Goal: Information Seeking & Learning: Learn about a topic

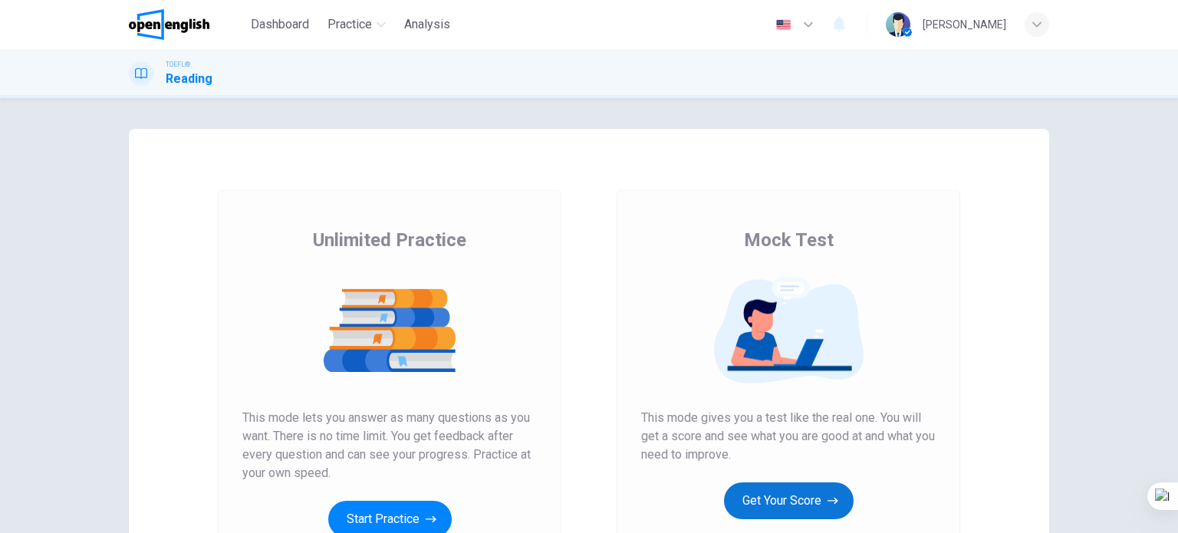
click at [791, 495] on button "Get Your Score" at bounding box center [789, 500] width 130 height 37
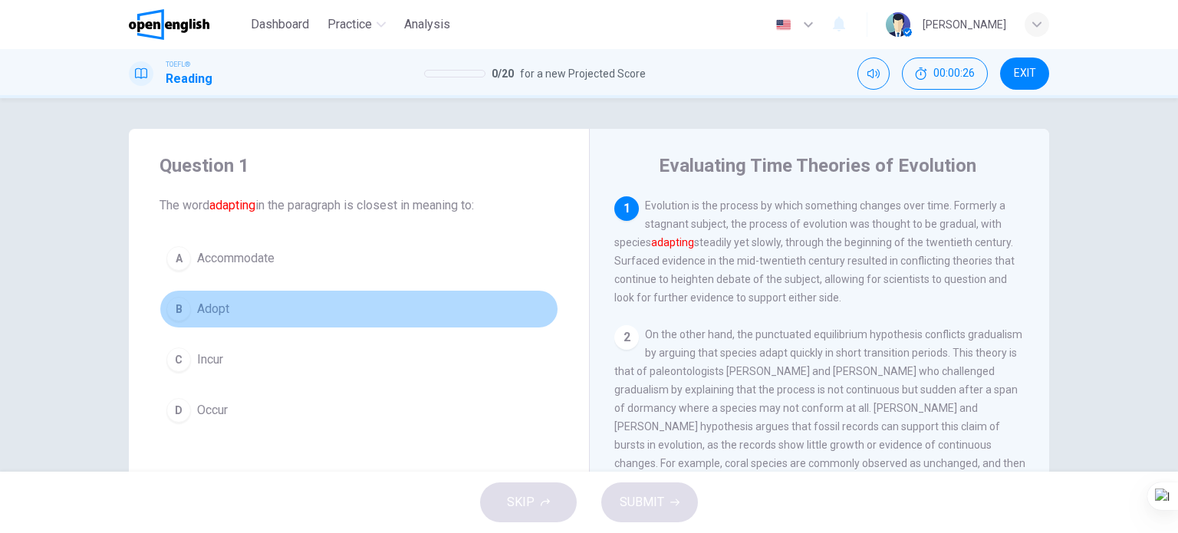
click at [221, 315] on span "Adopt" at bounding box center [213, 309] width 32 height 18
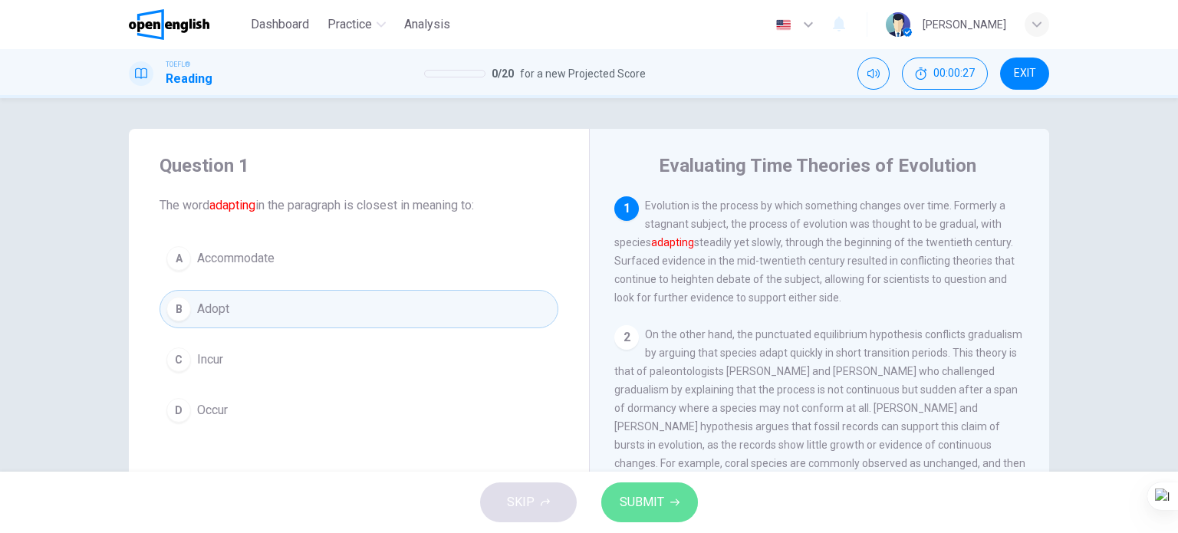
click at [648, 499] on span "SUBMIT" at bounding box center [642, 502] width 44 height 21
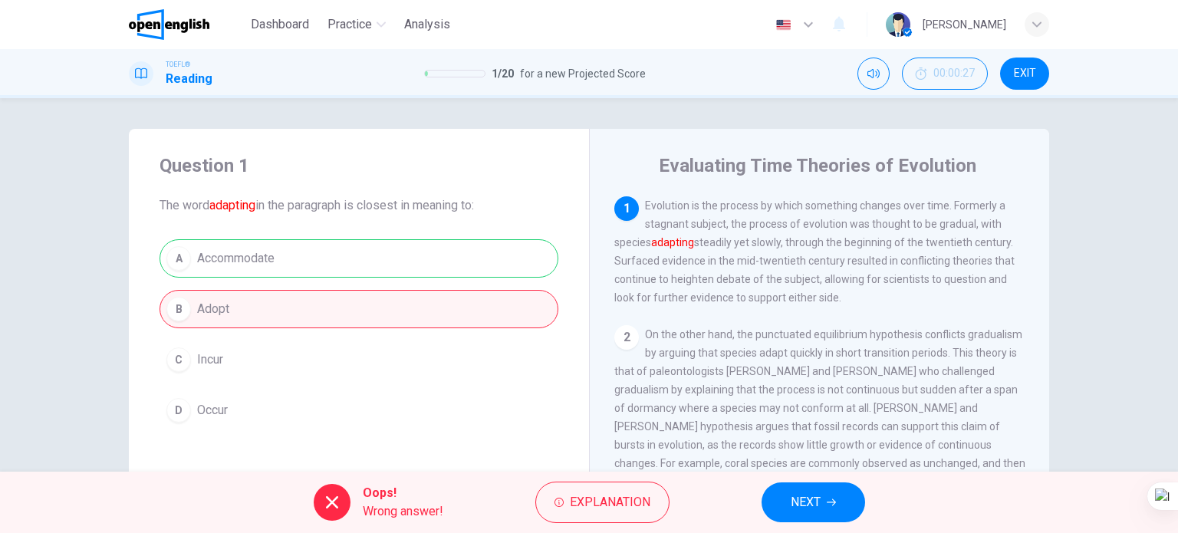
click at [817, 500] on span "NEXT" at bounding box center [806, 502] width 30 height 21
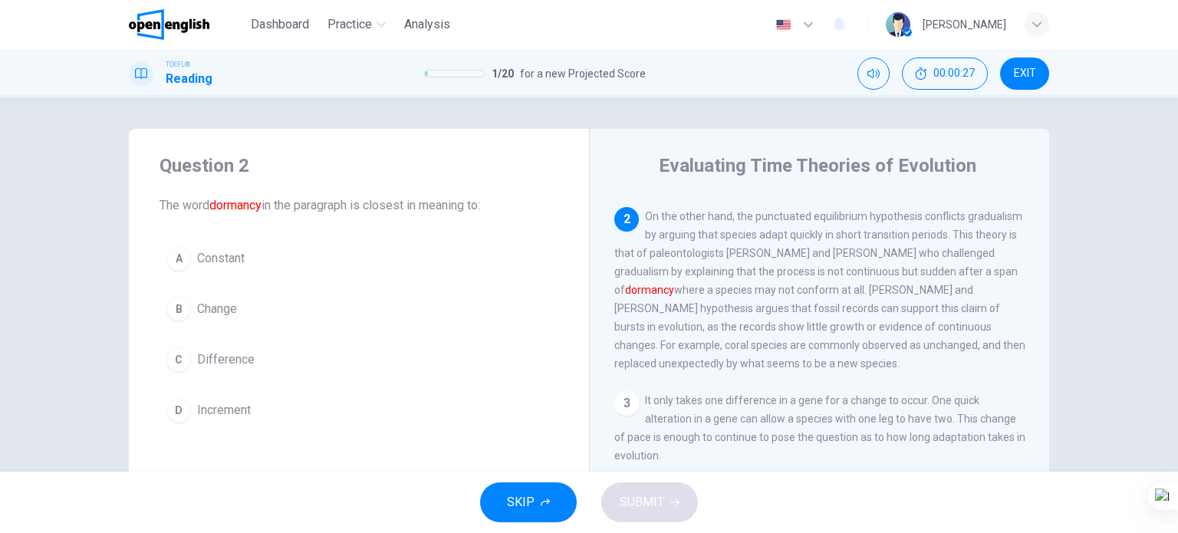
scroll to position [132, 0]
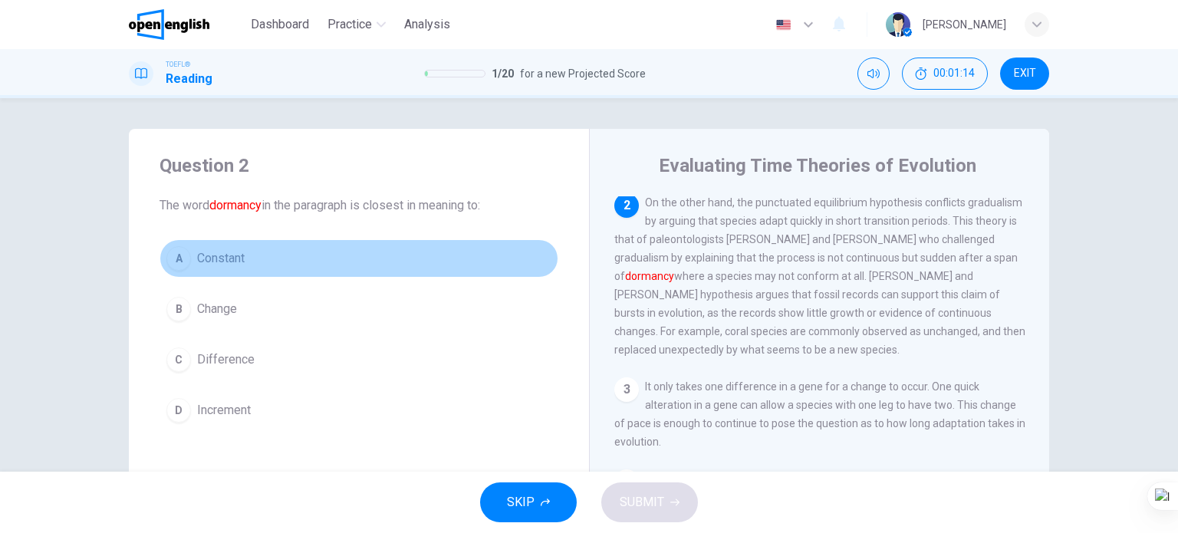
click at [230, 263] on span "Constant" at bounding box center [221, 258] width 48 height 18
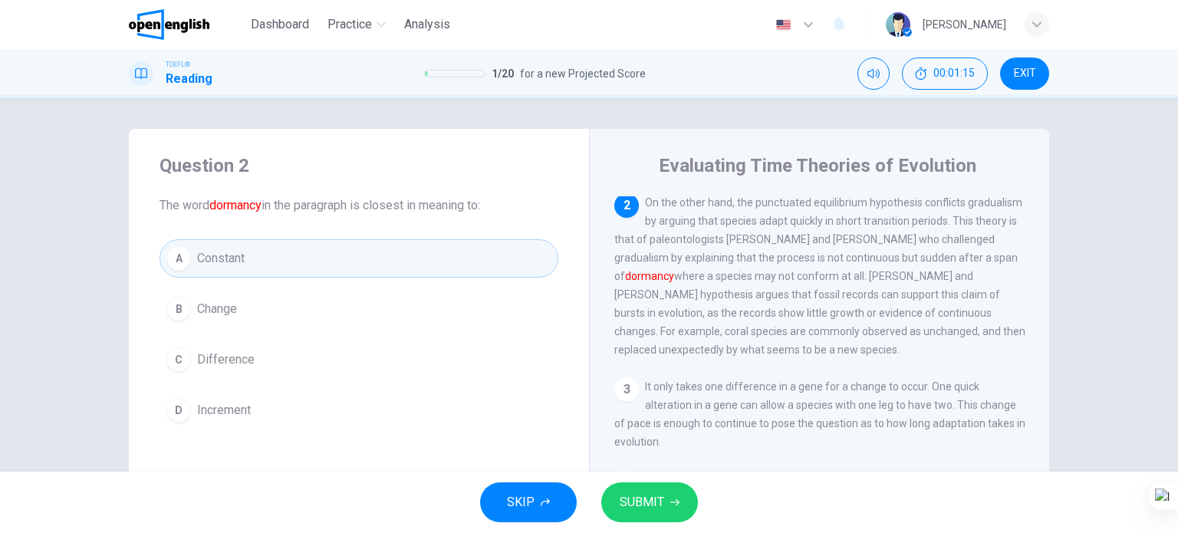
click at [630, 492] on span "SUBMIT" at bounding box center [642, 502] width 44 height 21
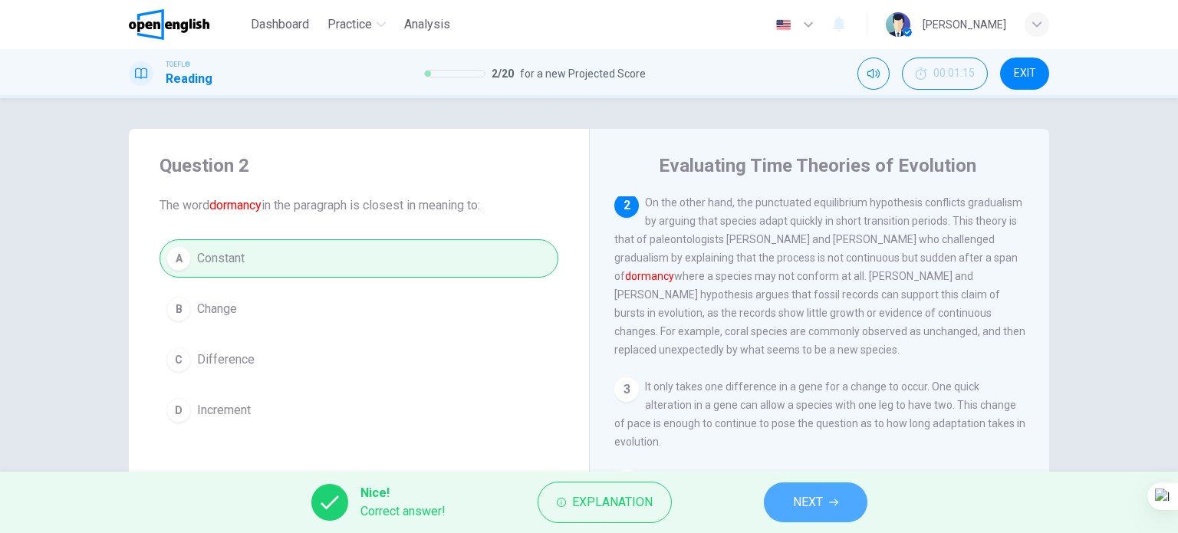
click at [781, 508] on button "NEXT" at bounding box center [816, 502] width 104 height 40
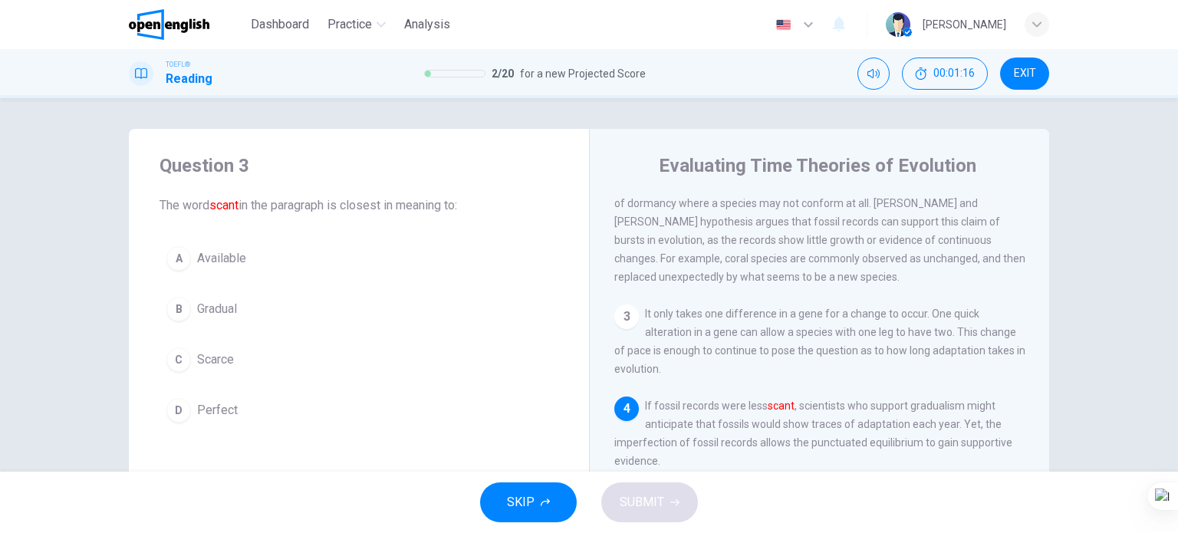
scroll to position [77, 0]
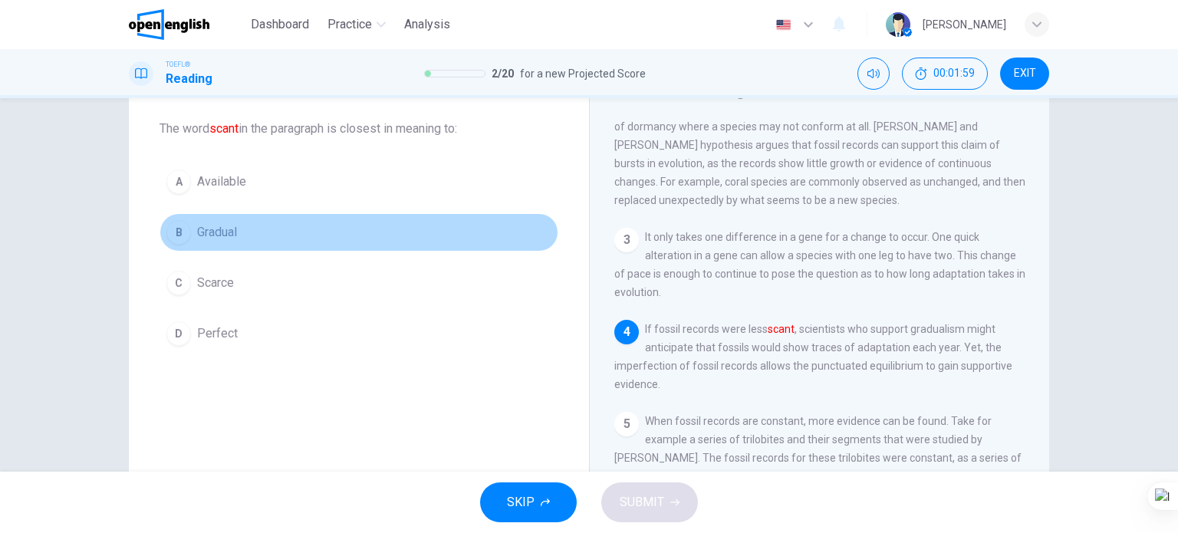
click at [229, 238] on span "Gradual" at bounding box center [217, 232] width 40 height 18
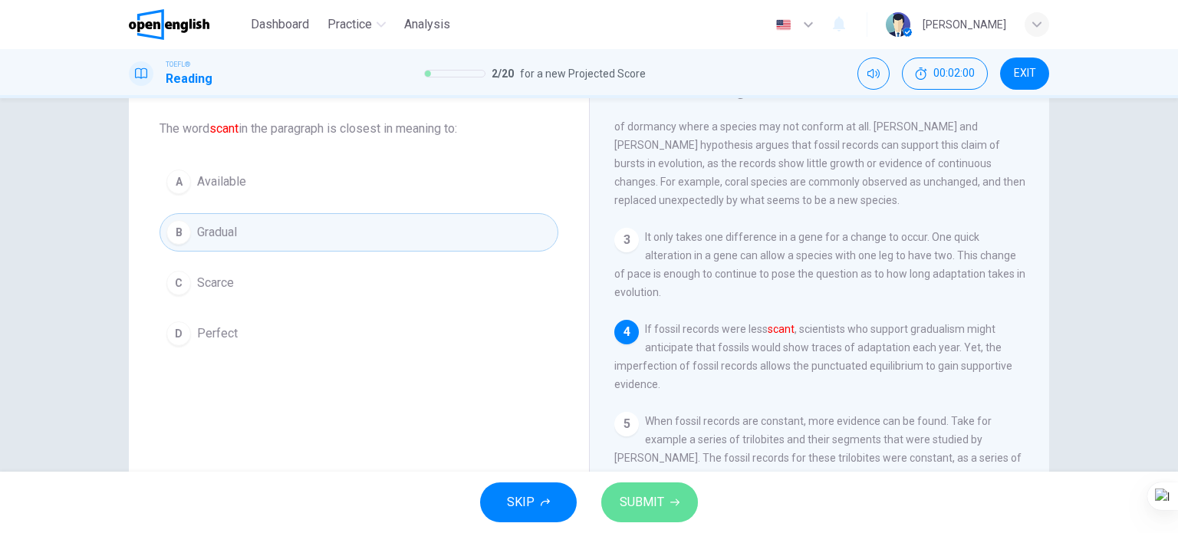
click at [650, 512] on button "SUBMIT" at bounding box center [649, 502] width 97 height 40
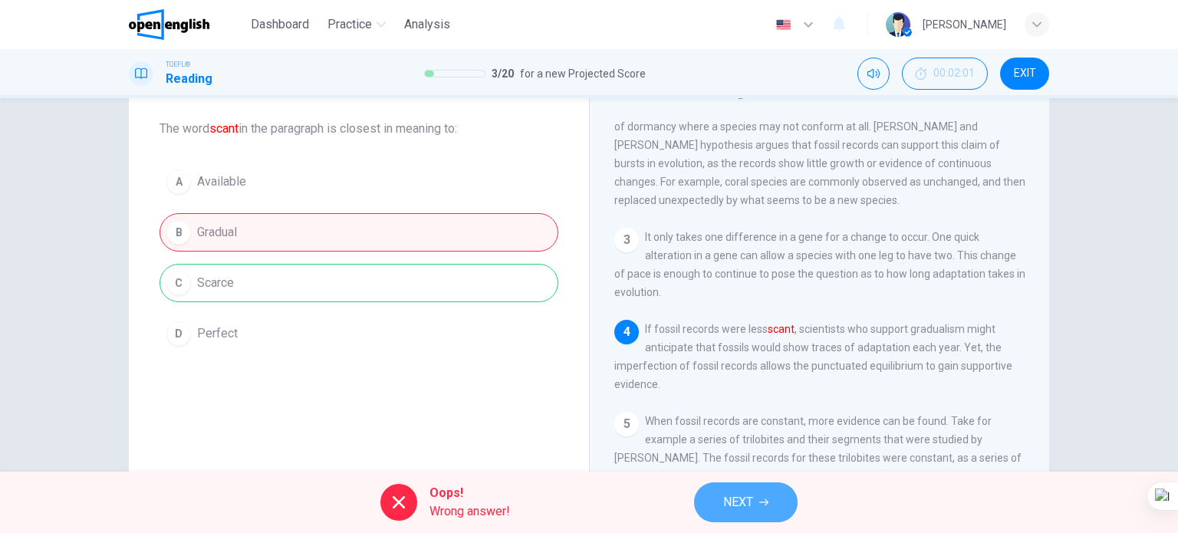
click at [753, 493] on span "NEXT" at bounding box center [738, 502] width 30 height 21
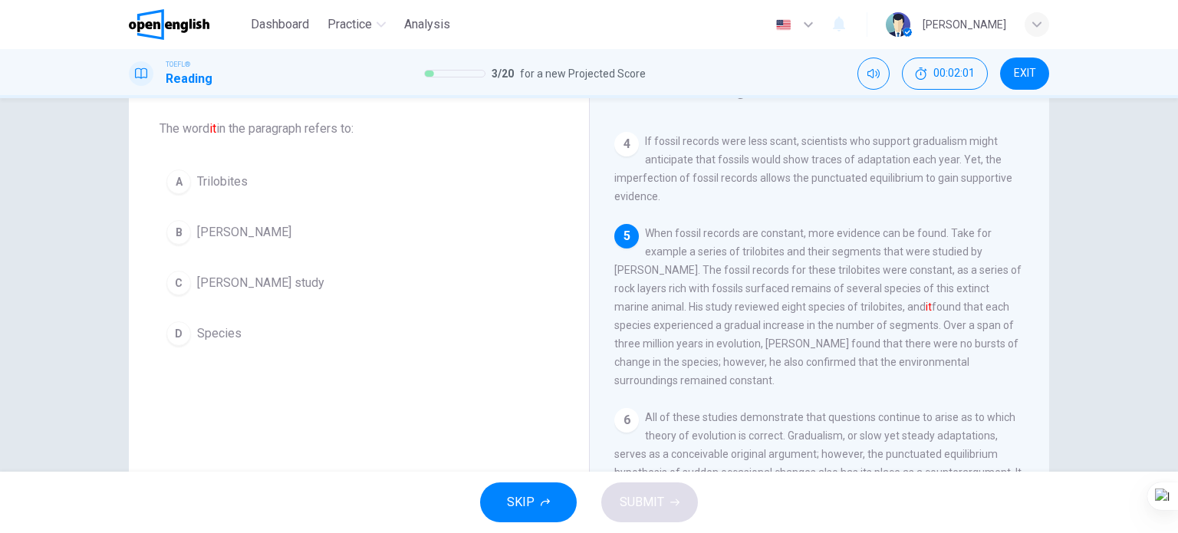
scroll to position [394, 0]
click at [233, 281] on span "Sheldon's study" at bounding box center [260, 283] width 127 height 18
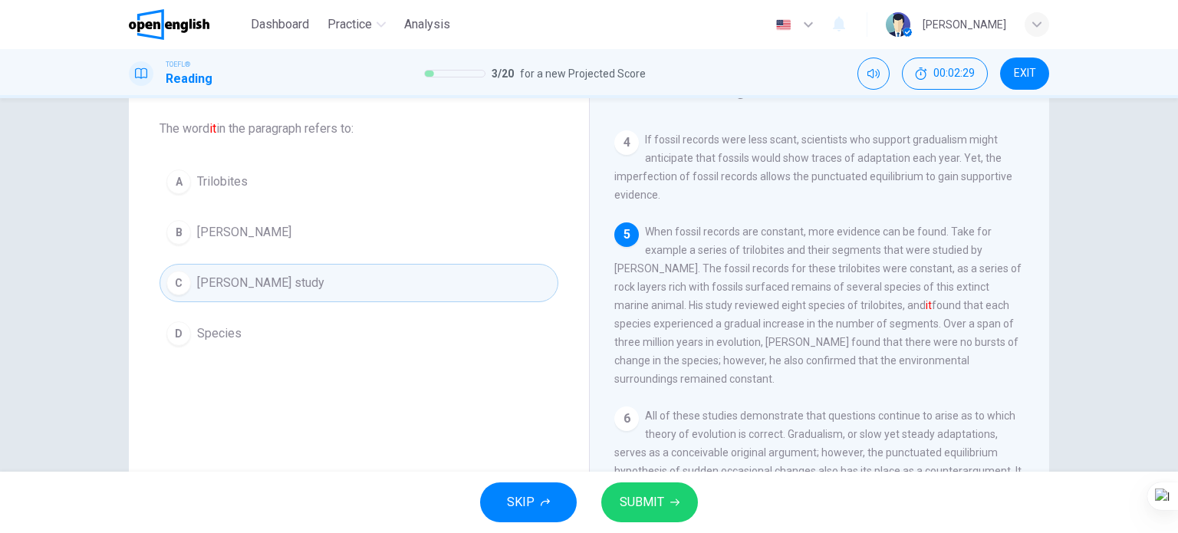
click at [646, 495] on span "SUBMIT" at bounding box center [642, 502] width 44 height 21
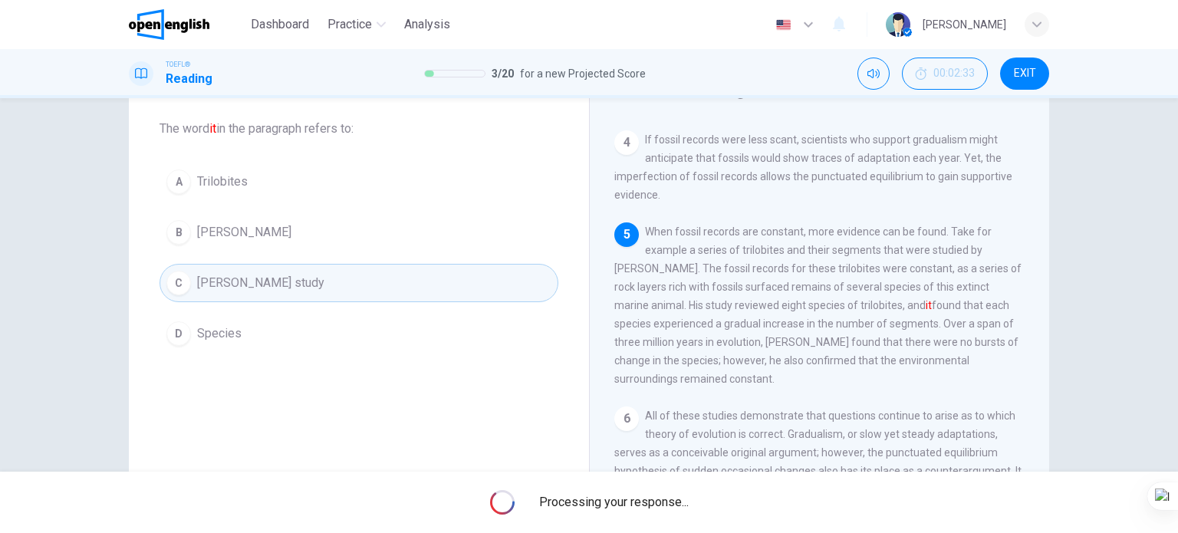
click at [641, 508] on span "Processing your response..." at bounding box center [614, 502] width 150 height 18
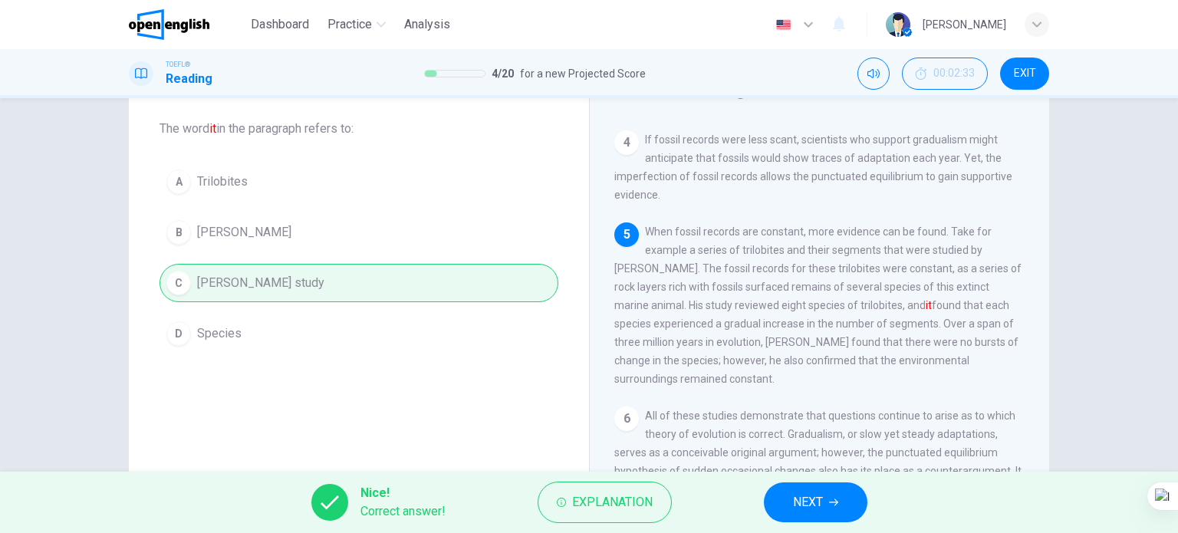
click at [791, 497] on button "NEXT" at bounding box center [816, 502] width 104 height 40
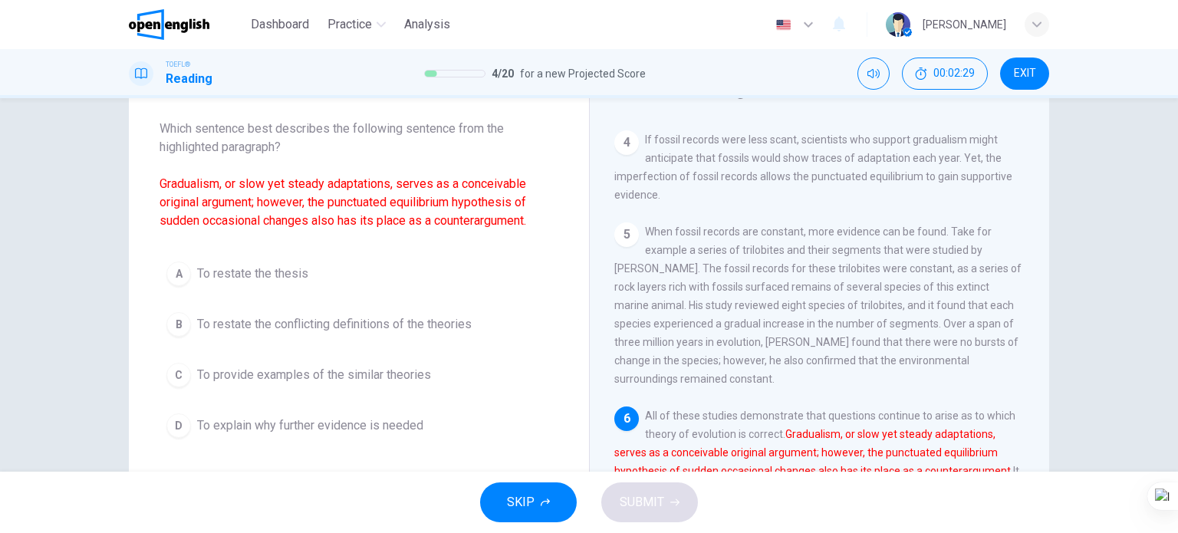
scroll to position [505, 0]
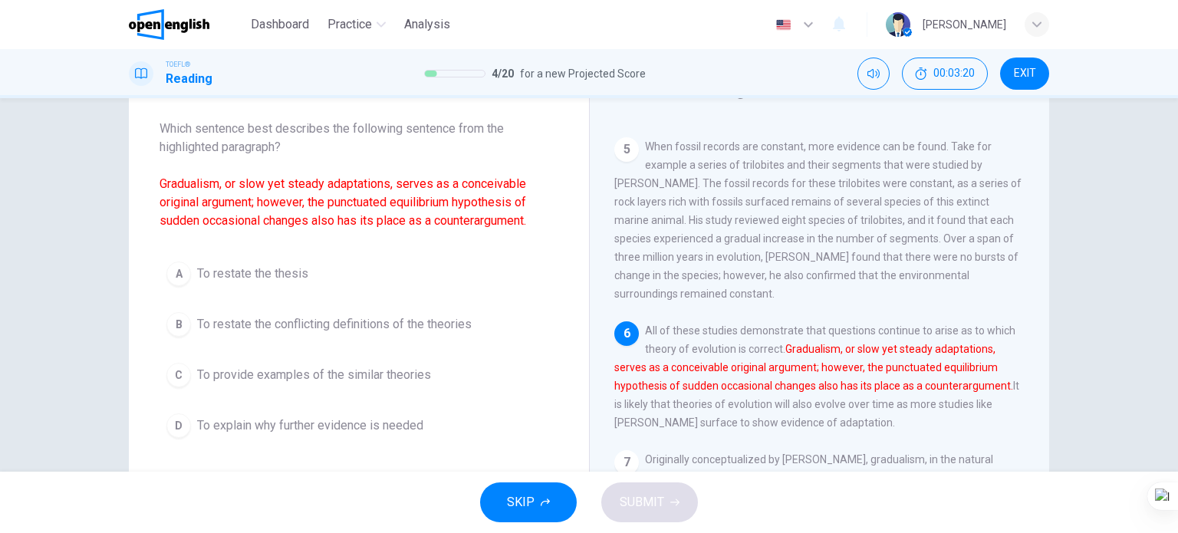
click at [383, 329] on span "To restate the conflicting definitions of the theories" at bounding box center [334, 324] width 275 height 18
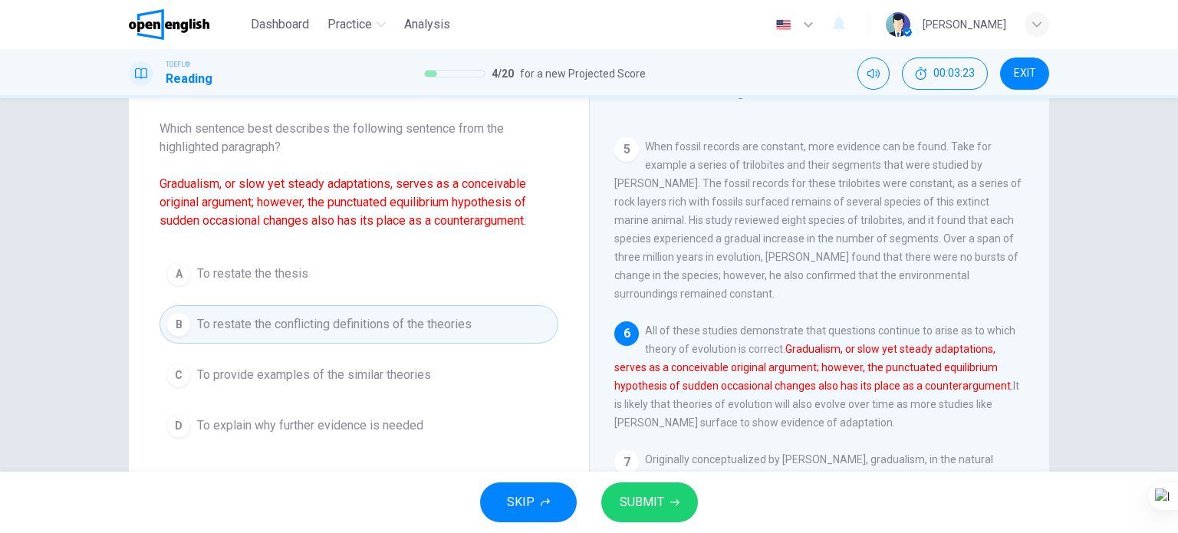
click at [654, 504] on span "SUBMIT" at bounding box center [642, 502] width 44 height 21
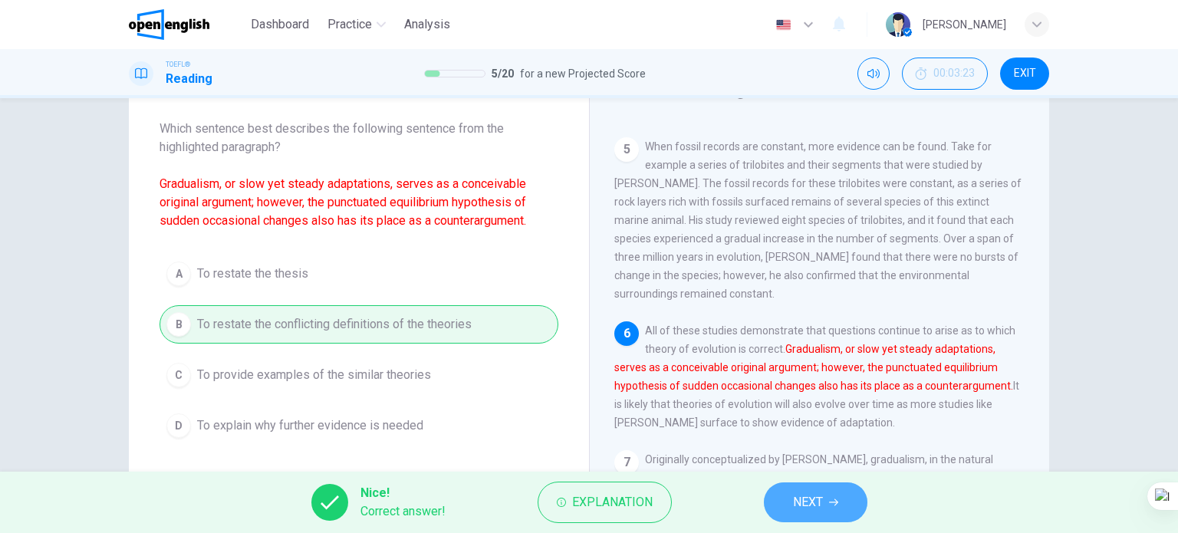
click at [831, 505] on icon "button" at bounding box center [833, 502] width 9 height 9
click at [834, 503] on div "Nice! Correct answer! Explanation NEXT" at bounding box center [589, 502] width 1178 height 61
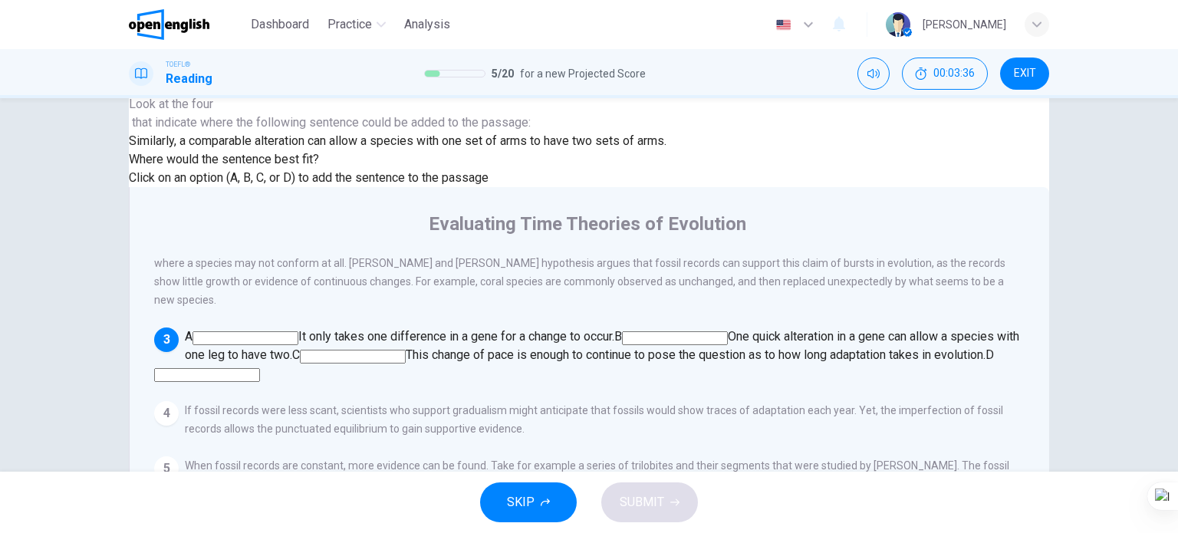
scroll to position [153, 0]
click at [406, 350] on input at bounding box center [353, 357] width 106 height 14
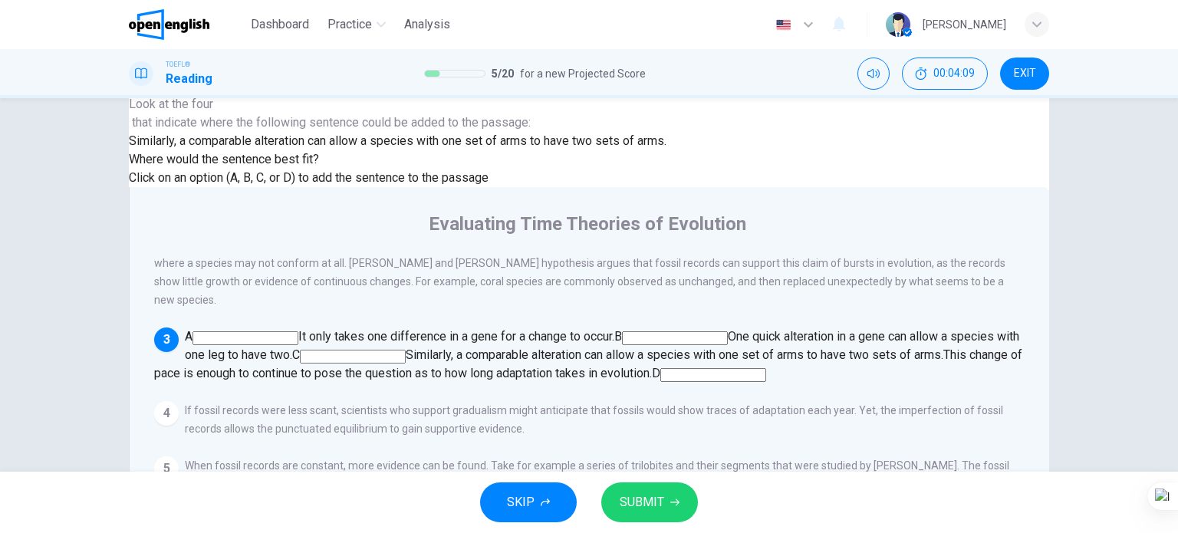
click at [643, 501] on span "SUBMIT" at bounding box center [642, 502] width 44 height 21
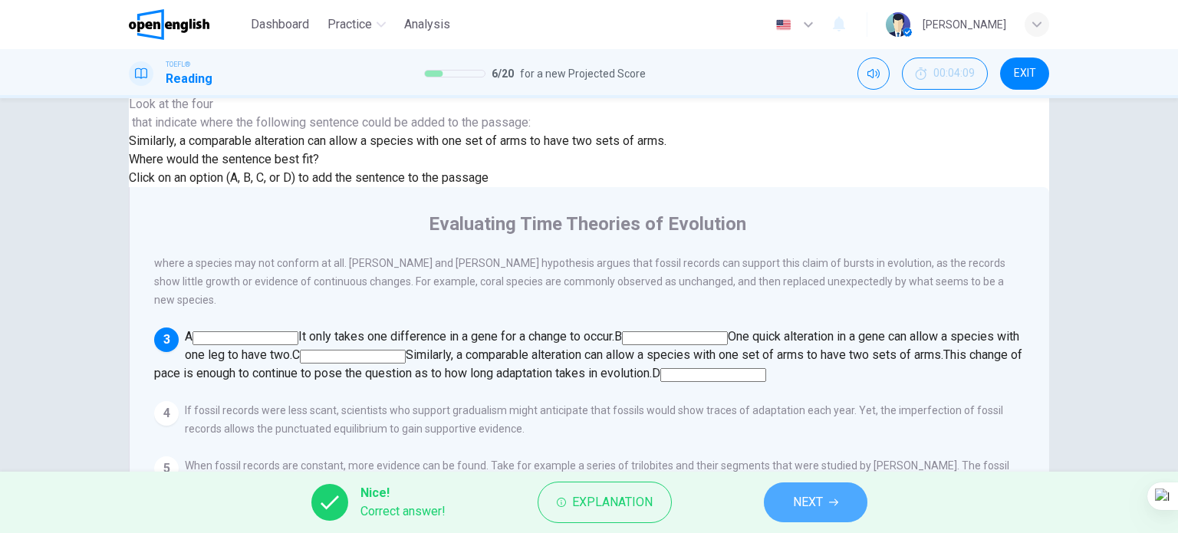
click at [831, 504] on icon "button" at bounding box center [833, 502] width 9 height 9
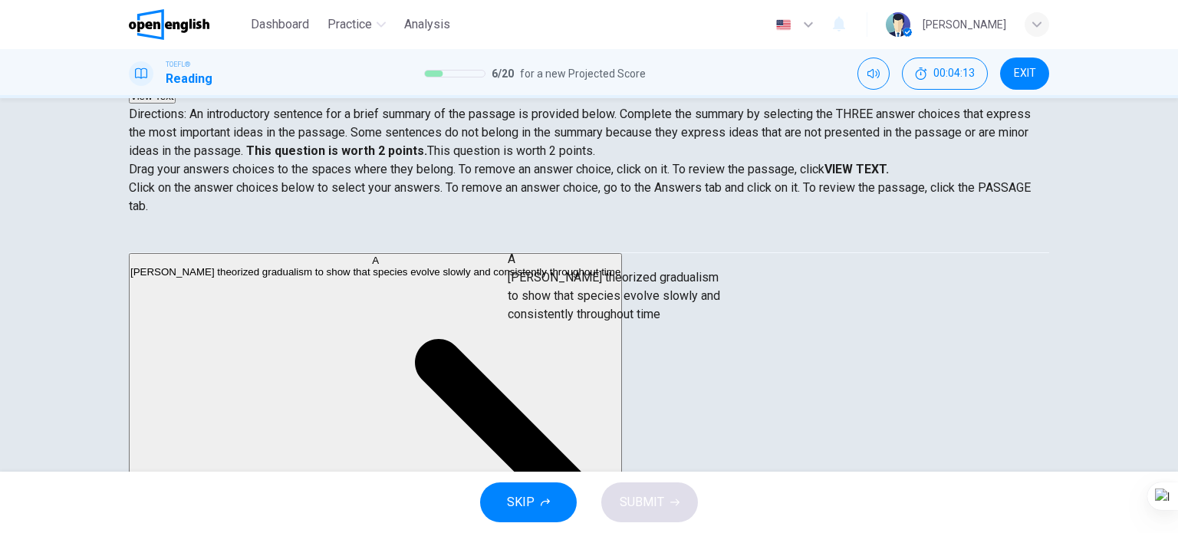
drag, startPoint x: 251, startPoint y: 291, endPoint x: 596, endPoint y: 300, distance: 345.2
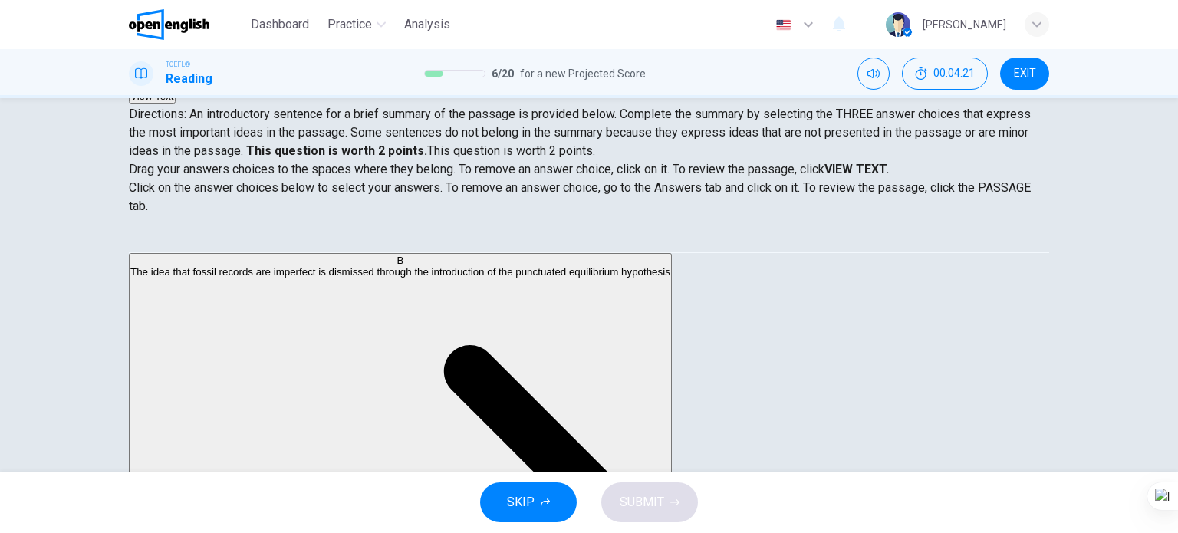
scroll to position [0, 0]
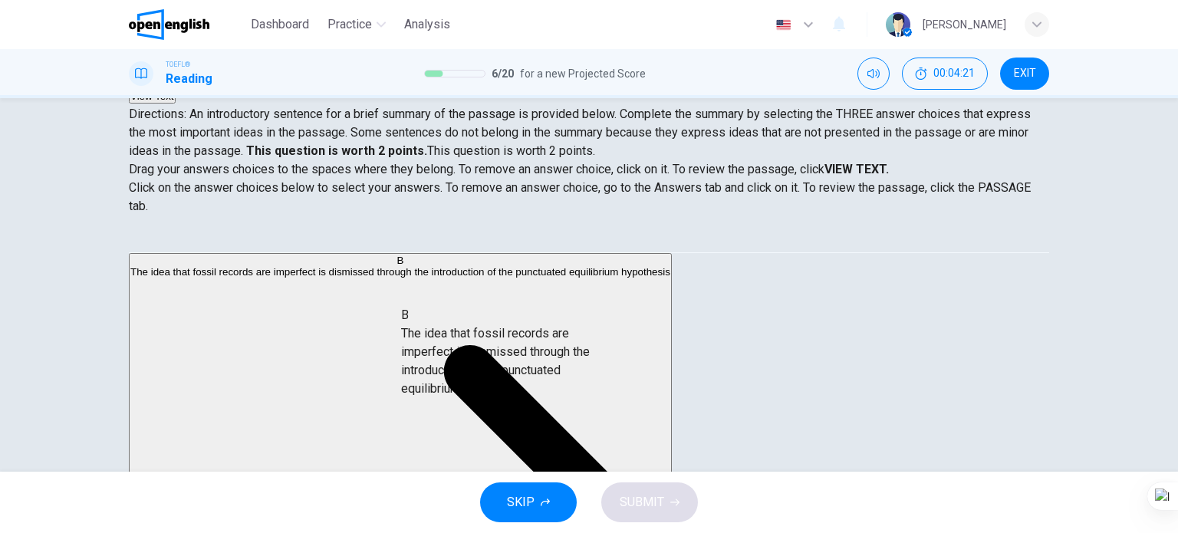
drag, startPoint x: 304, startPoint y: 301, endPoint x: 645, endPoint y: 357, distance: 345.7
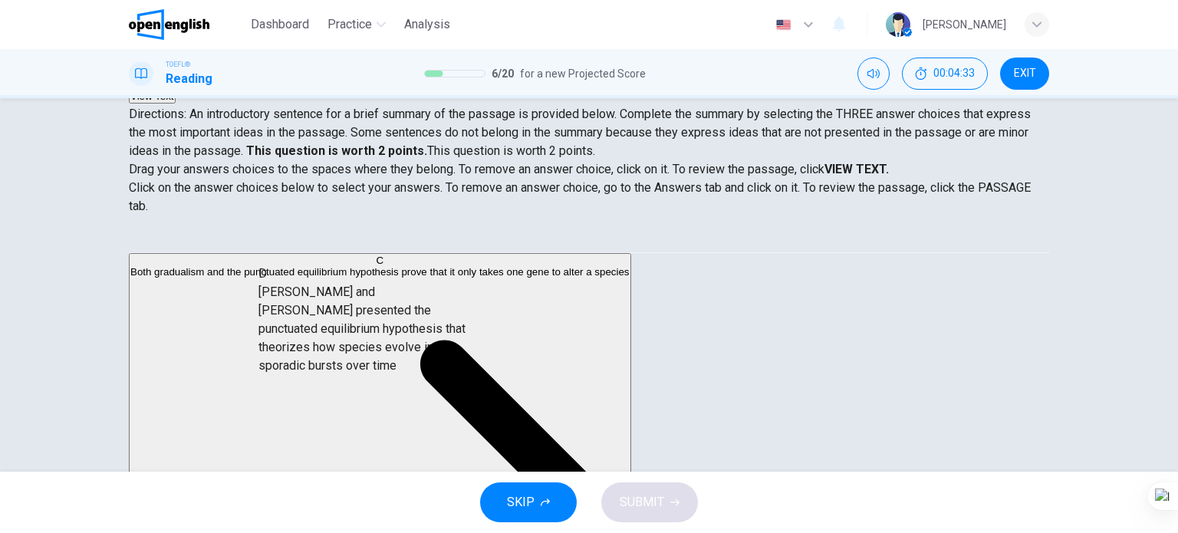
scroll to position [148, 0]
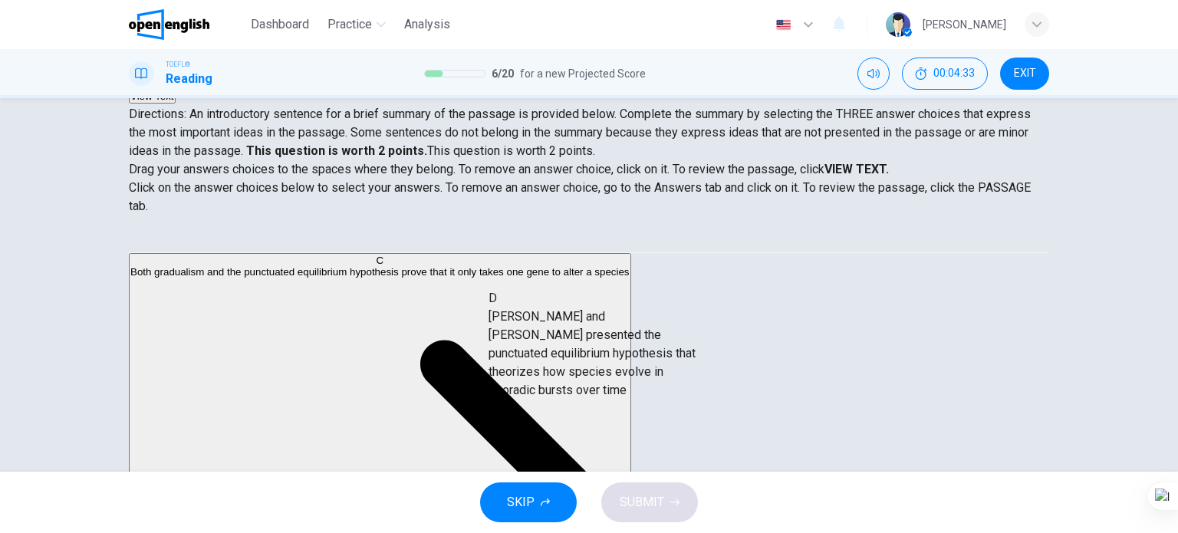
drag, startPoint x: 288, startPoint y: 300, endPoint x: 635, endPoint y: 377, distance: 355.9
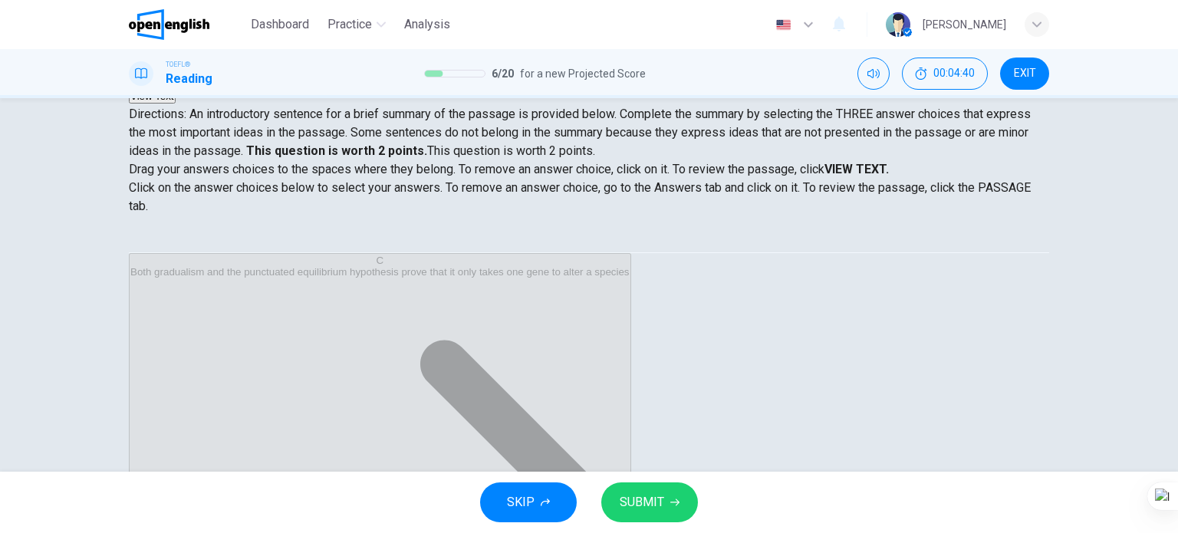
scroll to position [221, 0]
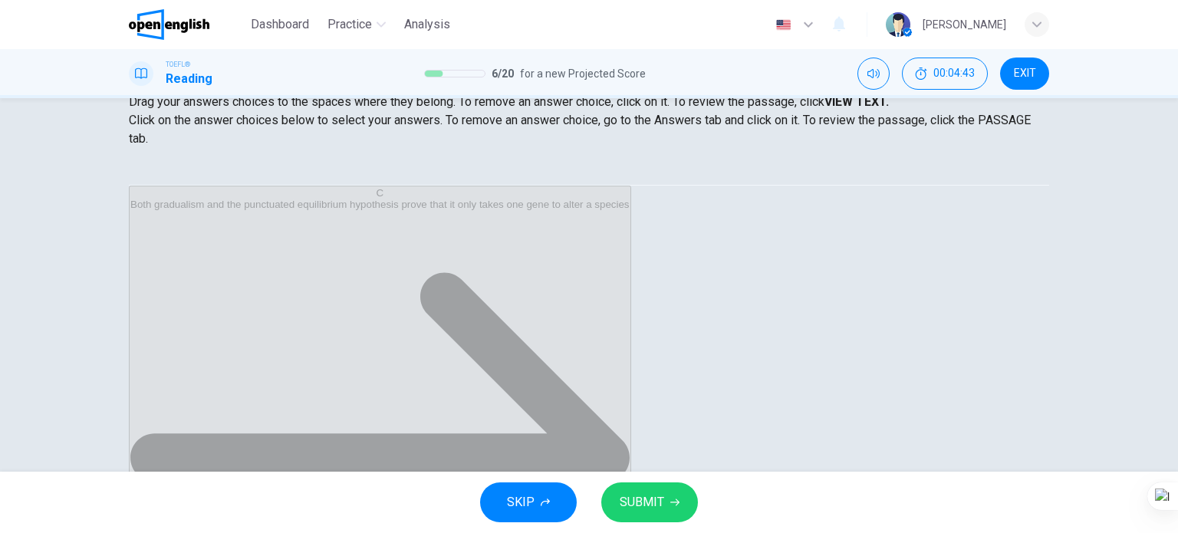
click at [653, 499] on span "SUBMIT" at bounding box center [642, 502] width 44 height 21
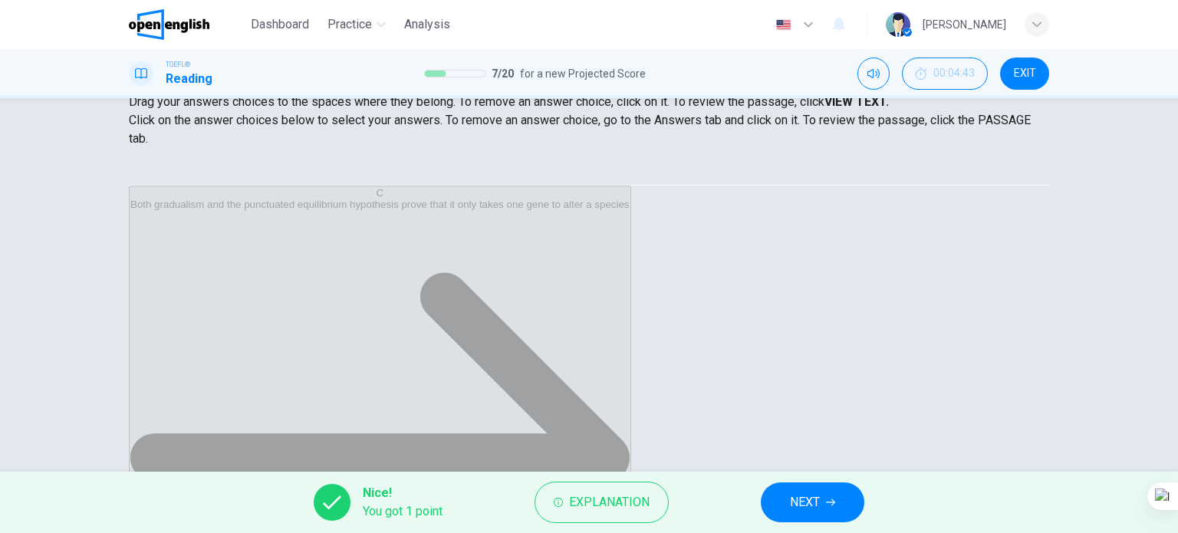
scroll to position [43, 0]
drag, startPoint x: 530, startPoint y: 485, endPoint x: 577, endPoint y: 495, distance: 47.8
click at [569, 497] on div "Dashboard Practice Analysis English ** ​ yusuf k. TOEFL® Reading 7 / 20 for a n…" at bounding box center [589, 266] width 1178 height 533
drag, startPoint x: 753, startPoint y: 503, endPoint x: 769, endPoint y: 505, distance: 16.2
click at [758, 503] on div "Nice! You got 1 point Explanation NEXT" at bounding box center [589, 502] width 1178 height 61
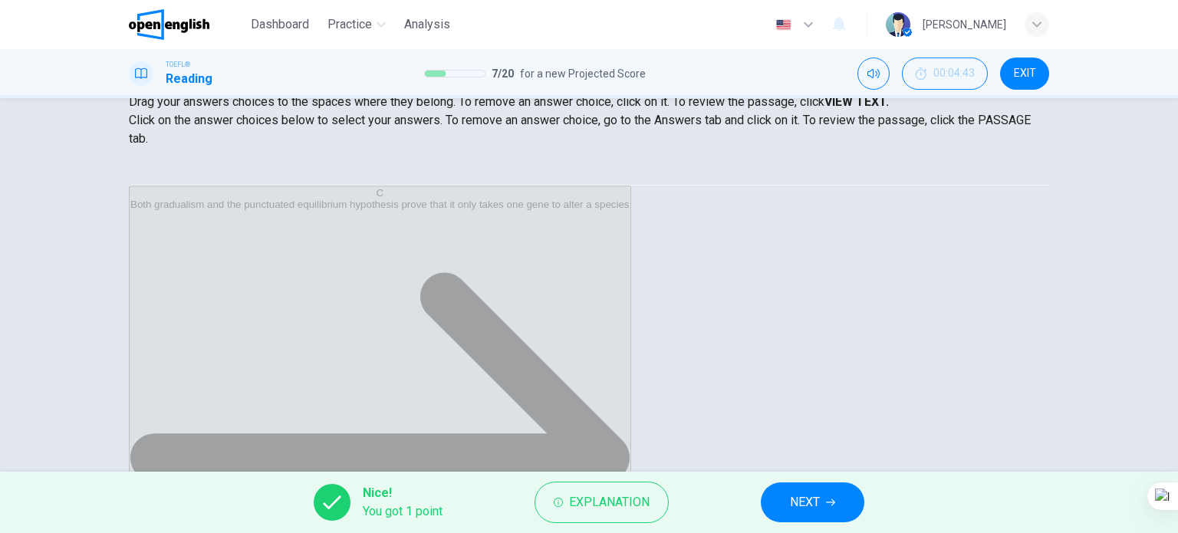
click at [776, 503] on button "NEXT" at bounding box center [813, 502] width 104 height 40
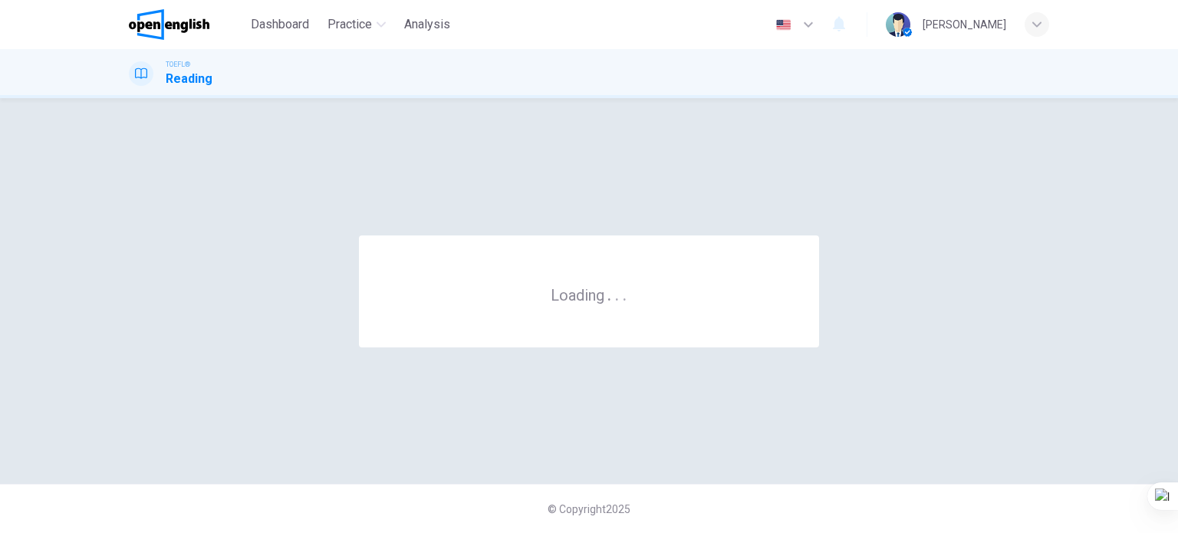
scroll to position [0, 0]
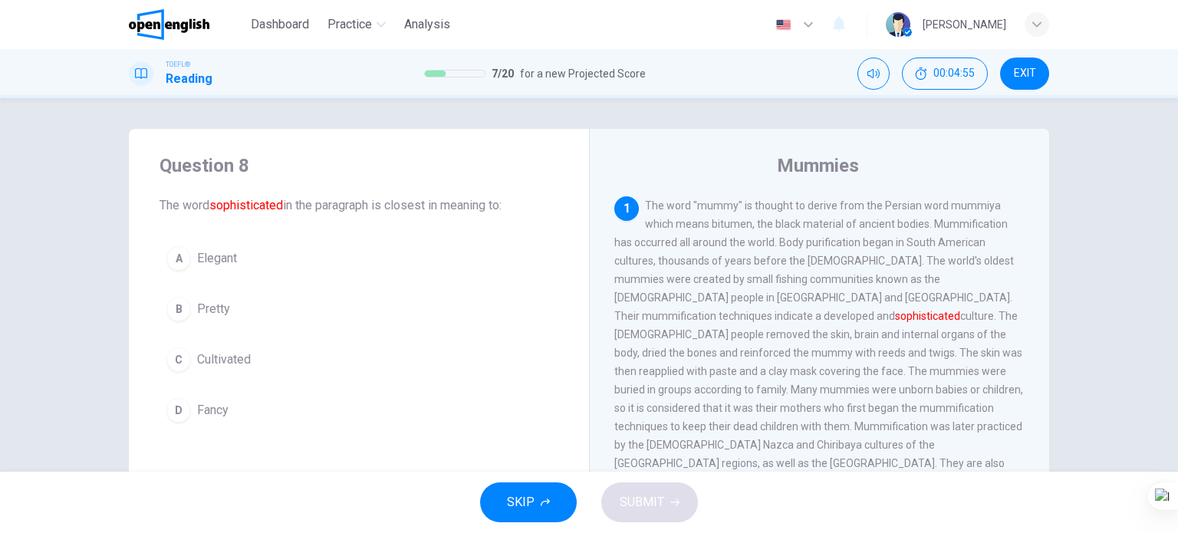
drag, startPoint x: 250, startPoint y: 356, endPoint x: 298, endPoint y: 425, distance: 83.8
click at [250, 357] on button "C Cultivated" at bounding box center [359, 359] width 399 height 38
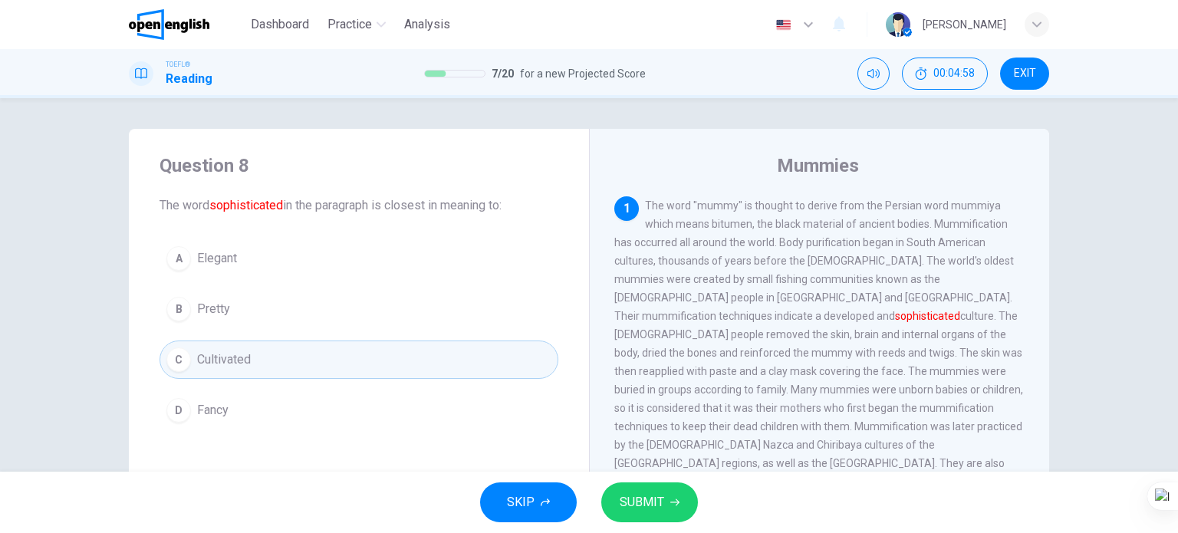
click at [199, 252] on span "Elegant" at bounding box center [217, 258] width 40 height 18
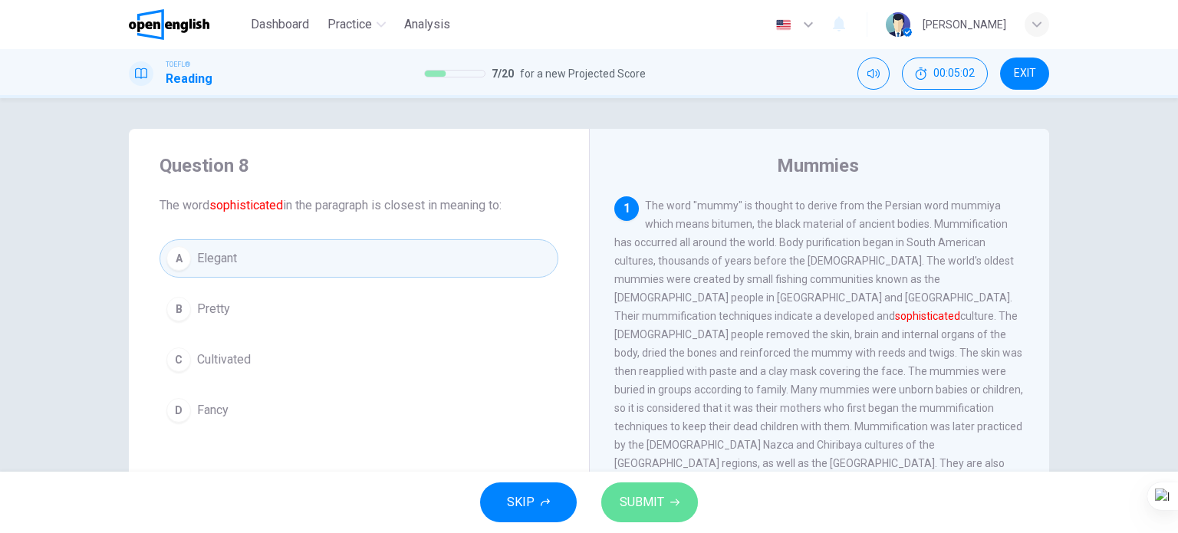
click at [625, 497] on span "SUBMIT" at bounding box center [642, 502] width 44 height 21
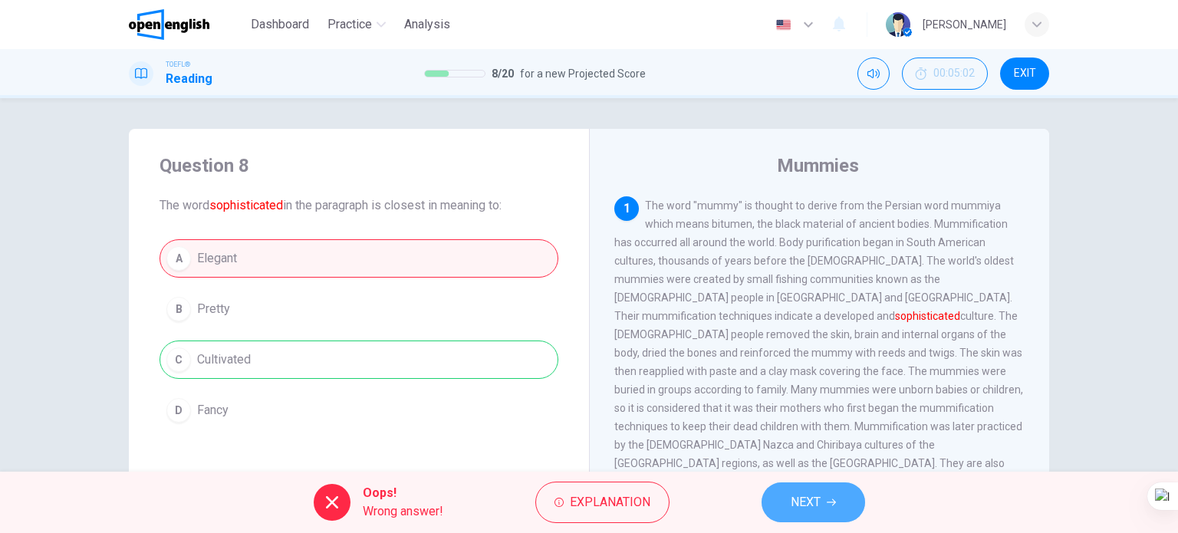
click at [802, 511] on span "NEXT" at bounding box center [806, 502] width 30 height 21
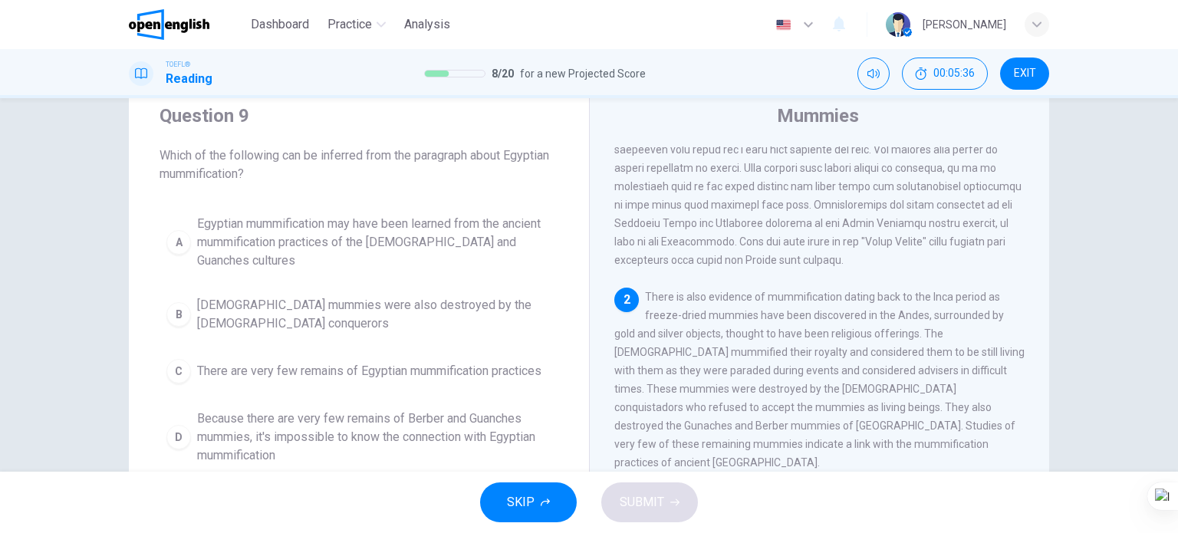
scroll to position [77, 0]
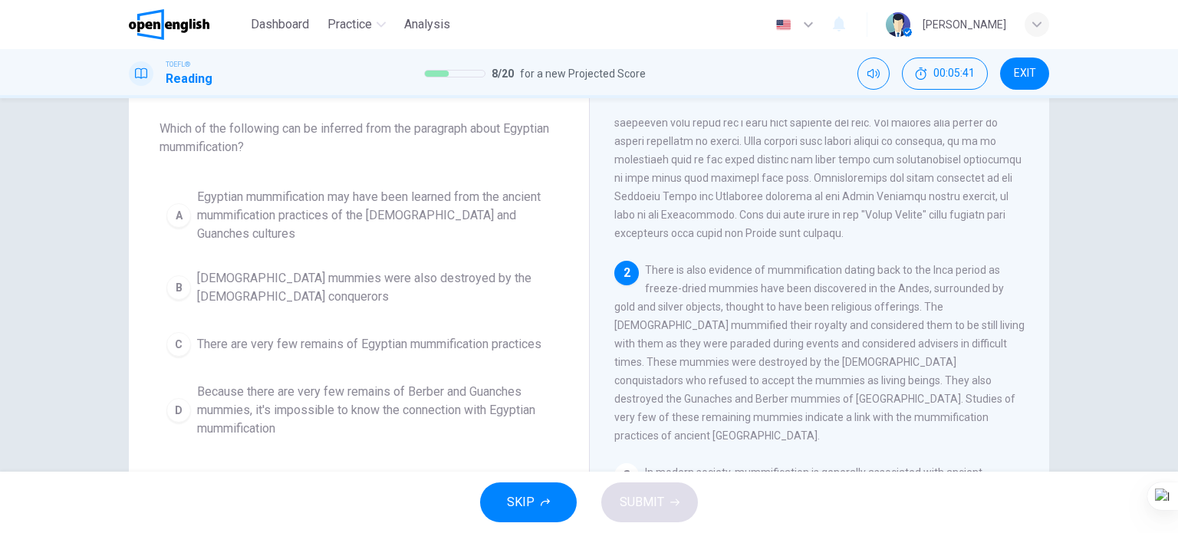
click at [380, 176] on div "Question 9 Which of the following can be inferred from the paragraph about Egyp…" at bounding box center [359, 260] width 460 height 417
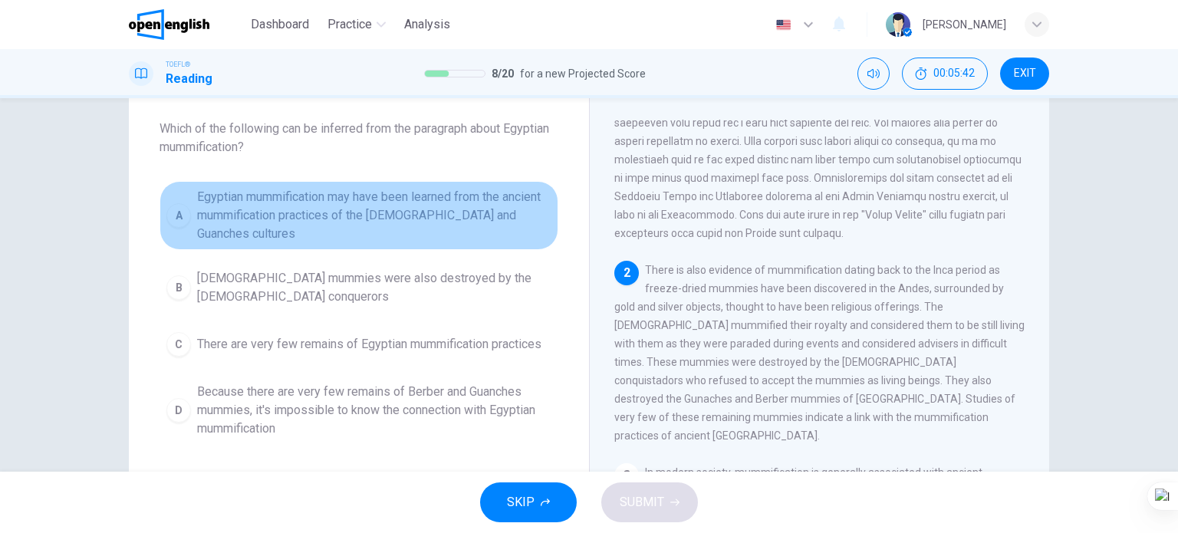
click at [382, 192] on span "Egyptian mummification may have been learned from the ancient mummification pra…" at bounding box center [374, 215] width 354 height 55
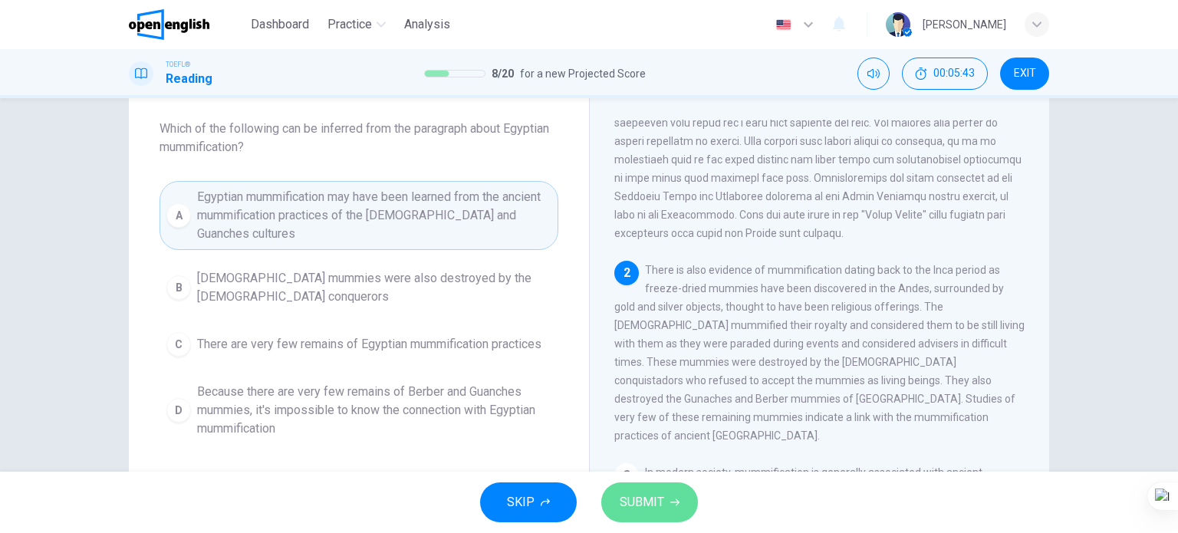
click at [618, 508] on button "SUBMIT" at bounding box center [649, 502] width 97 height 40
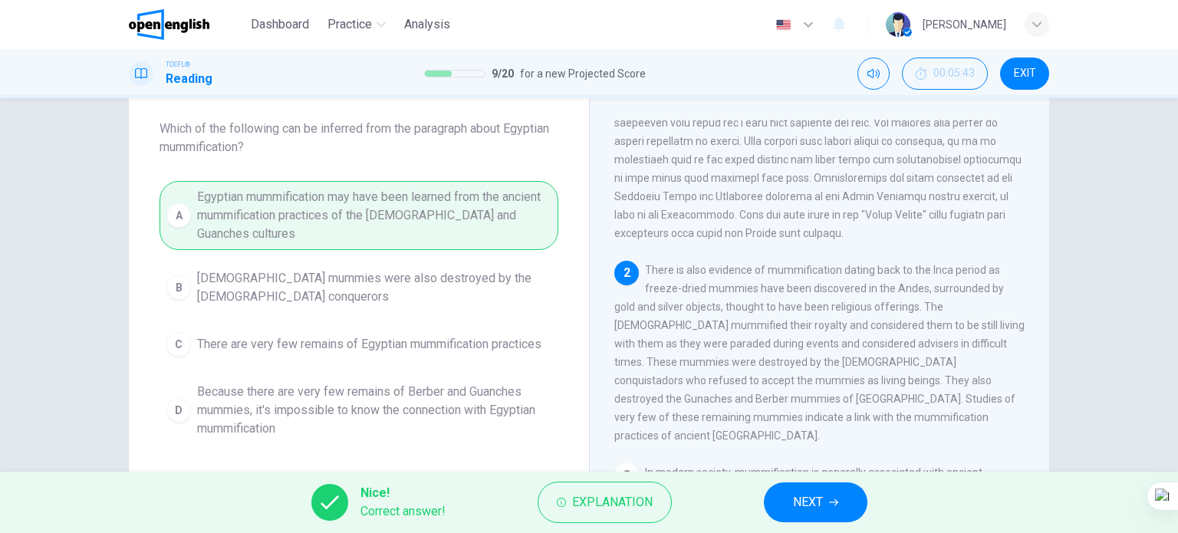
click at [791, 506] on button "NEXT" at bounding box center [816, 502] width 104 height 40
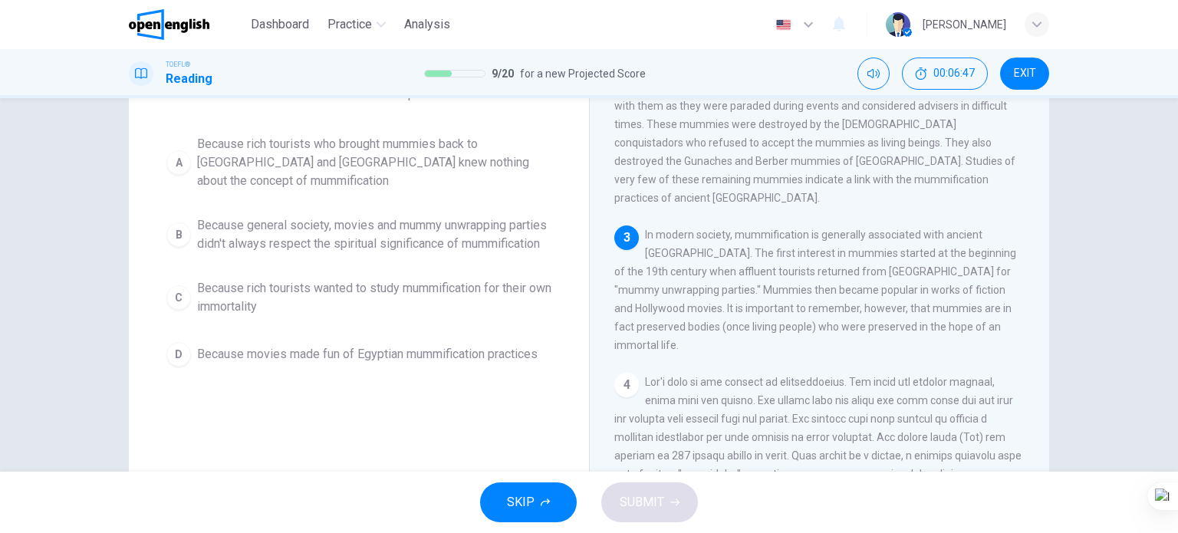
scroll to position [153, 0]
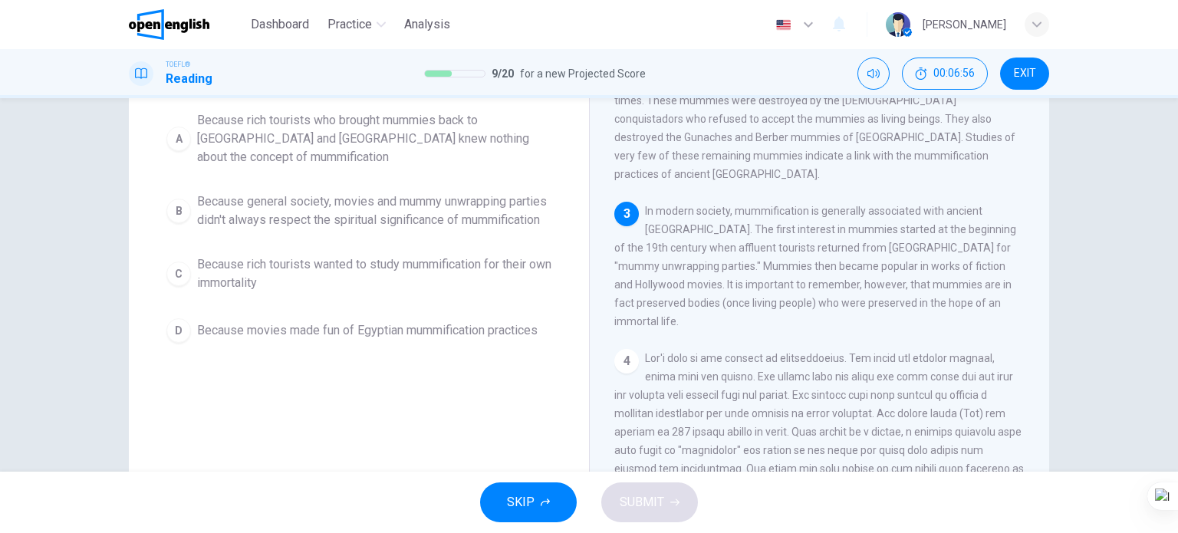
click at [419, 204] on span "Because general society, movies and mummy unwrapping parties didn't always resp…" at bounding box center [374, 210] width 354 height 37
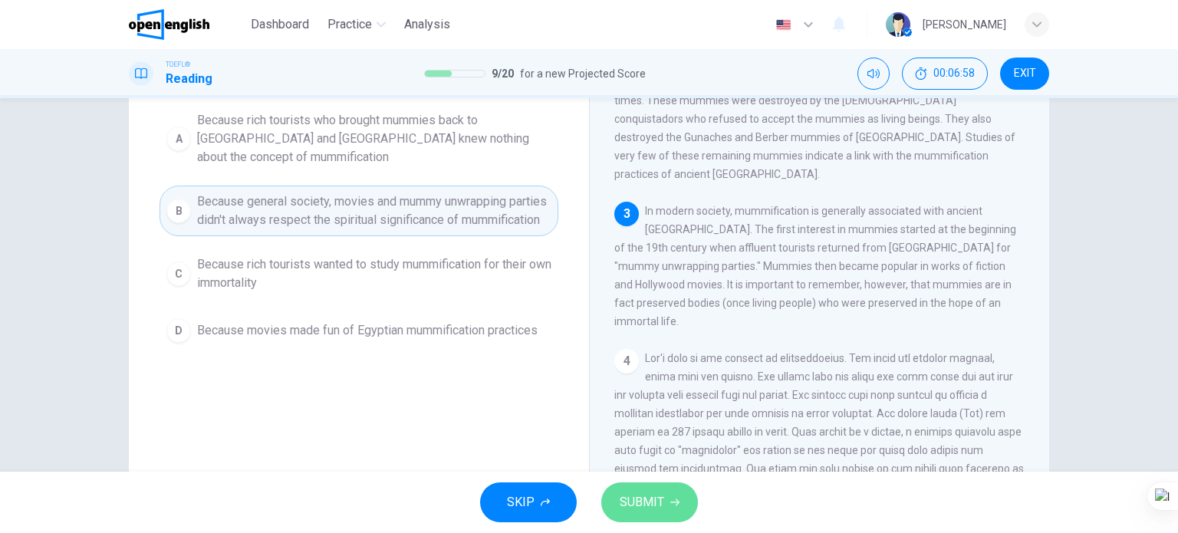
click at [636, 490] on button "SUBMIT" at bounding box center [649, 502] width 97 height 40
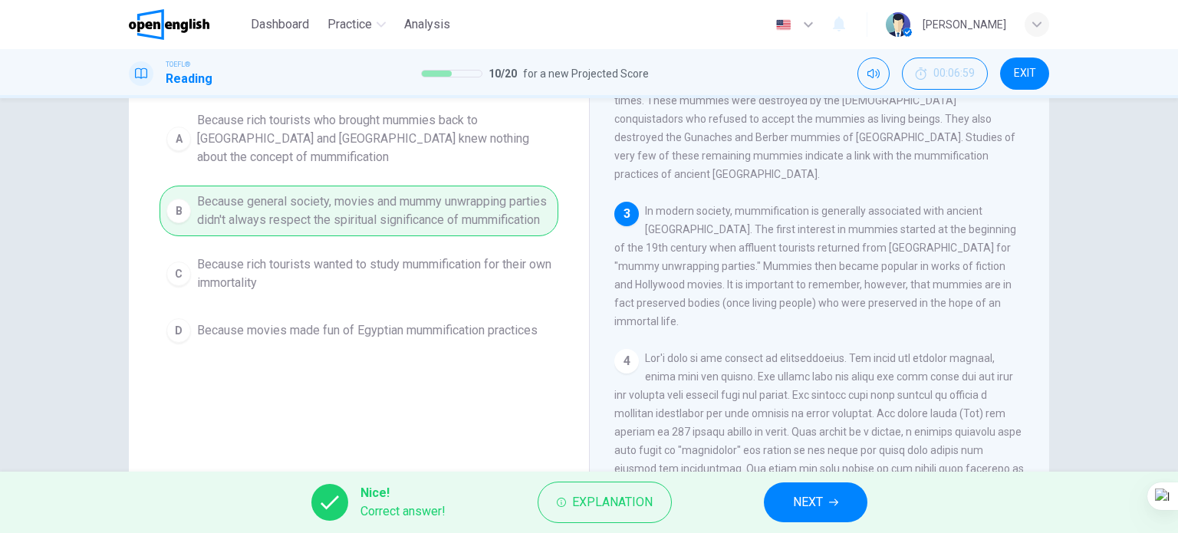
drag, startPoint x: 791, startPoint y: 499, endPoint x: 768, endPoint y: 488, distance: 25.4
click at [791, 499] on button "NEXT" at bounding box center [816, 502] width 104 height 40
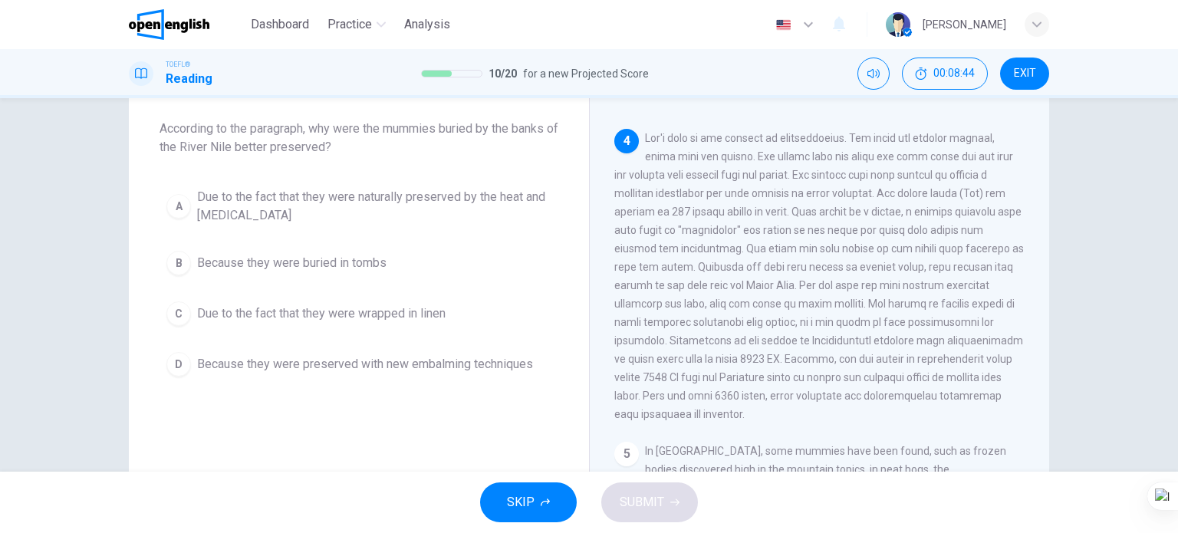
scroll to position [661, 0]
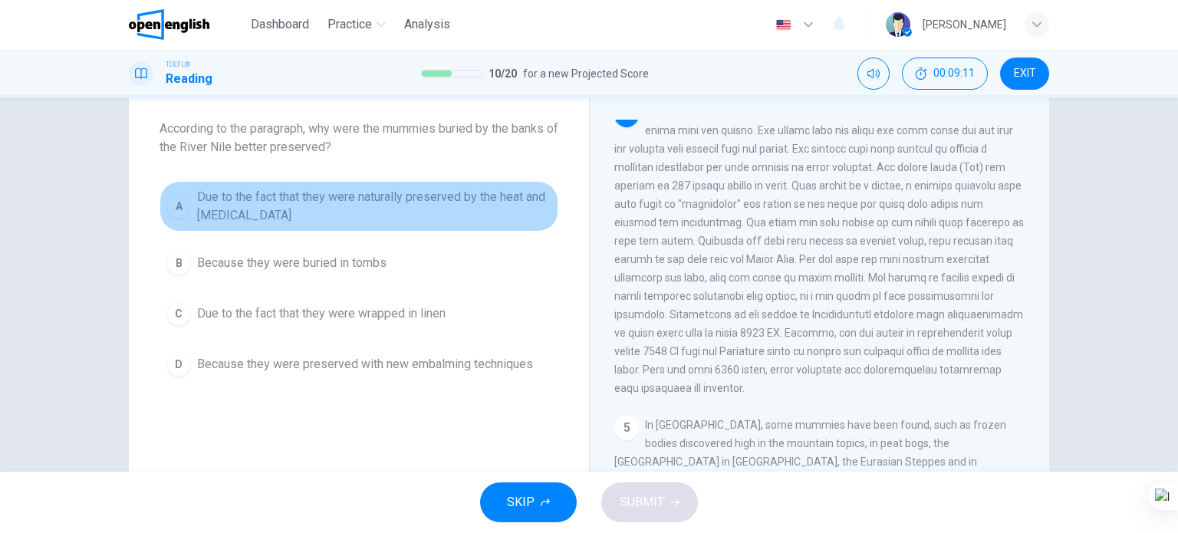
click at [498, 192] on span "Due to the fact that they were naturally preserved by the heat and dryness" at bounding box center [374, 206] width 354 height 37
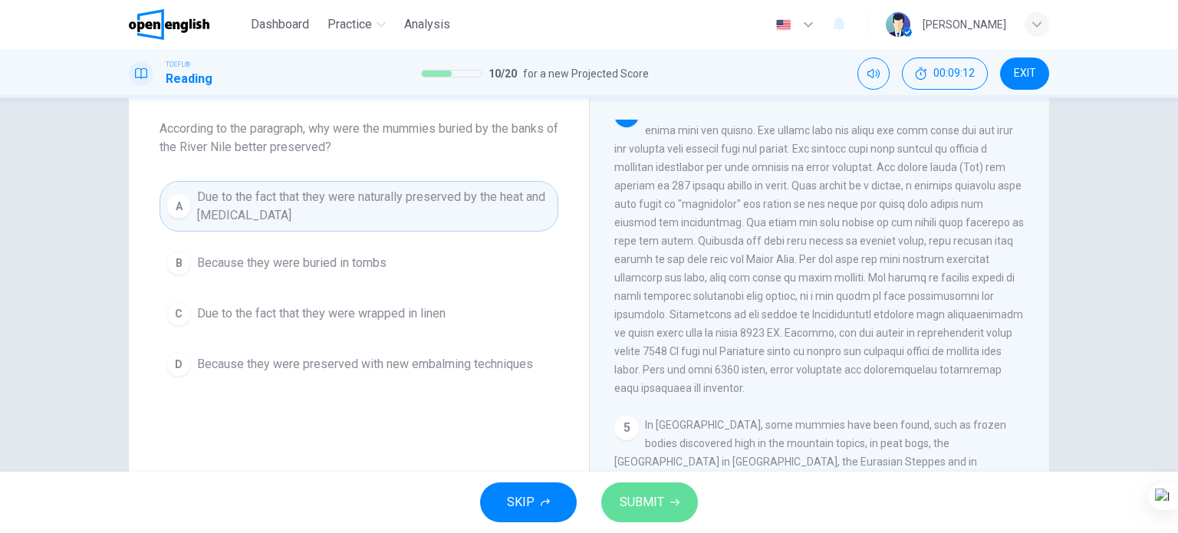
click at [627, 505] on span "SUBMIT" at bounding box center [642, 502] width 44 height 21
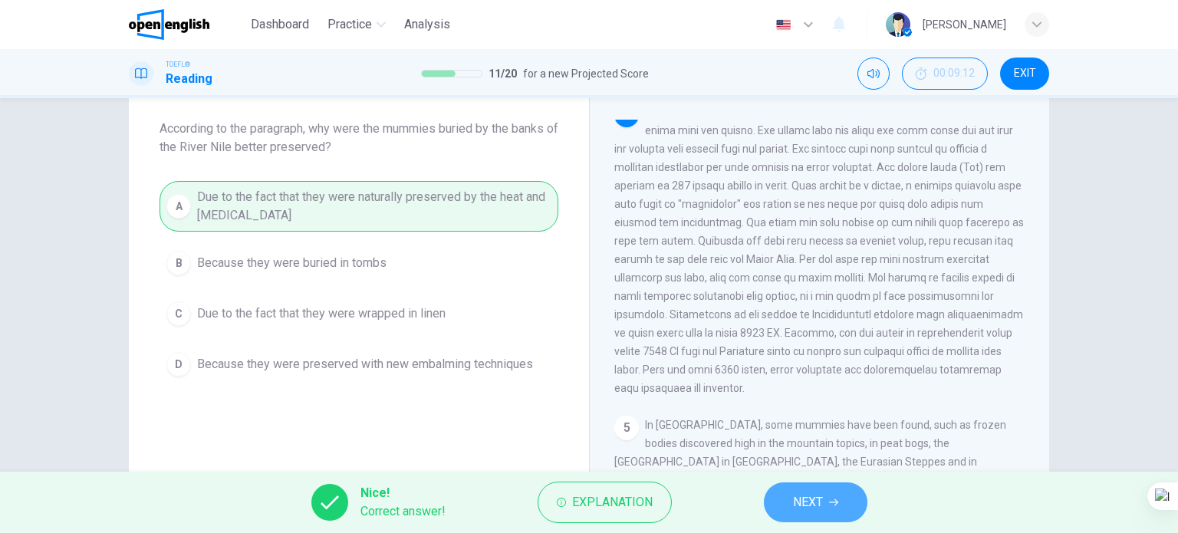
click at [791, 504] on button "NEXT" at bounding box center [816, 502] width 104 height 40
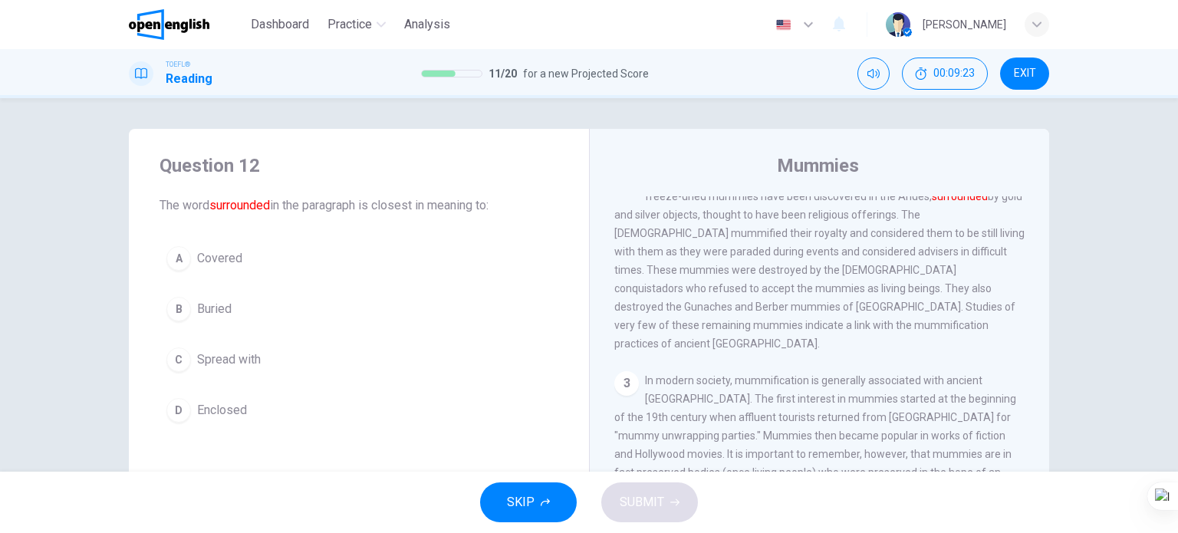
scroll to position [77, 0]
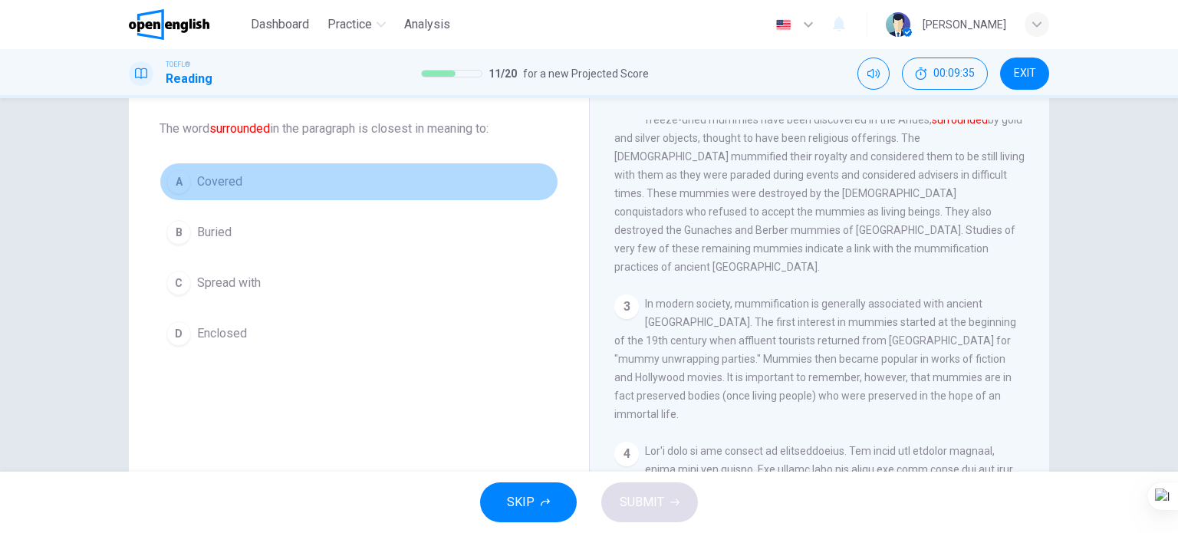
click at [236, 186] on span "Covered" at bounding box center [219, 182] width 45 height 18
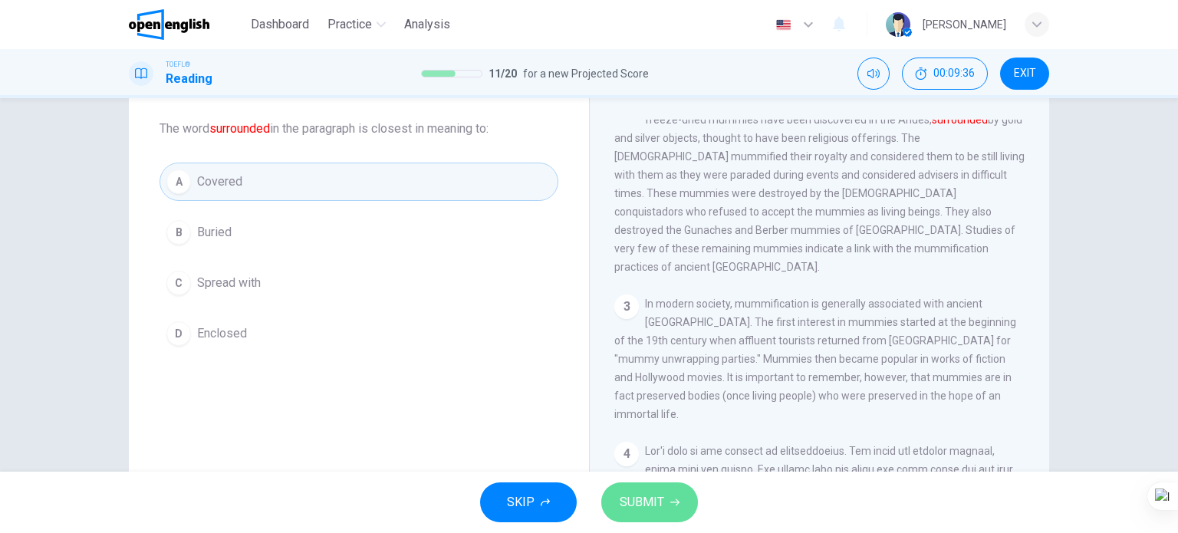
click at [650, 505] on span "SUBMIT" at bounding box center [642, 502] width 44 height 21
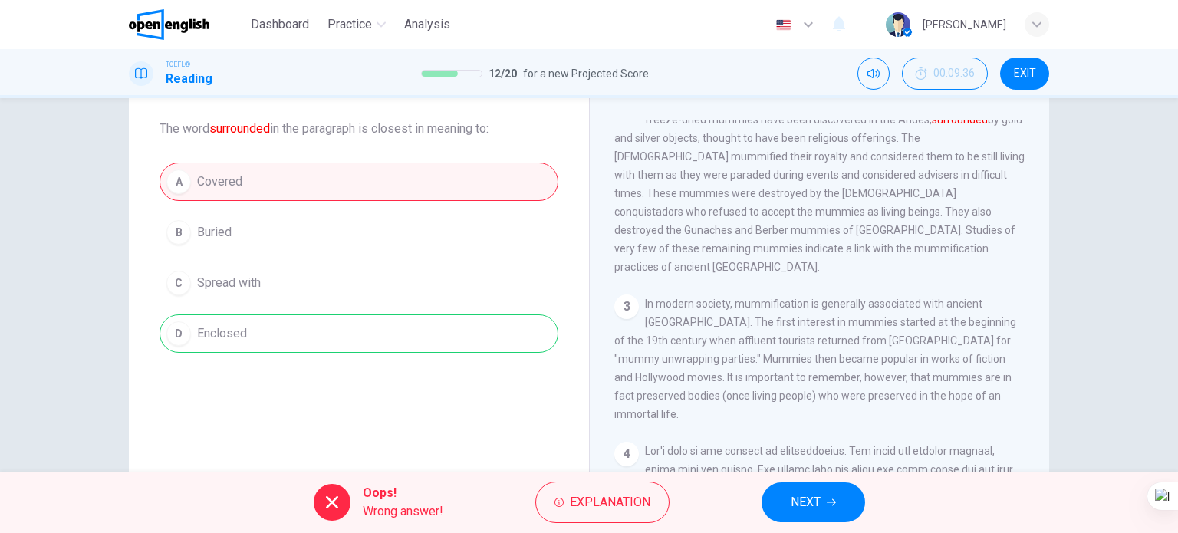
click at [825, 490] on button "NEXT" at bounding box center [813, 502] width 104 height 40
click at [822, 502] on div "Oops! Wrong answer! Explanation NEXT" at bounding box center [589, 502] width 1178 height 61
click at [816, 502] on div "Oops! Wrong answer! Explanation NEXT" at bounding box center [589, 502] width 1178 height 61
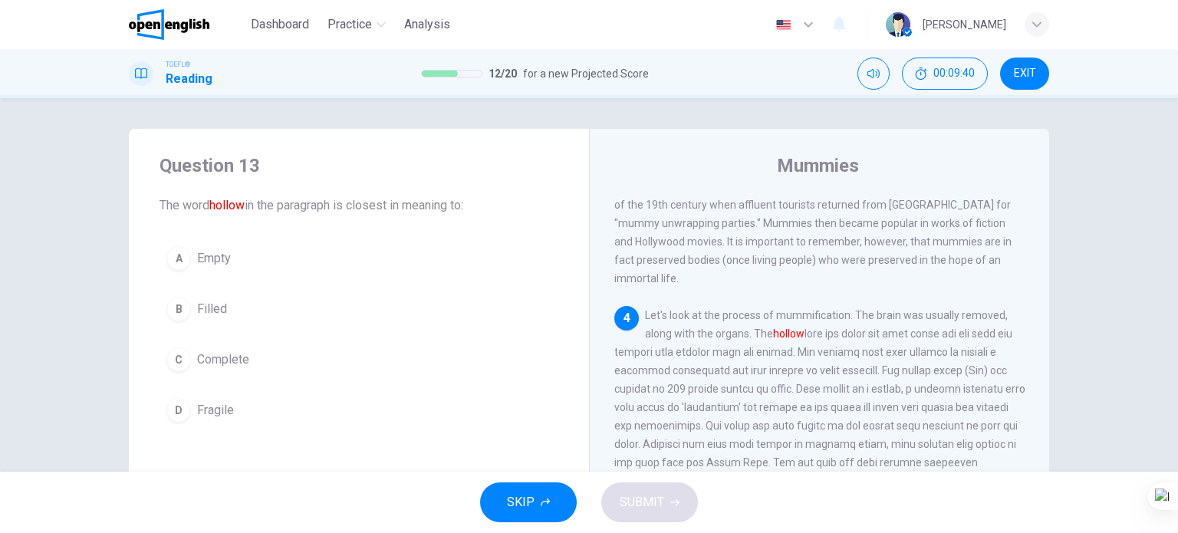
scroll to position [561, 0]
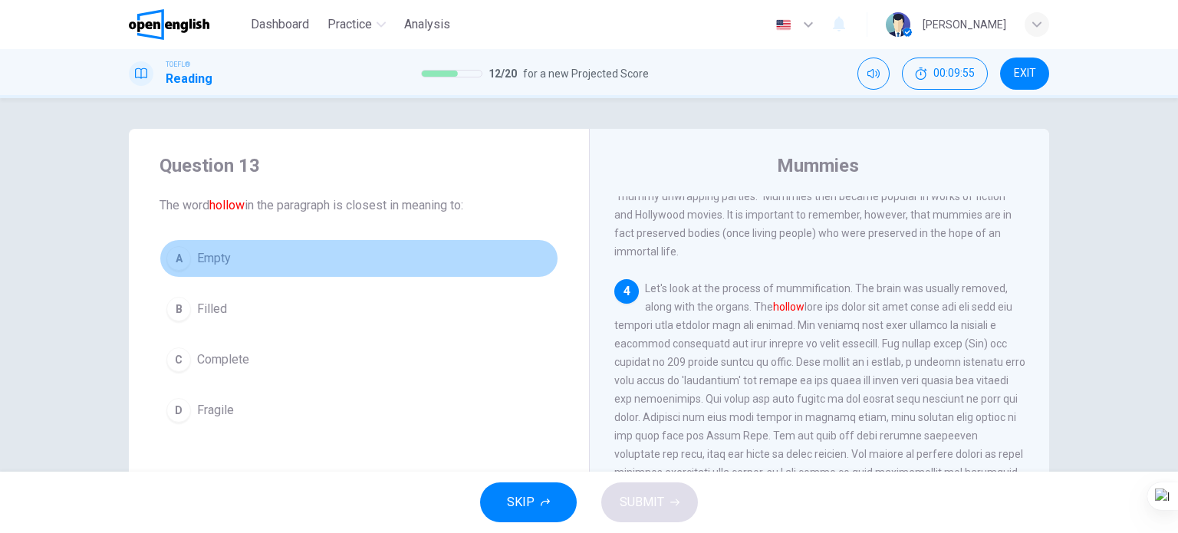
drag, startPoint x: 222, startPoint y: 252, endPoint x: 231, endPoint y: 265, distance: 15.5
click at [223, 252] on span "Empty" at bounding box center [214, 258] width 34 height 18
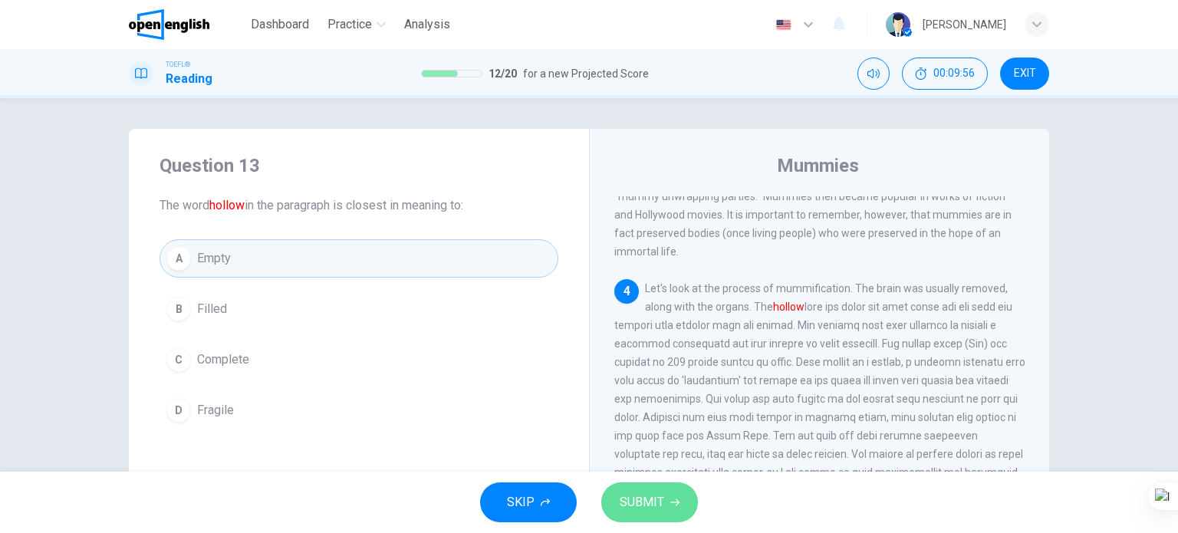
click at [653, 502] on span "SUBMIT" at bounding box center [642, 502] width 44 height 21
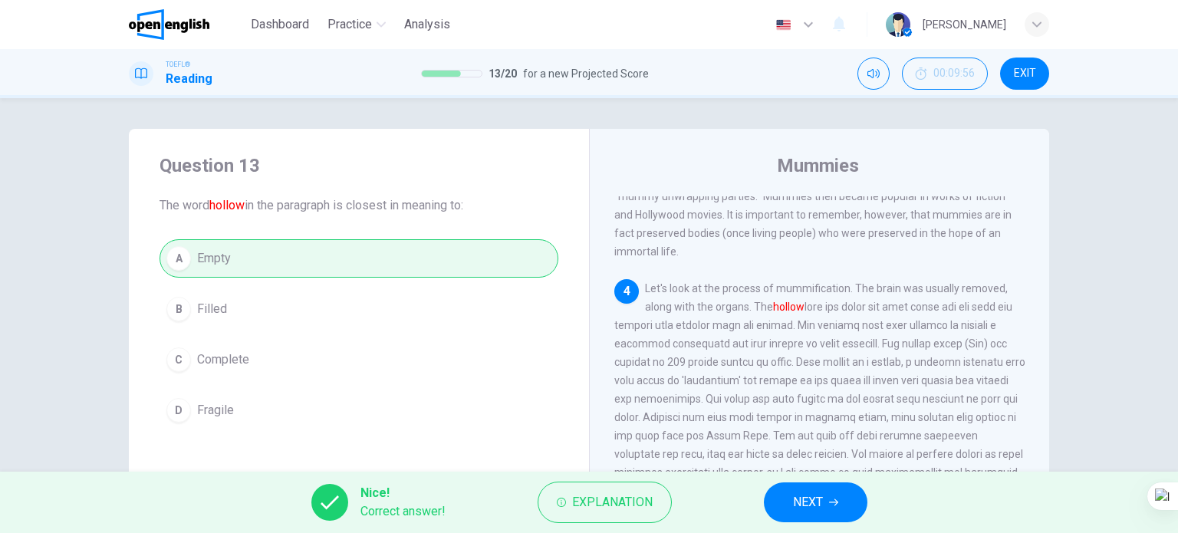
click at [818, 501] on span "NEXT" at bounding box center [808, 502] width 30 height 21
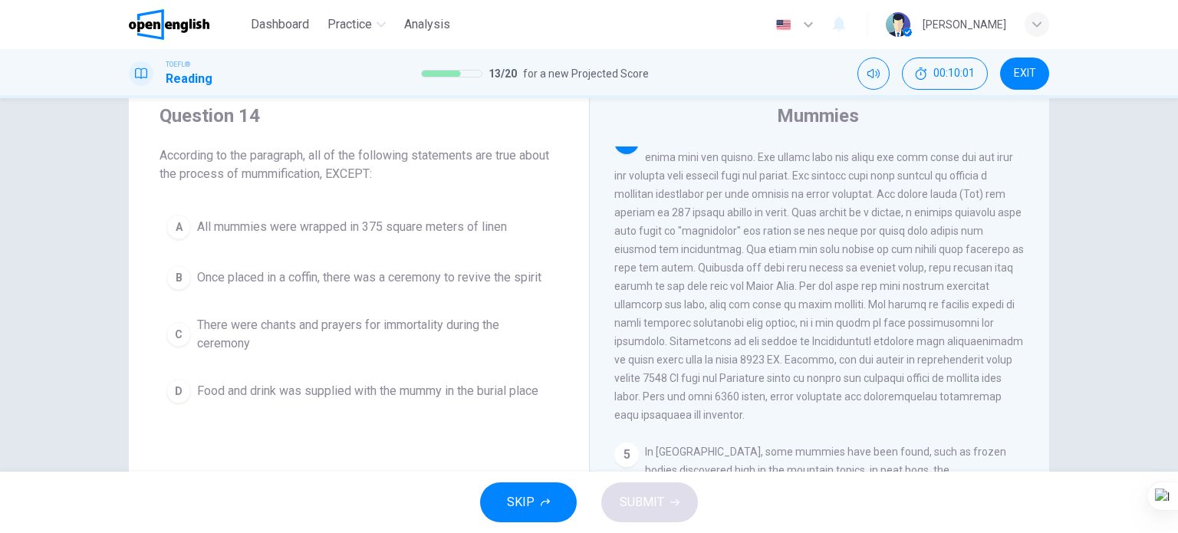
scroll to position [77, 0]
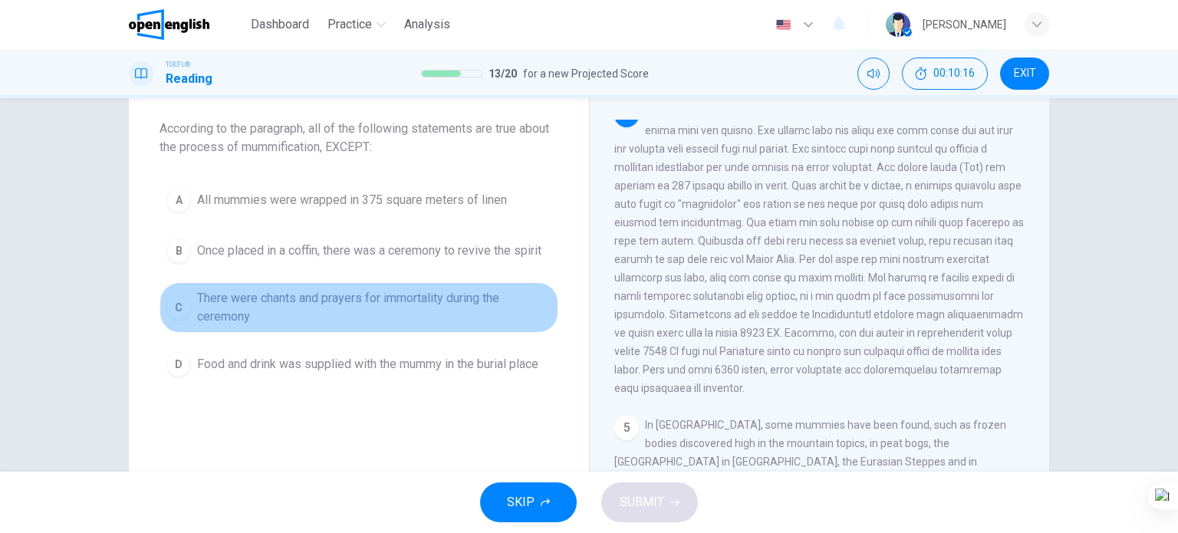
click at [433, 298] on span "There were chants and prayers for immortality during the ceremony" at bounding box center [374, 307] width 354 height 37
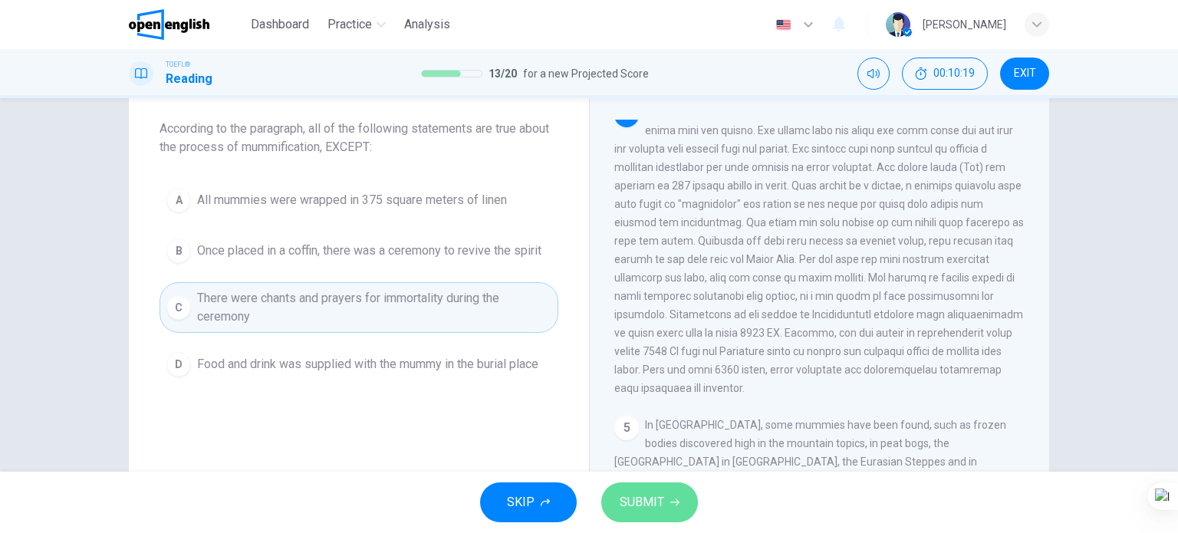
click at [620, 503] on span "SUBMIT" at bounding box center [642, 502] width 44 height 21
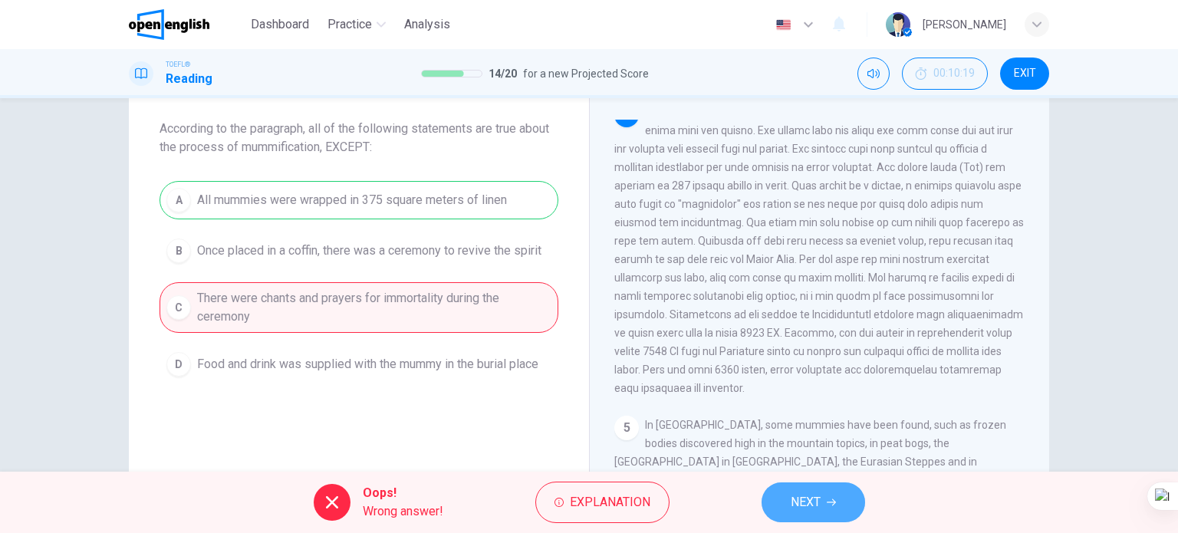
click at [793, 502] on span "NEXT" at bounding box center [806, 502] width 30 height 21
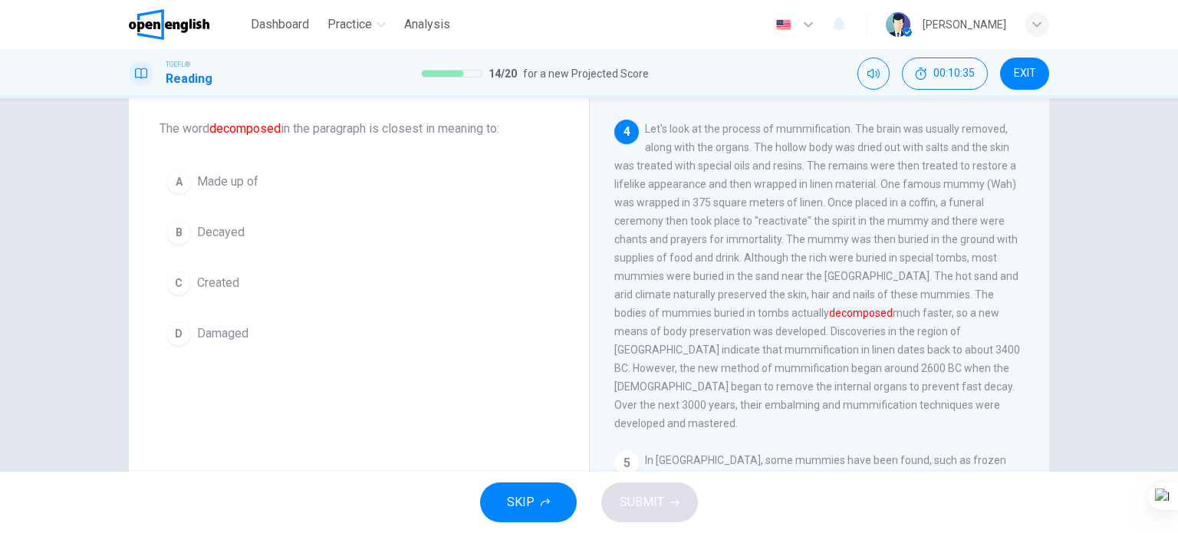
click at [215, 231] on span "Decayed" at bounding box center [221, 232] width 48 height 18
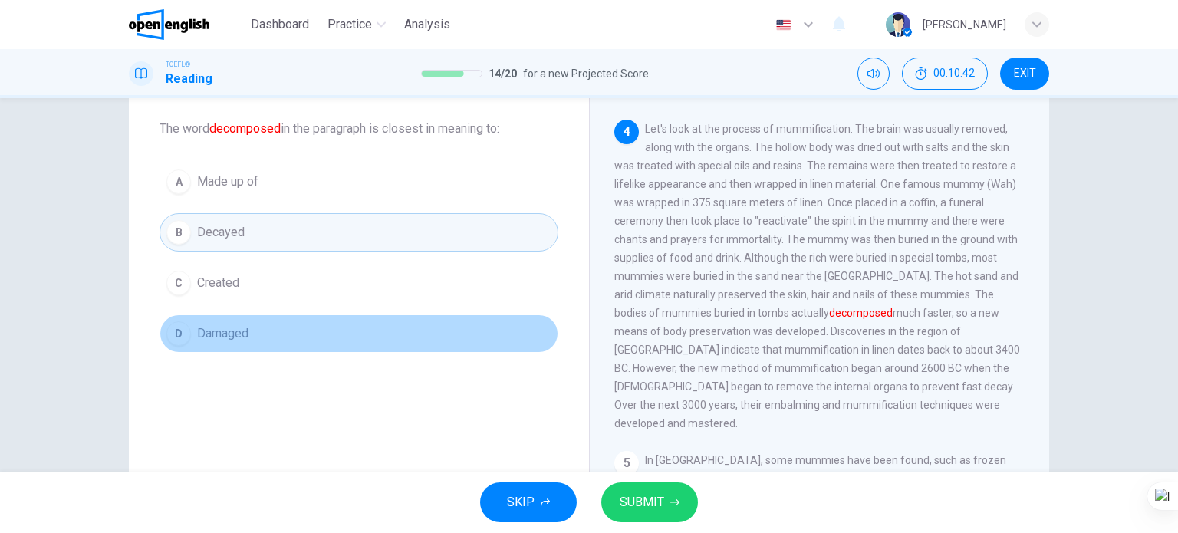
click at [242, 335] on span "Damaged" at bounding box center [222, 333] width 51 height 18
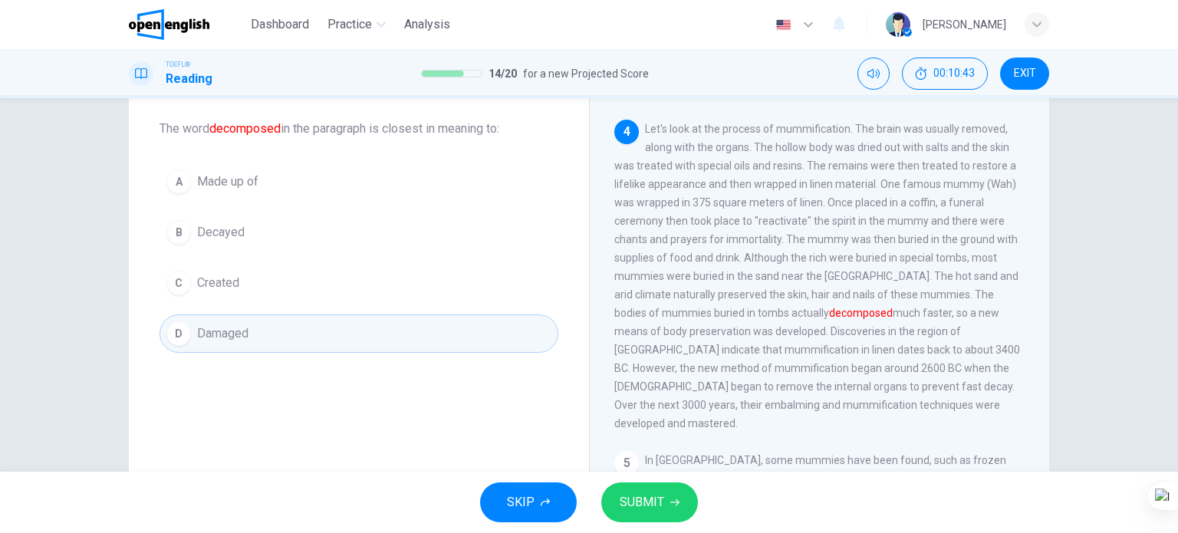
drag, startPoint x: 218, startPoint y: 208, endPoint x: 221, endPoint y: 226, distance: 18.7
click at [221, 226] on div "A Made up of B Decayed C Created D Damaged" at bounding box center [359, 258] width 399 height 190
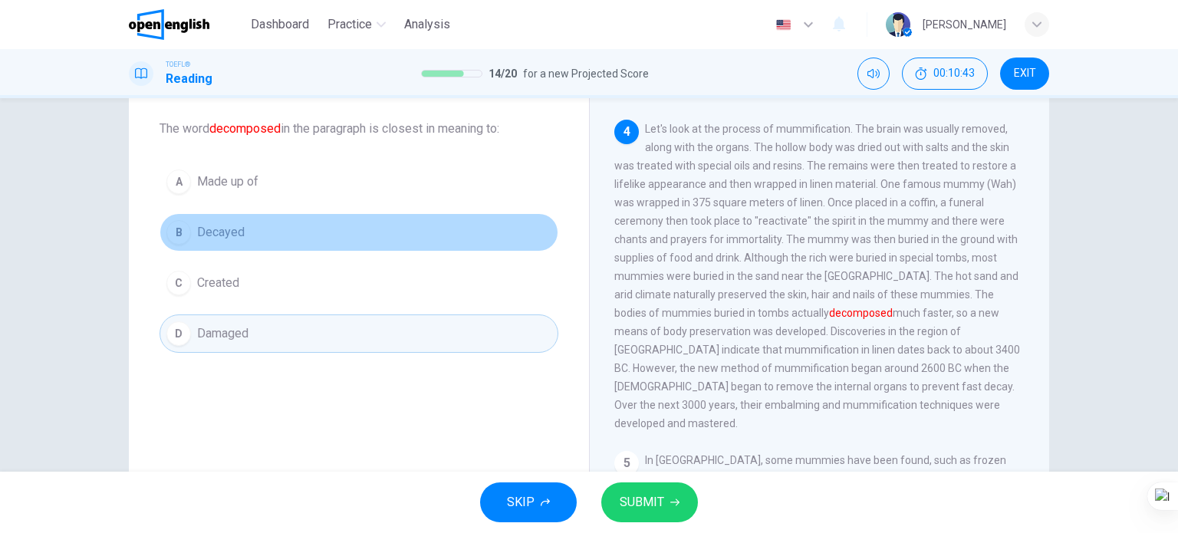
click at [221, 226] on span "Decayed" at bounding box center [221, 232] width 48 height 18
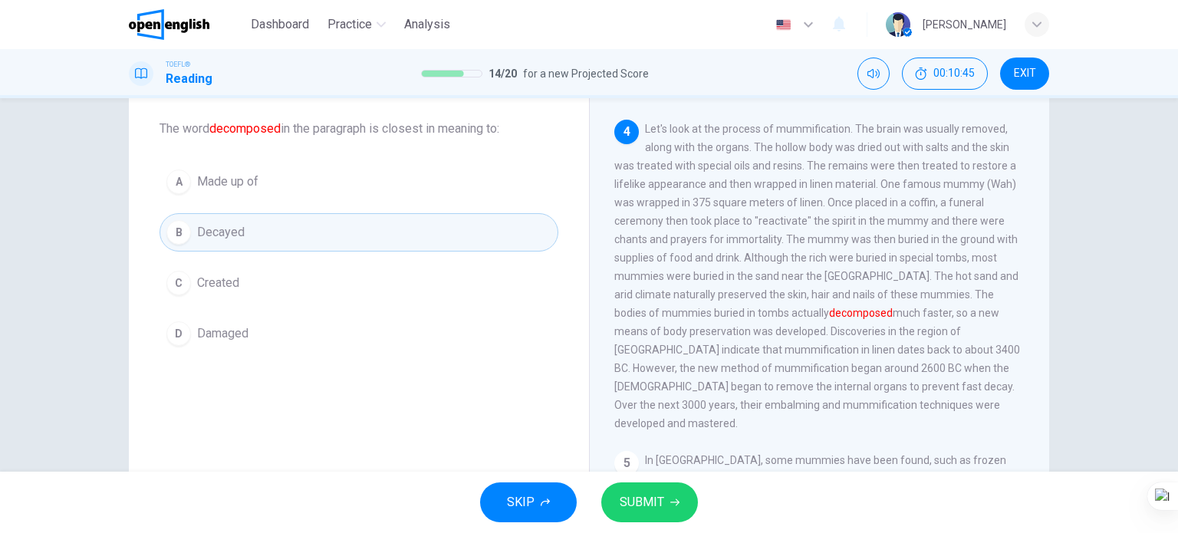
click at [655, 508] on span "SUBMIT" at bounding box center [642, 502] width 44 height 21
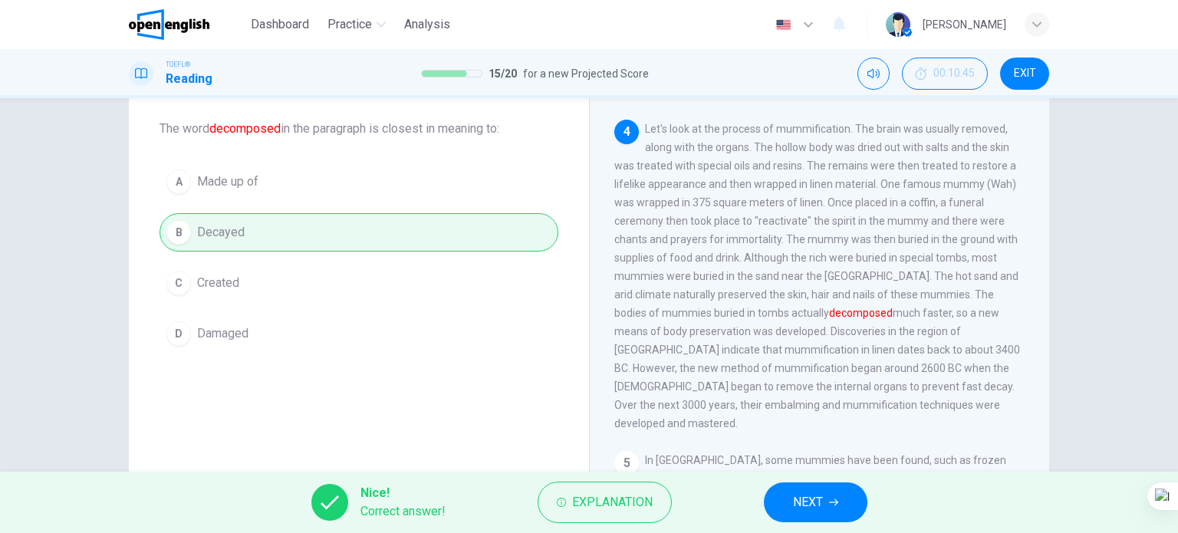
click at [828, 505] on button "NEXT" at bounding box center [816, 502] width 104 height 40
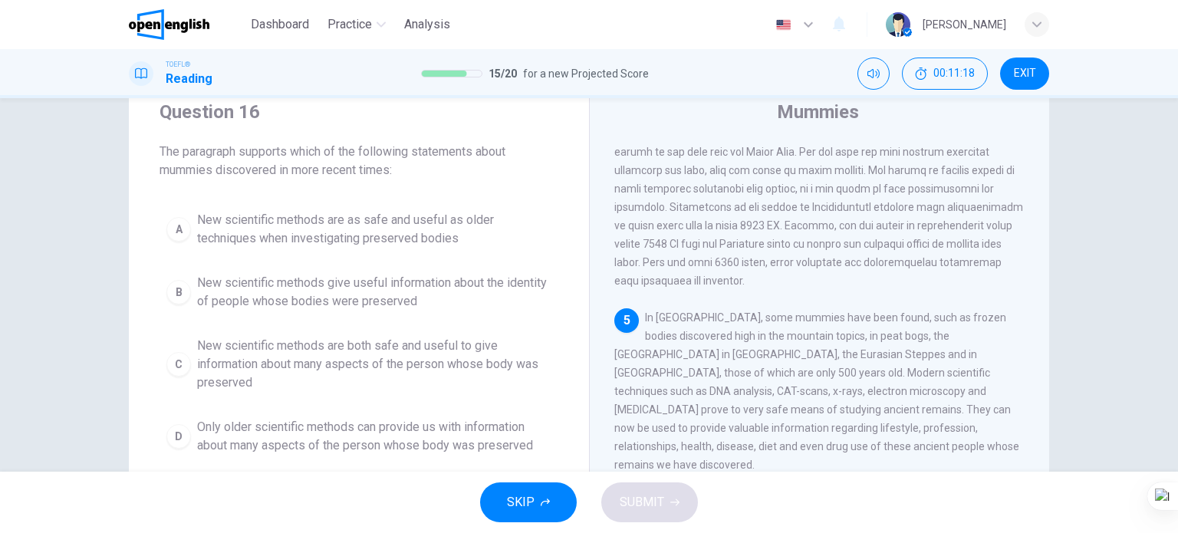
scroll to position [153, 0]
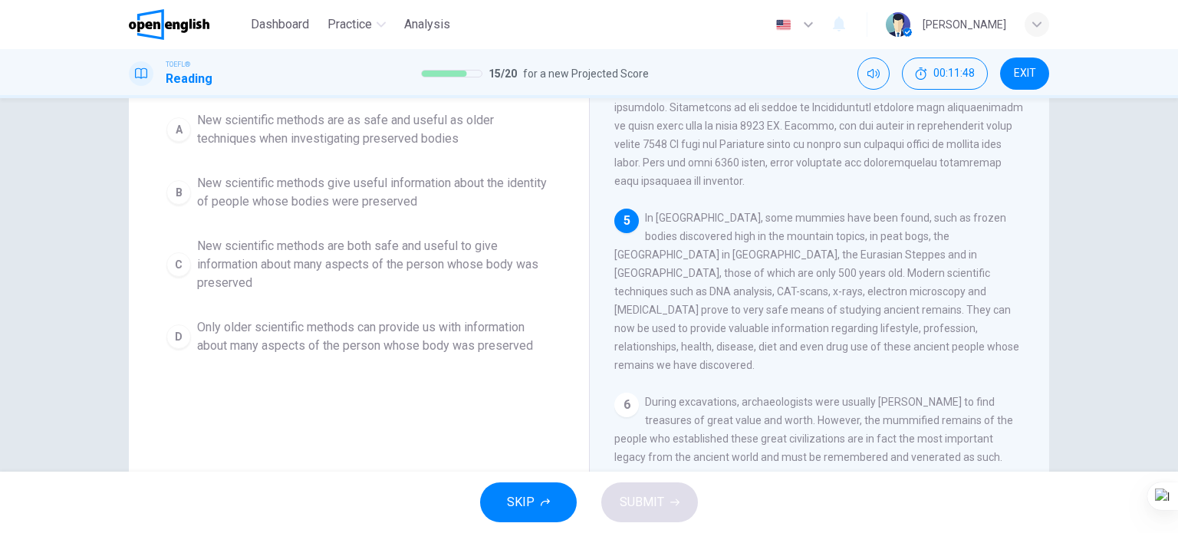
click at [311, 268] on span "New scientific methods are both safe and useful to give information about many …" at bounding box center [374, 264] width 354 height 55
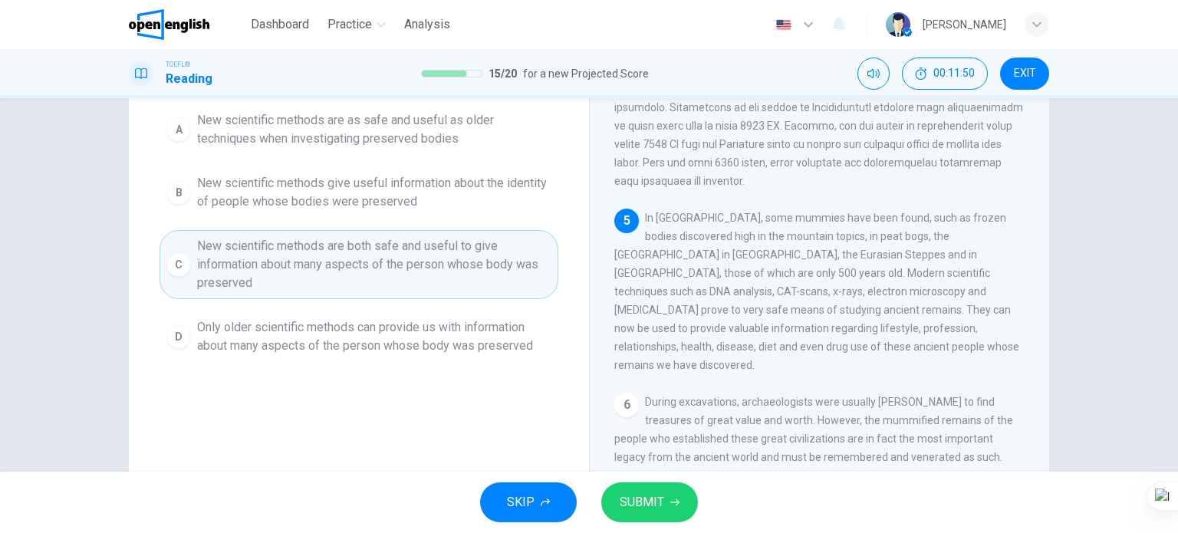
click at [632, 505] on span "SUBMIT" at bounding box center [642, 502] width 44 height 21
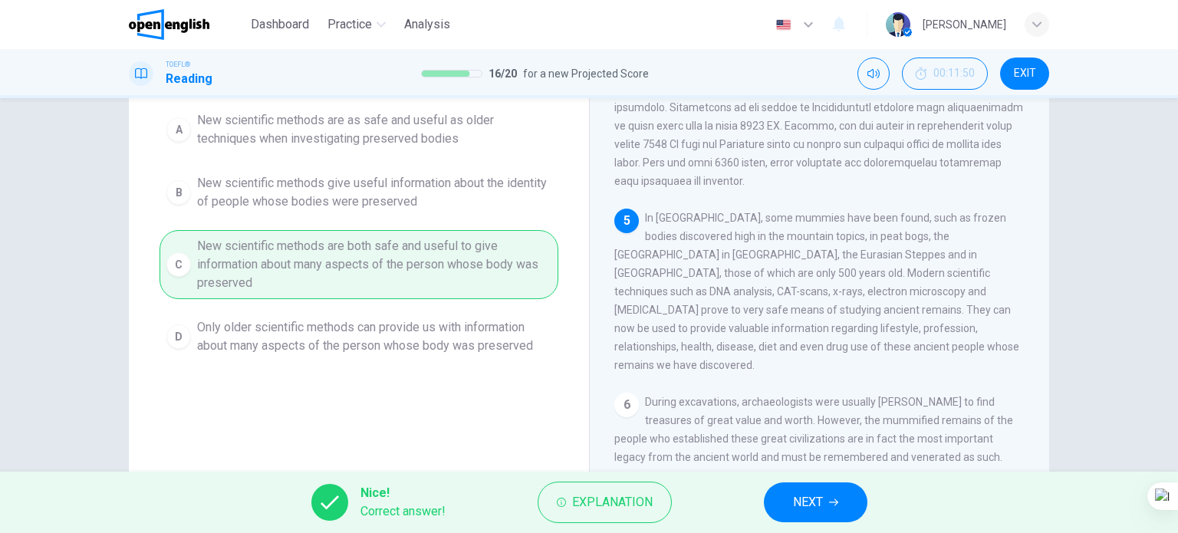
click at [820, 506] on span "NEXT" at bounding box center [808, 502] width 30 height 21
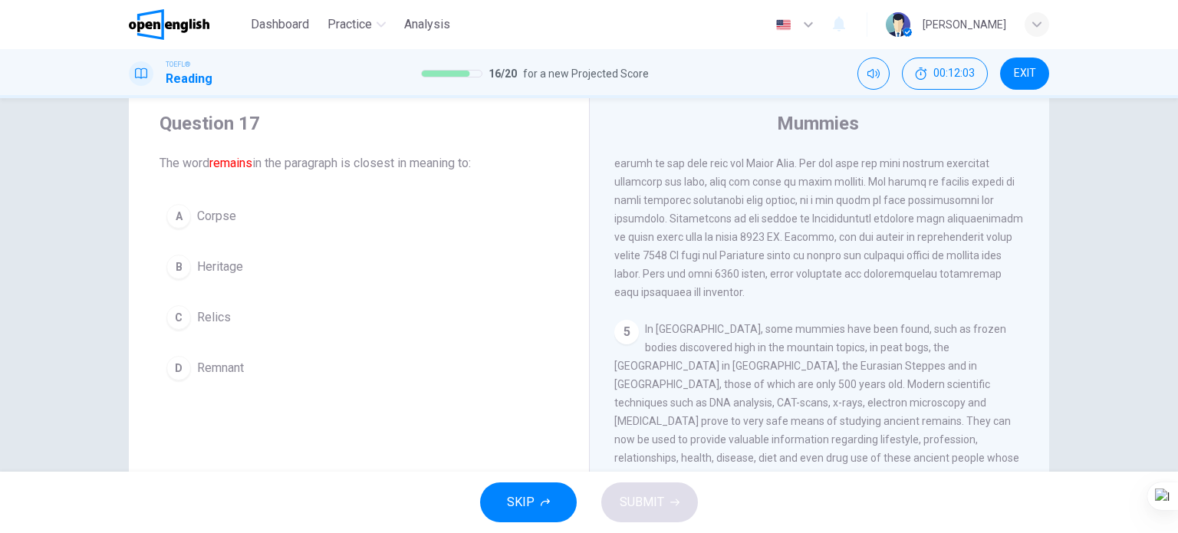
scroll to position [77, 0]
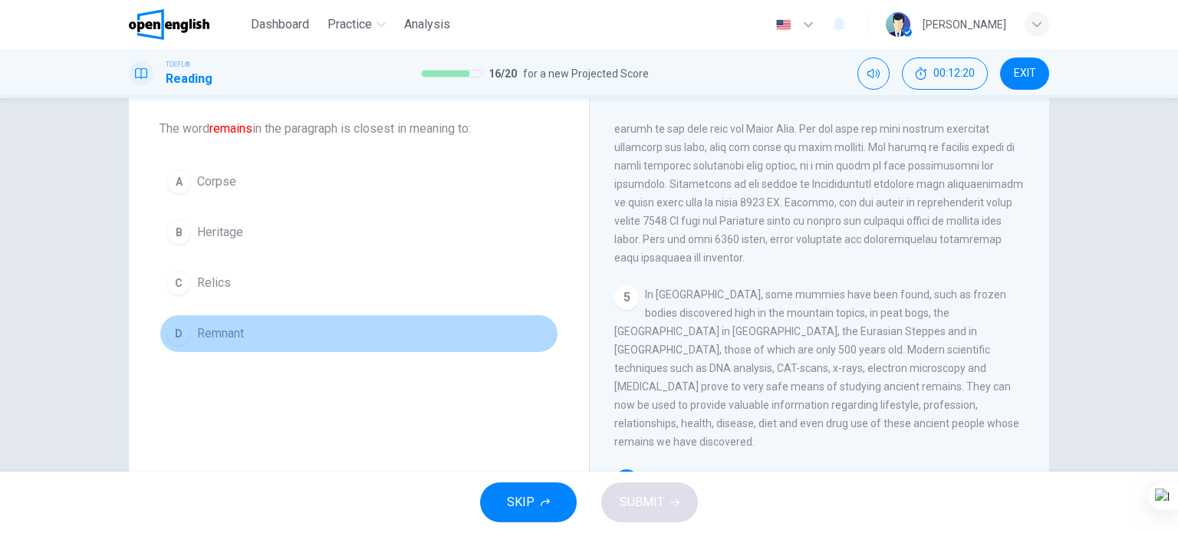
click at [218, 332] on span "Remnant" at bounding box center [220, 333] width 47 height 18
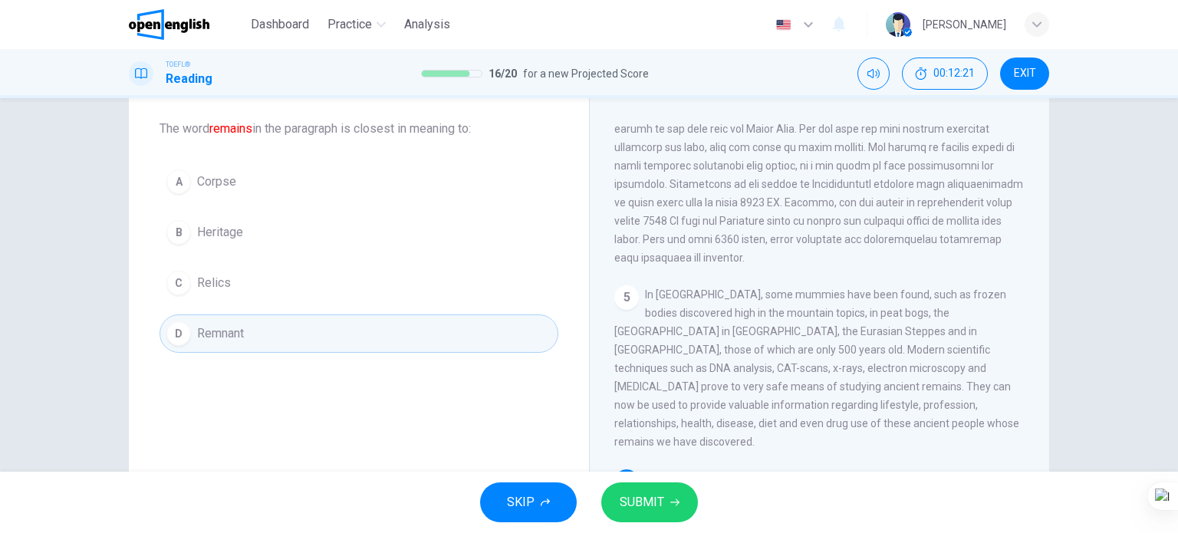
click at [644, 496] on span "SUBMIT" at bounding box center [642, 502] width 44 height 21
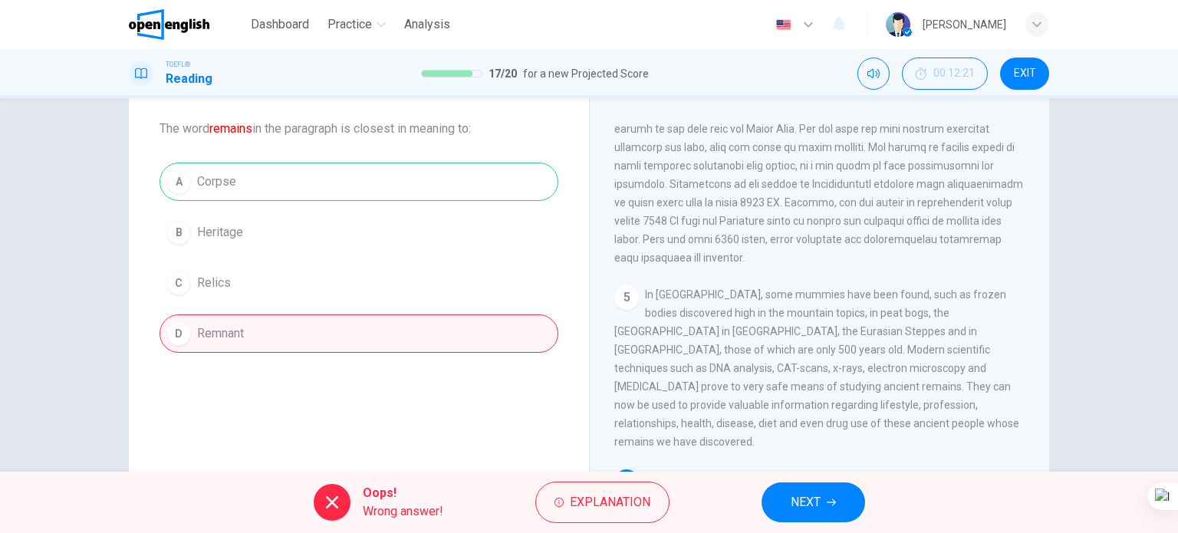
click at [785, 494] on button "NEXT" at bounding box center [813, 502] width 104 height 40
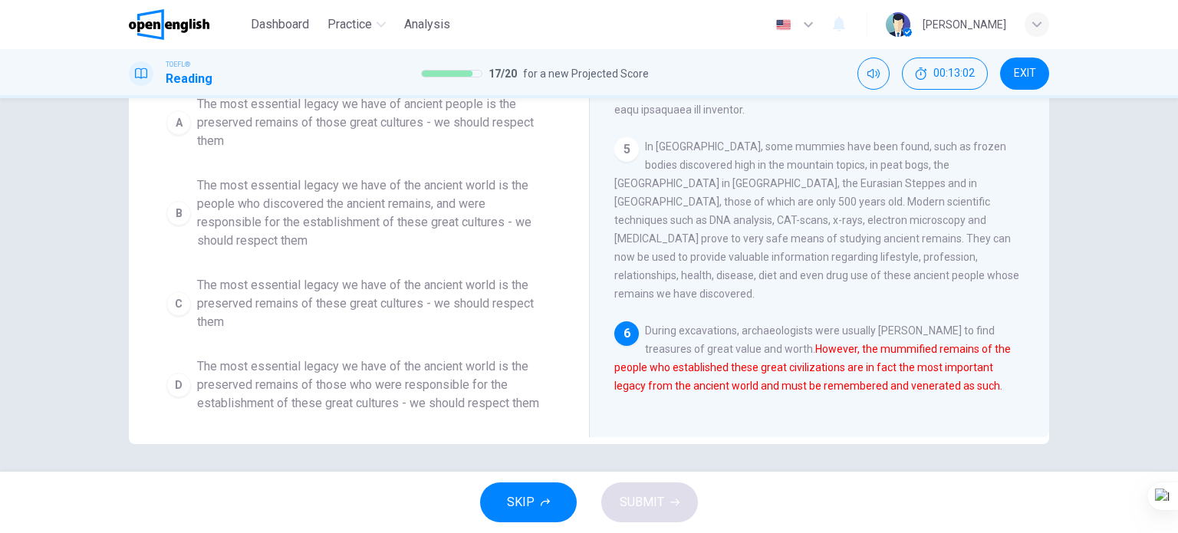
scroll to position [226, 0]
click at [499, 245] on button "B The most essential legacy we have of the ancient world is the people who disc…" at bounding box center [359, 211] width 399 height 87
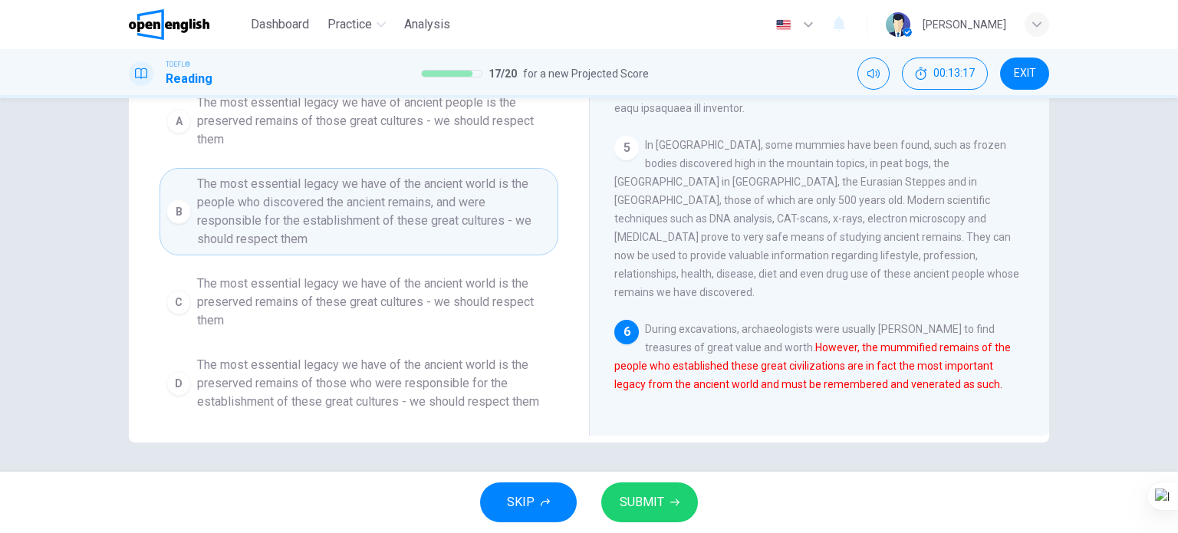
scroll to position [73, 0]
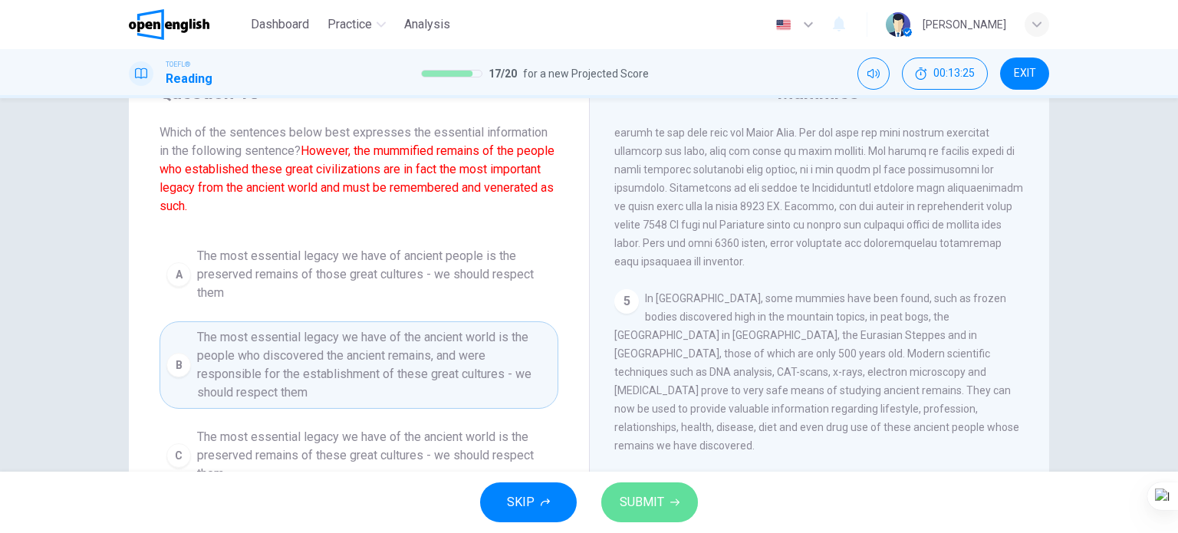
click at [630, 502] on span "SUBMIT" at bounding box center [642, 502] width 44 height 21
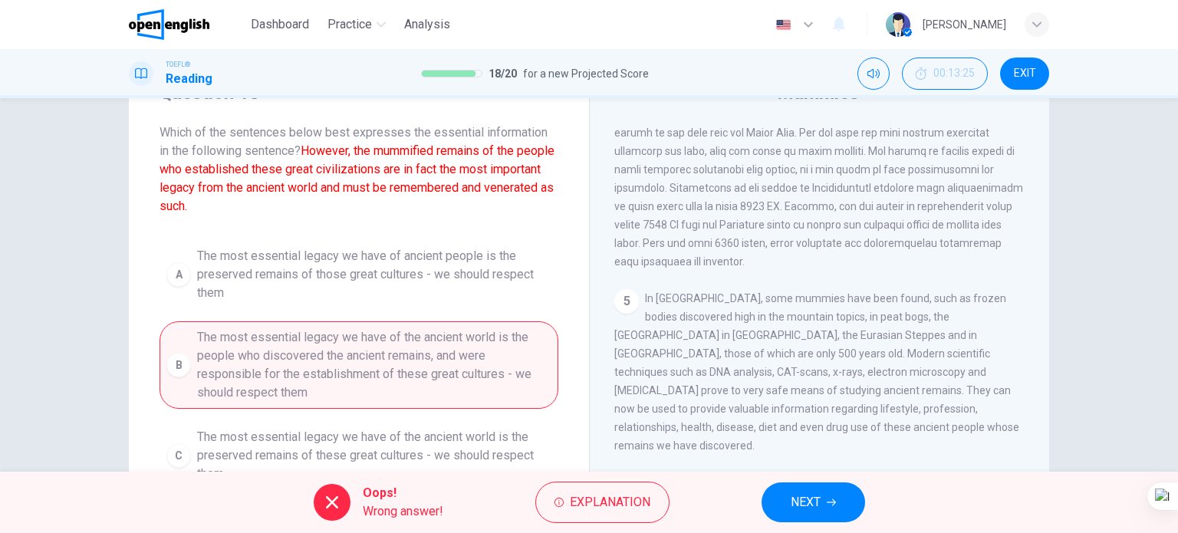
scroll to position [226, 0]
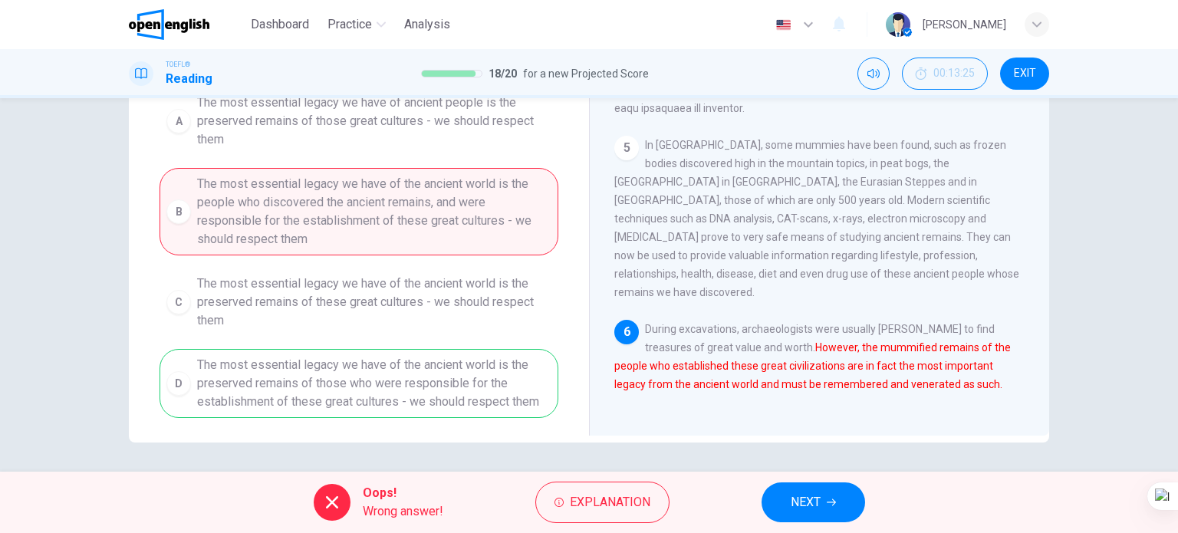
click at [787, 503] on button "NEXT" at bounding box center [813, 502] width 104 height 40
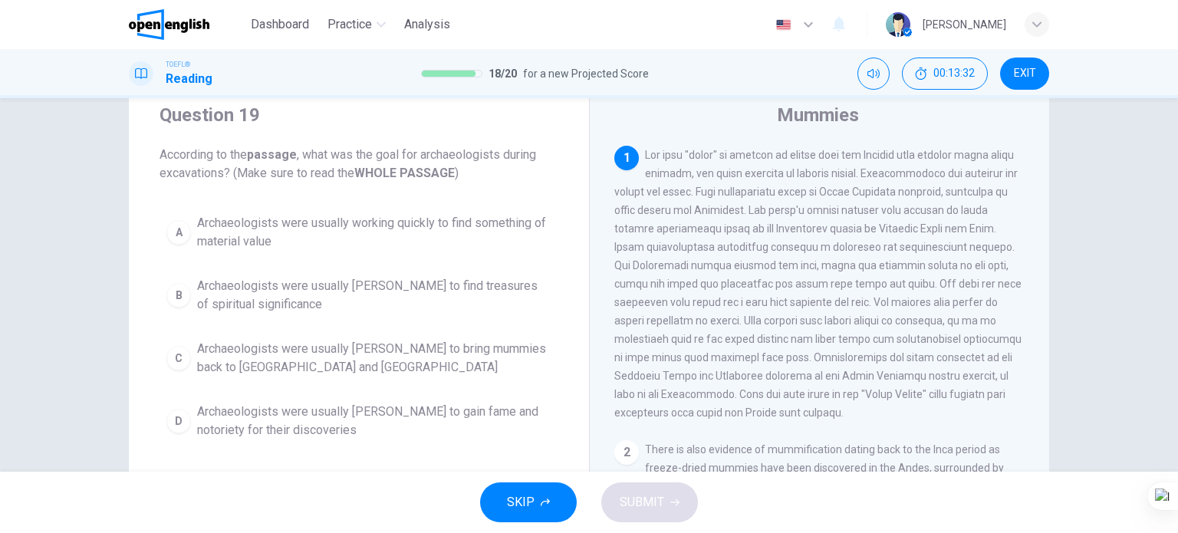
scroll to position [77, 0]
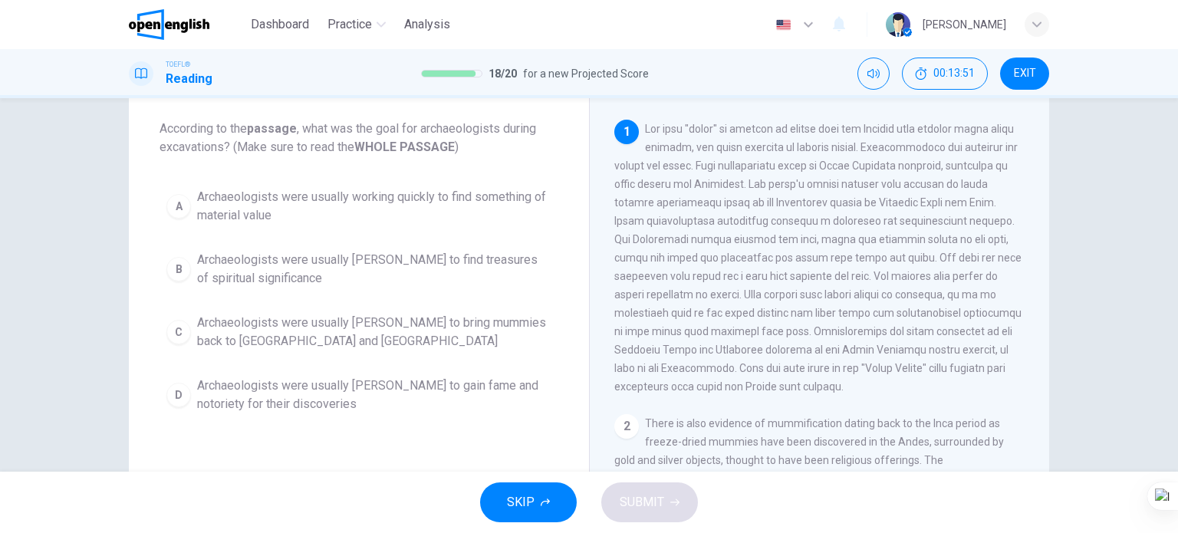
click at [357, 203] on span "Archaeologists were usually working quickly to find something of material value" at bounding box center [374, 206] width 354 height 37
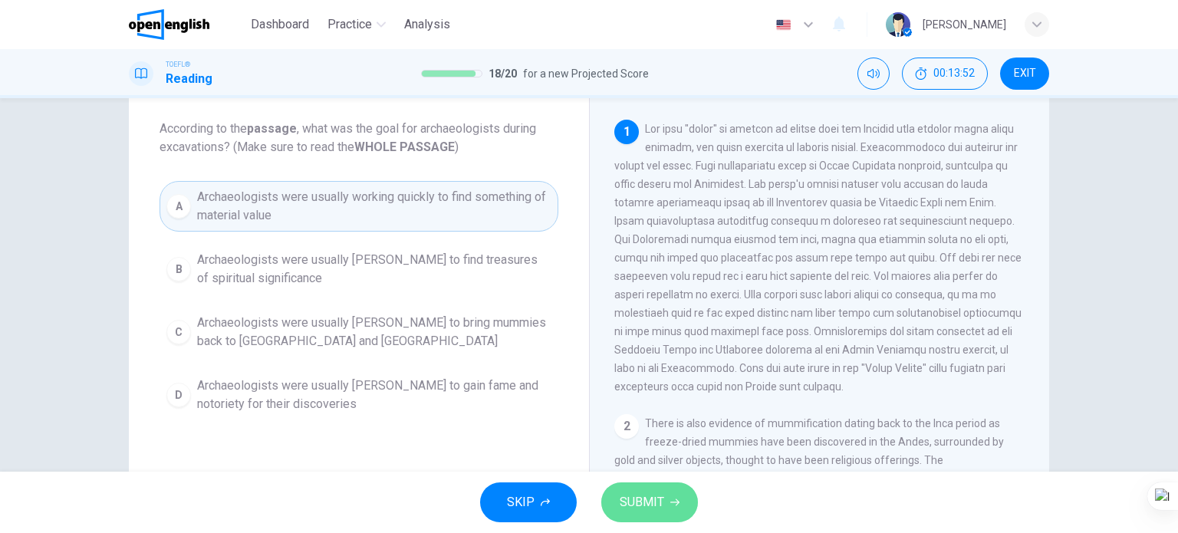
click at [617, 505] on button "SUBMIT" at bounding box center [649, 502] width 97 height 40
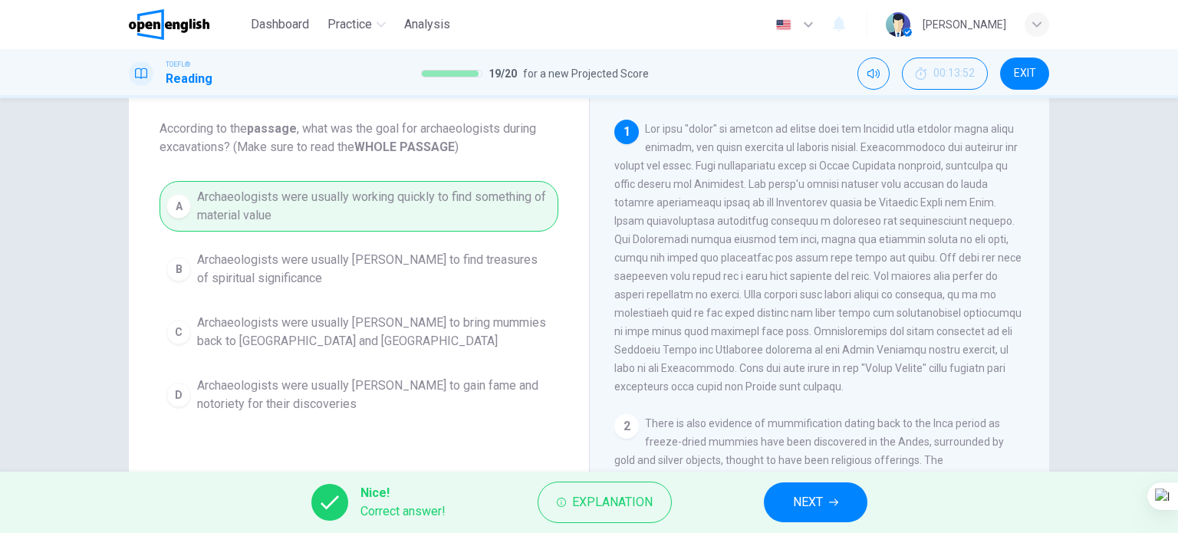
click at [791, 495] on button "NEXT" at bounding box center [816, 502] width 104 height 40
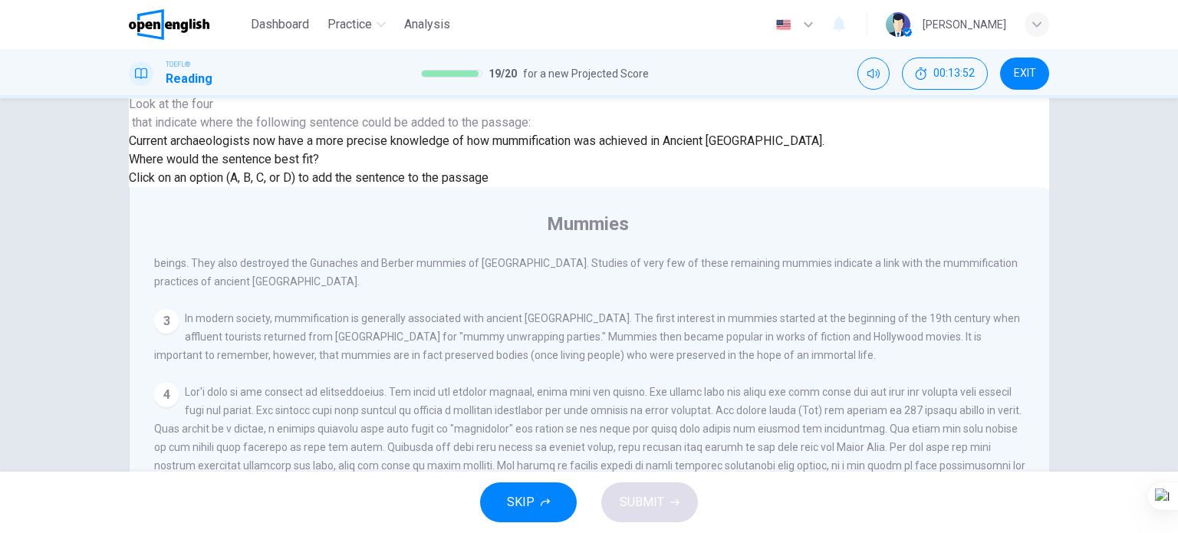
scroll to position [811, 0]
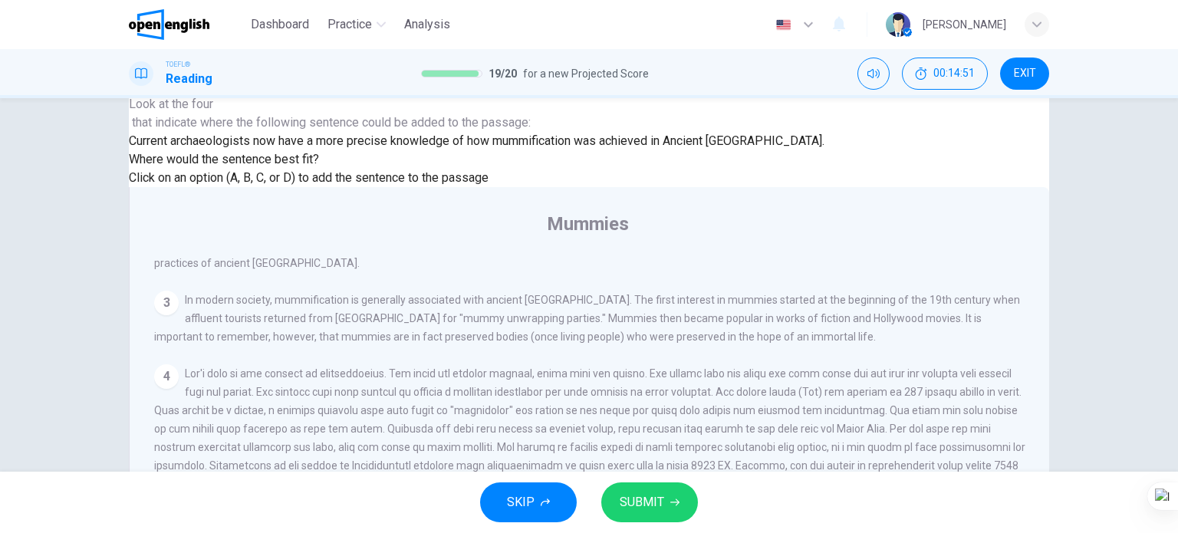
click at [650, 485] on button "SUBMIT" at bounding box center [649, 502] width 97 height 40
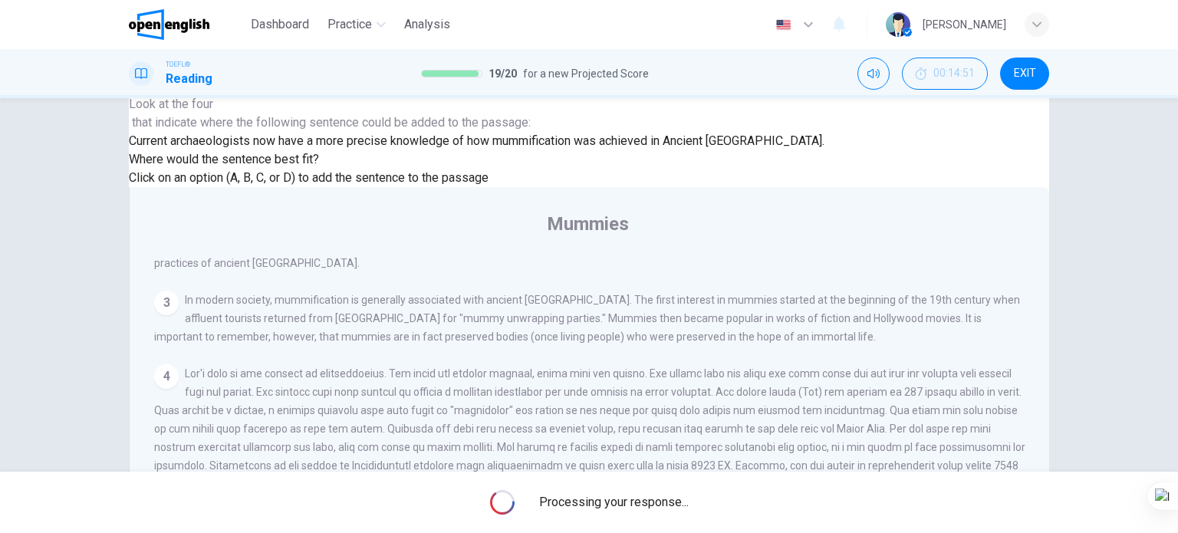
scroll to position [0, 0]
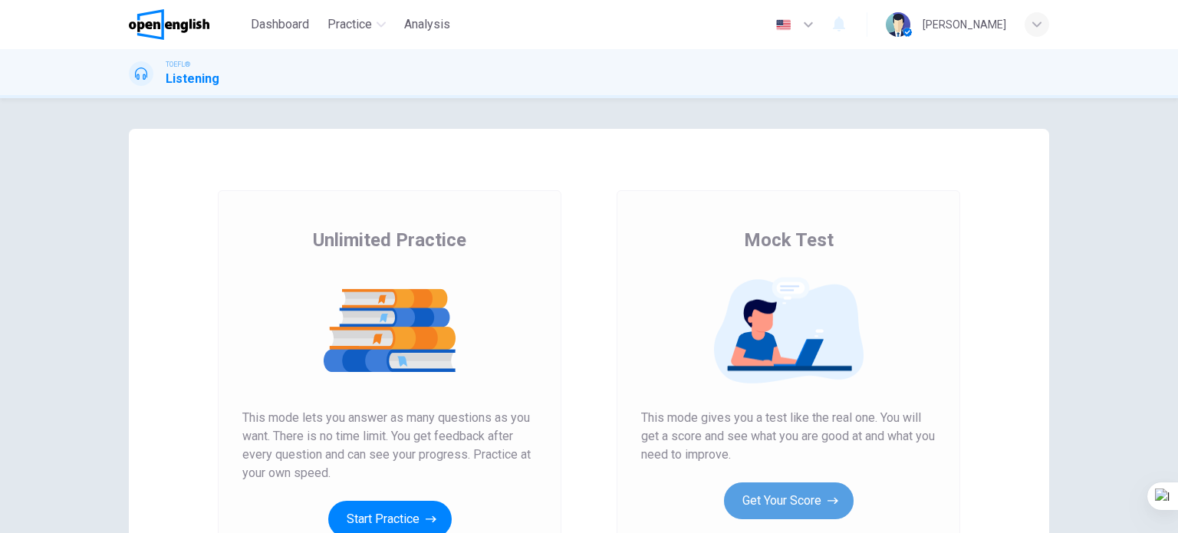
click at [768, 492] on button "Get Your Score" at bounding box center [789, 500] width 130 height 37
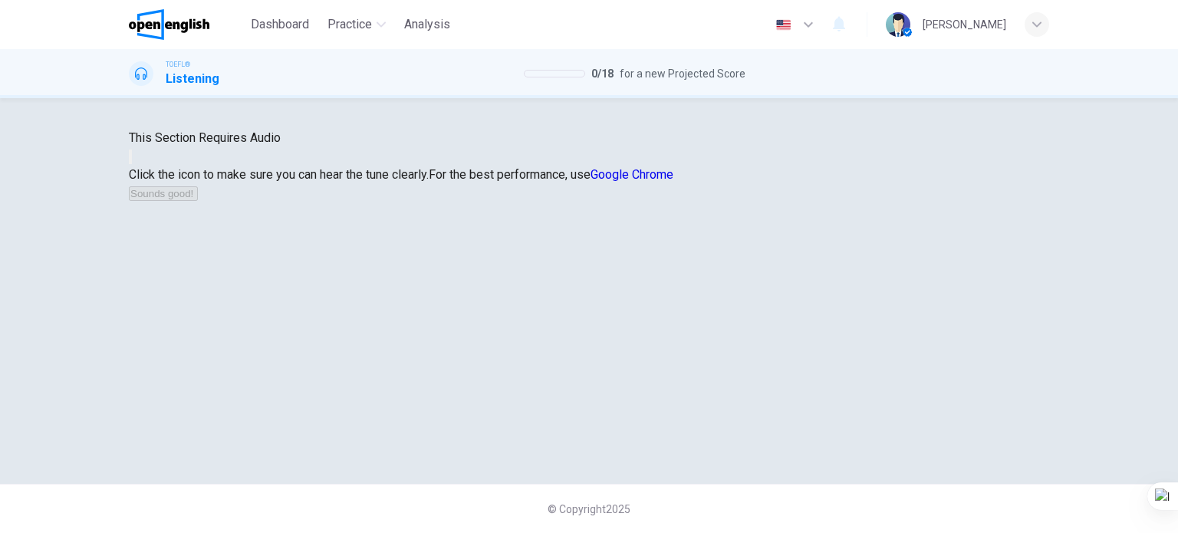
click at [132, 164] on button "button" at bounding box center [130, 157] width 3 height 15
click at [198, 201] on button "Sounds good!" at bounding box center [163, 193] width 69 height 15
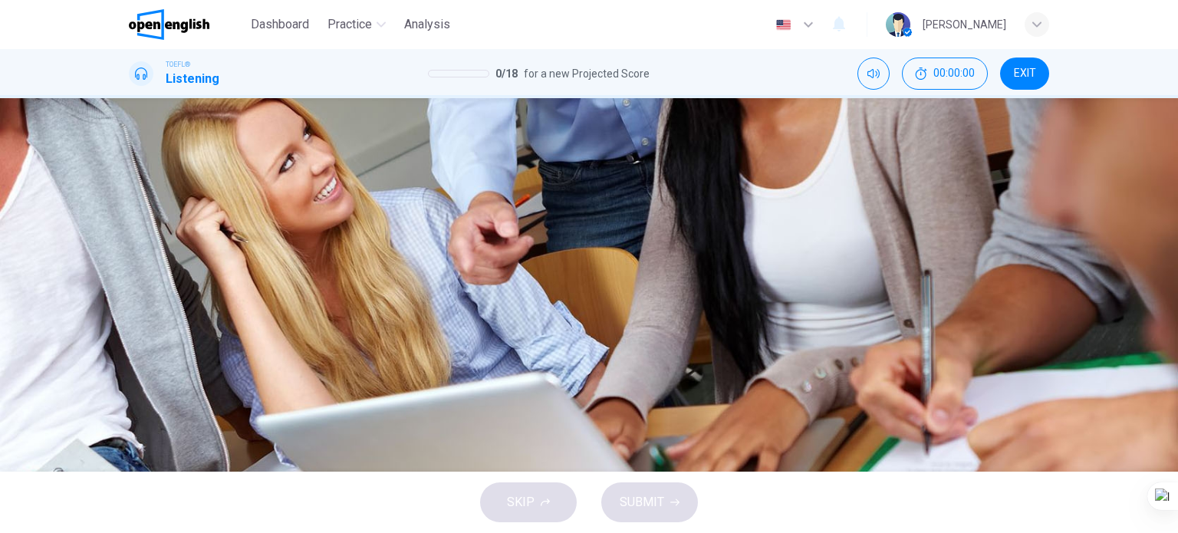
scroll to position [0, 0]
click at [130, 393] on icon "button" at bounding box center [130, 393] width 0 height 0
click at [448, 255] on span "Exceptions to the average age of tooth development" at bounding box center [306, 248] width 281 height 18
click at [626, 503] on span "SUBMIT" at bounding box center [642, 502] width 44 height 21
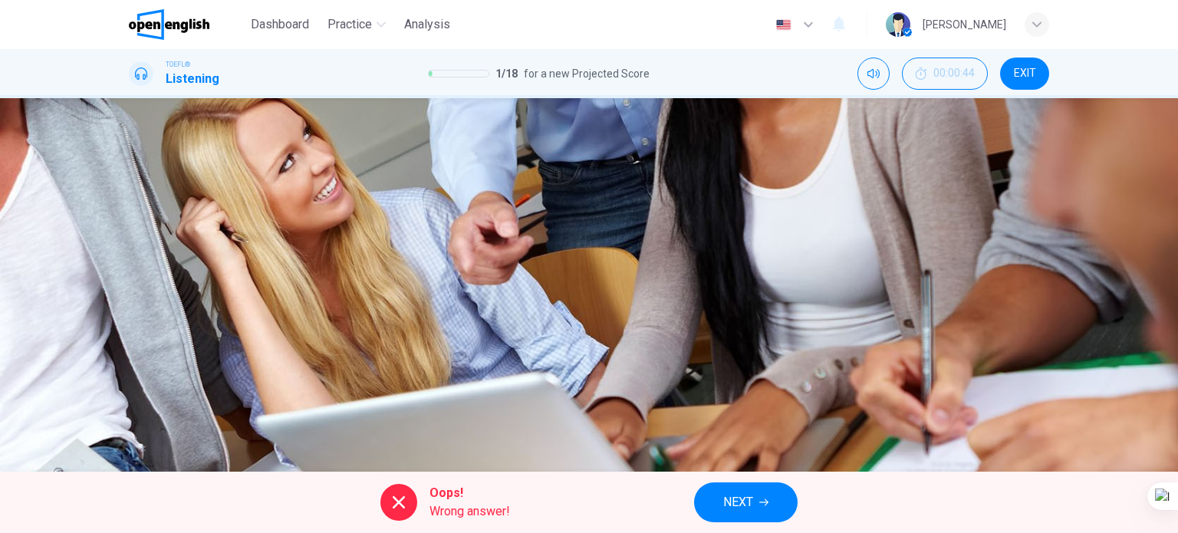
click at [727, 502] on span "NEXT" at bounding box center [738, 502] width 30 height 21
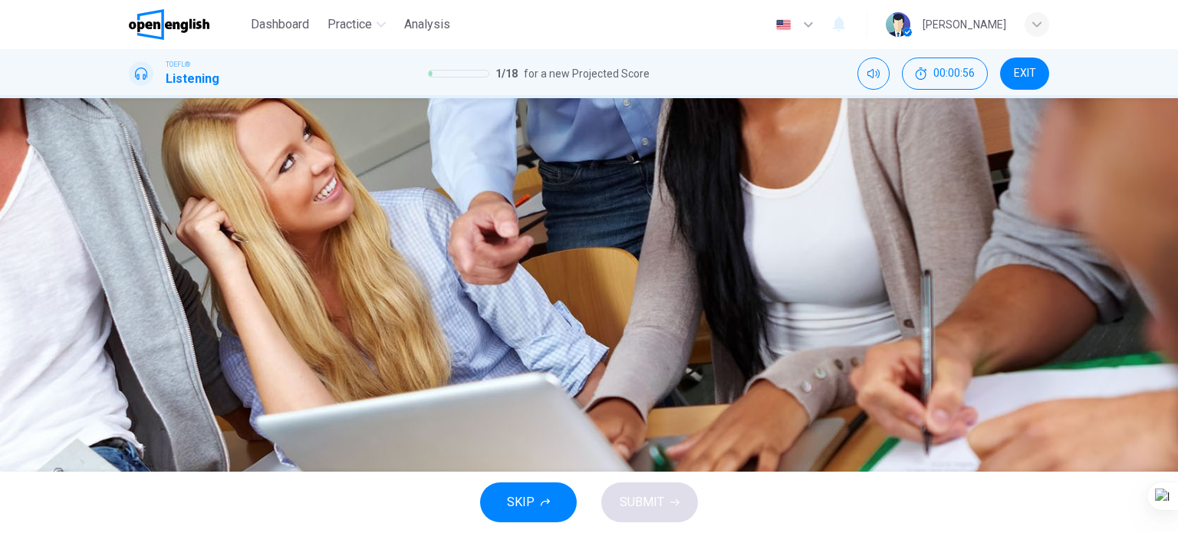
click at [270, 296] on span "Between 20 and 24" at bounding box center [218, 287] width 104 height 18
click at [675, 510] on button "SUBMIT" at bounding box center [649, 502] width 97 height 40
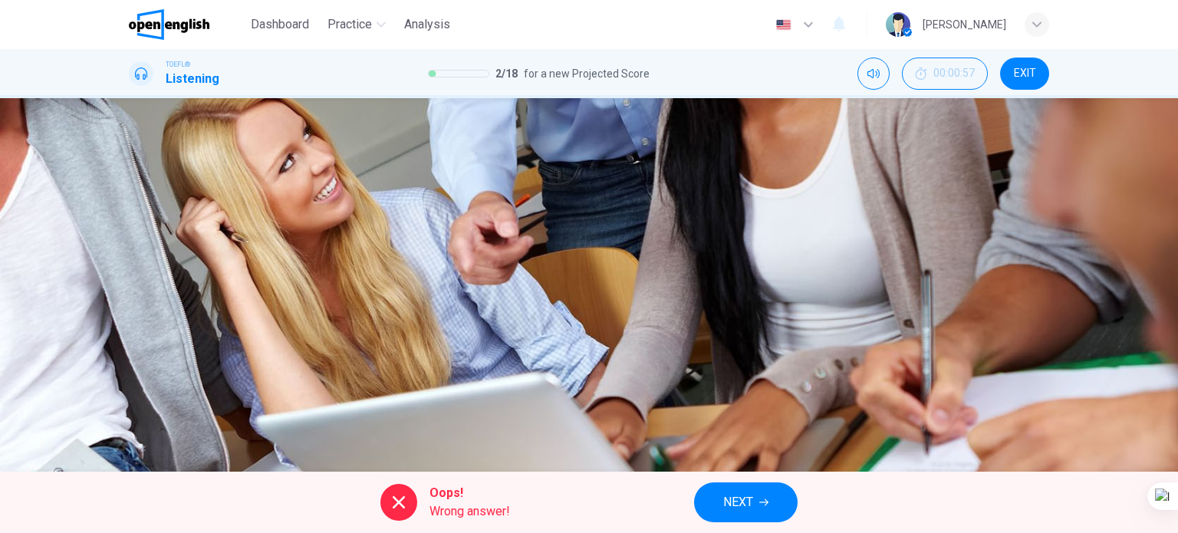
click at [758, 503] on button "NEXT" at bounding box center [746, 502] width 104 height 40
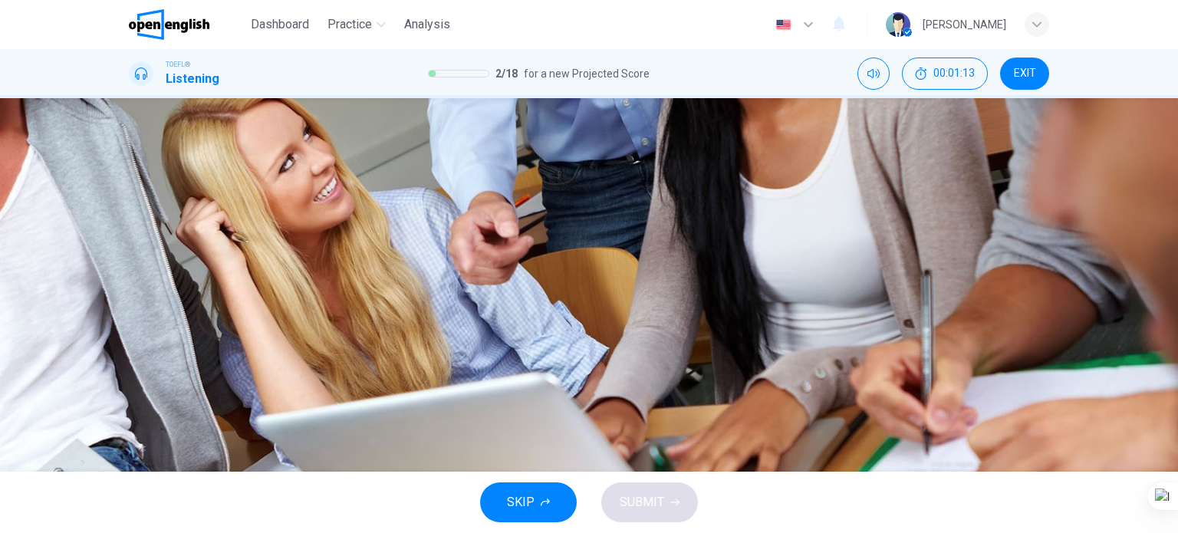
click at [495, 296] on span "Developing first permanent teeth at roughly 20 to 24 months" at bounding box center [330, 287] width 329 height 18
click at [656, 503] on span "SUBMIT" at bounding box center [642, 502] width 44 height 21
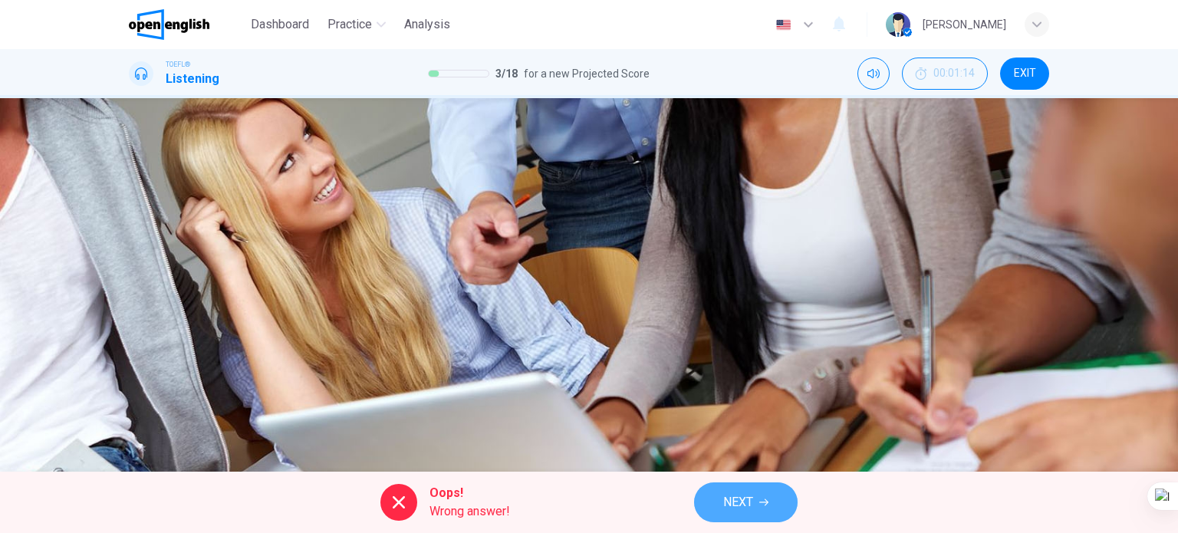
click at [751, 502] on span "NEXT" at bounding box center [738, 502] width 30 height 21
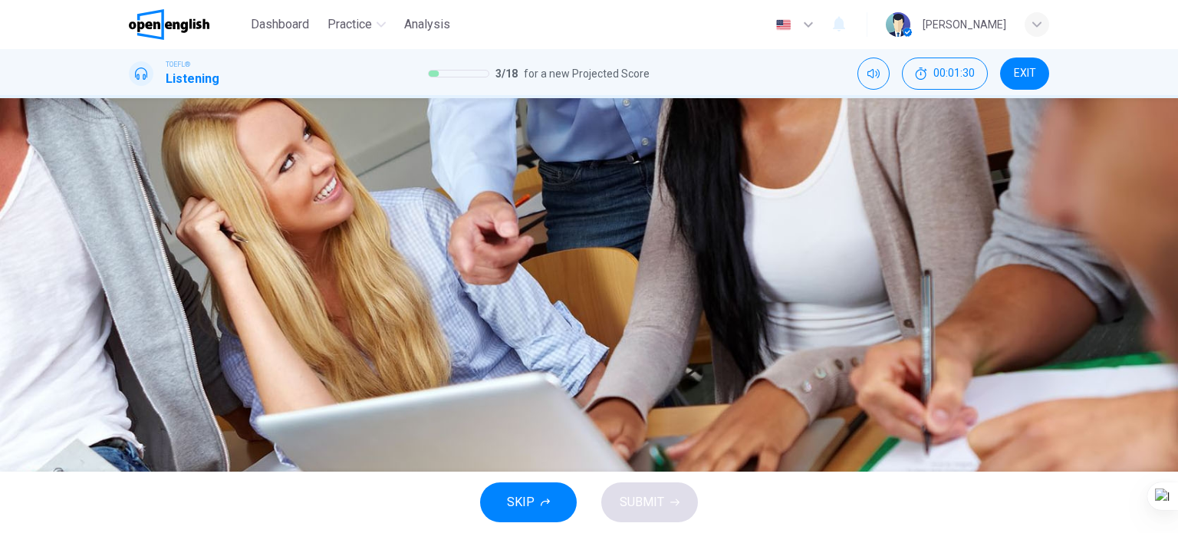
click at [399, 296] on span "Having permanent teeth that never grew in" at bounding box center [282, 287] width 232 height 18
drag, startPoint x: 636, startPoint y: 253, endPoint x: 632, endPoint y: 281, distance: 28.0
click at [294, 253] on span "Needing a tooth implant" at bounding box center [229, 248] width 127 height 18
click at [629, 499] on span "SUBMIT" at bounding box center [642, 502] width 44 height 21
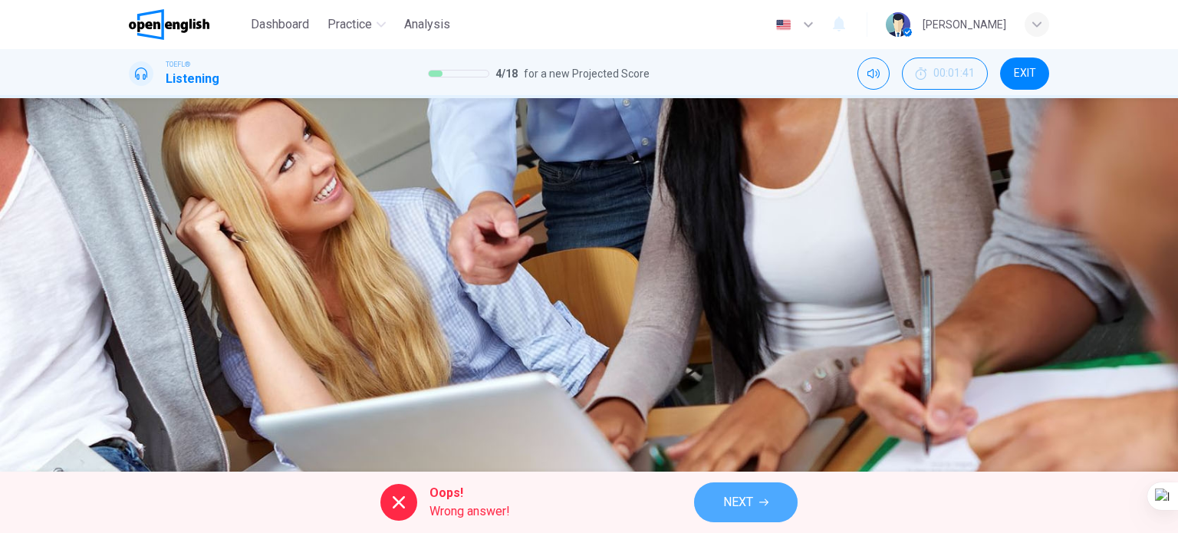
click at [743, 505] on span "NEXT" at bounding box center [738, 502] width 30 height 21
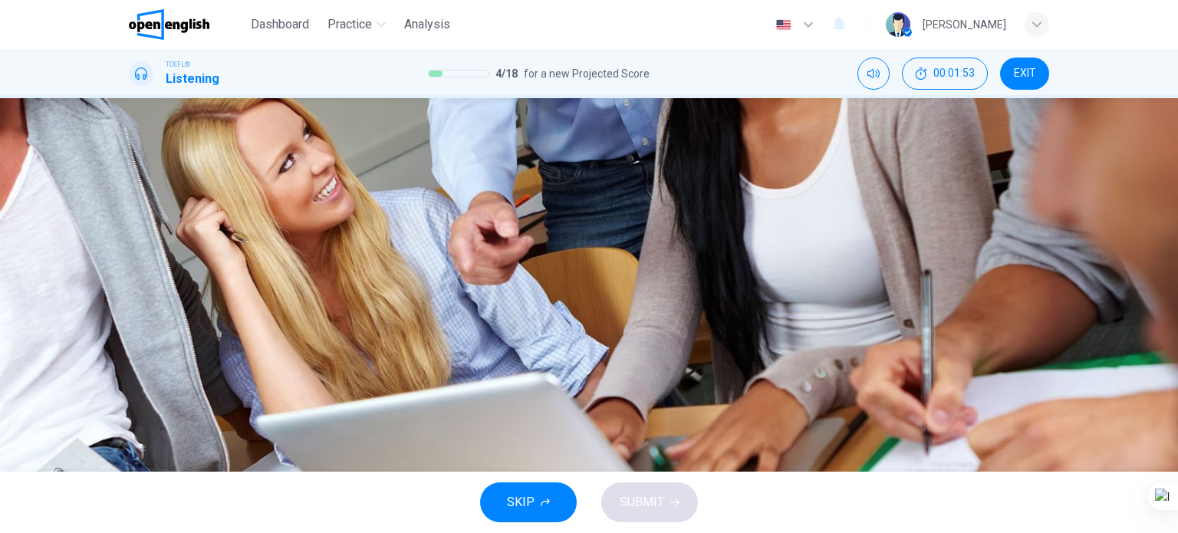
click at [381, 202] on span "70% of the class has had them removed" at bounding box center [273, 210] width 215 height 18
click at [453, 334] on span "Surgeons remove them to prevent potential problems" at bounding box center [309, 325] width 287 height 18
click at [644, 515] on button "SUBMIT" at bounding box center [649, 502] width 97 height 40
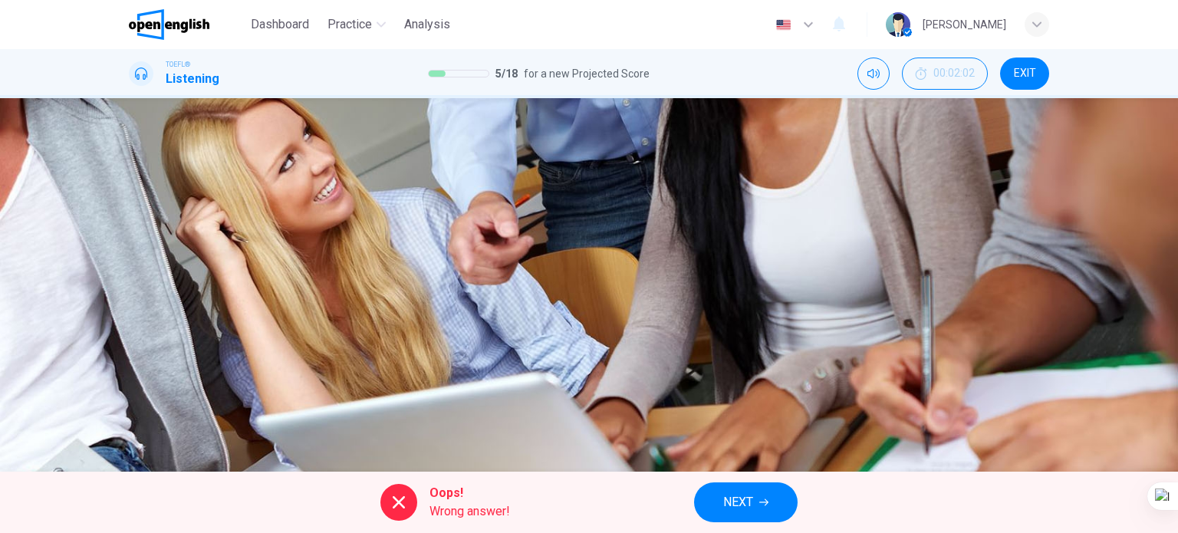
type input "**"
click at [750, 514] on button "NEXT" at bounding box center [746, 502] width 104 height 40
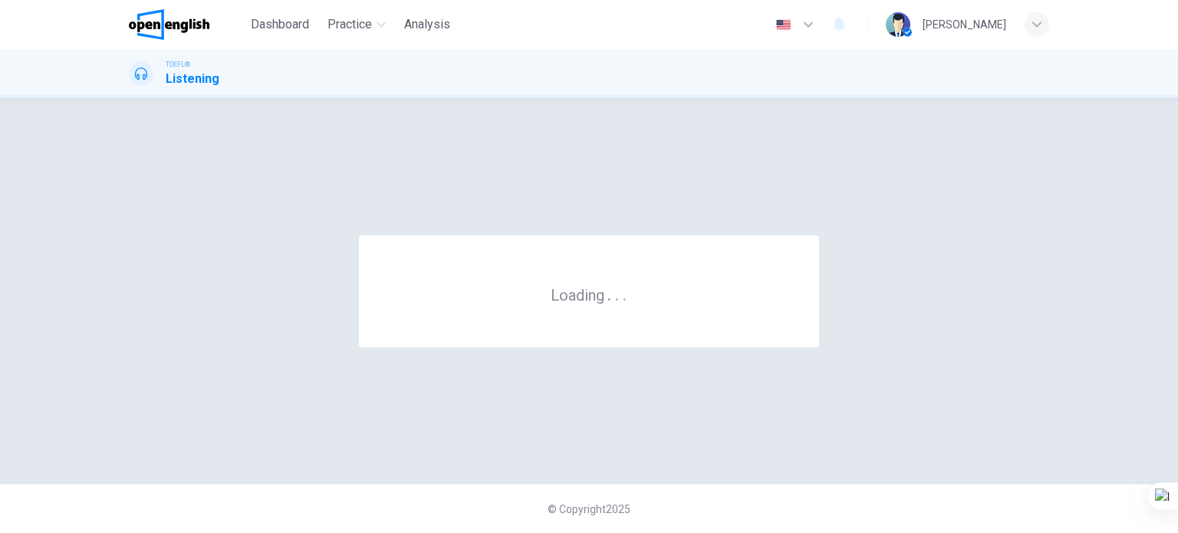
scroll to position [0, 0]
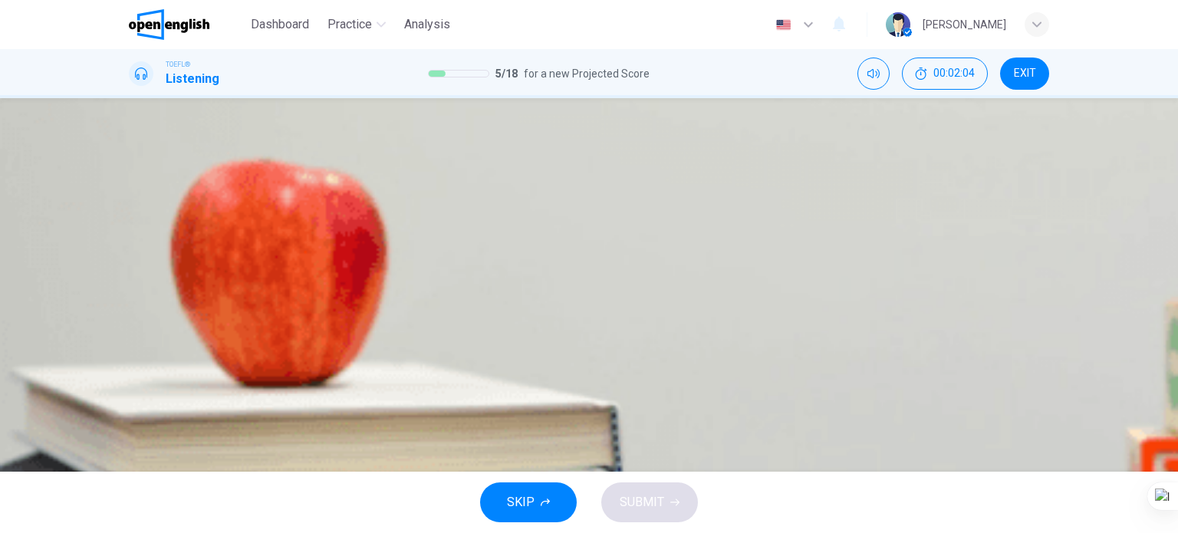
click at [130, 393] on icon "button" at bounding box center [130, 393] width 0 height 0
click at [233, 275] on span "Crustaceans" at bounding box center [199, 266] width 67 height 18
click at [640, 499] on span "SUBMIT" at bounding box center [642, 502] width 44 height 21
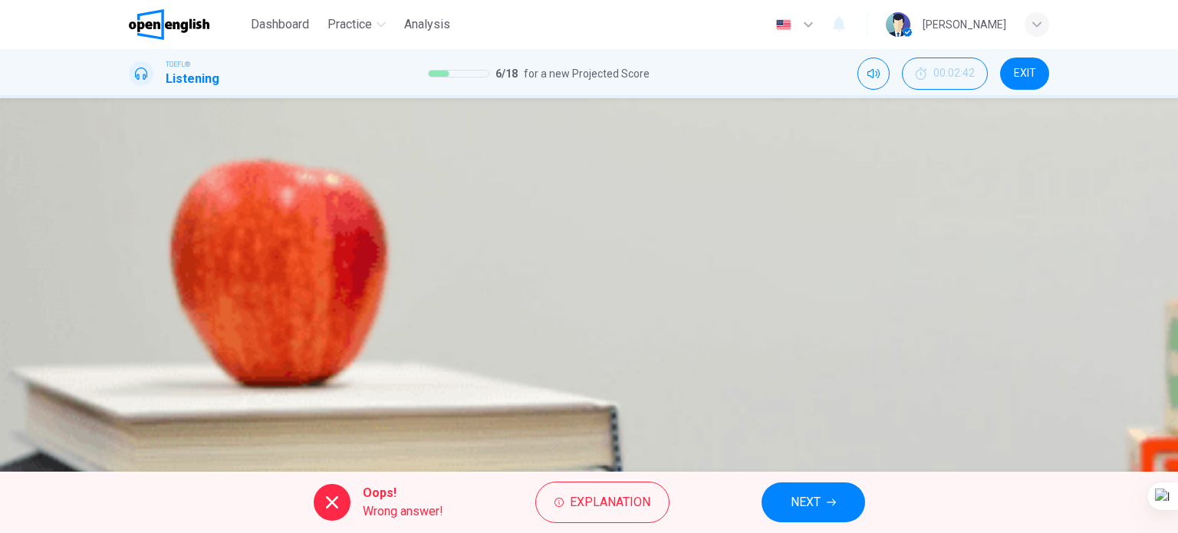
click at [775, 510] on button "NEXT" at bounding box center [813, 502] width 104 height 40
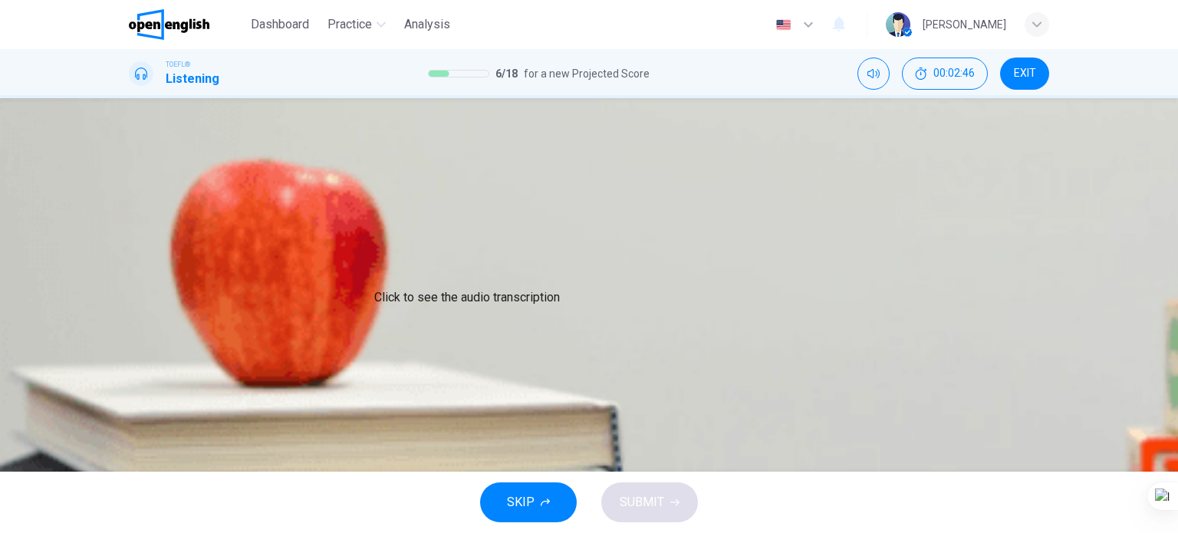
click at [130, 433] on icon "Click to see the audio transcription" at bounding box center [130, 433] width 0 height 0
click at [542, 237] on span "Is an apt name for a creature that has been around for such a long time" at bounding box center [354, 228] width 376 height 18
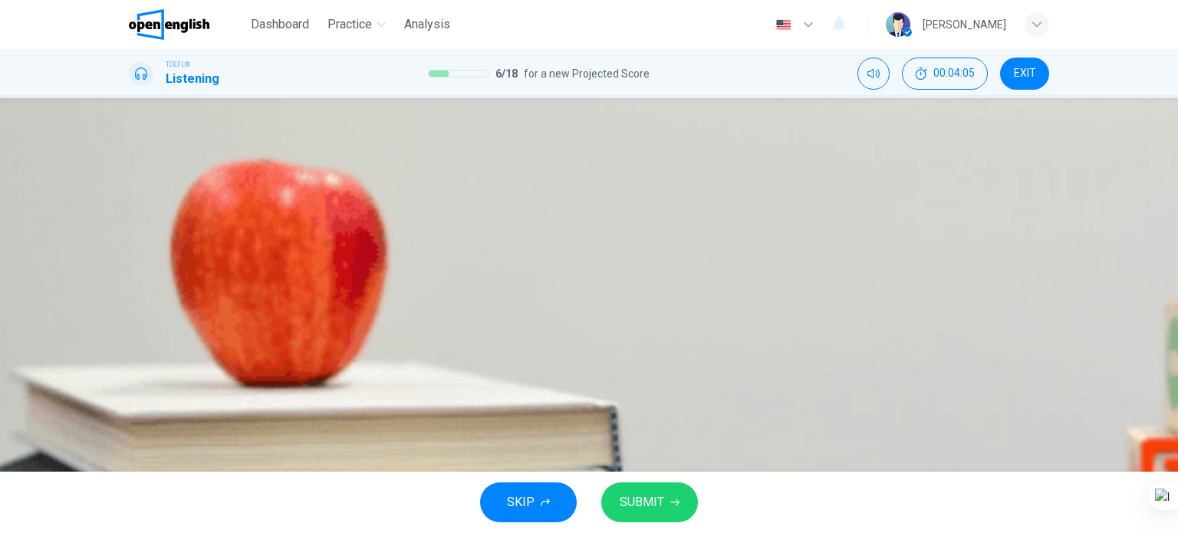
click at [651, 502] on span "SUBMIT" at bounding box center [642, 502] width 44 height 21
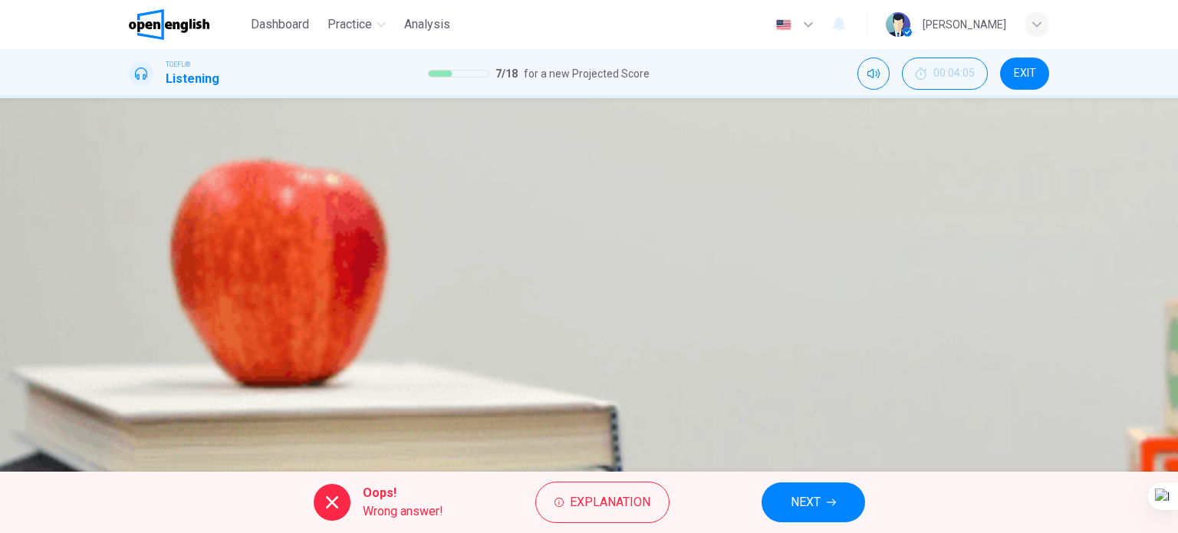
click at [794, 502] on span "NEXT" at bounding box center [806, 502] width 30 height 21
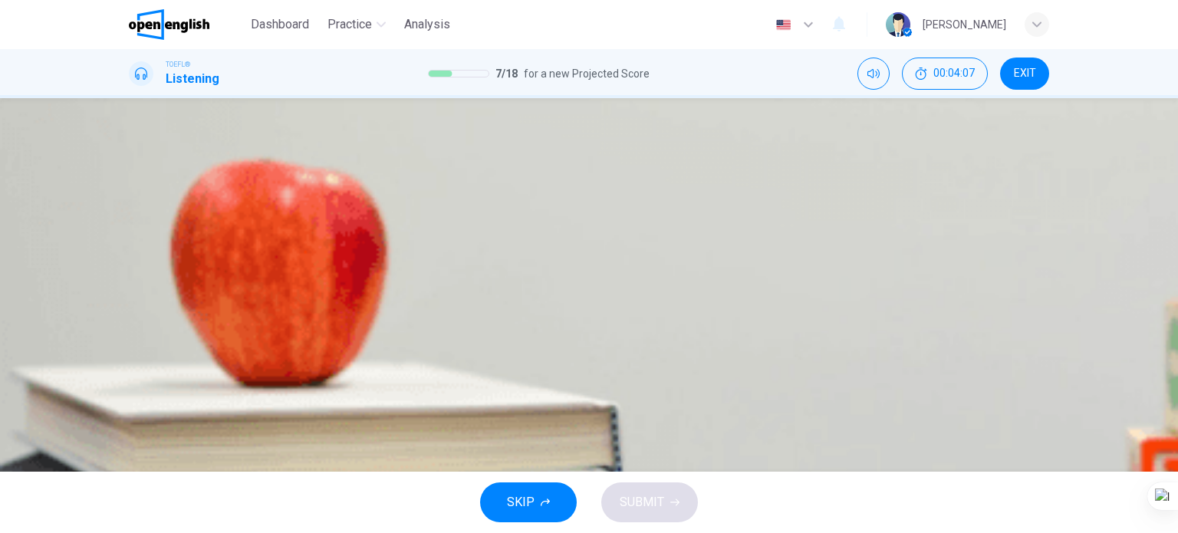
scroll to position [77, 0]
click at [419, 296] on span "It is used to detect and remove bacterial toxins" at bounding box center [292, 287] width 253 height 18
click at [640, 499] on span "SUBMIT" at bounding box center [642, 502] width 44 height 21
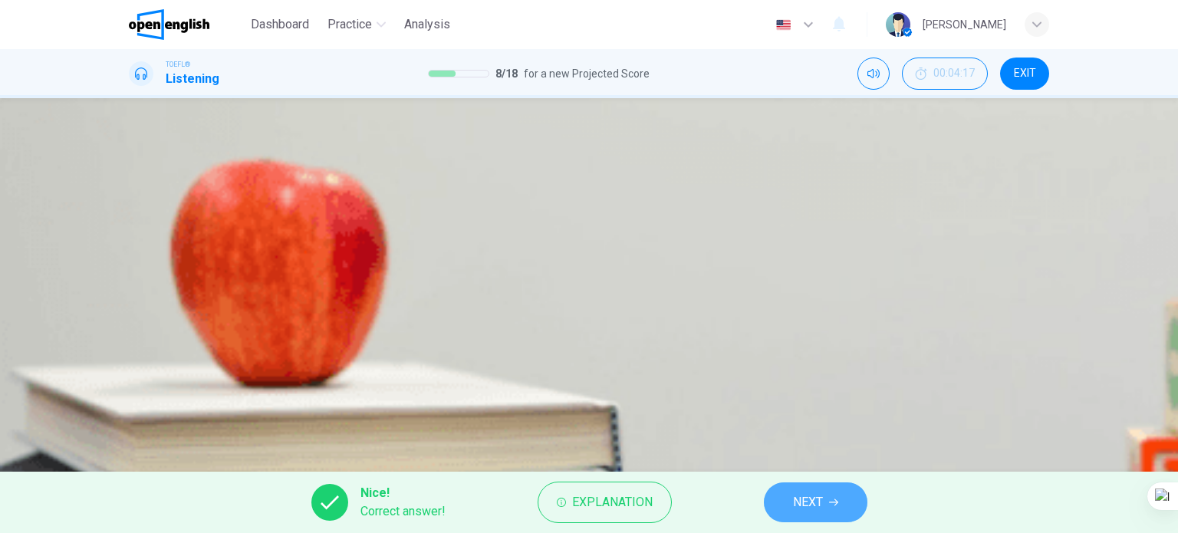
click at [790, 496] on button "NEXT" at bounding box center [816, 502] width 104 height 40
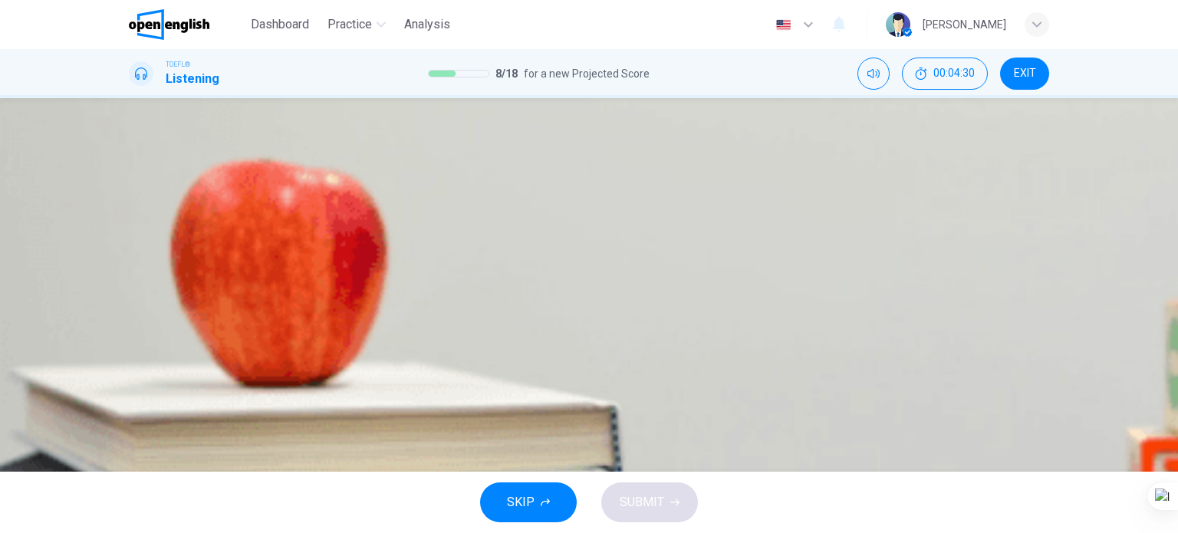
click at [465, 334] on span "It must be done sensitively so as not to affect breeding" at bounding box center [315, 325] width 299 height 18
drag, startPoint x: 663, startPoint y: 169, endPoint x: 663, endPoint y: 186, distance: 16.9
click at [663, 178] on div "Question 9 What is implied about the harvesting and bleeding of horseshoe crabs…" at bounding box center [589, 249] width 920 height 190
click at [355, 201] on span "More often than not, it kills the crab" at bounding box center [260, 210] width 189 height 18
click at [640, 508] on span "SUBMIT" at bounding box center [642, 502] width 44 height 21
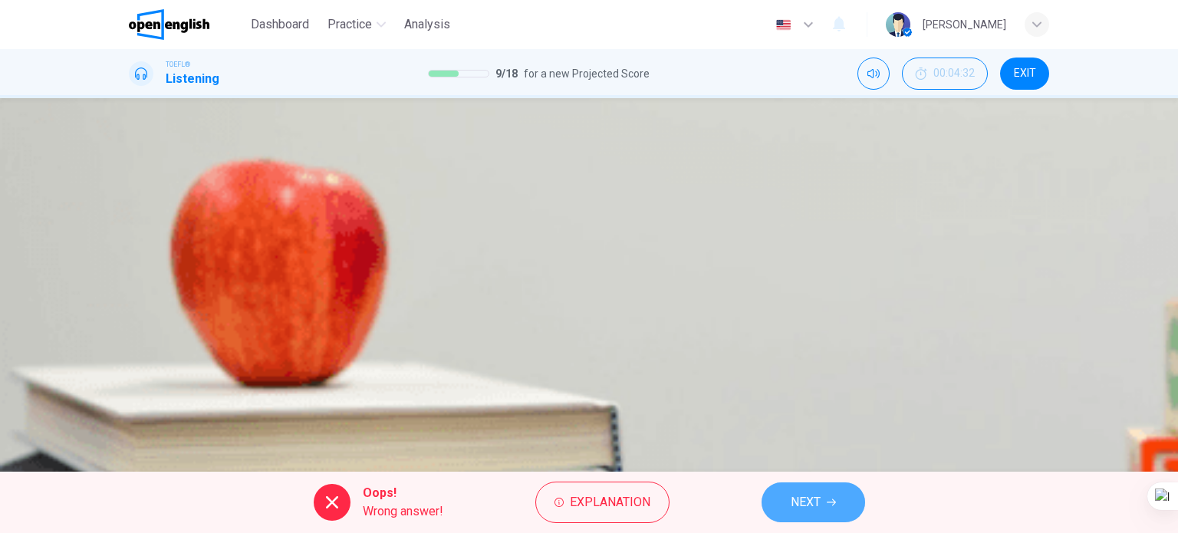
click at [802, 497] on span "NEXT" at bounding box center [806, 502] width 30 height 21
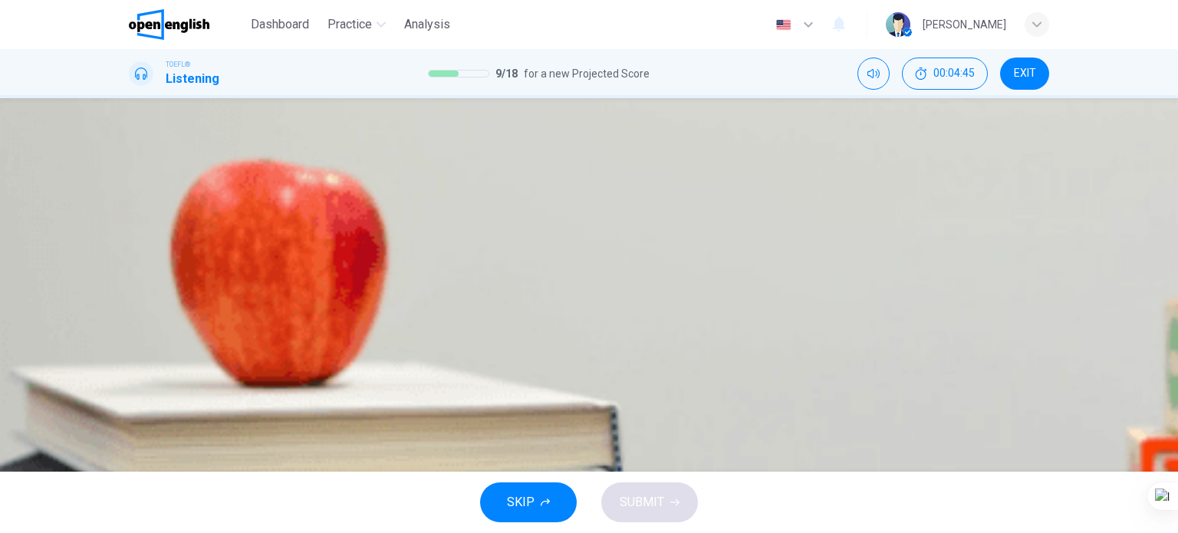
click at [471, 296] on span "The fact that so few people recognise and value the crab" at bounding box center [318, 287] width 304 height 18
click at [653, 498] on span "SUBMIT" at bounding box center [642, 502] width 44 height 21
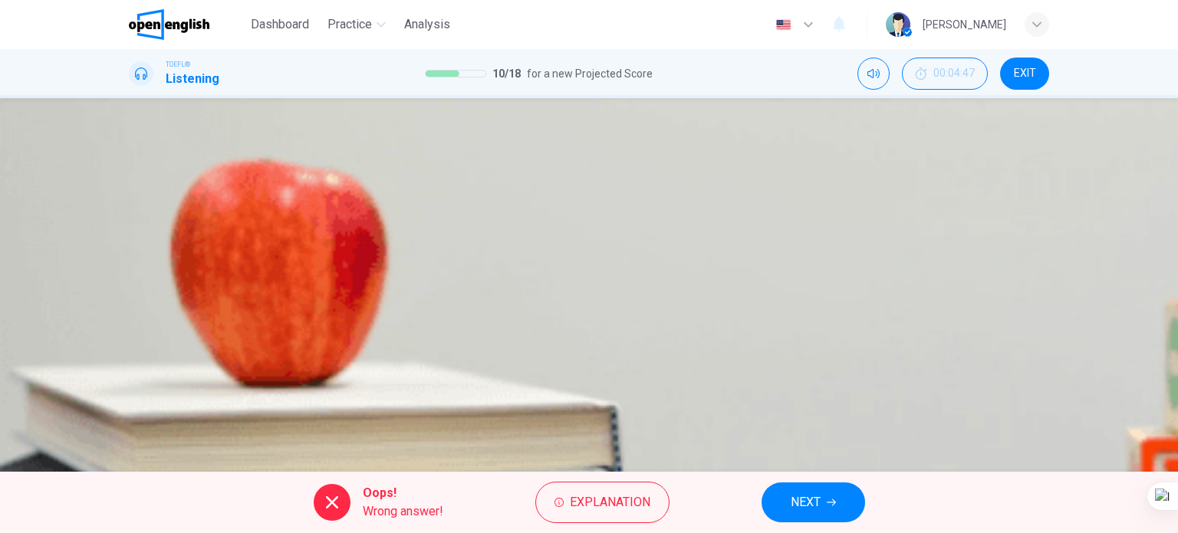
type input "**"
click at [770, 499] on button "NEXT" at bounding box center [813, 502] width 104 height 40
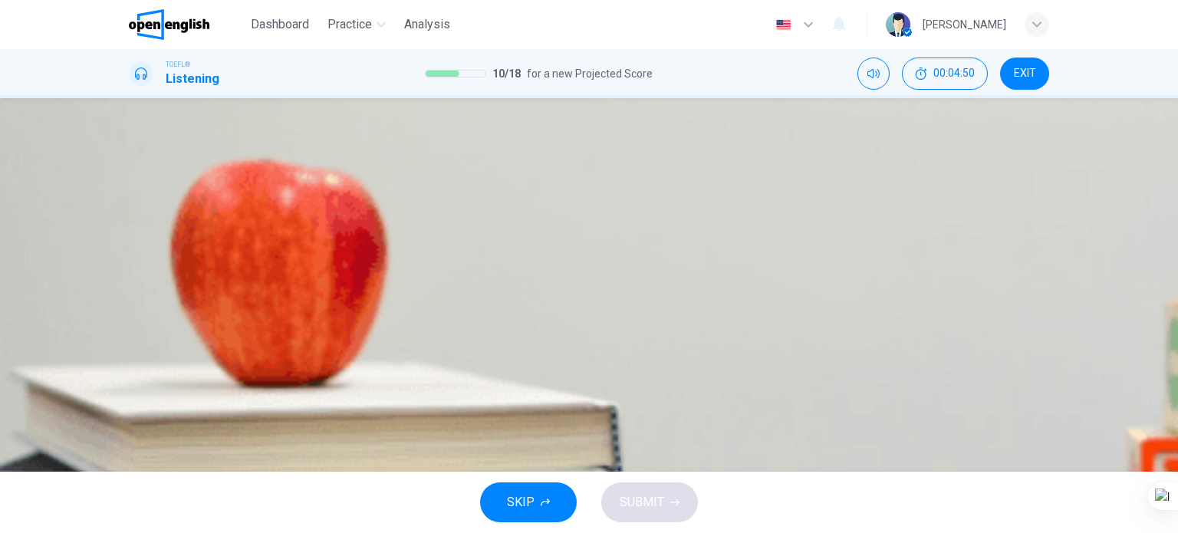
click at [130, 393] on icon "button" at bounding box center [130, 393] width 0 height 0
type input "**"
click at [1030, 71] on span "EXIT" at bounding box center [1025, 73] width 22 height 12
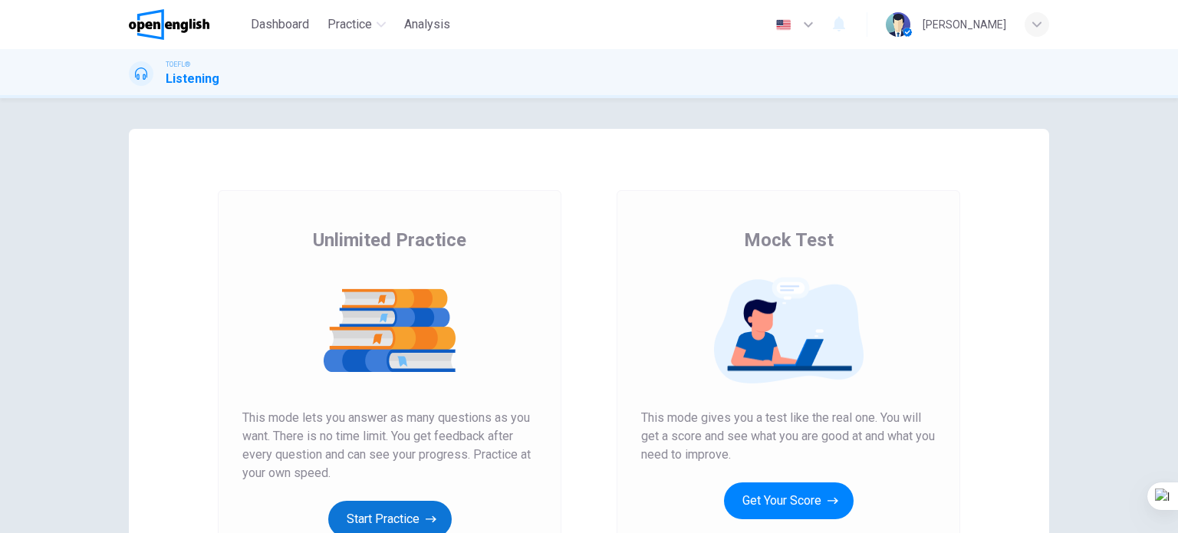
click at [396, 513] on button "Start Practice" at bounding box center [389, 519] width 123 height 37
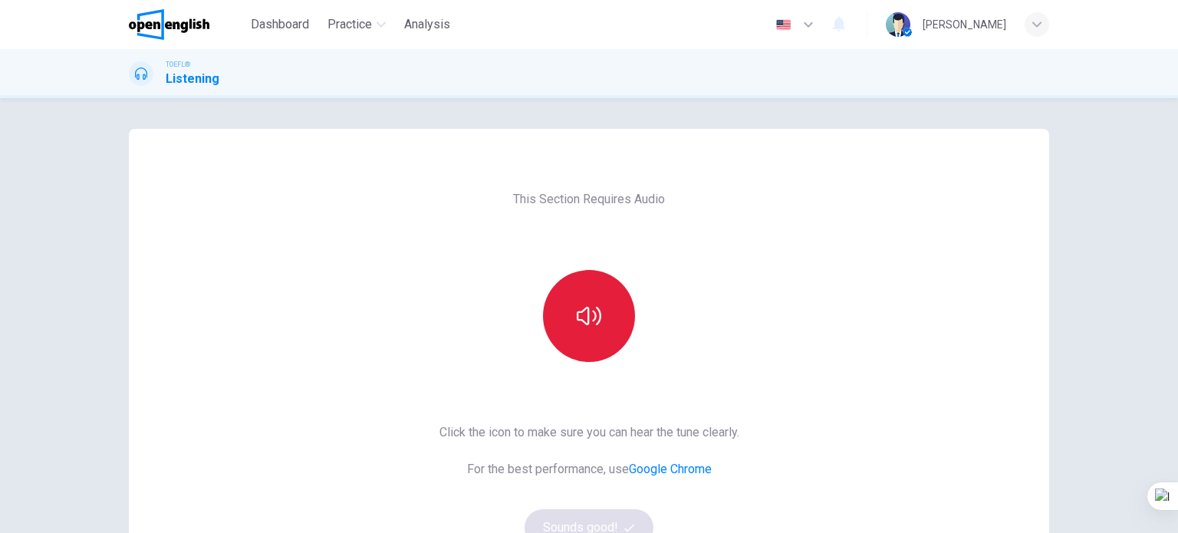
click at [620, 309] on button "button" at bounding box center [589, 316] width 92 height 92
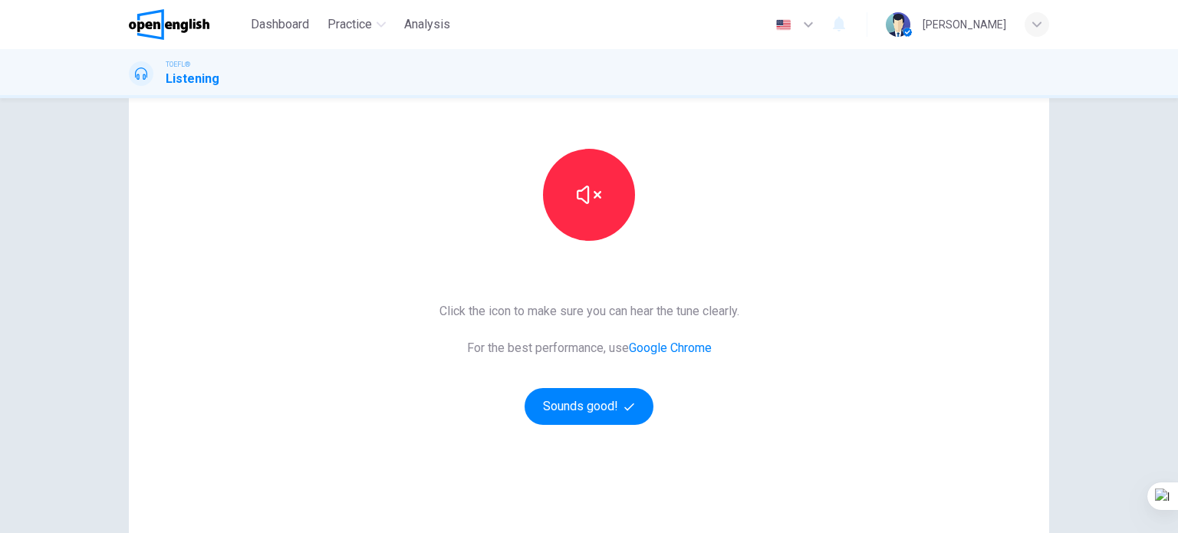
scroll to position [209, 0]
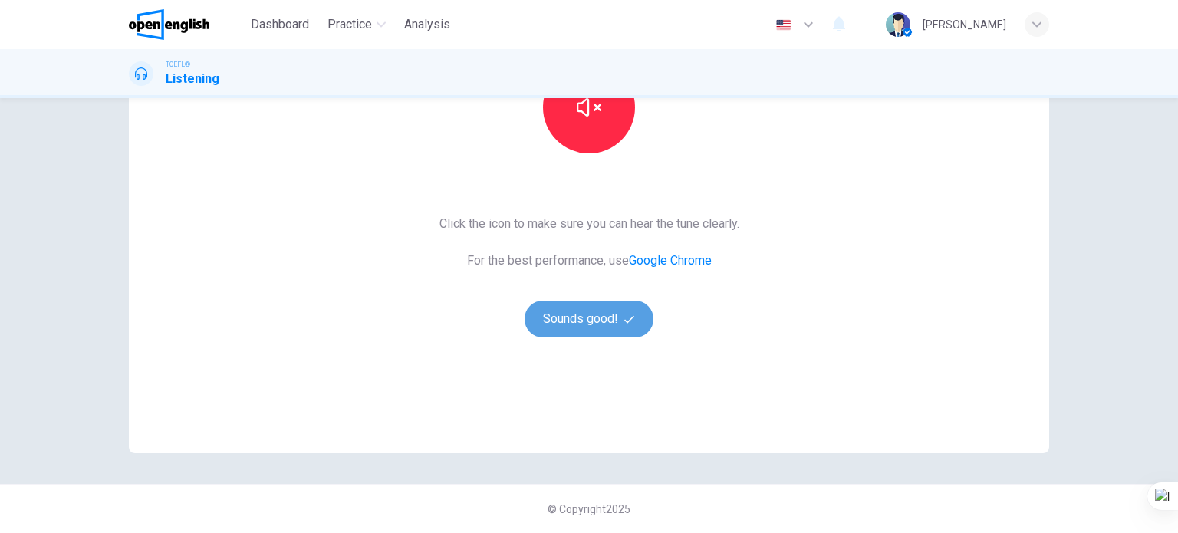
click at [597, 328] on button "Sounds good!" at bounding box center [589, 319] width 129 height 37
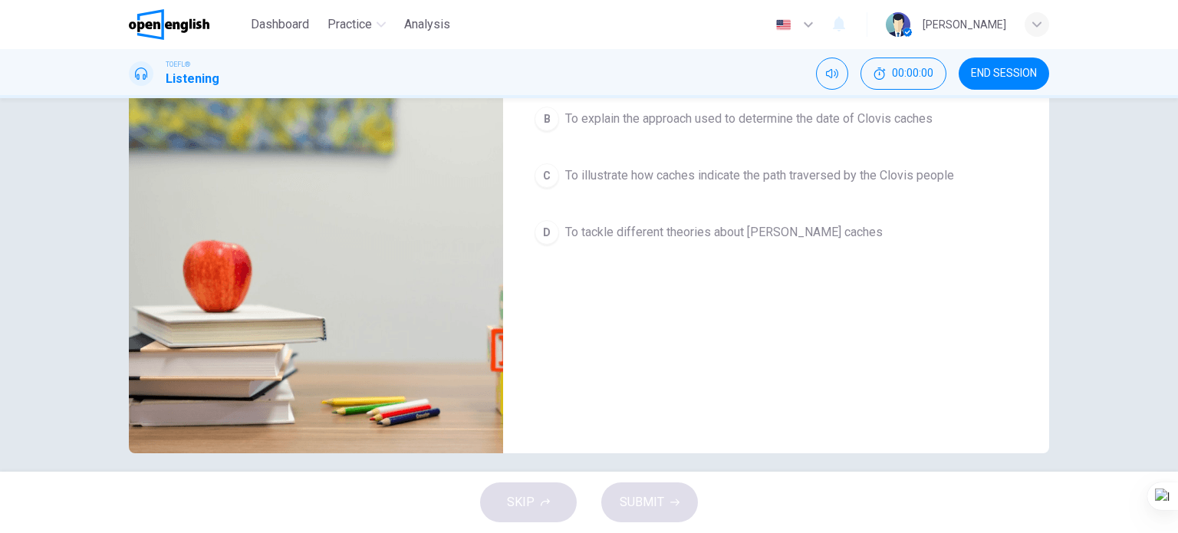
scroll to position [0, 0]
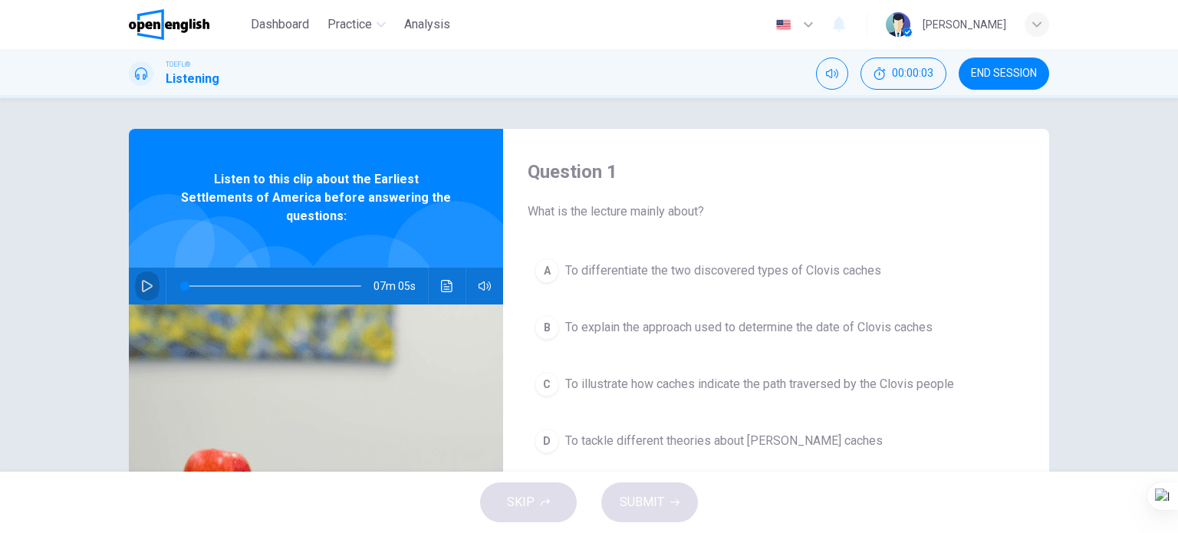
click at [142, 280] on icon "button" at bounding box center [147, 286] width 11 height 12
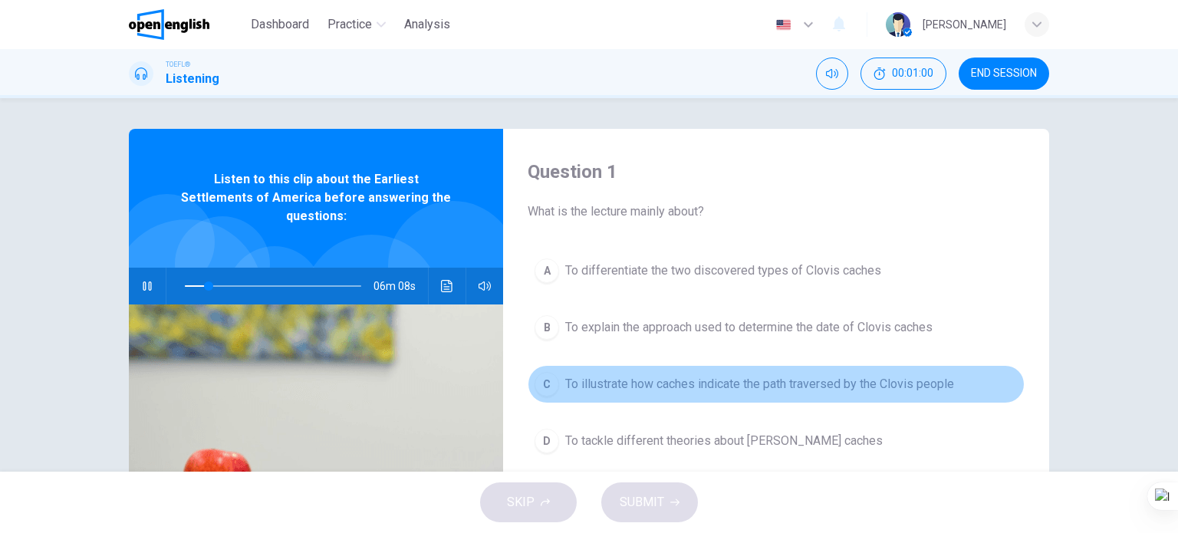
click at [774, 388] on span "To illustrate how caches indicate the path traversed by the Clovis people" at bounding box center [759, 384] width 389 height 18
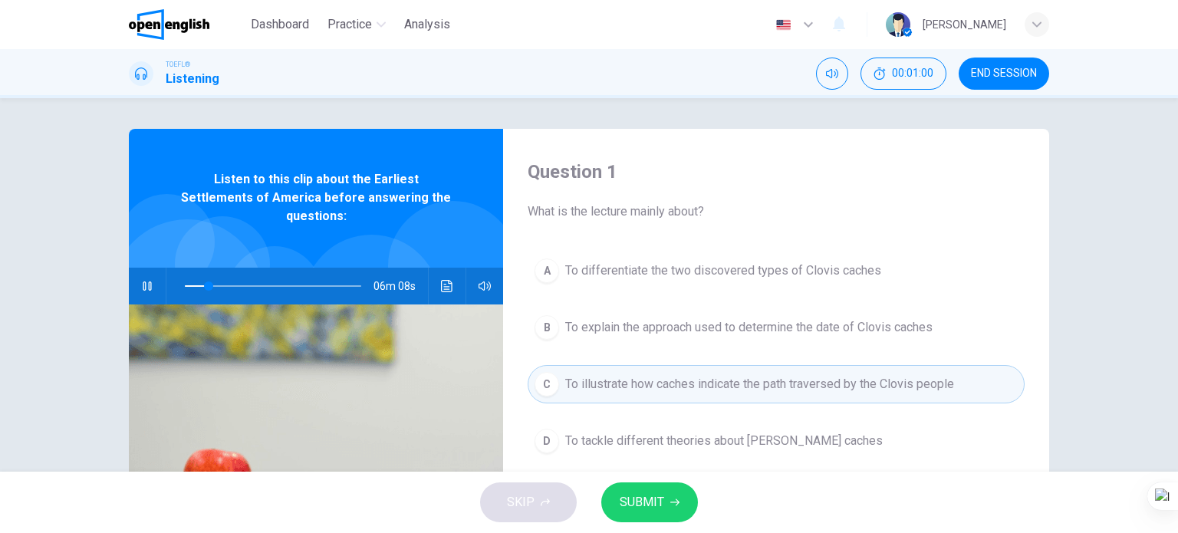
scroll to position [77, 0]
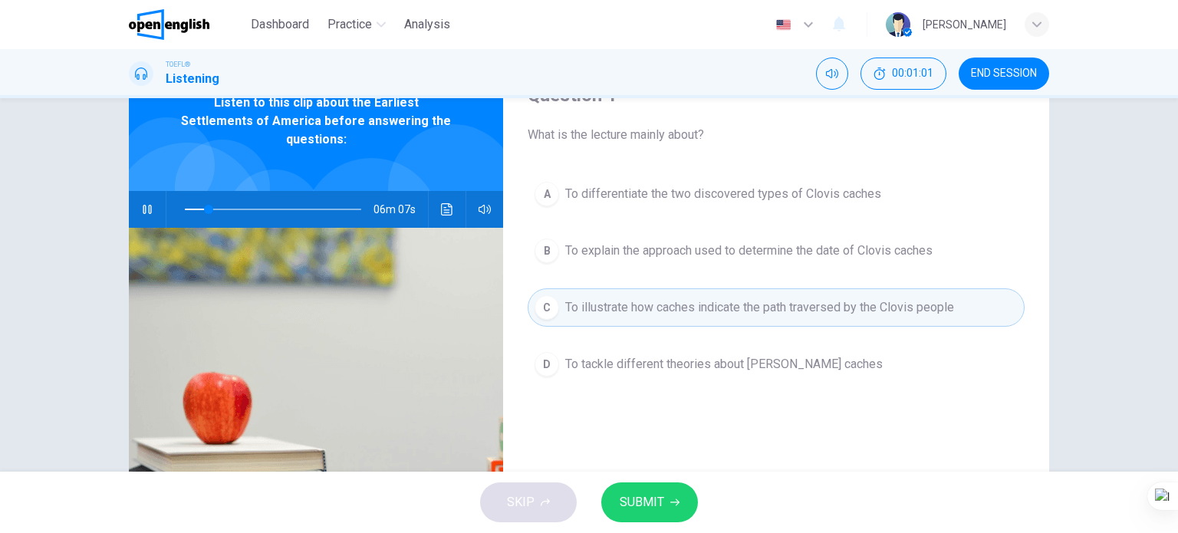
click at [650, 496] on span "SUBMIT" at bounding box center [642, 502] width 44 height 21
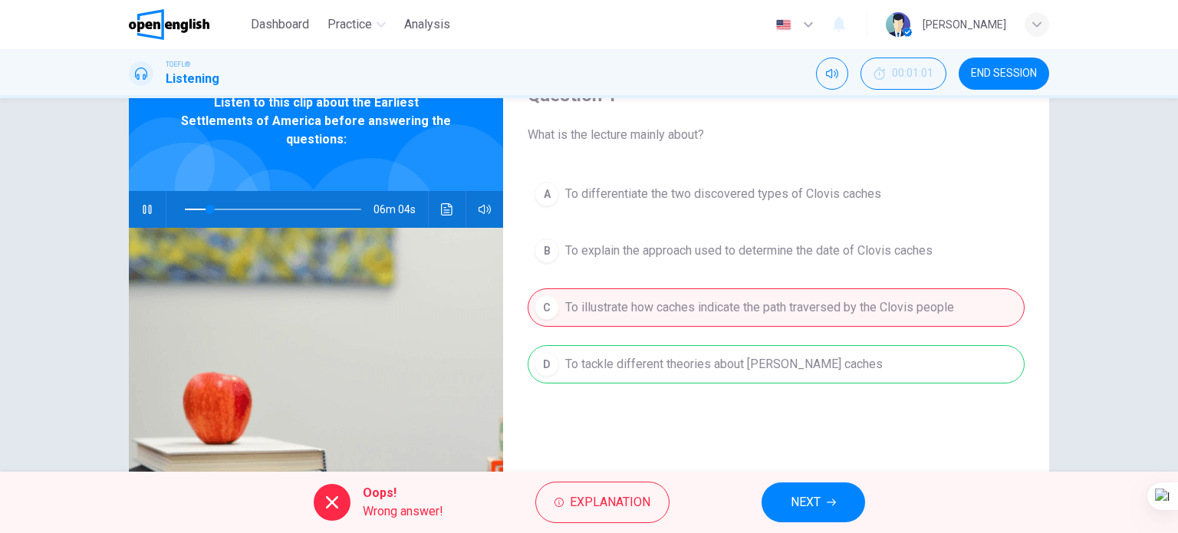
click at [816, 505] on span "NEXT" at bounding box center [806, 502] width 30 height 21
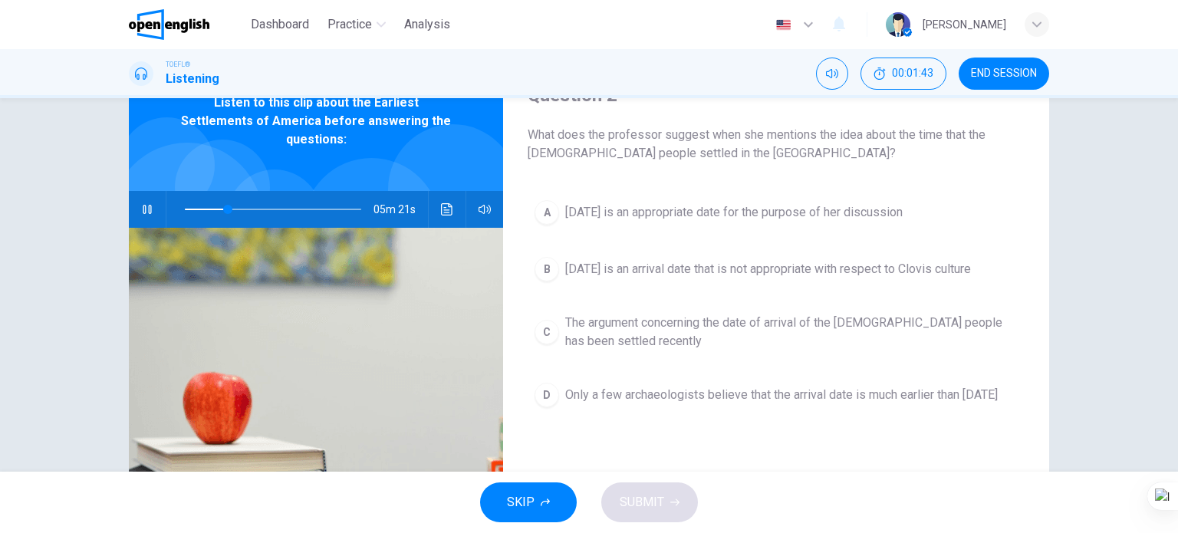
click at [620, 269] on span "11,000 years ago is an arrival date that is not appropriate with respect to Clo…" at bounding box center [768, 269] width 406 height 18
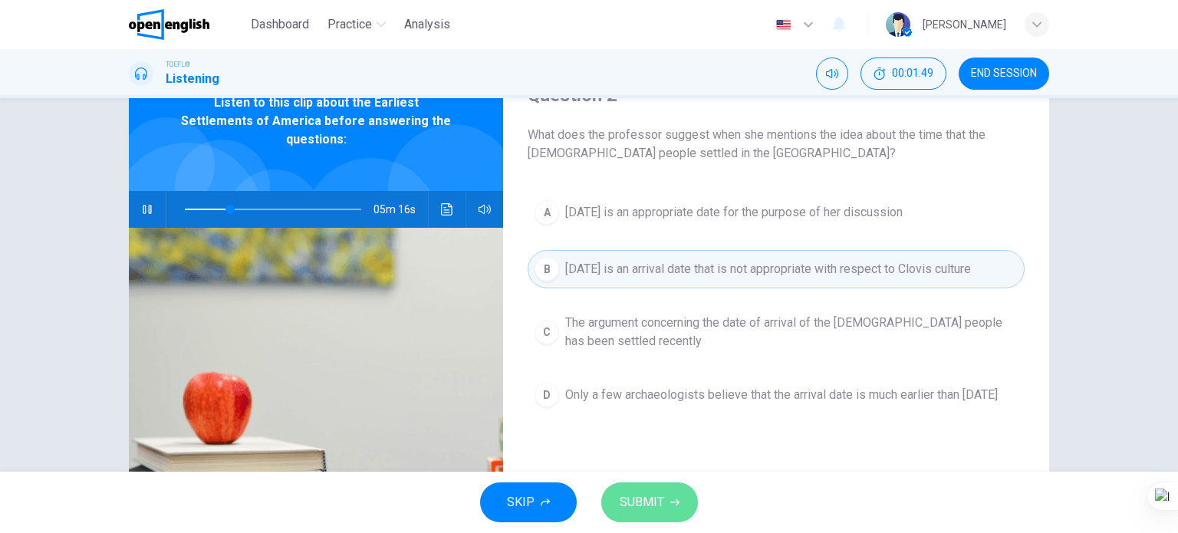
click at [635, 503] on span "SUBMIT" at bounding box center [642, 502] width 44 height 21
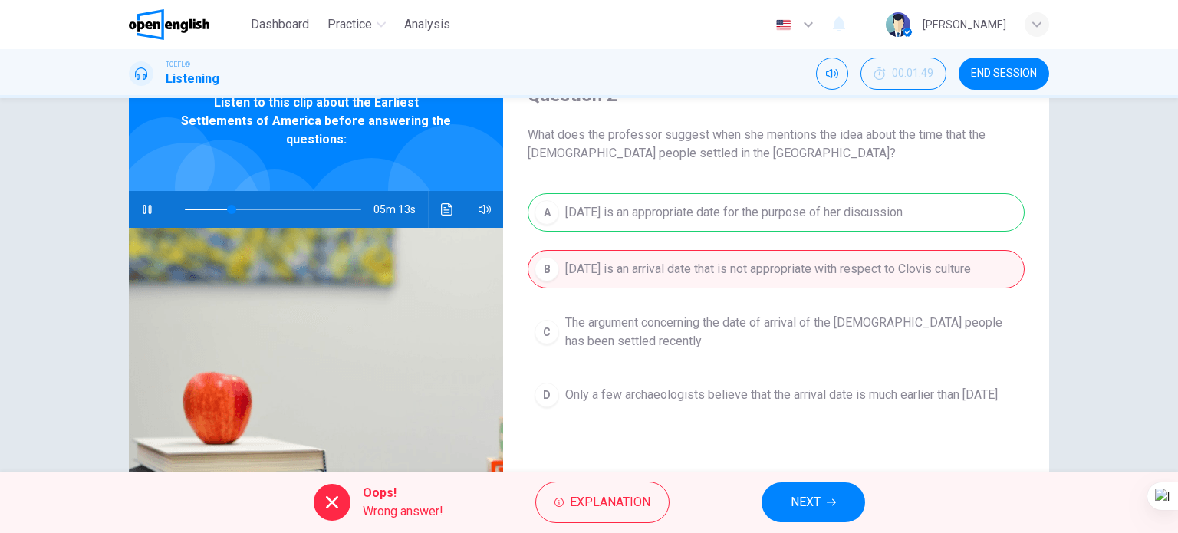
click at [793, 504] on span "NEXT" at bounding box center [806, 502] width 30 height 21
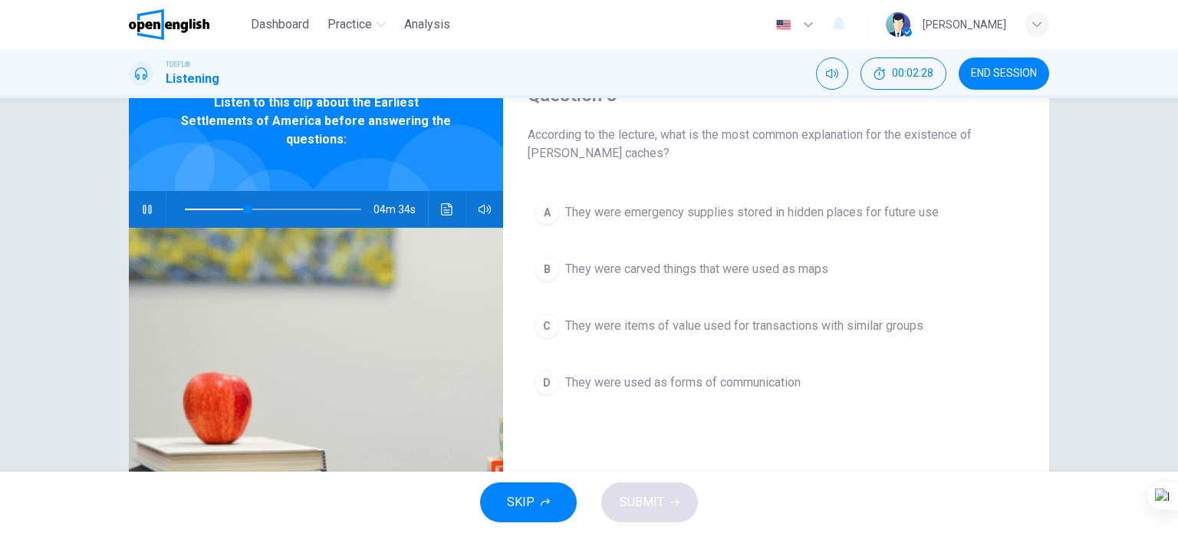
click at [755, 208] on span "They were emergency supplies stored in hidden places for future use" at bounding box center [751, 212] width 373 height 18
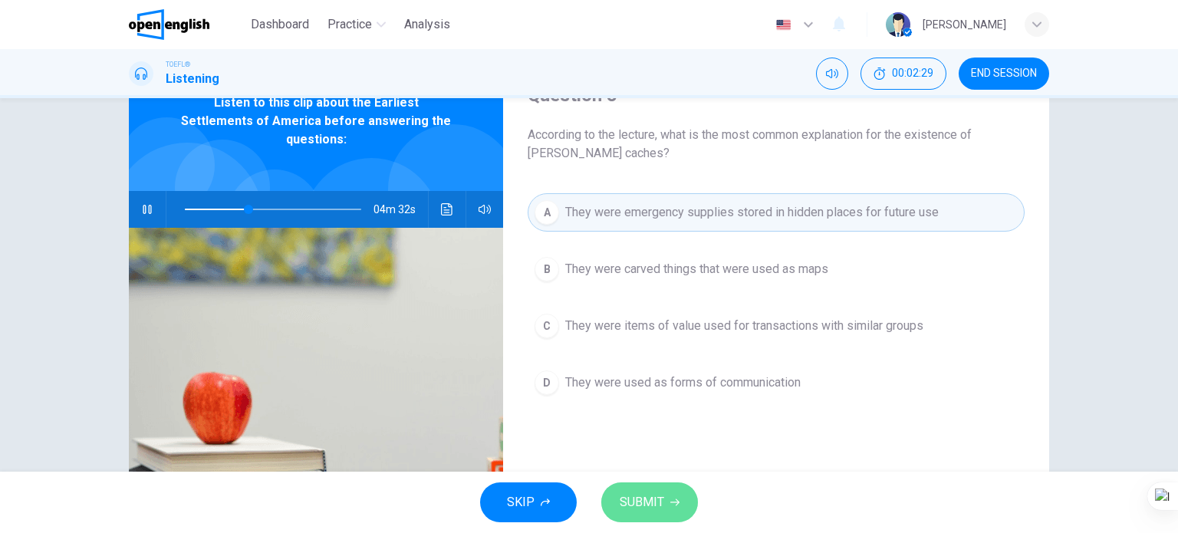
click at [674, 493] on button "SUBMIT" at bounding box center [649, 502] width 97 height 40
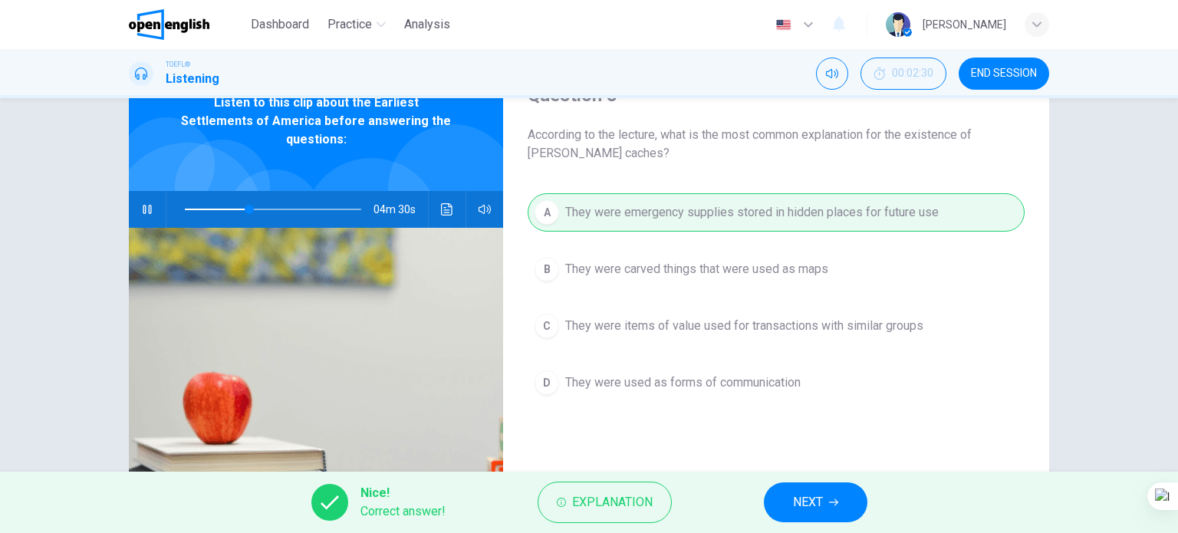
click at [788, 493] on button "NEXT" at bounding box center [816, 502] width 104 height 40
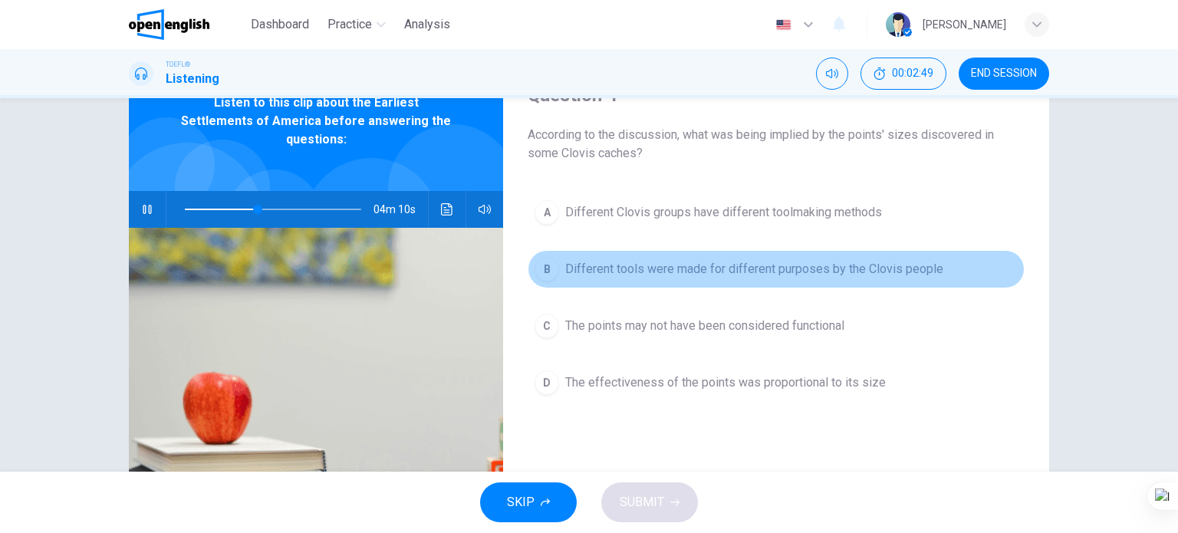
click at [645, 268] on span "Different tools were made for different purposes by the Clovis people" at bounding box center [754, 269] width 378 height 18
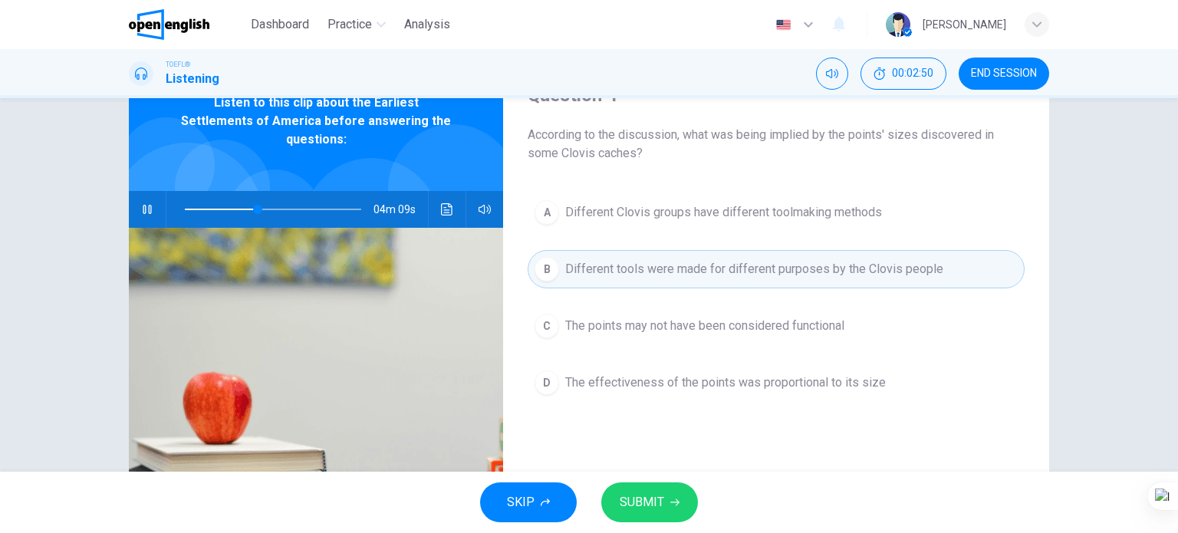
click at [656, 513] on button "SUBMIT" at bounding box center [649, 502] width 97 height 40
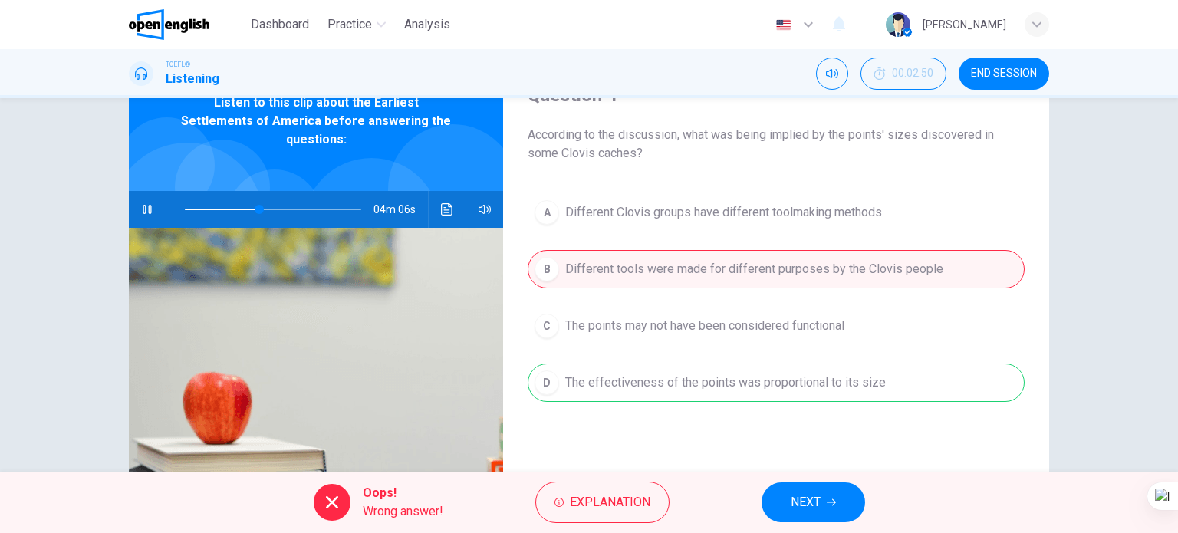
type input "**"
click at [802, 504] on span "NEXT" at bounding box center [806, 502] width 30 height 21
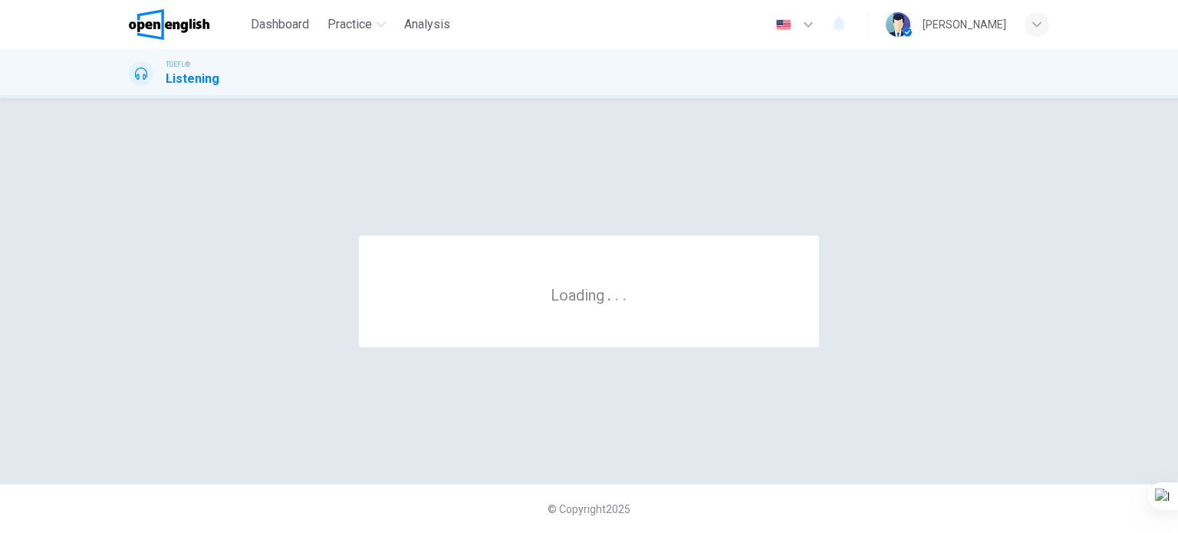
scroll to position [0, 0]
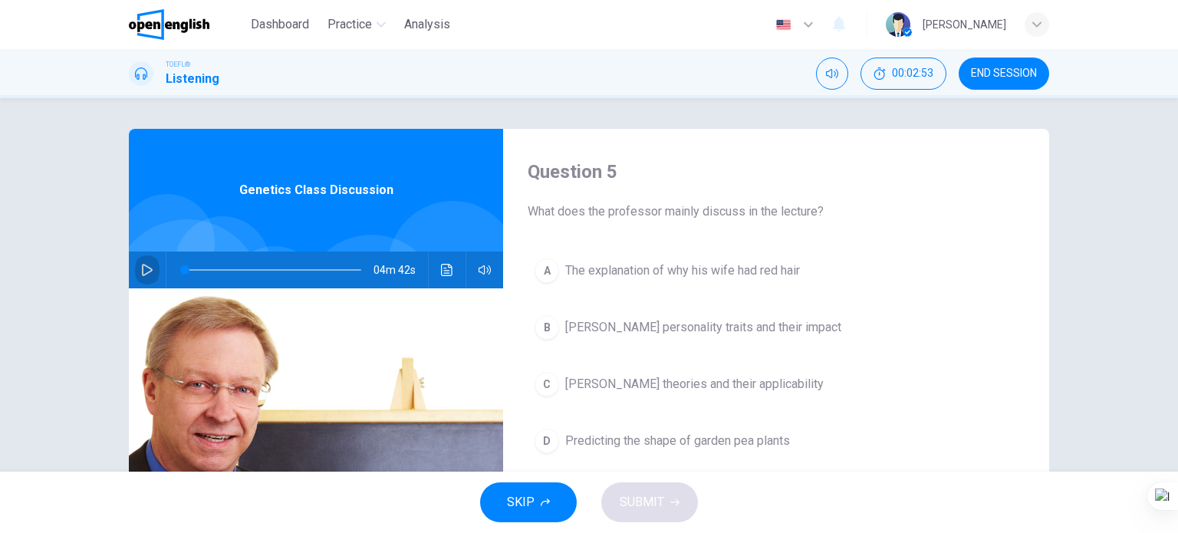
click at [145, 269] on icon "button" at bounding box center [147, 270] width 12 height 12
click at [143, 271] on icon "button" at bounding box center [147, 269] width 8 height 9
click at [441, 269] on icon "Click to see the audio transcription" at bounding box center [447, 270] width 12 height 12
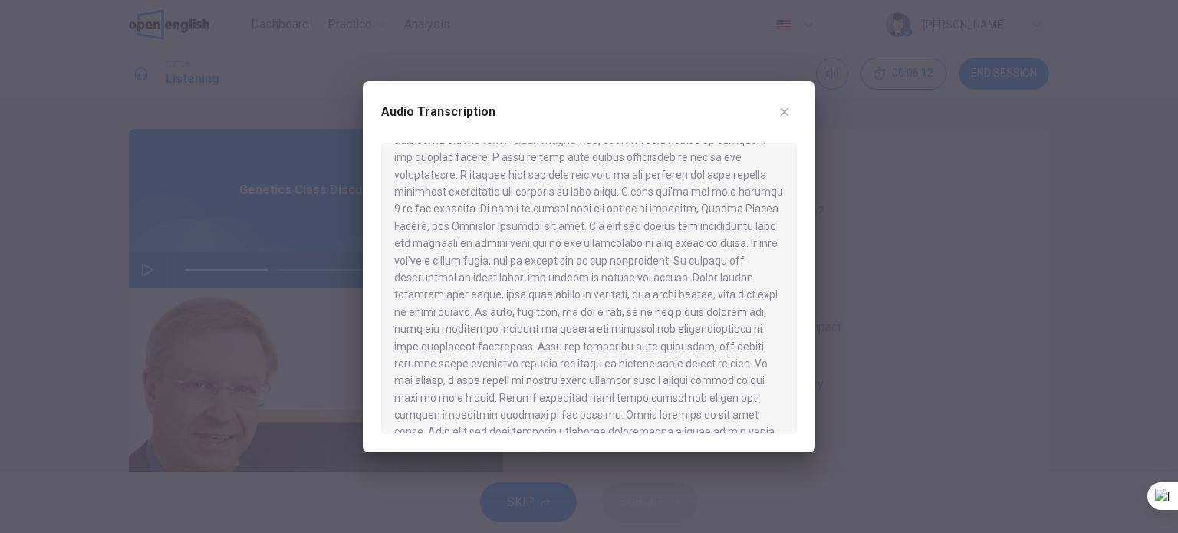
scroll to position [153, 0]
click at [781, 106] on icon "button" at bounding box center [784, 112] width 12 height 12
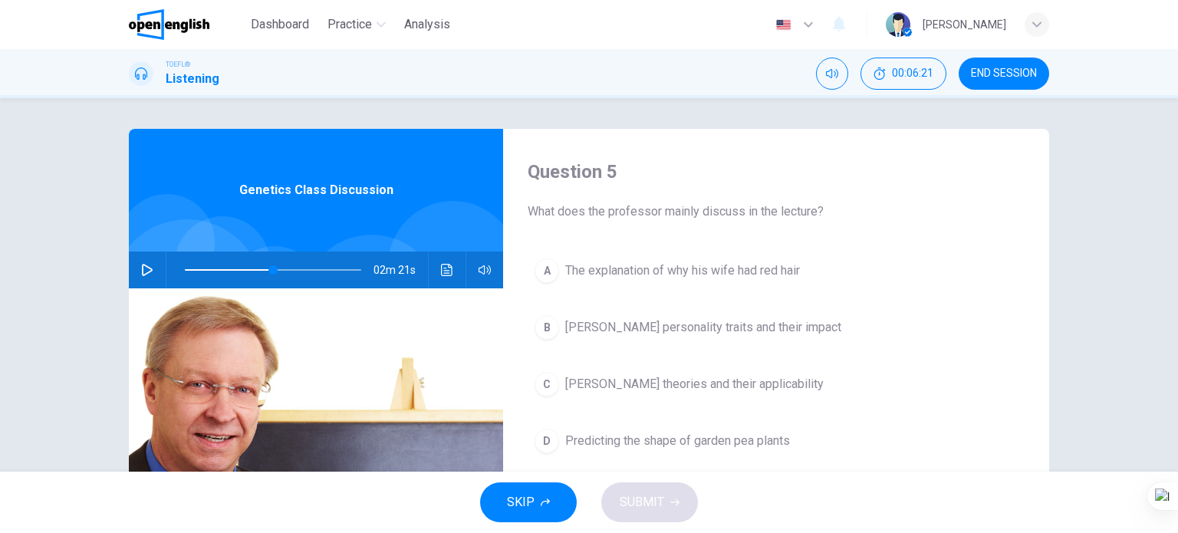
click at [676, 322] on span "Mendel's personality traits and their impact" at bounding box center [703, 327] width 276 height 18
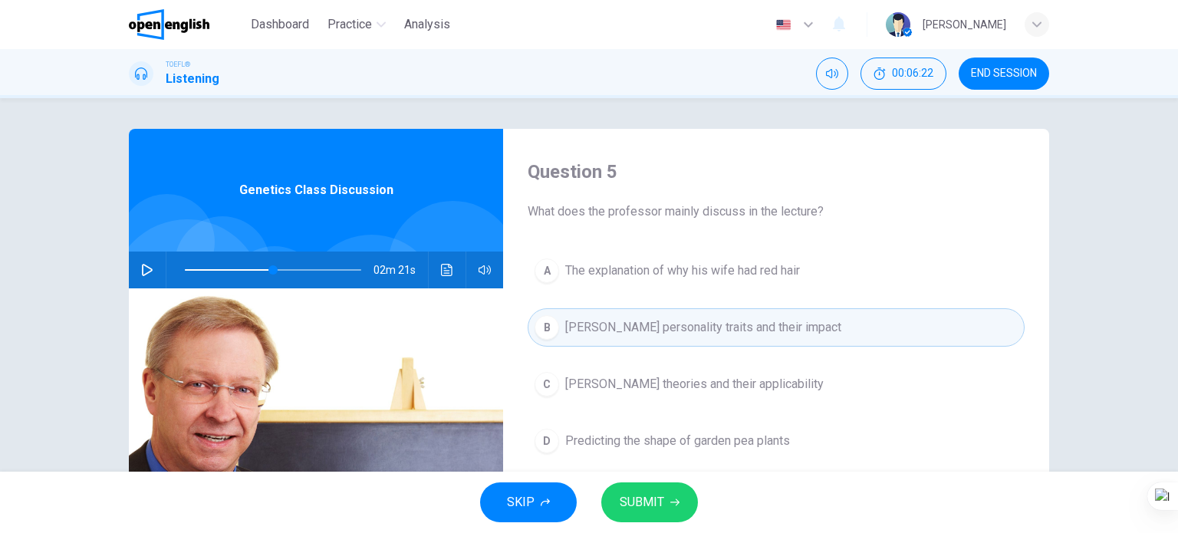
click at [650, 505] on span "SUBMIT" at bounding box center [642, 502] width 44 height 21
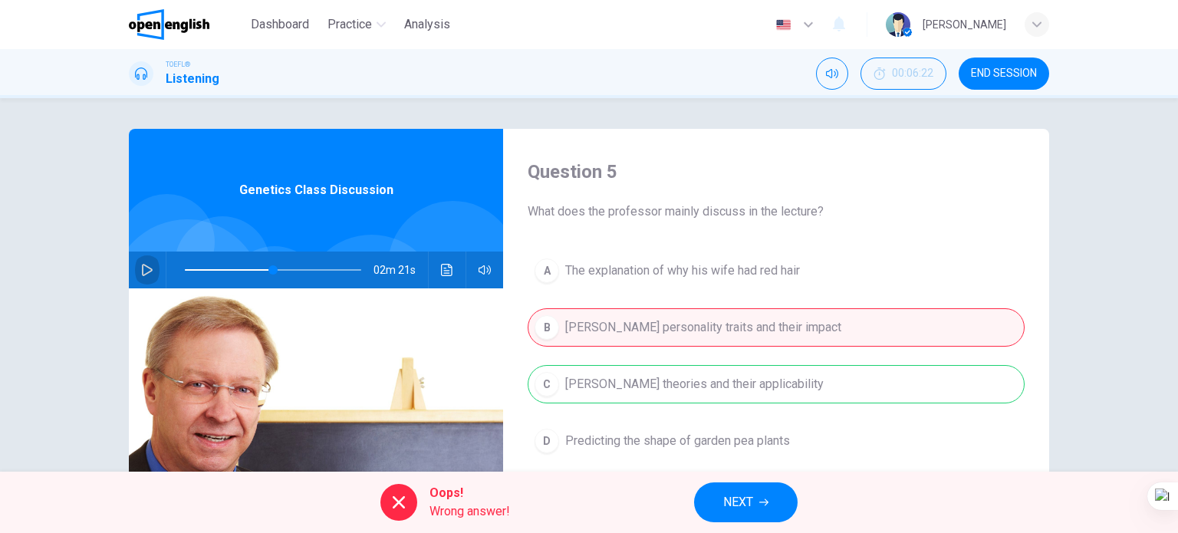
click at [135, 270] on button "button" at bounding box center [147, 270] width 25 height 37
click at [724, 507] on span "NEXT" at bounding box center [738, 502] width 30 height 21
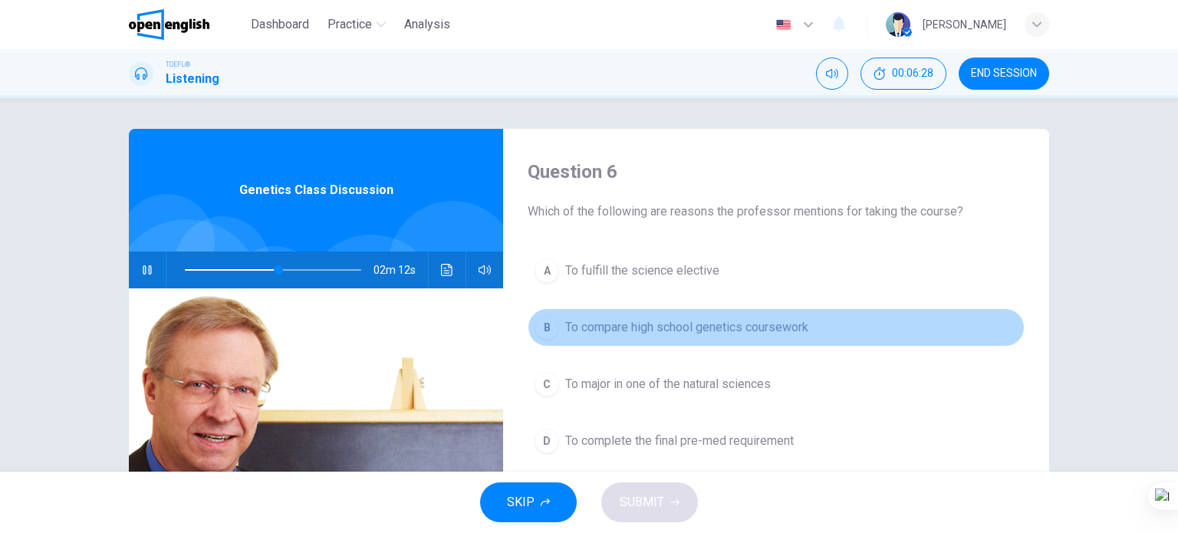
click at [732, 336] on span "To compare high school genetics coursework" at bounding box center [686, 327] width 243 height 18
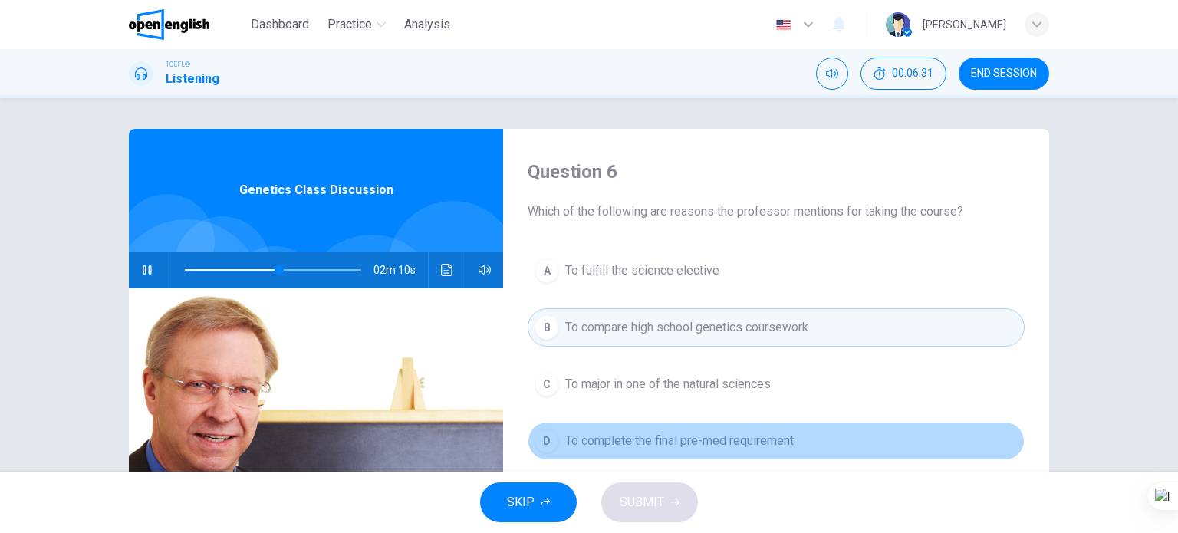
click at [666, 446] on span "To complete the final pre-med requirement" at bounding box center [679, 441] width 229 height 18
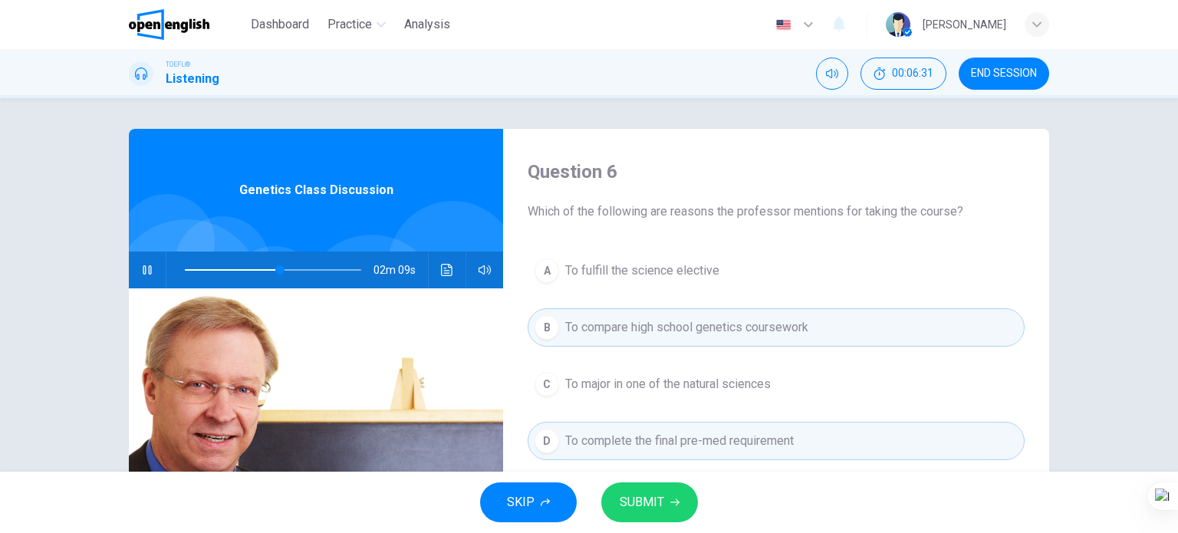
click at [653, 493] on span "SUBMIT" at bounding box center [642, 502] width 44 height 21
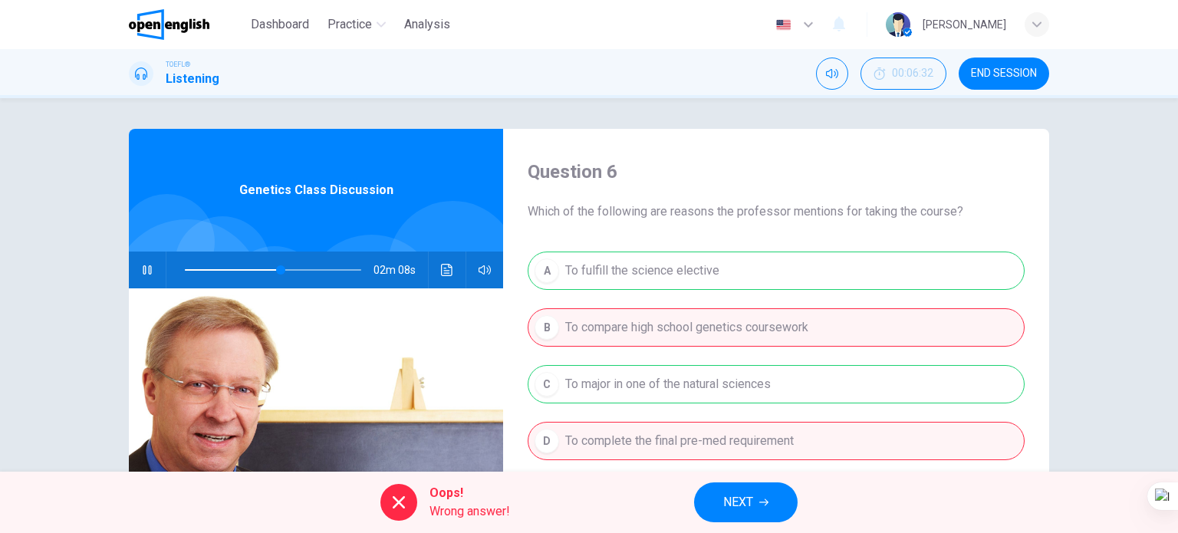
drag, startPoint x: 754, startPoint y: 498, endPoint x: 745, endPoint y: 487, distance: 14.7
click at [753, 498] on button "NEXT" at bounding box center [746, 502] width 104 height 40
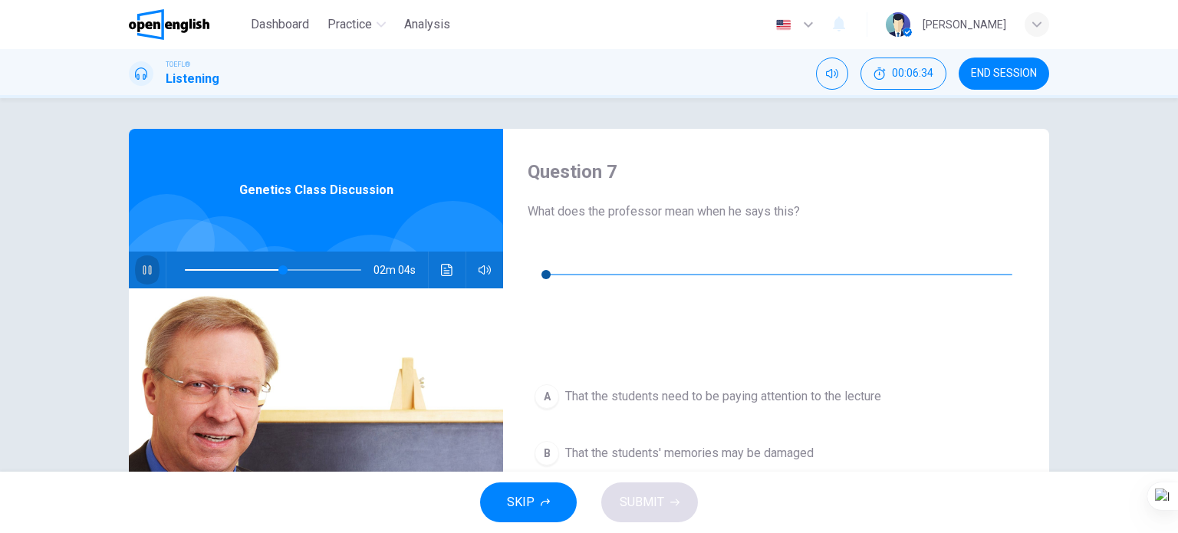
click at [145, 272] on icon "button" at bounding box center [147, 269] width 8 height 9
type input "**"
click at [537, 255] on icon "button" at bounding box center [539, 251] width 11 height 12
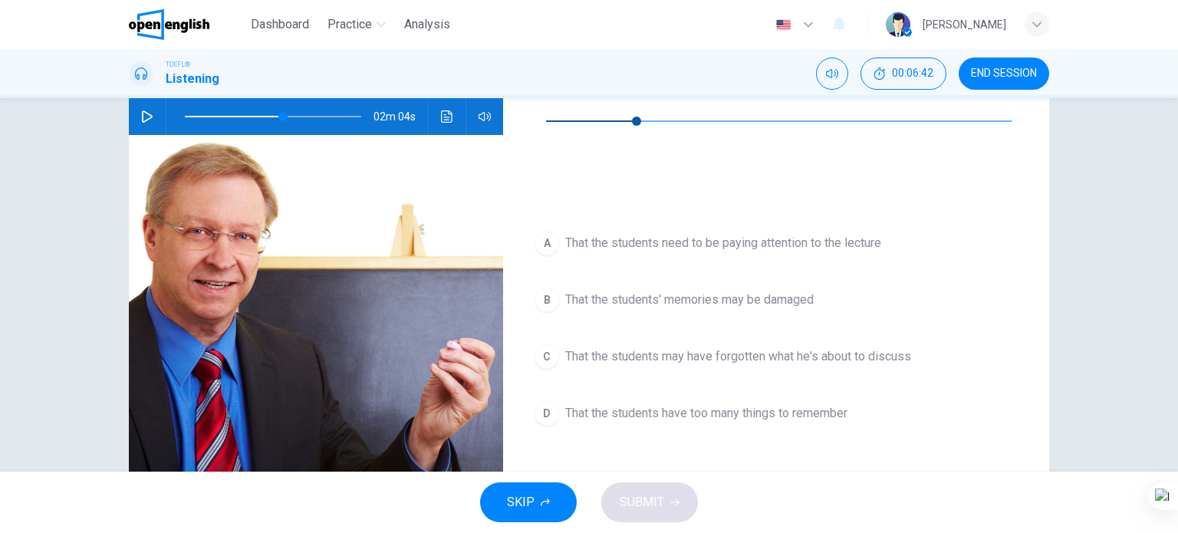
scroll to position [77, 0]
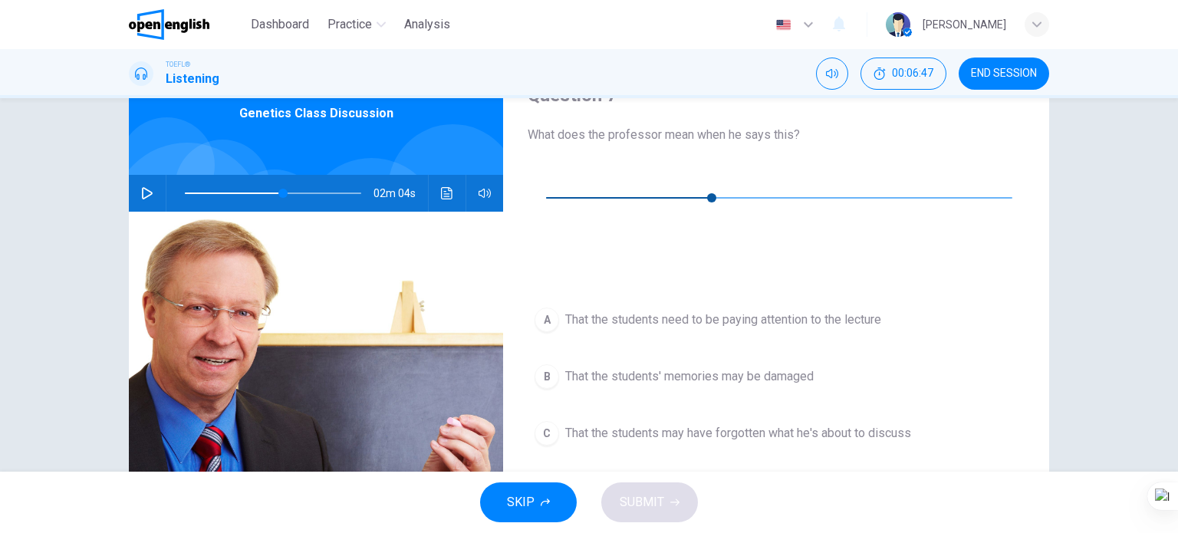
type input "**"
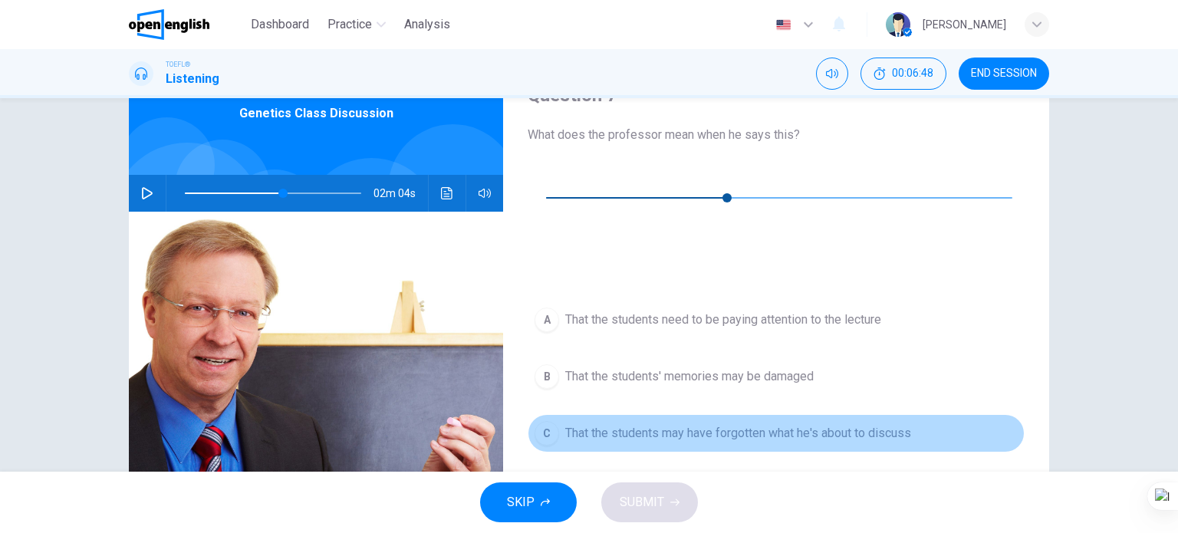
click at [817, 424] on span "That the students may have forgotten what he's about to discuss" at bounding box center [738, 433] width 346 height 18
type input "**"
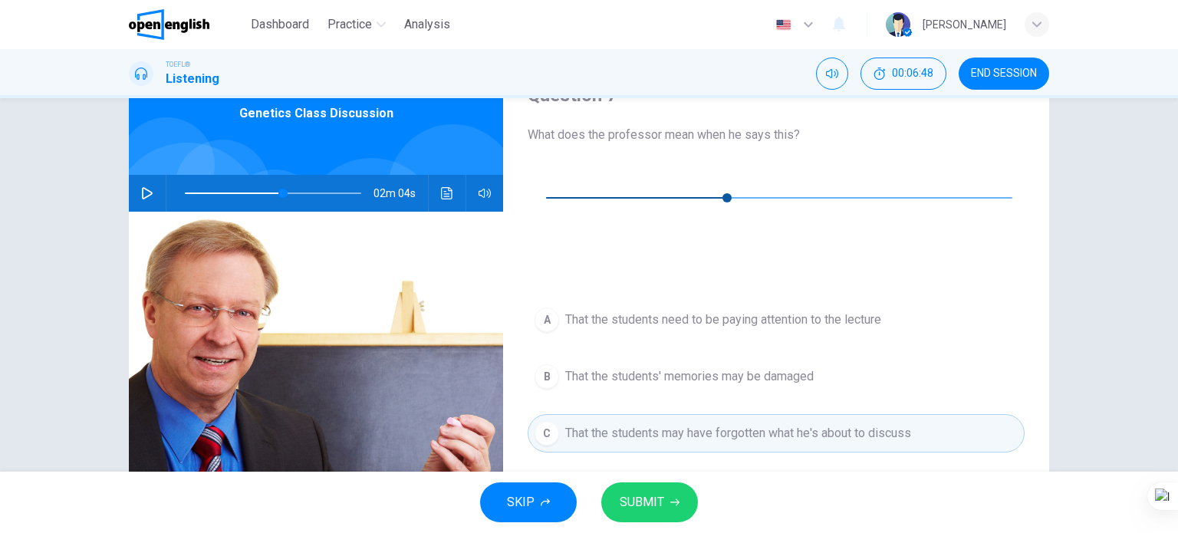
type input "**"
click at [644, 508] on span "SUBMIT" at bounding box center [642, 502] width 44 height 21
type input "**"
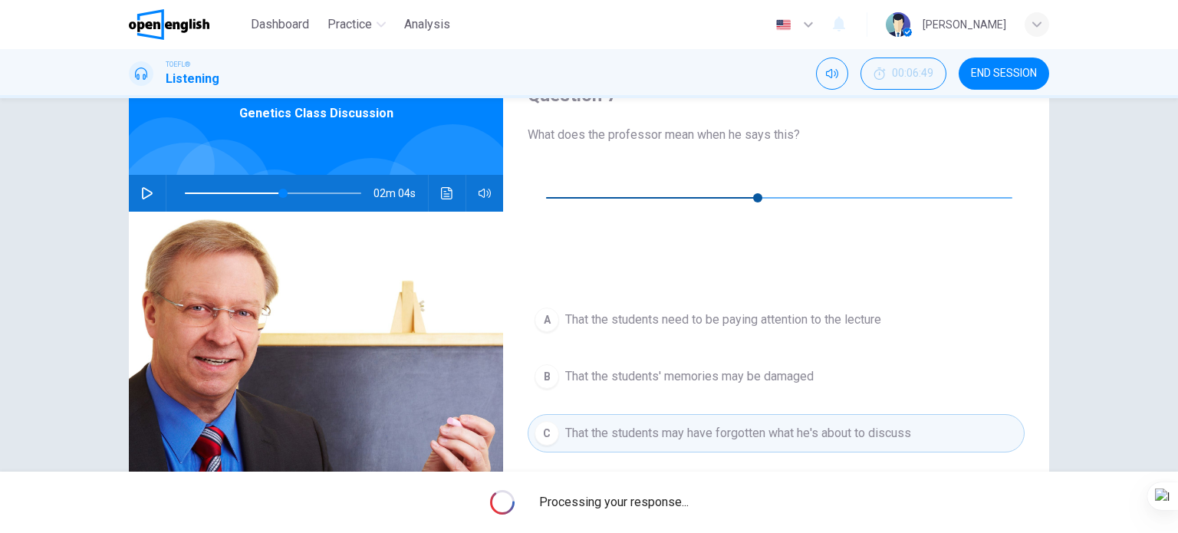
type input "**"
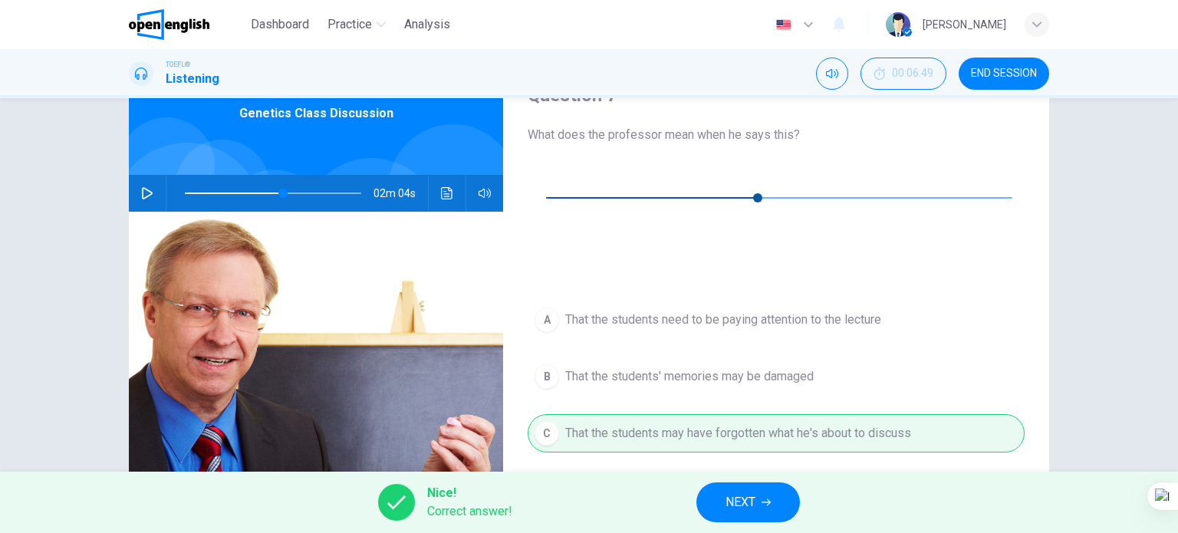
type input "**"
click at [754, 508] on span "NEXT" at bounding box center [740, 502] width 30 height 21
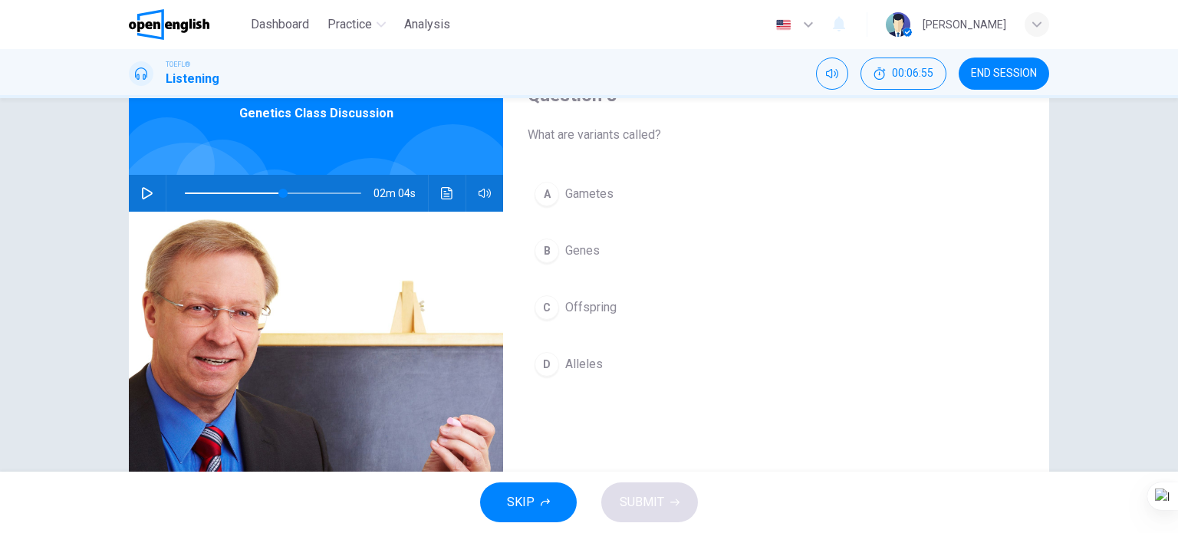
drag, startPoint x: 603, startPoint y: 189, endPoint x: 603, endPoint y: 199, distance: 10.0
click at [603, 191] on span "Gametes" at bounding box center [589, 194] width 48 height 18
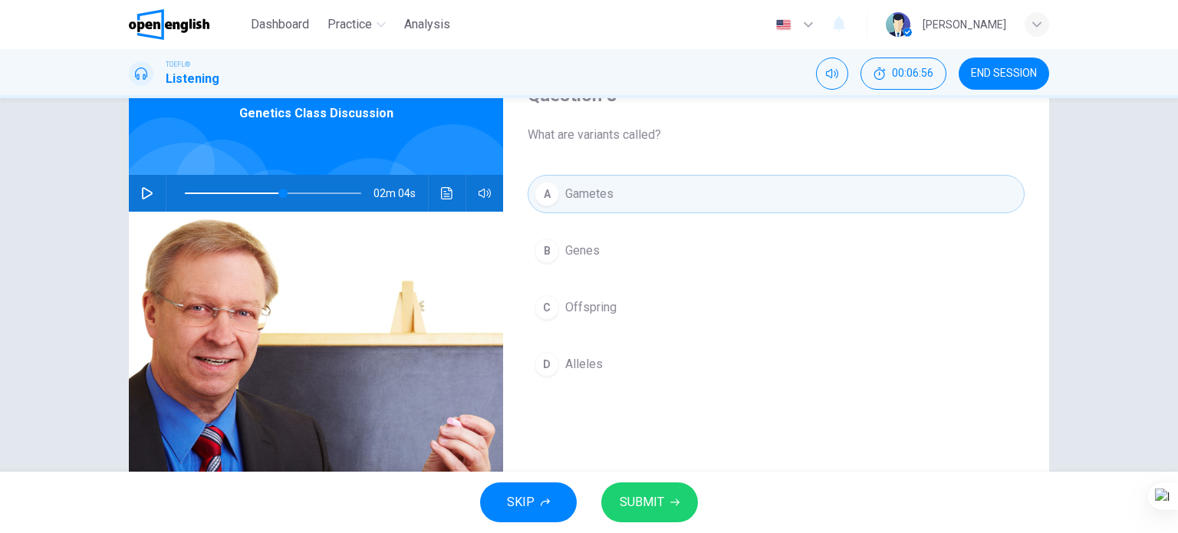
click at [639, 505] on span "SUBMIT" at bounding box center [642, 502] width 44 height 21
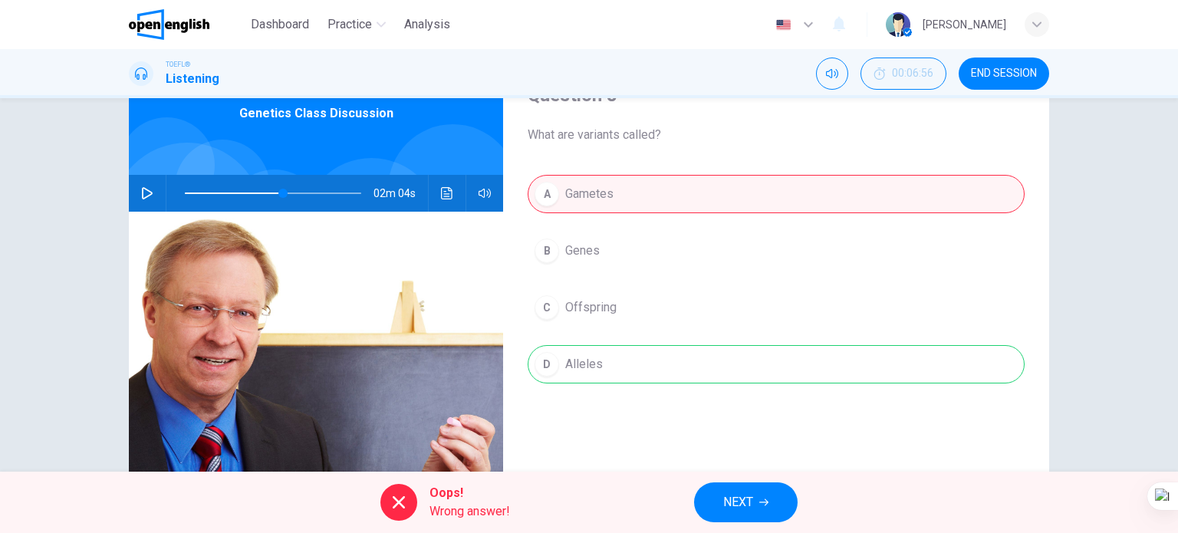
click at [721, 503] on button "NEXT" at bounding box center [746, 502] width 104 height 40
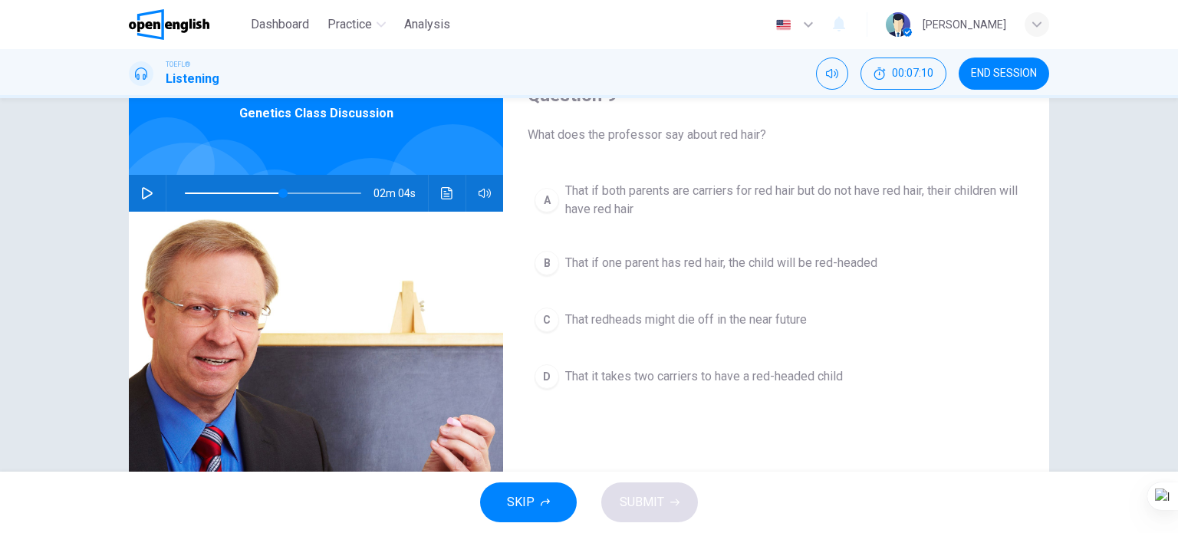
click at [650, 373] on span "That it takes two carriers to have a red-headed child" at bounding box center [704, 376] width 278 height 18
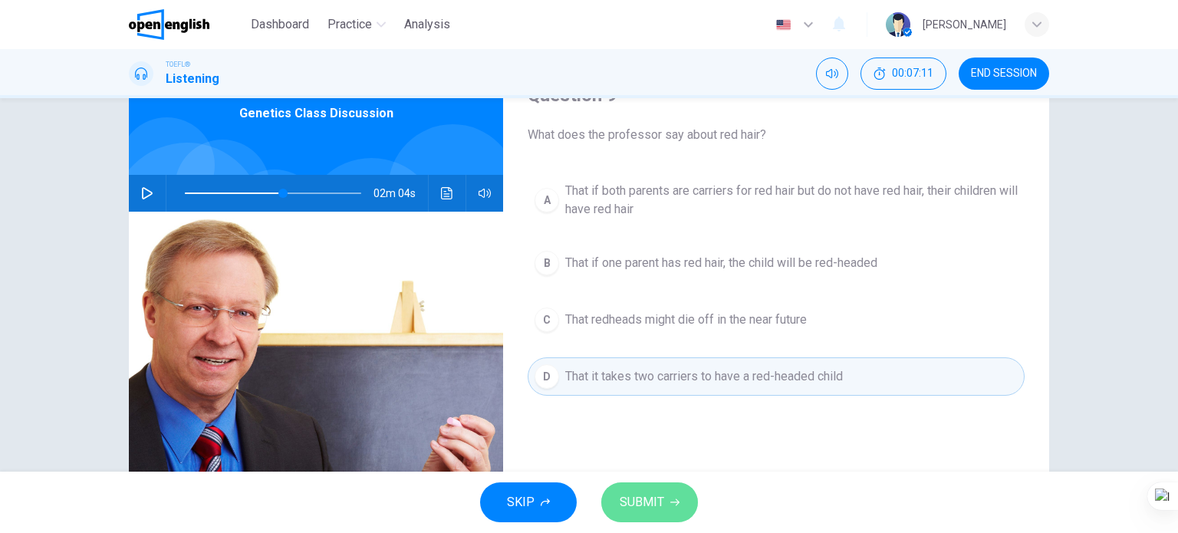
click at [647, 500] on span "SUBMIT" at bounding box center [642, 502] width 44 height 21
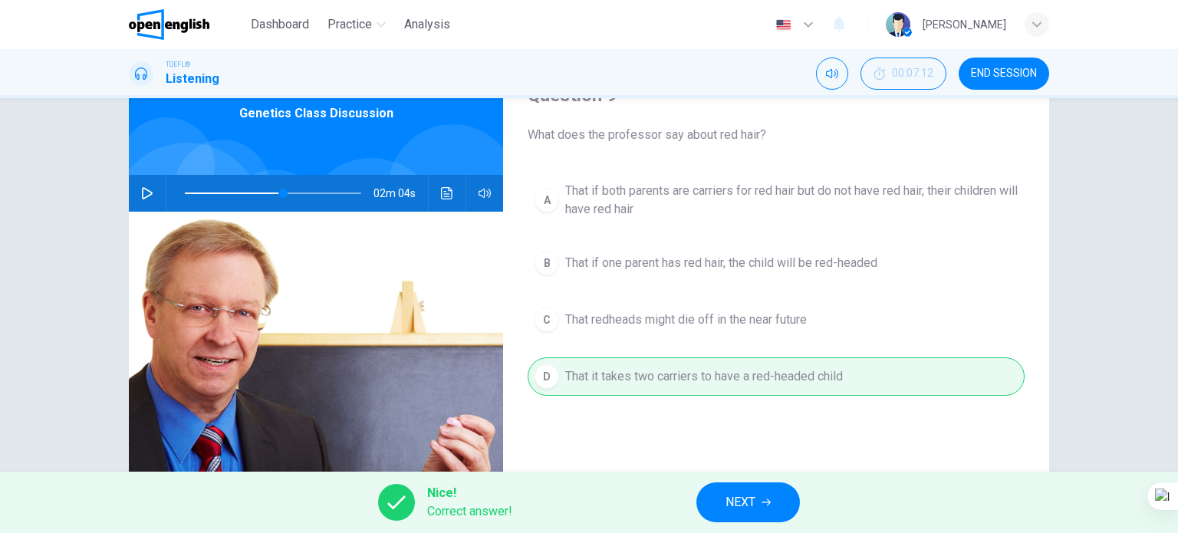
click at [749, 505] on span "NEXT" at bounding box center [740, 502] width 30 height 21
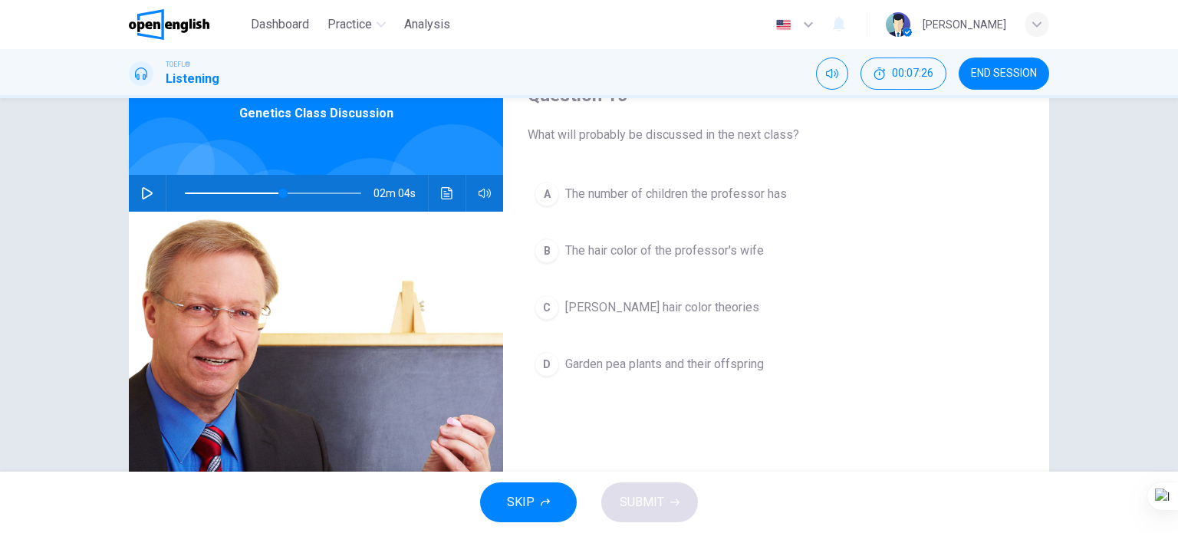
click at [627, 308] on span "Gregor Mendel's hair color theories" at bounding box center [662, 307] width 194 height 18
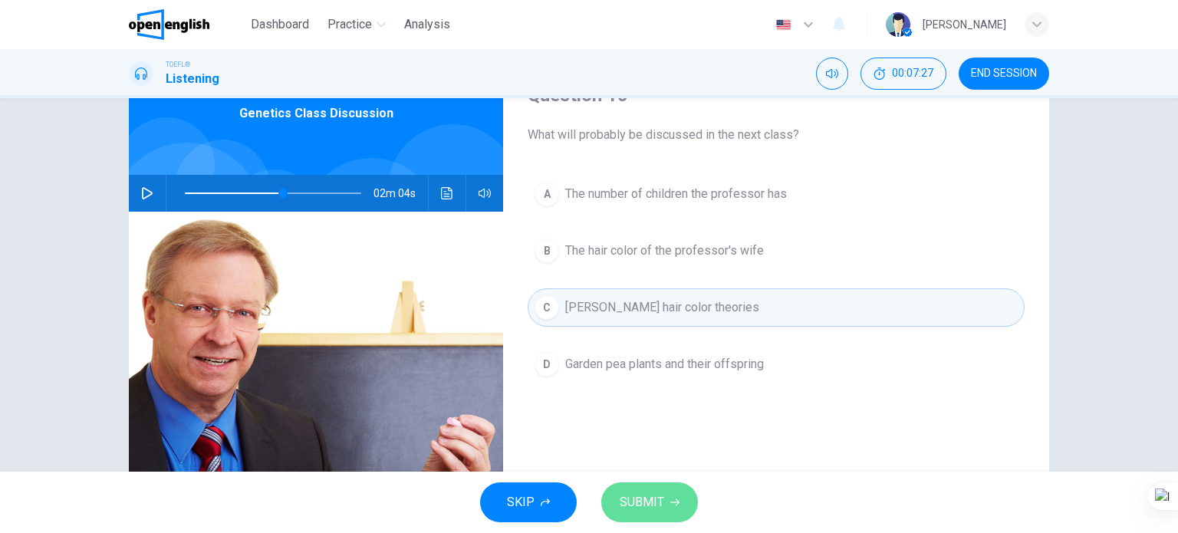
click at [666, 505] on button "SUBMIT" at bounding box center [649, 502] width 97 height 40
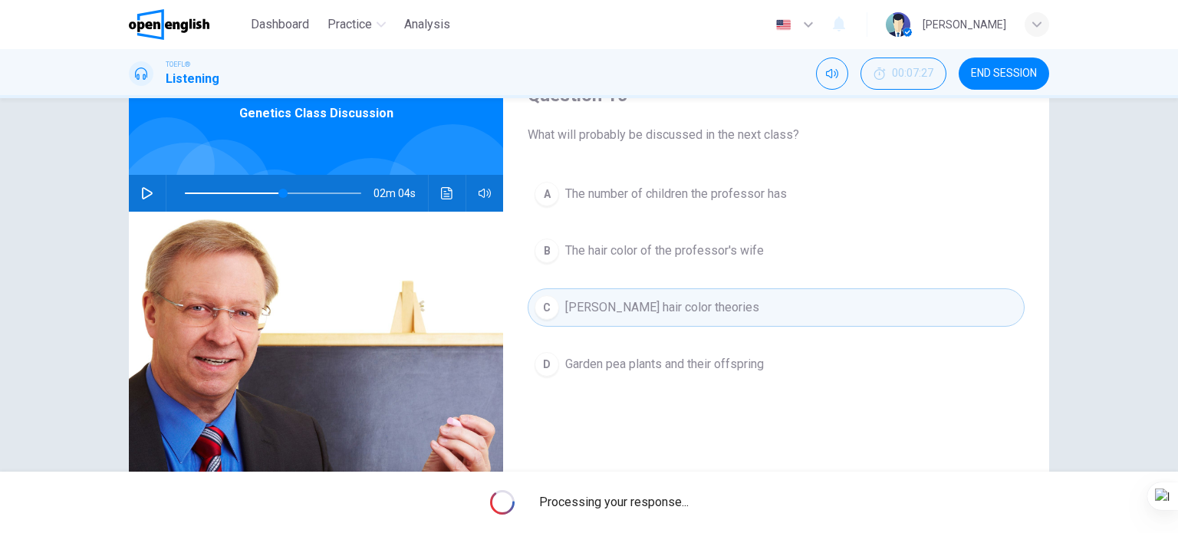
type input "**"
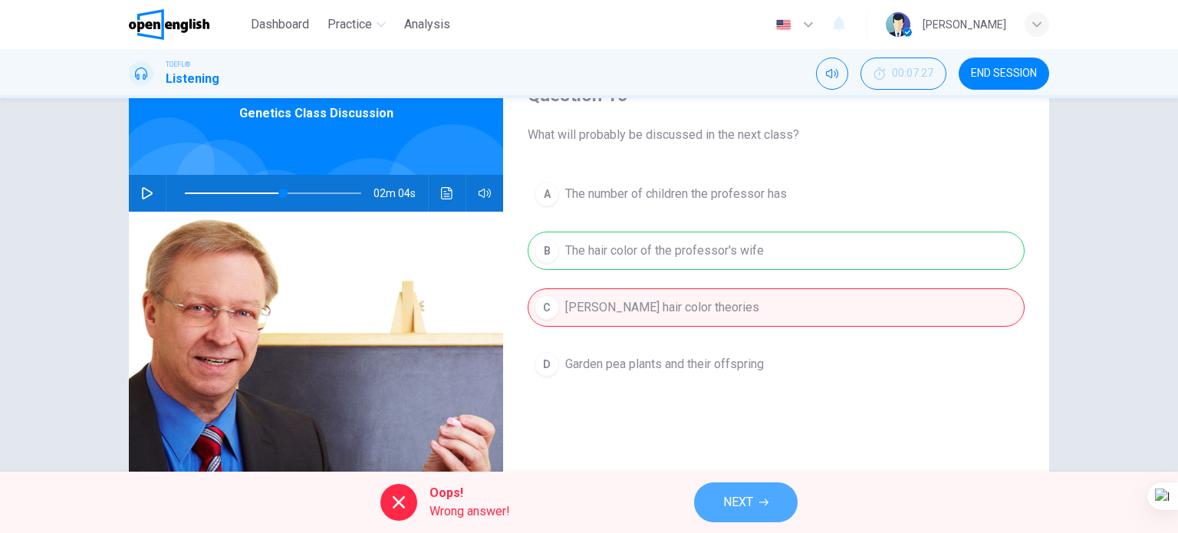
click at [781, 502] on button "NEXT" at bounding box center [746, 502] width 104 height 40
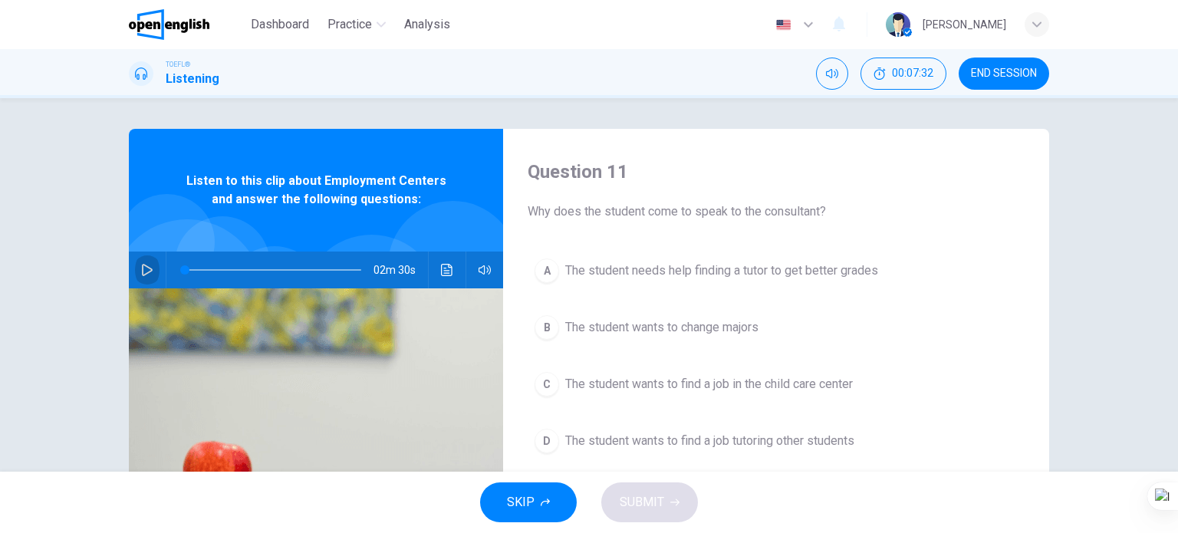
click at [142, 257] on button "button" at bounding box center [147, 270] width 25 height 37
type input "**"
drag, startPoint x: 1034, startPoint y: 84, endPoint x: 656, endPoint y: 77, distance: 378.1
click at [1034, 84] on button "END SESSION" at bounding box center [1004, 74] width 90 height 32
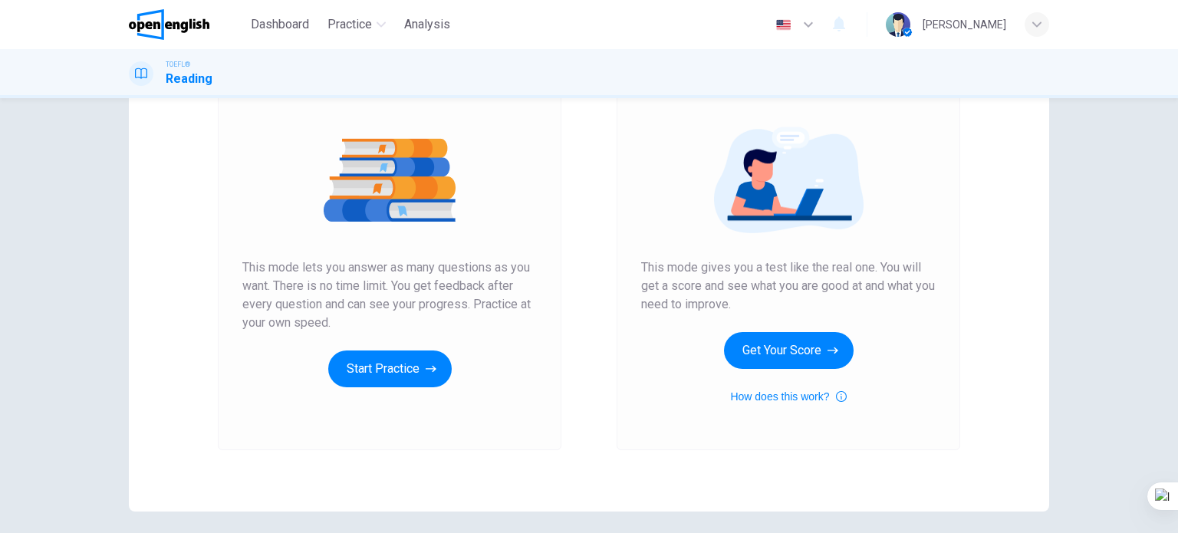
scroll to position [153, 0]
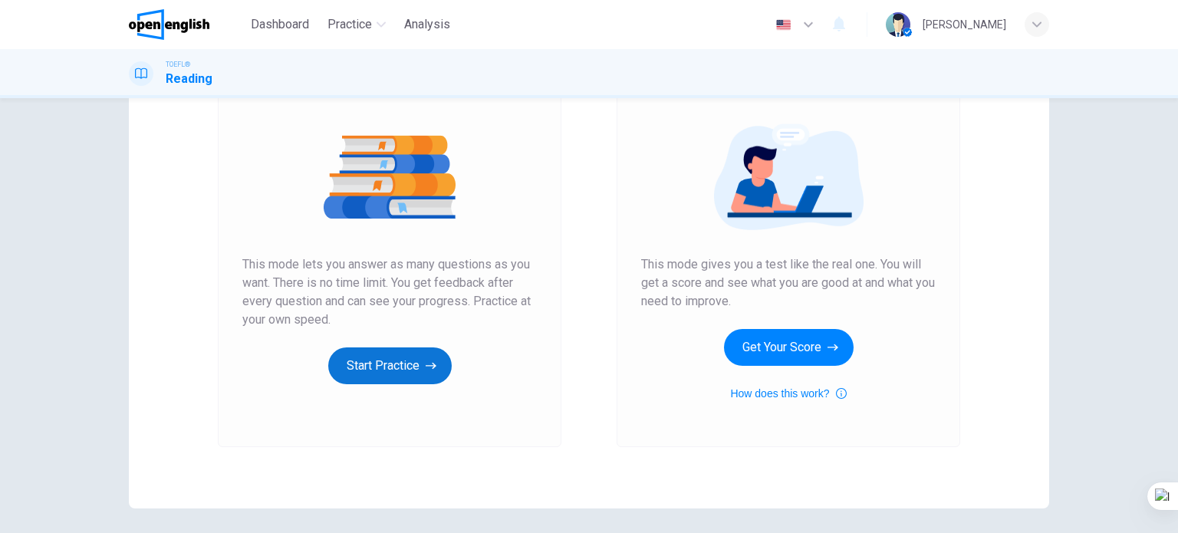
click at [390, 376] on button "Start Practice" at bounding box center [389, 365] width 123 height 37
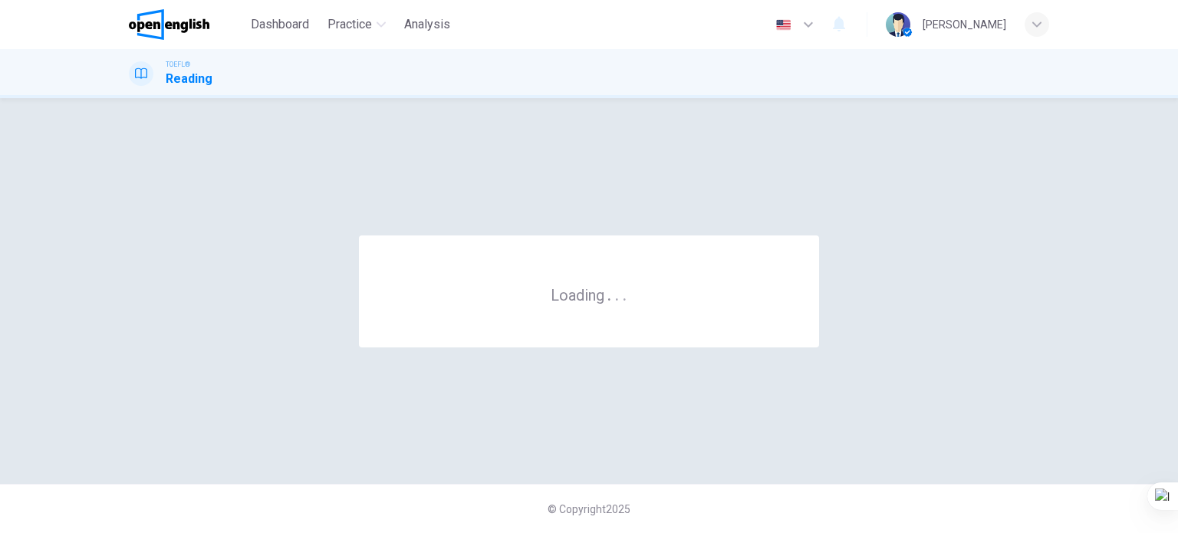
scroll to position [0, 0]
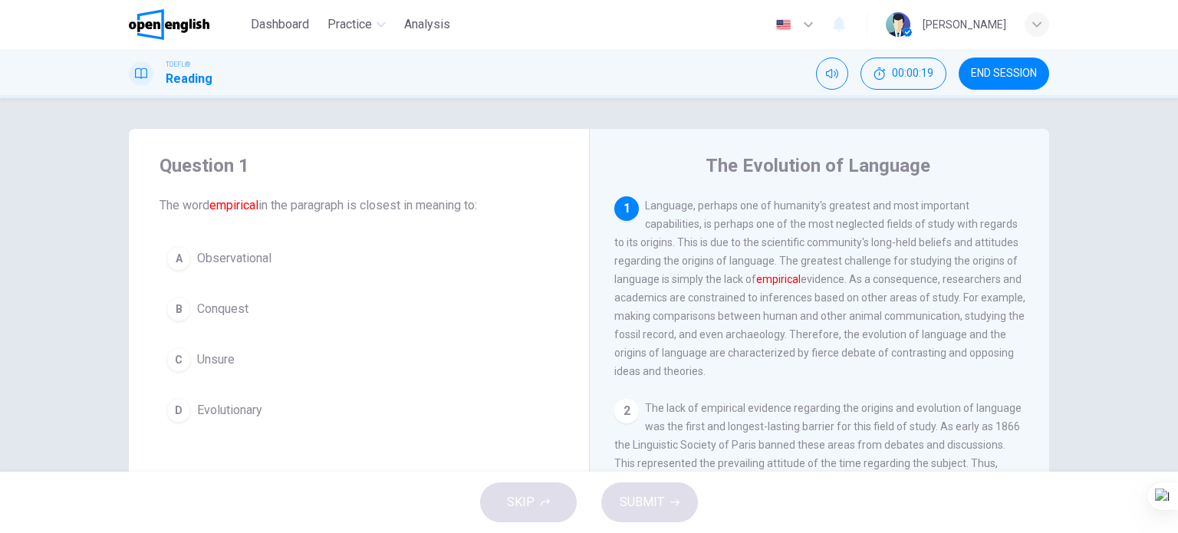
click at [281, 262] on button "A Observational" at bounding box center [359, 258] width 399 height 38
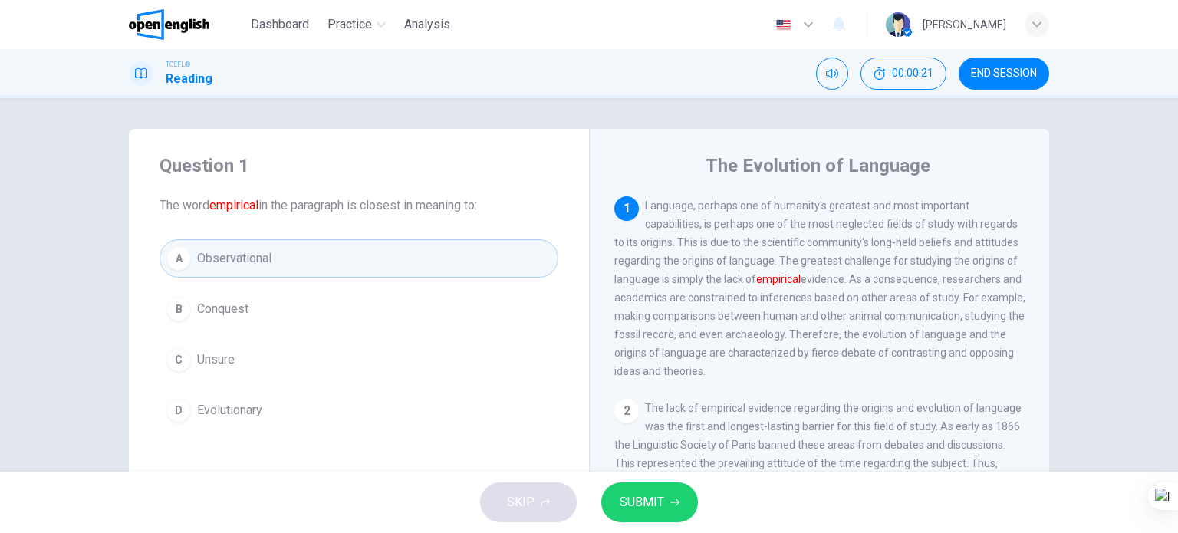
click at [654, 502] on span "SUBMIT" at bounding box center [642, 502] width 44 height 21
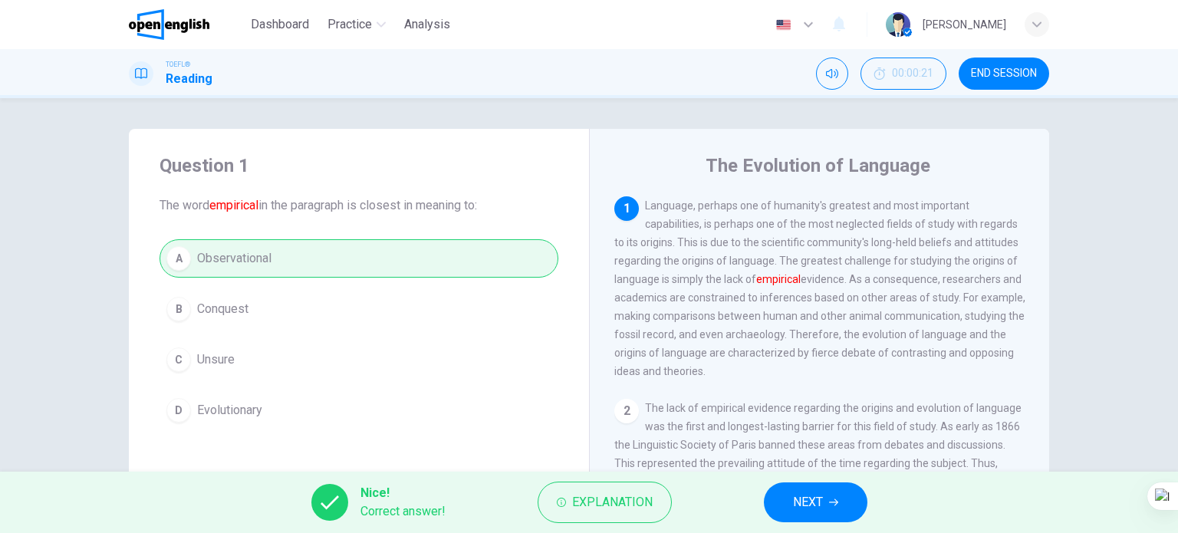
click at [802, 505] on span "NEXT" at bounding box center [808, 502] width 30 height 21
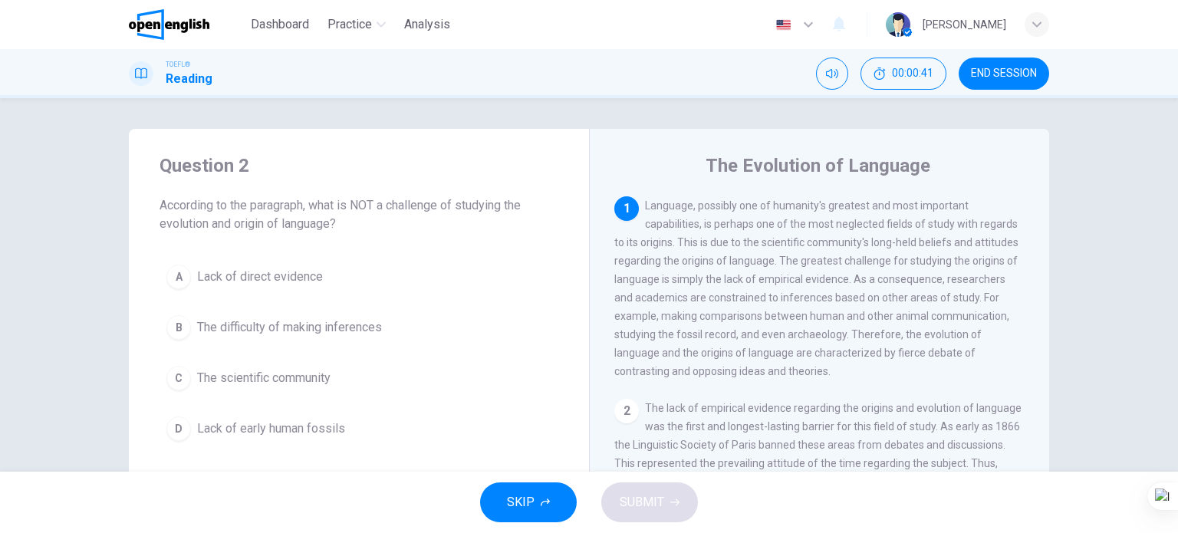
click at [298, 278] on span "Lack of direct evidence" at bounding box center [260, 277] width 126 height 18
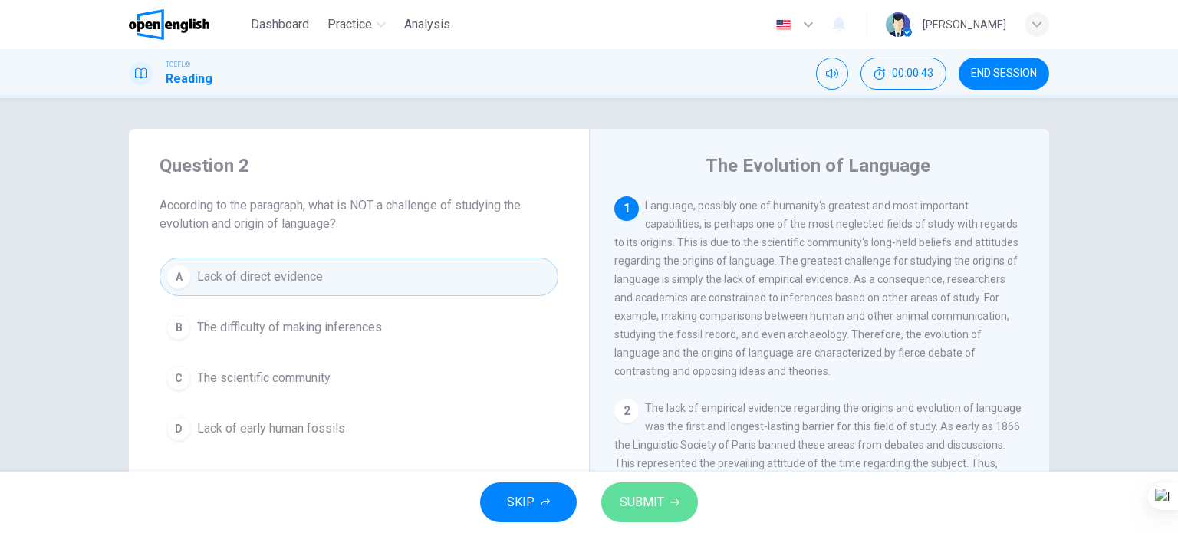
click at [650, 504] on span "SUBMIT" at bounding box center [642, 502] width 44 height 21
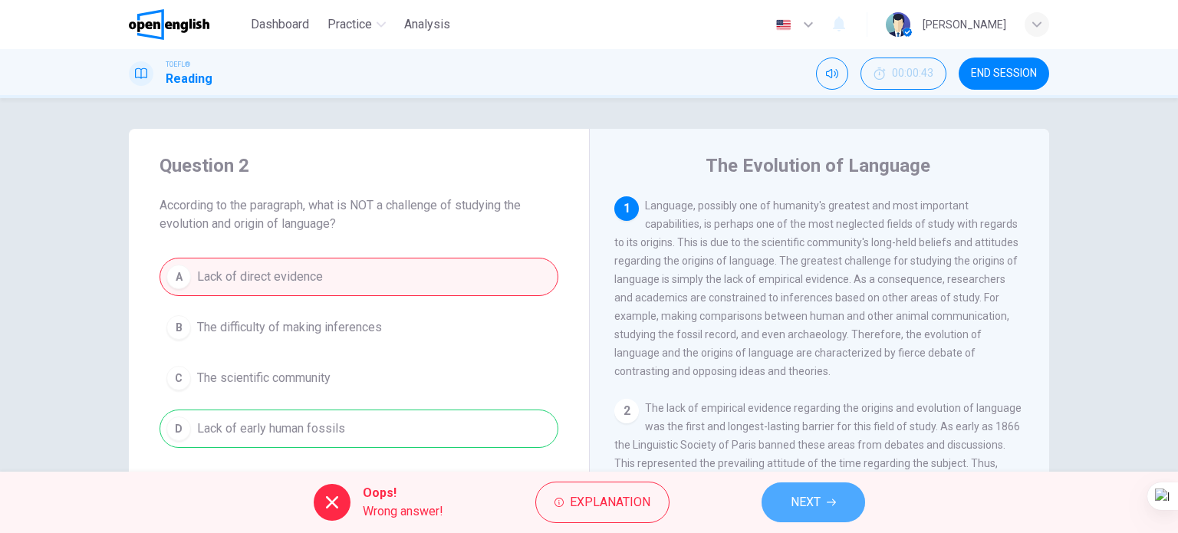
click at [801, 488] on button "NEXT" at bounding box center [813, 502] width 104 height 40
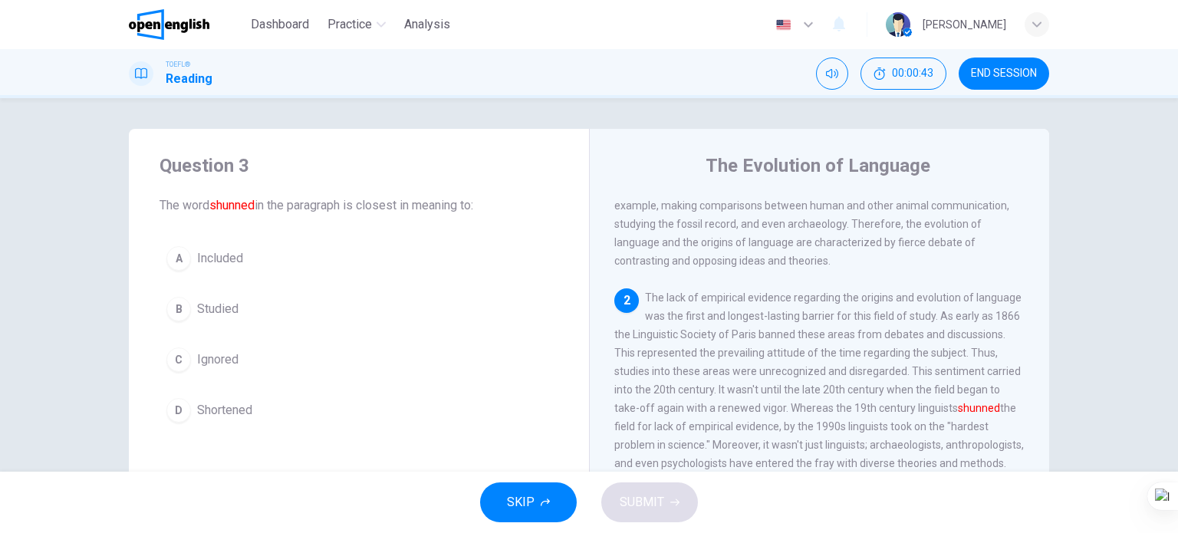
scroll to position [130, 0]
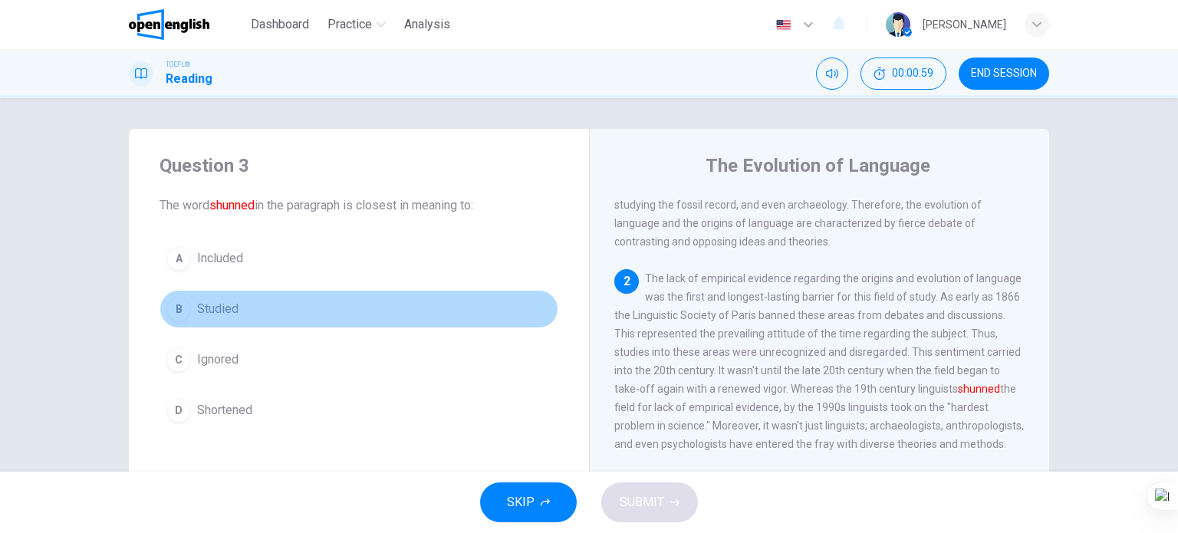
click at [229, 308] on span "Studied" at bounding box center [217, 309] width 41 height 18
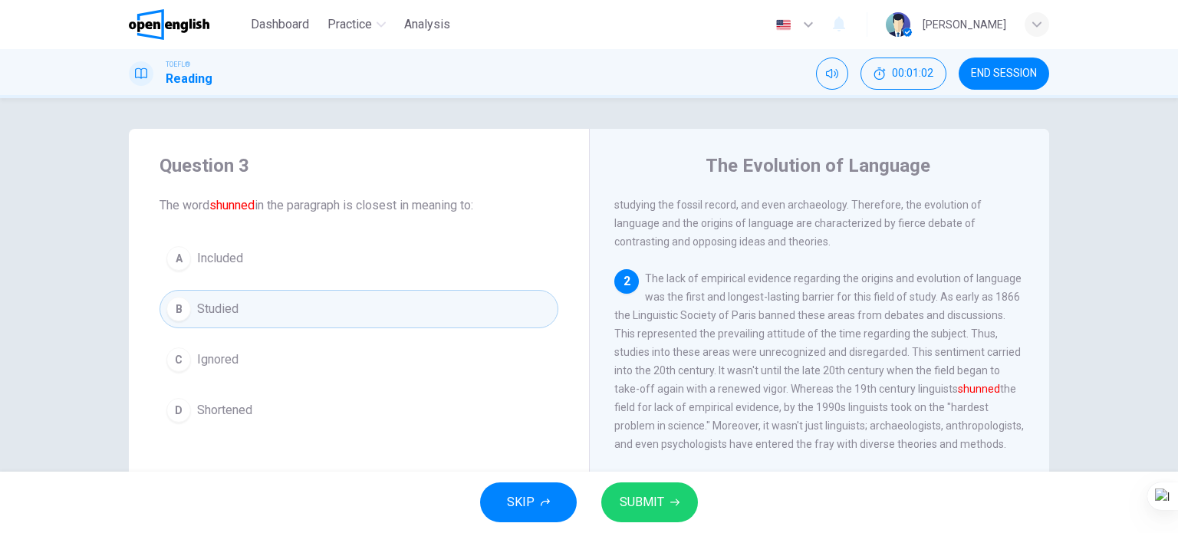
click at [634, 512] on span "SUBMIT" at bounding box center [642, 502] width 44 height 21
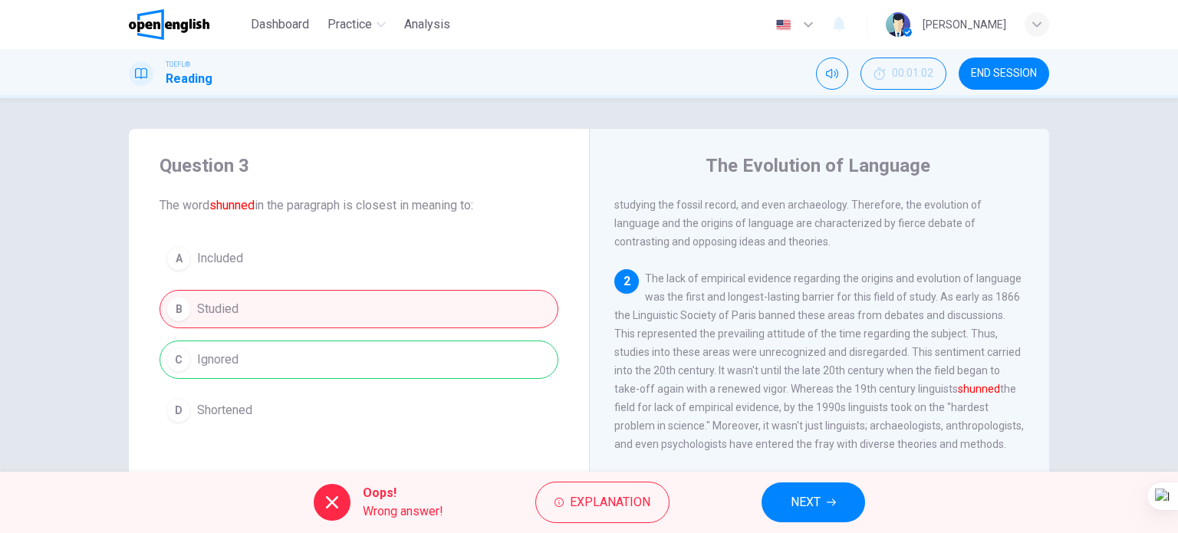
click at [804, 508] on span "NEXT" at bounding box center [806, 502] width 30 height 21
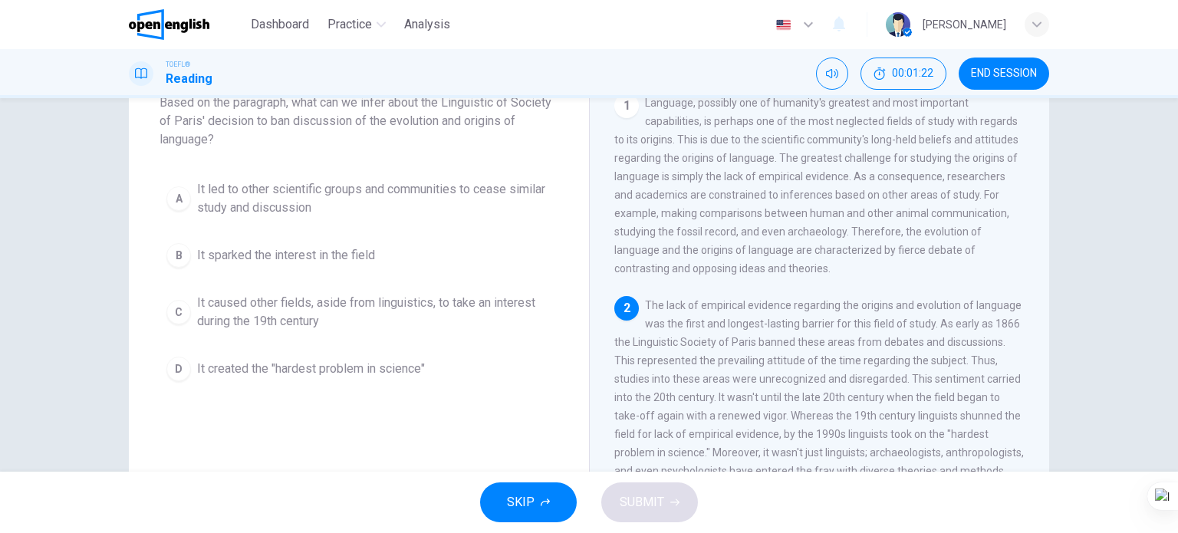
scroll to position [77, 0]
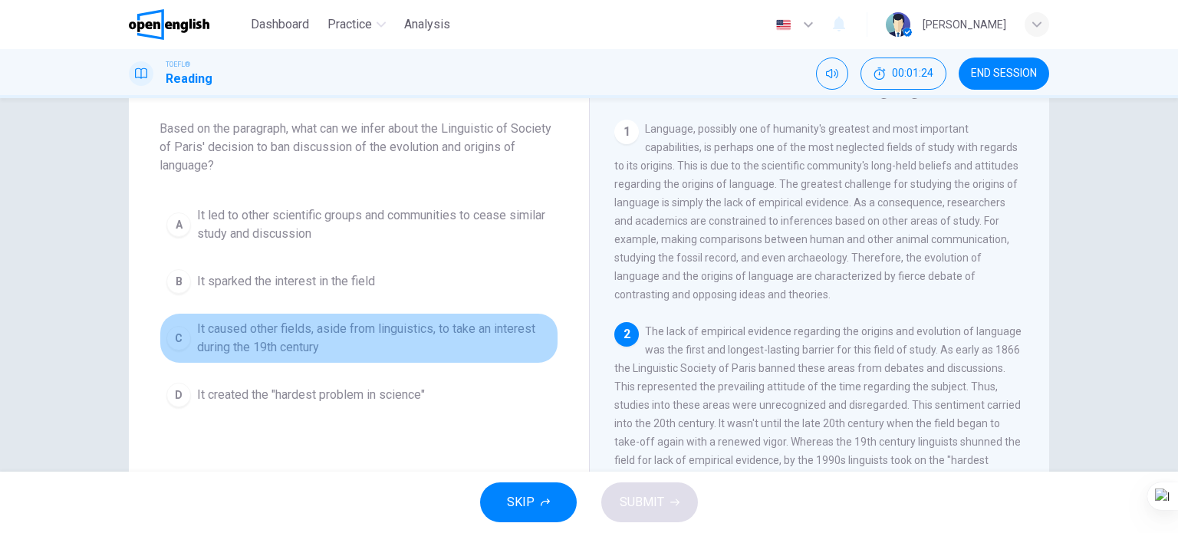
click at [429, 327] on span "It caused other fields, aside from linguistics, to take an interest during the …" at bounding box center [374, 338] width 354 height 37
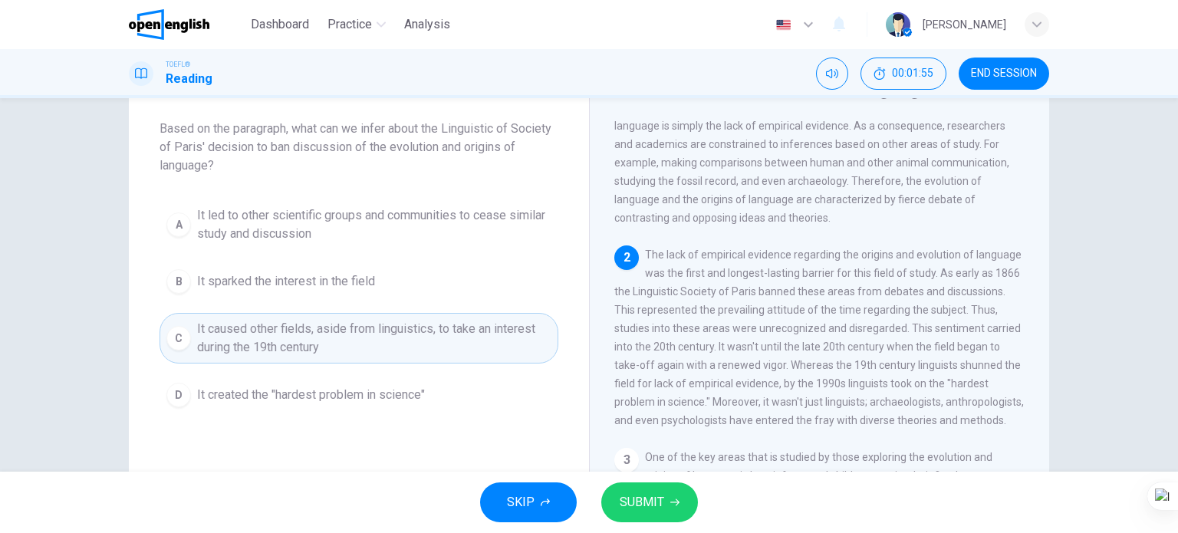
scroll to position [153, 0]
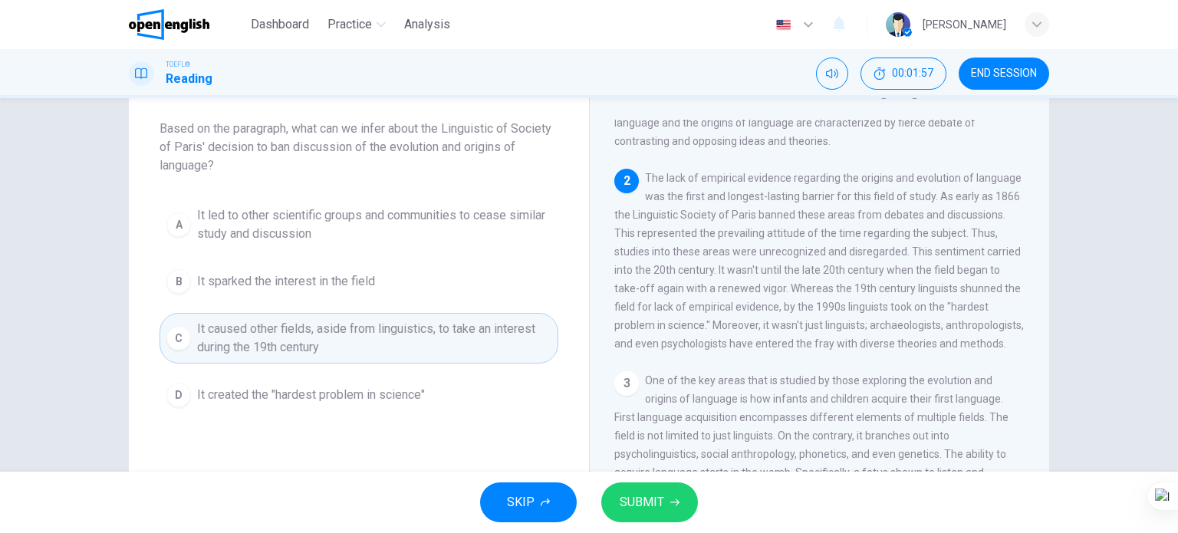
click at [632, 502] on span "SUBMIT" at bounding box center [642, 502] width 44 height 21
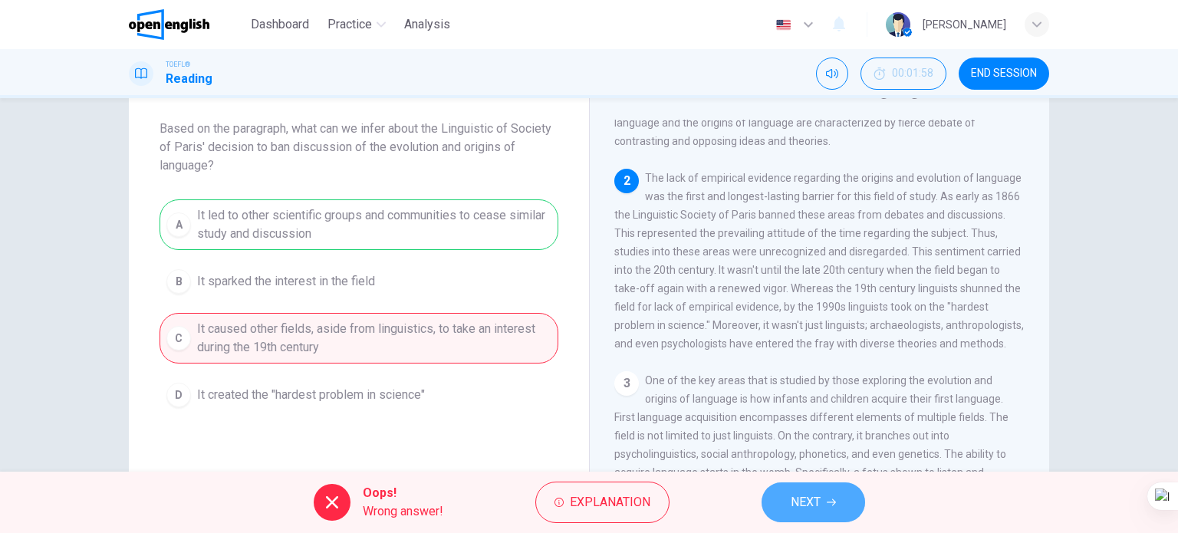
click at [788, 492] on button "NEXT" at bounding box center [813, 502] width 104 height 40
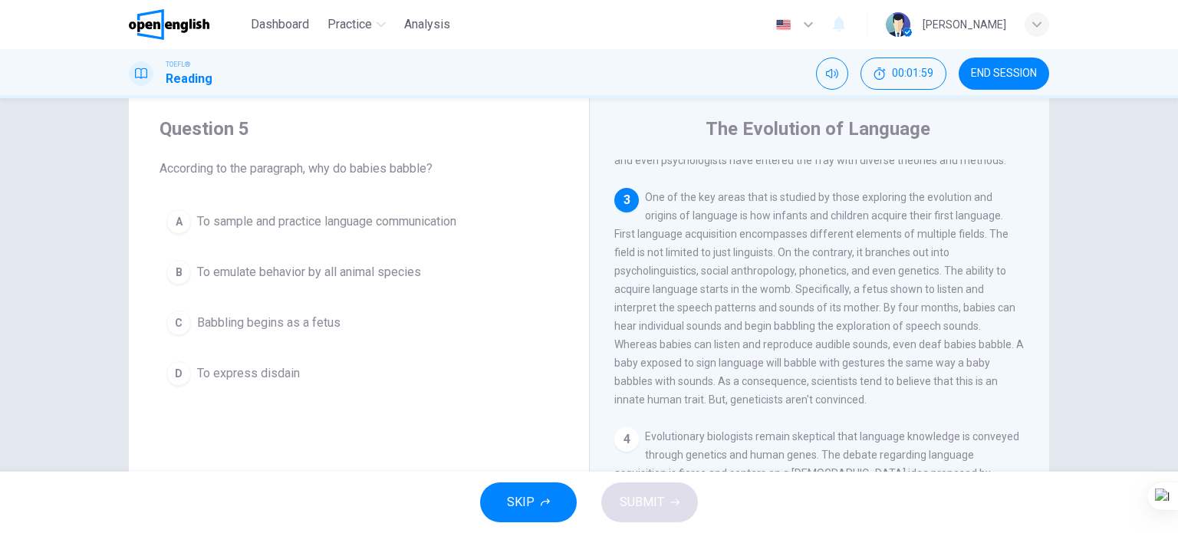
scroll to position [0, 0]
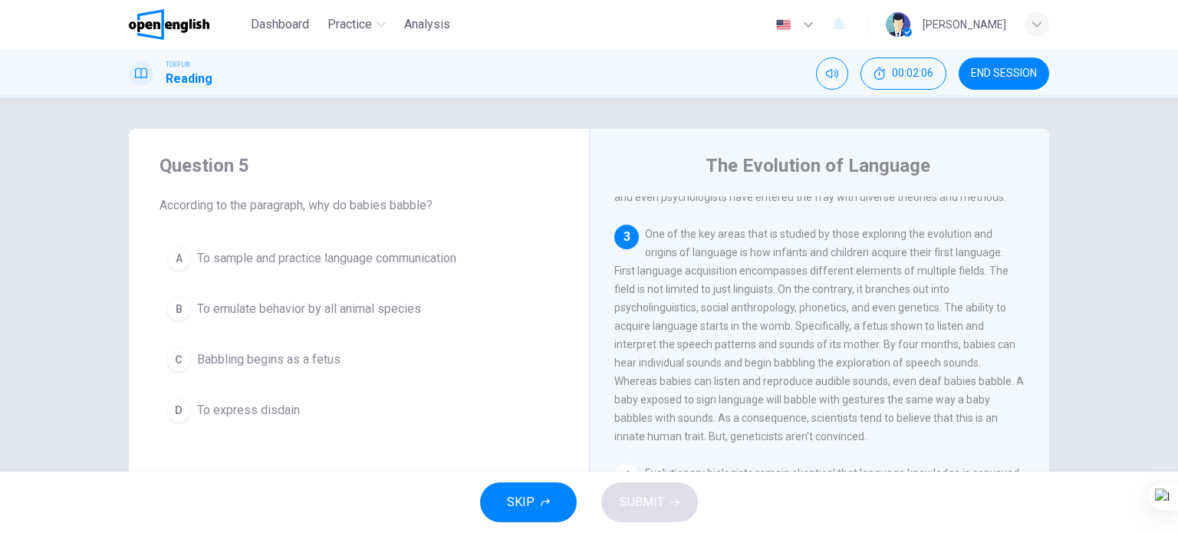
click at [442, 247] on button "A To sample and practice language communication" at bounding box center [359, 258] width 399 height 38
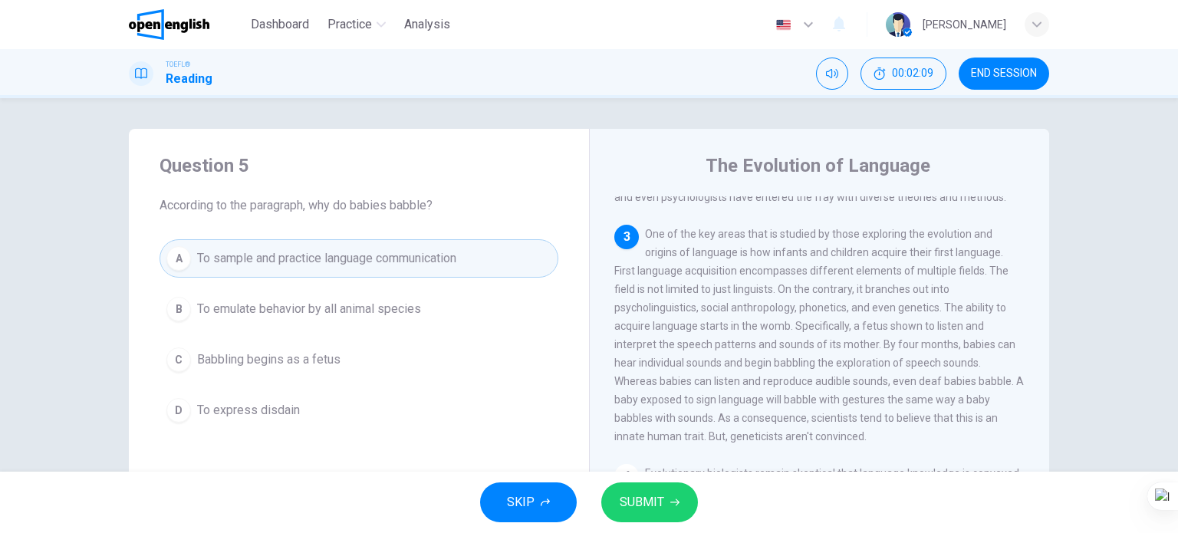
click at [635, 489] on button "SUBMIT" at bounding box center [649, 502] width 97 height 40
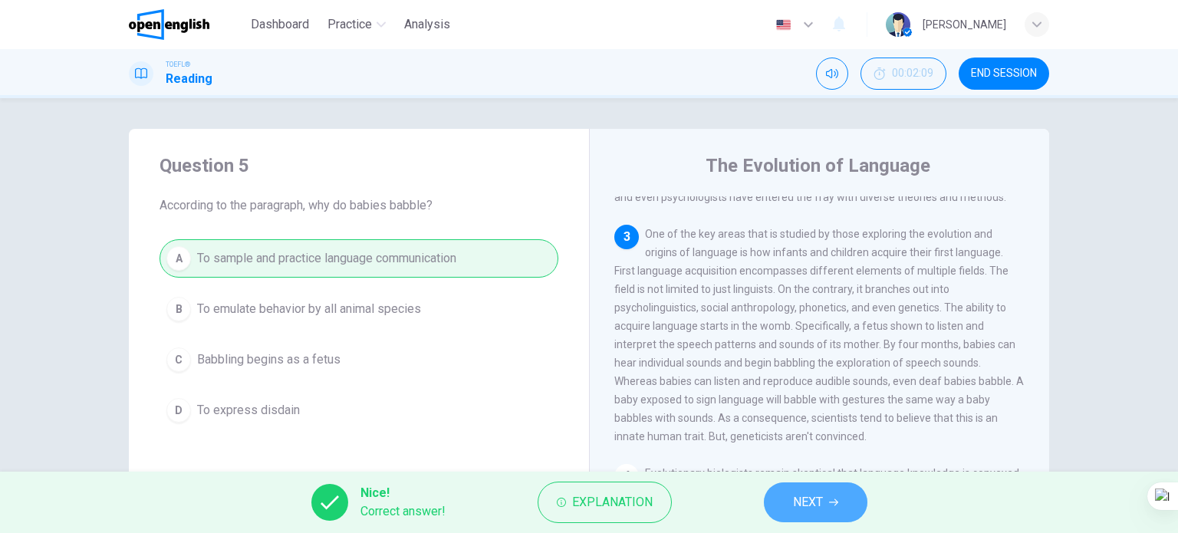
click at [781, 498] on button "NEXT" at bounding box center [816, 502] width 104 height 40
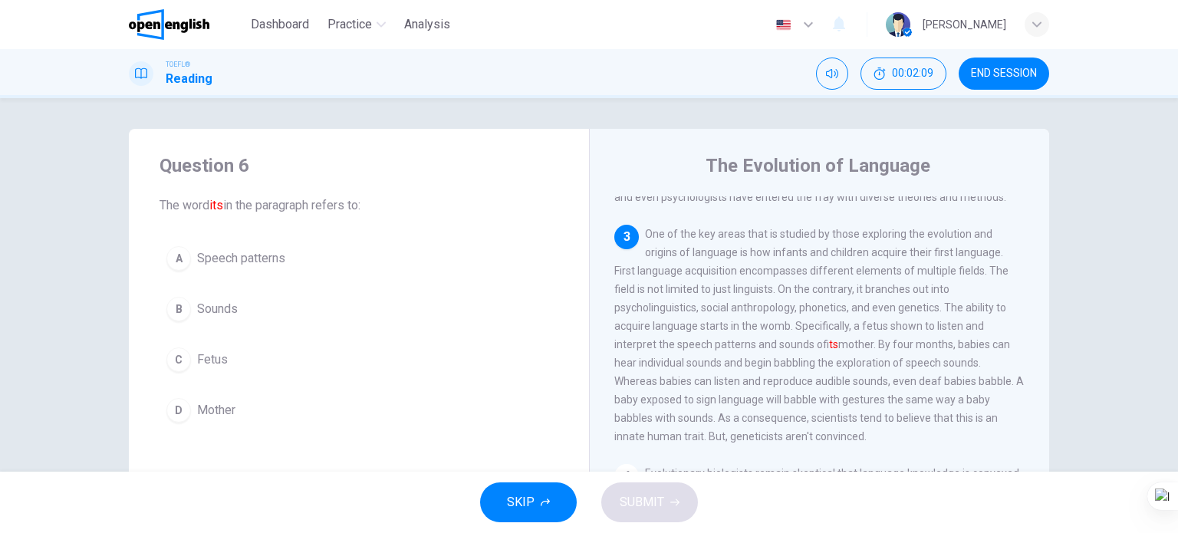
scroll to position [436, 0]
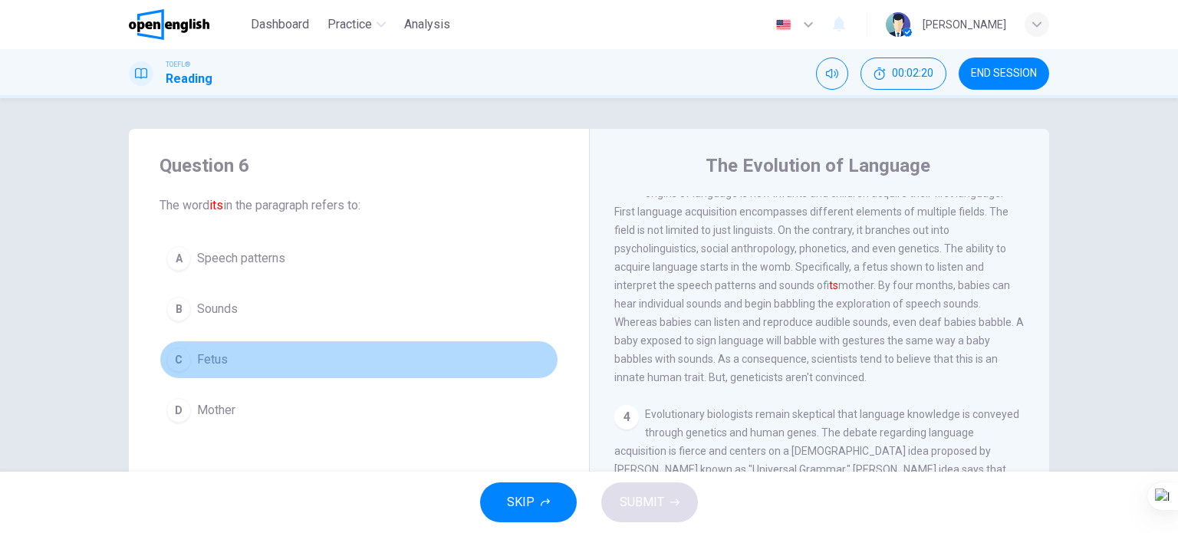
click at [227, 352] on button "C Fetus" at bounding box center [359, 359] width 399 height 38
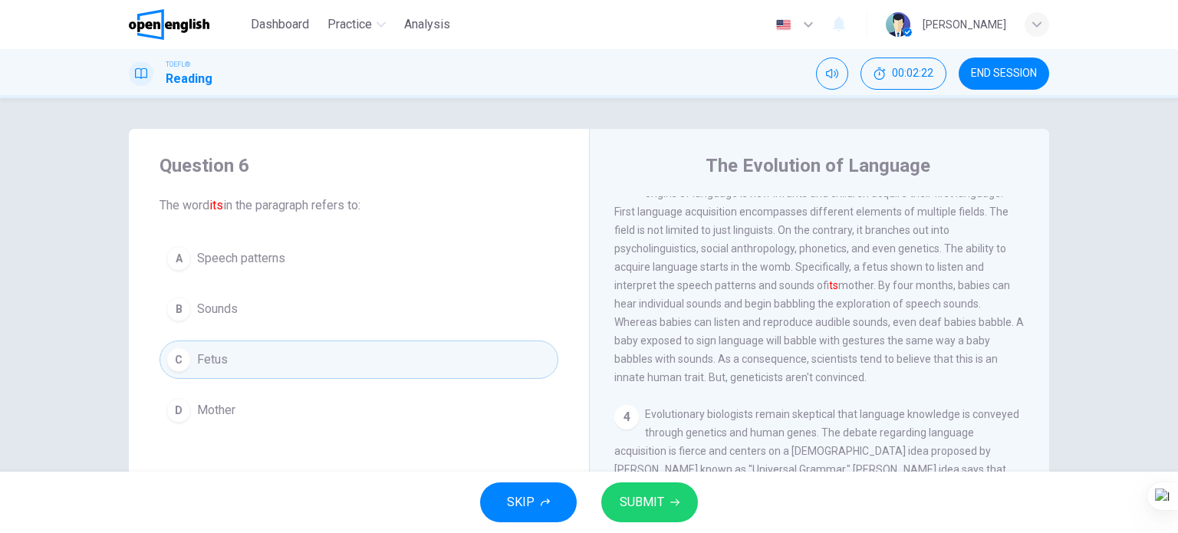
click at [658, 508] on span "SUBMIT" at bounding box center [642, 502] width 44 height 21
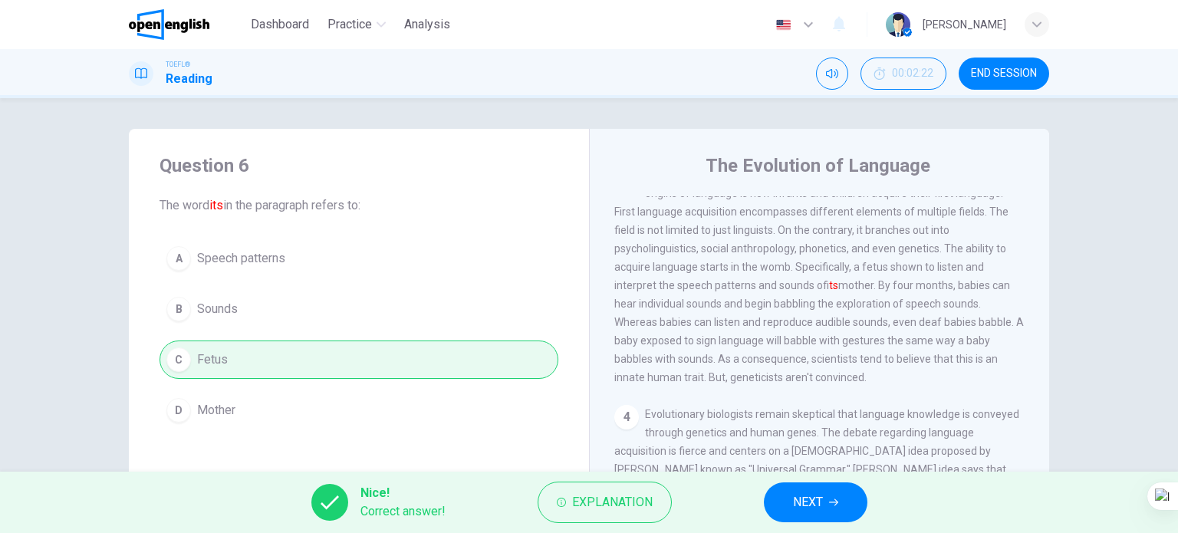
click at [819, 502] on span "NEXT" at bounding box center [808, 502] width 30 height 21
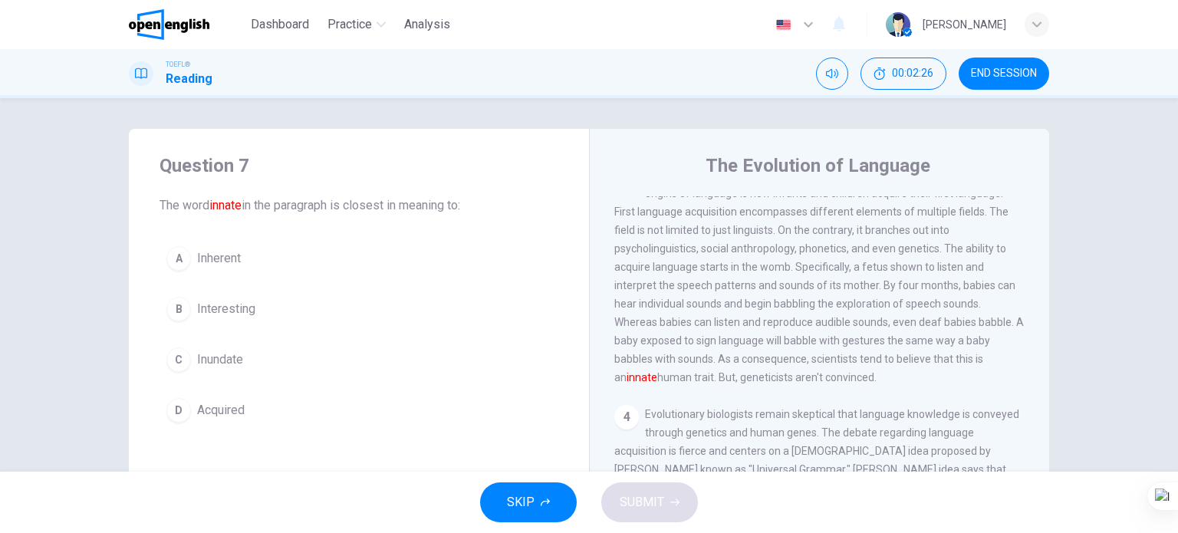
click at [233, 273] on button "A Inherent" at bounding box center [359, 258] width 399 height 38
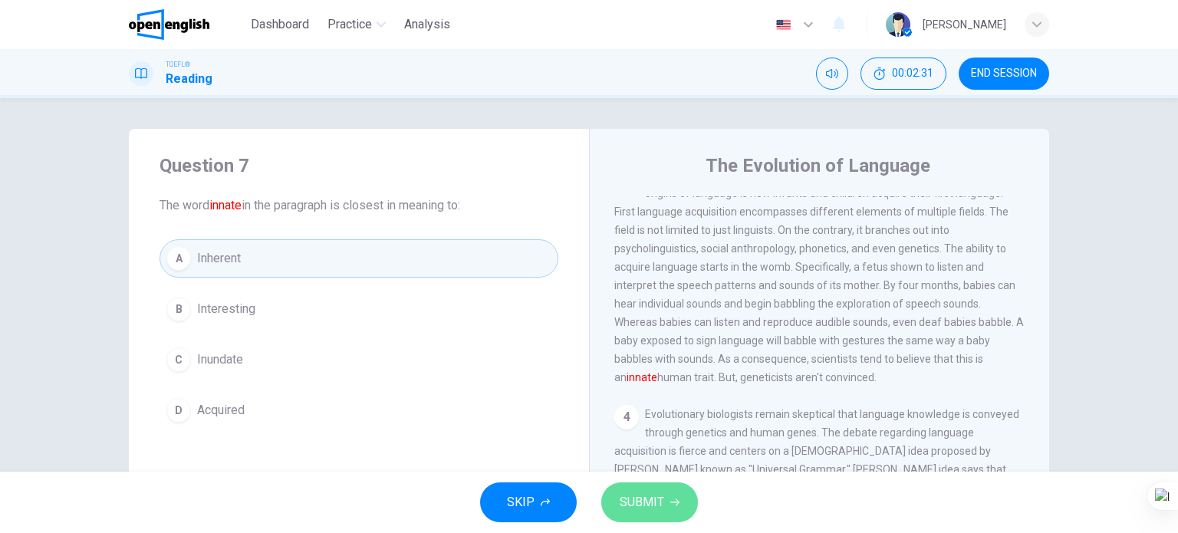
click at [638, 502] on span "SUBMIT" at bounding box center [642, 502] width 44 height 21
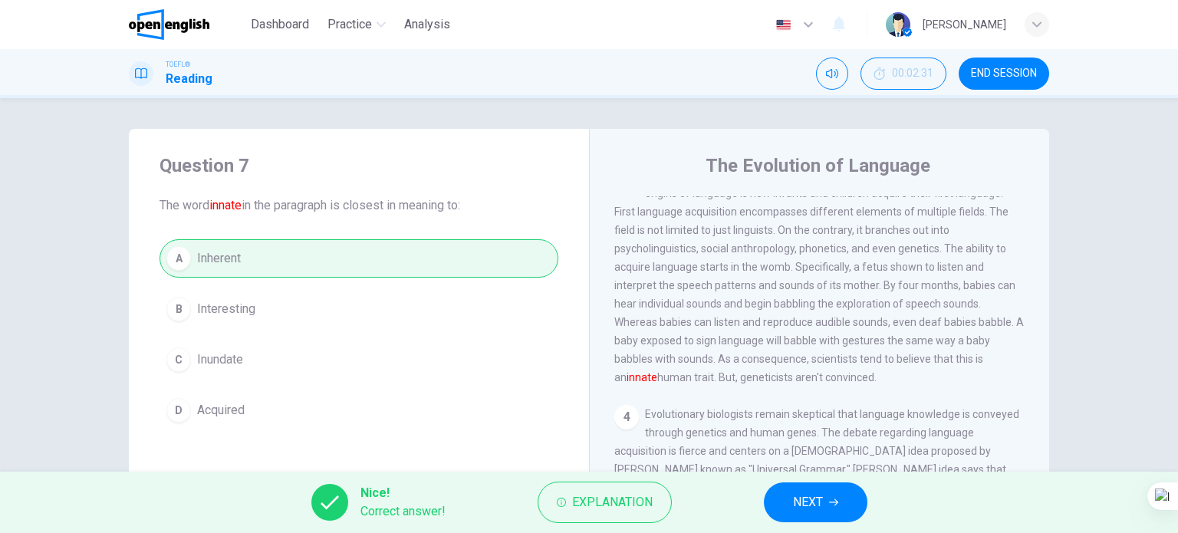
click at [831, 502] on icon "button" at bounding box center [833, 502] width 9 height 9
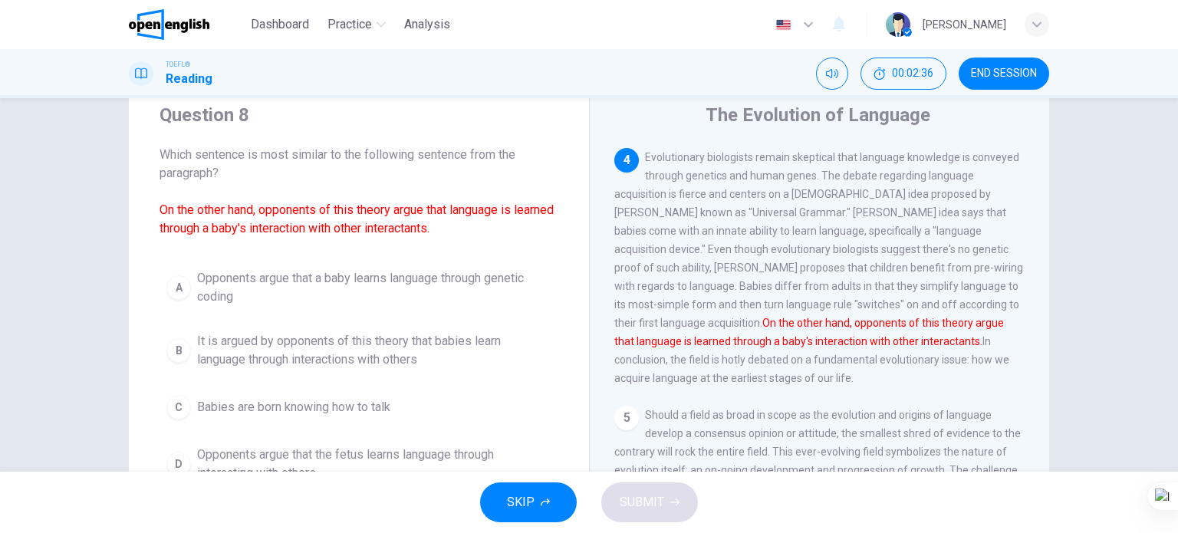
scroll to position [77, 0]
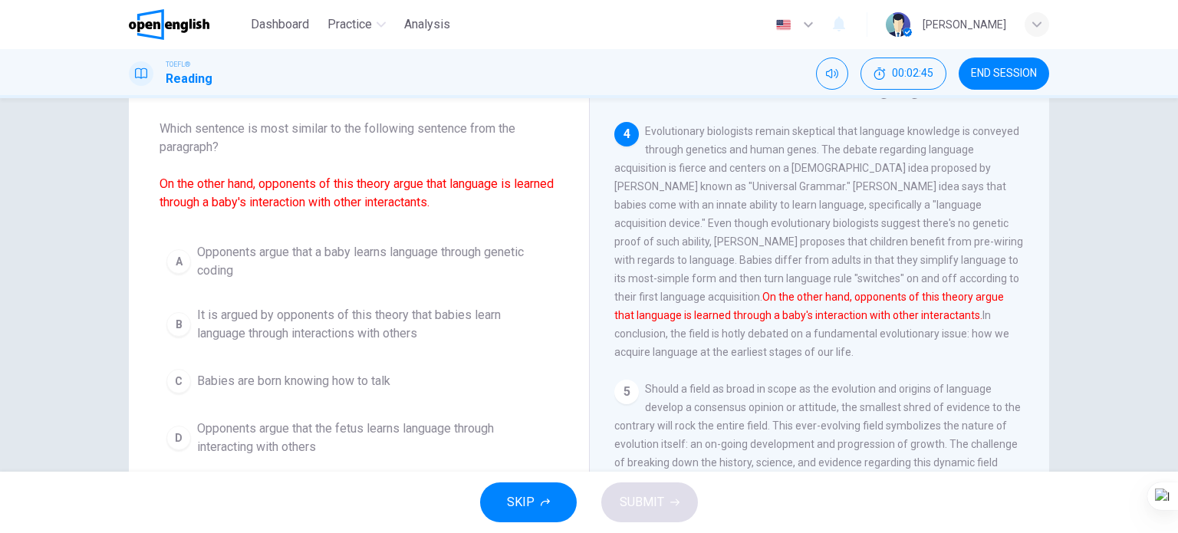
click at [388, 333] on span "It is argued by opponents of this theory that babies learn language through int…" at bounding box center [374, 324] width 354 height 37
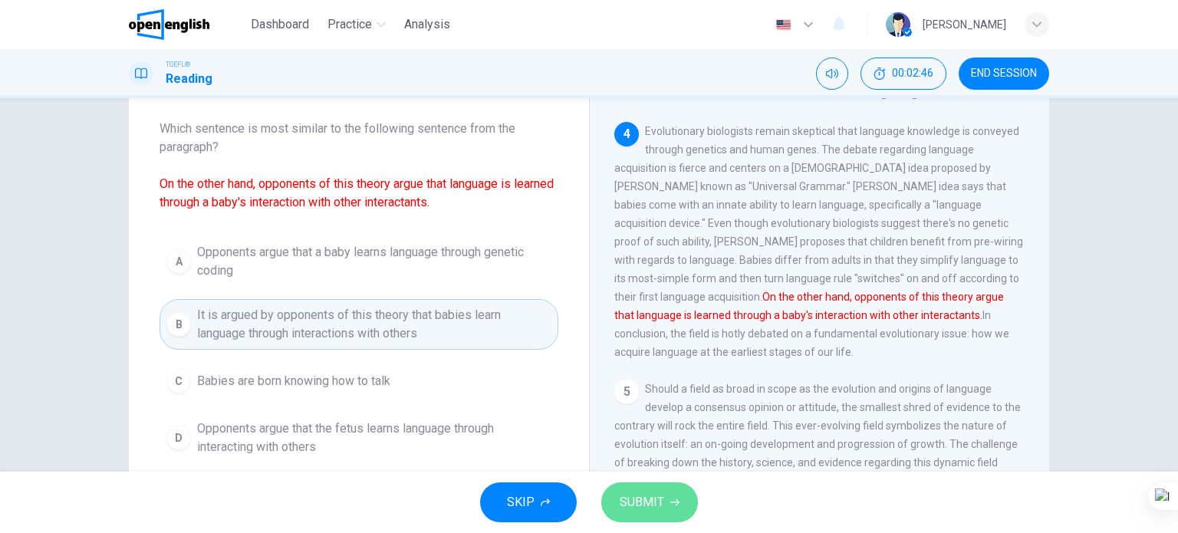
click at [675, 511] on button "SUBMIT" at bounding box center [649, 502] width 97 height 40
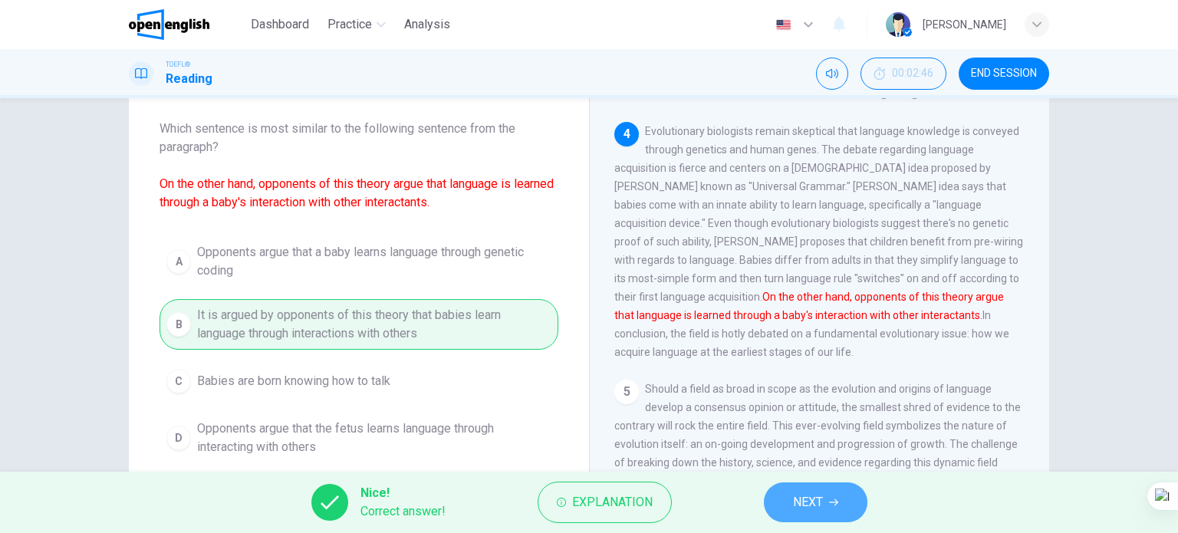
drag, startPoint x: 815, startPoint y: 502, endPoint x: 802, endPoint y: 492, distance: 16.0
click at [813, 502] on span "NEXT" at bounding box center [808, 502] width 30 height 21
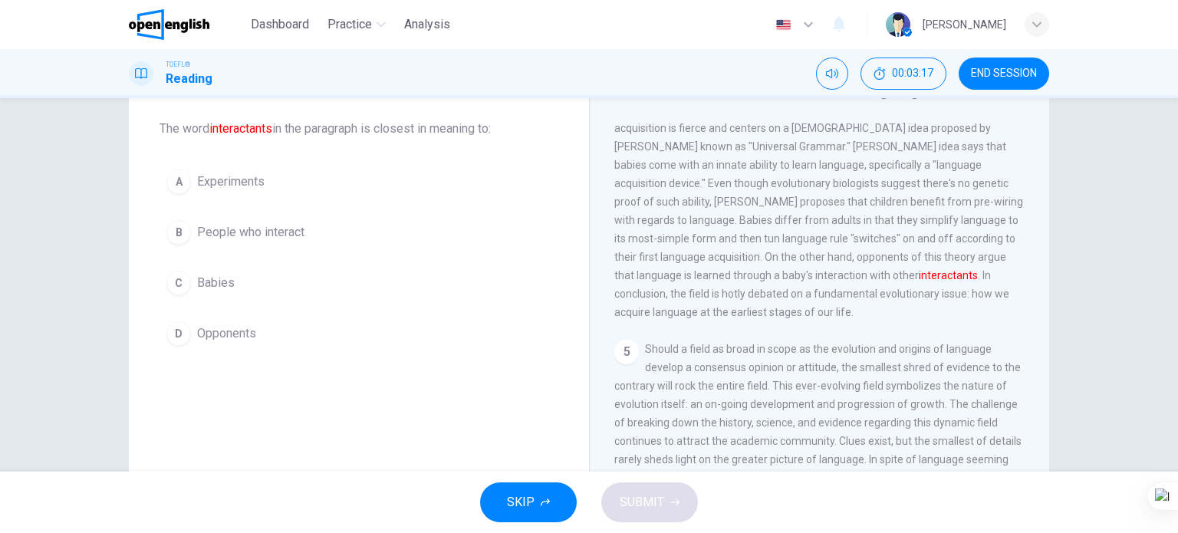
click at [299, 229] on span "People who interact" at bounding box center [250, 232] width 107 height 18
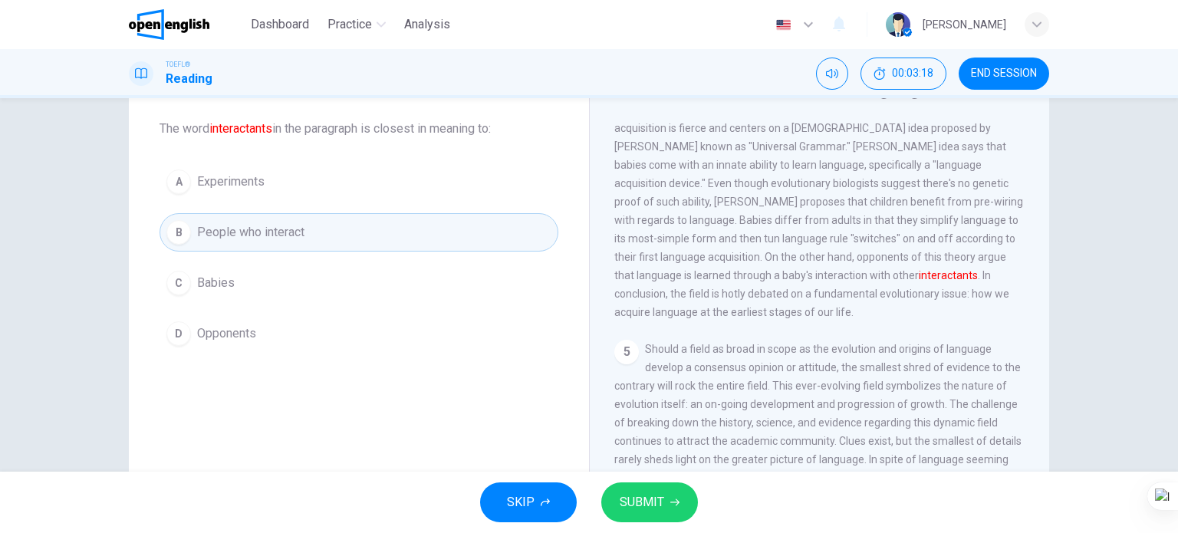
click at [622, 502] on span "SUBMIT" at bounding box center [642, 502] width 44 height 21
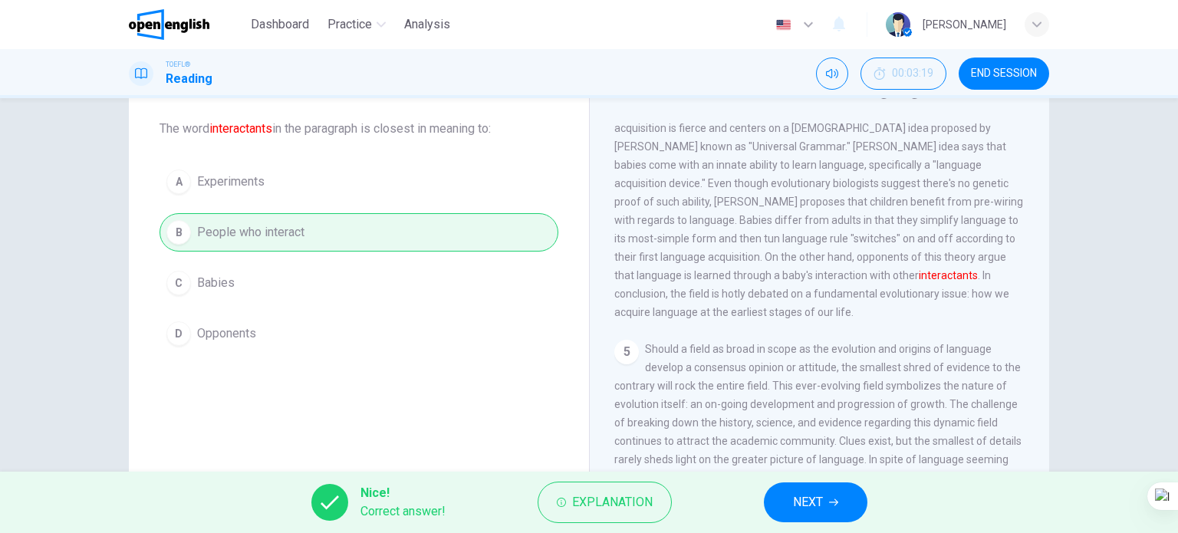
click at [790, 489] on button "NEXT" at bounding box center [816, 502] width 104 height 40
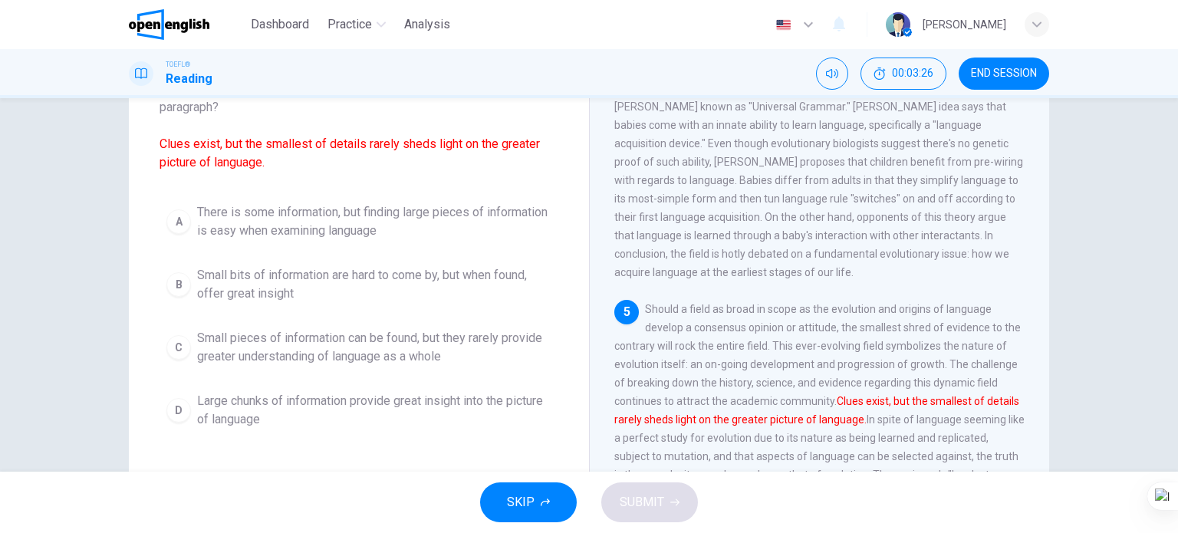
scroll to position [153, 0]
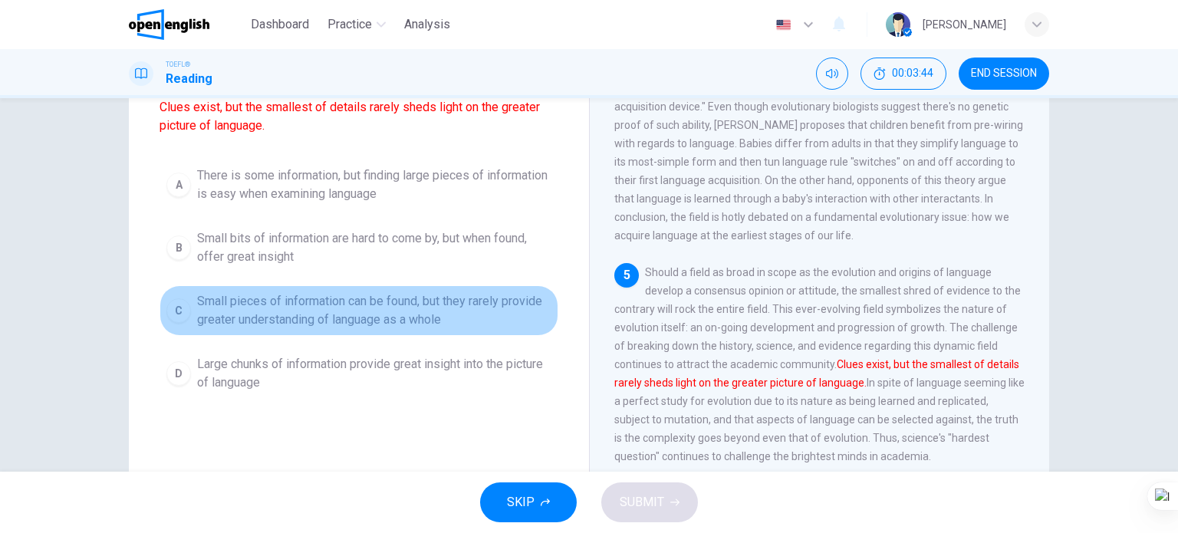
click at [383, 325] on span "Small pieces of information can be found, but they rarely provide greater under…" at bounding box center [374, 310] width 354 height 37
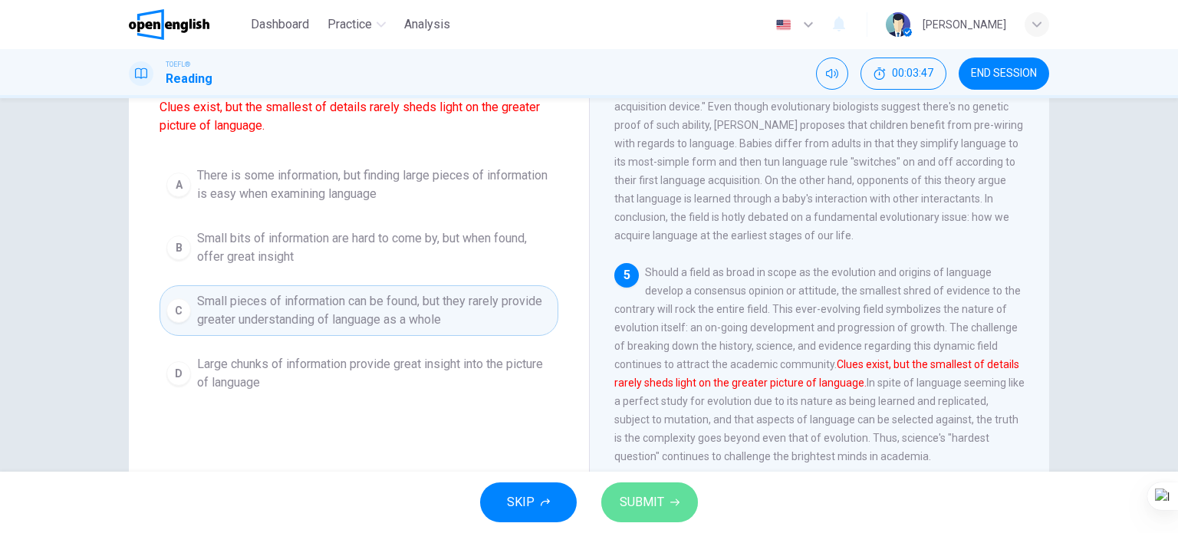
click at [633, 507] on span "SUBMIT" at bounding box center [642, 502] width 44 height 21
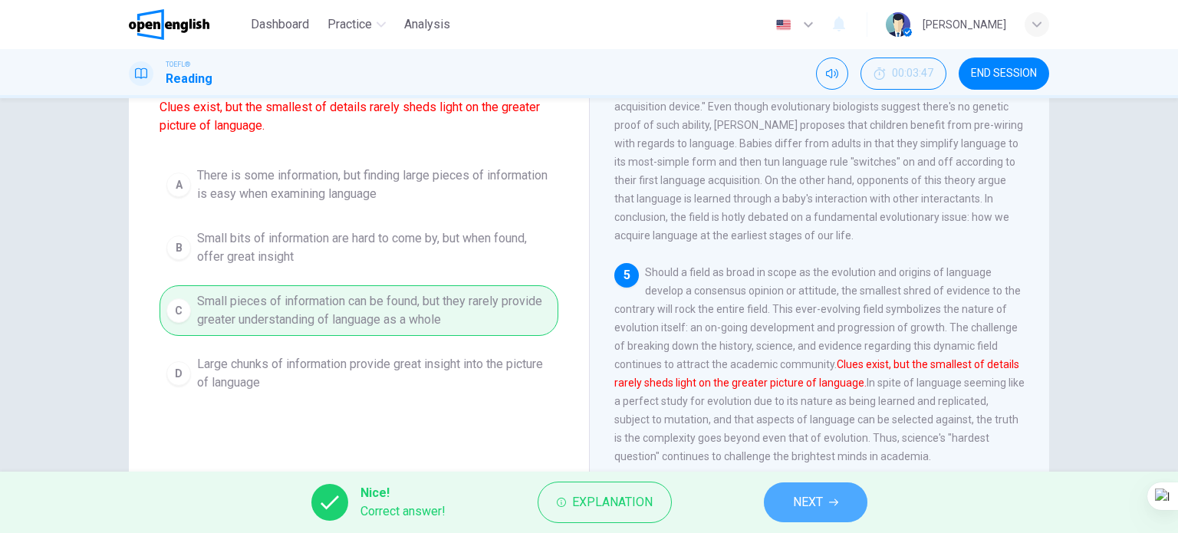
click at [791, 502] on button "NEXT" at bounding box center [816, 502] width 104 height 40
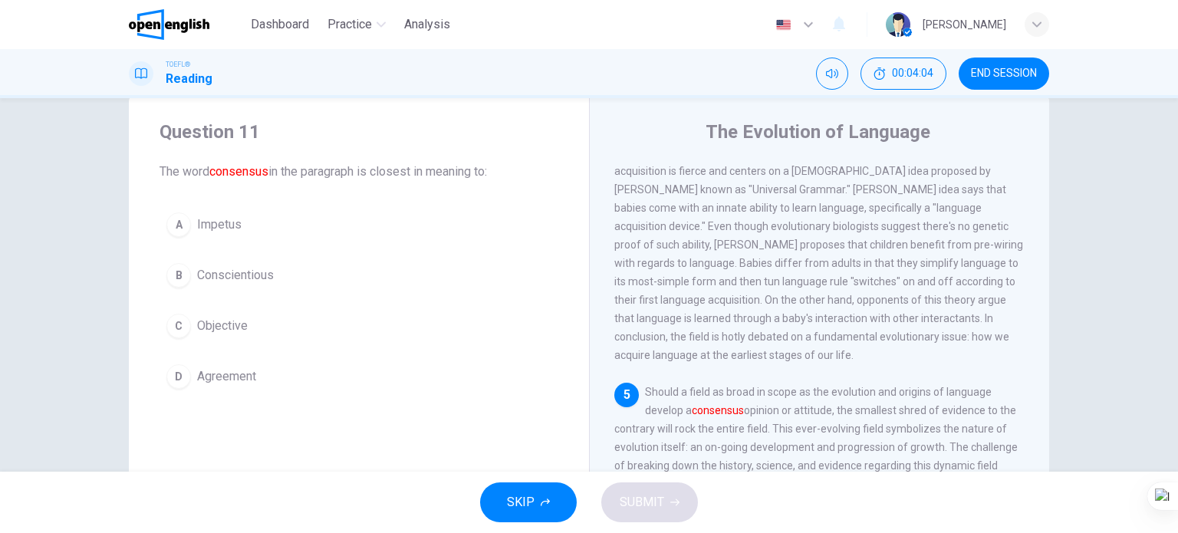
scroll to position [0, 0]
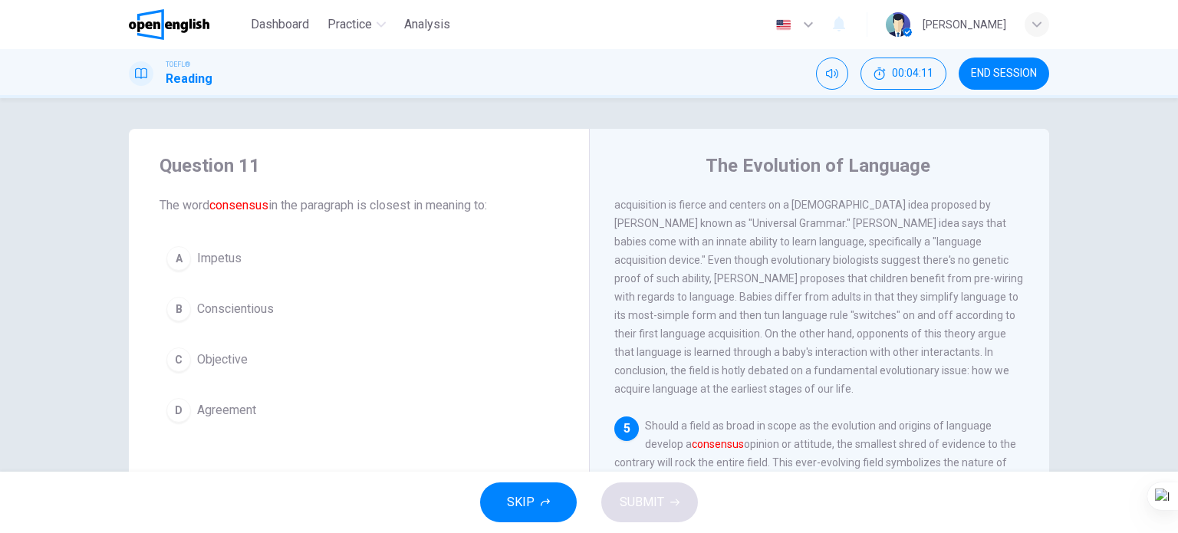
click at [254, 312] on span "Conscientious" at bounding box center [235, 309] width 77 height 18
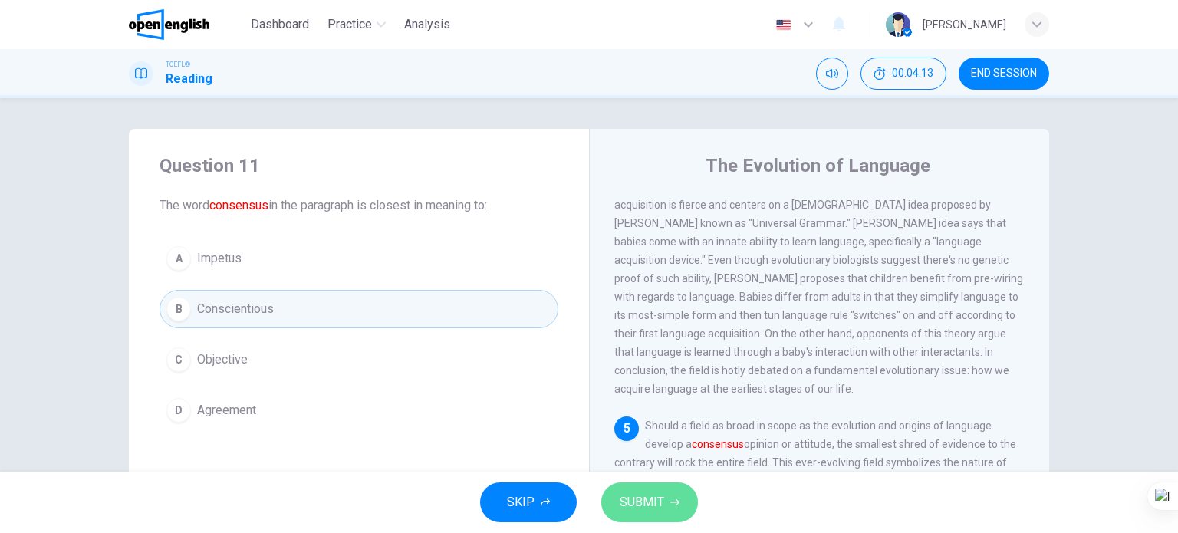
click at [640, 496] on span "SUBMIT" at bounding box center [642, 502] width 44 height 21
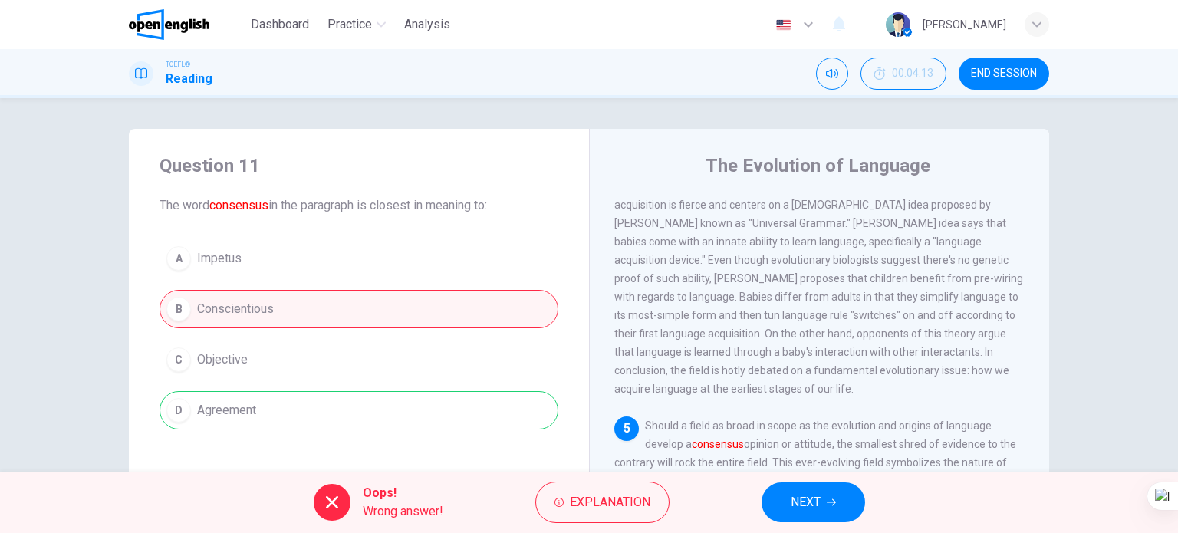
click at [822, 503] on button "NEXT" at bounding box center [813, 502] width 104 height 40
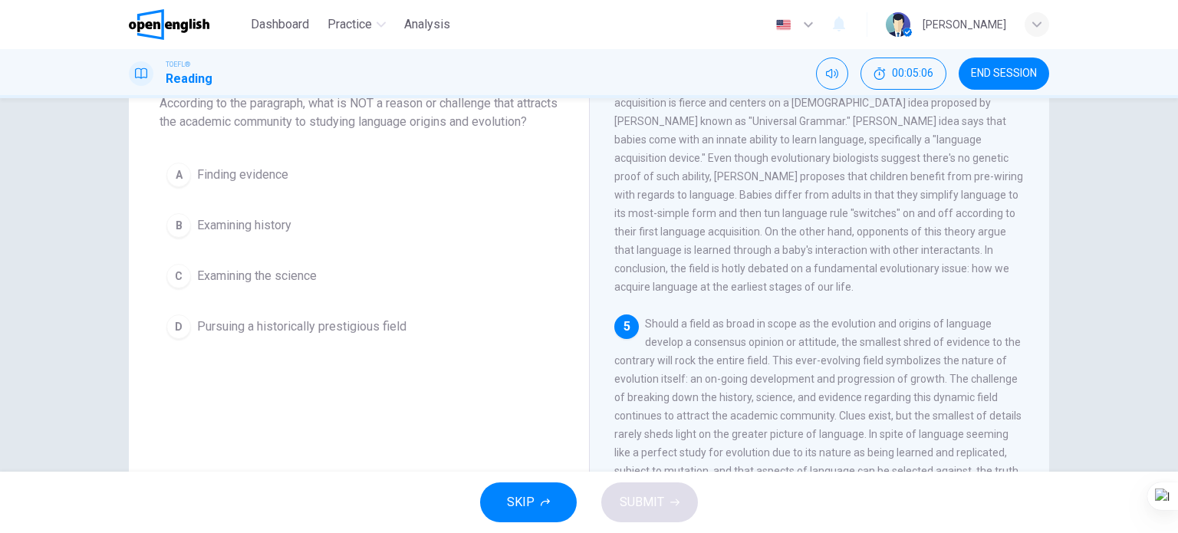
scroll to position [67, 0]
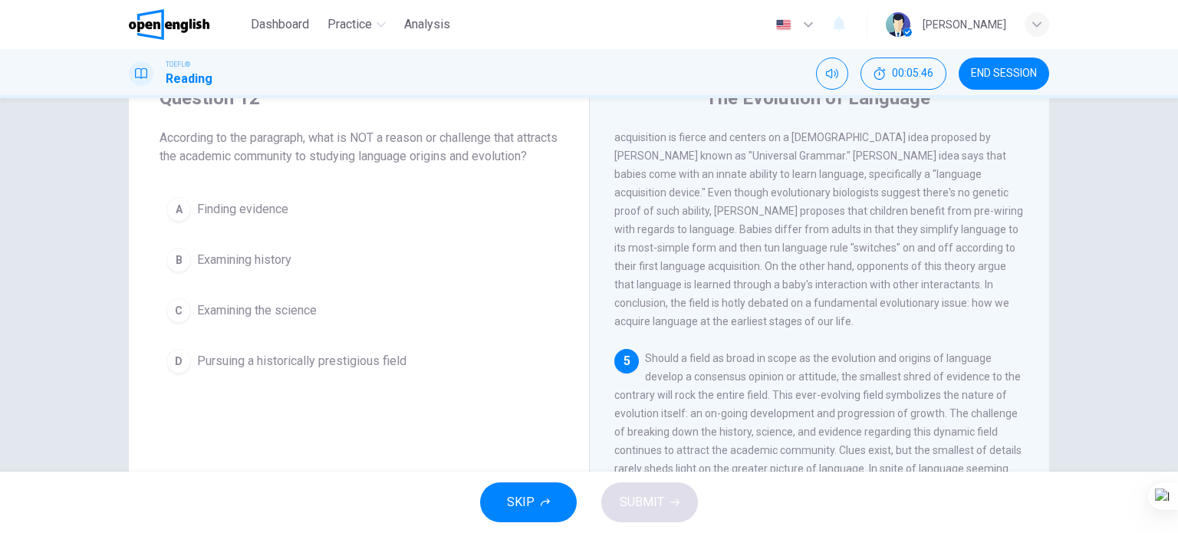
click at [270, 269] on span "Examining history" at bounding box center [244, 260] width 94 height 18
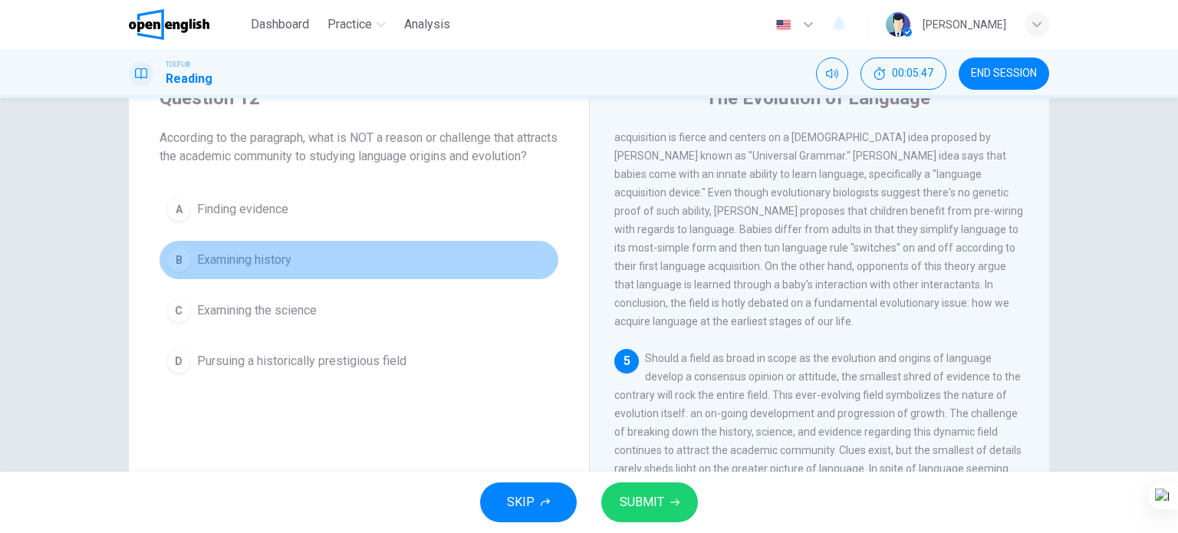
click at [272, 269] on span "Examining history" at bounding box center [244, 260] width 94 height 18
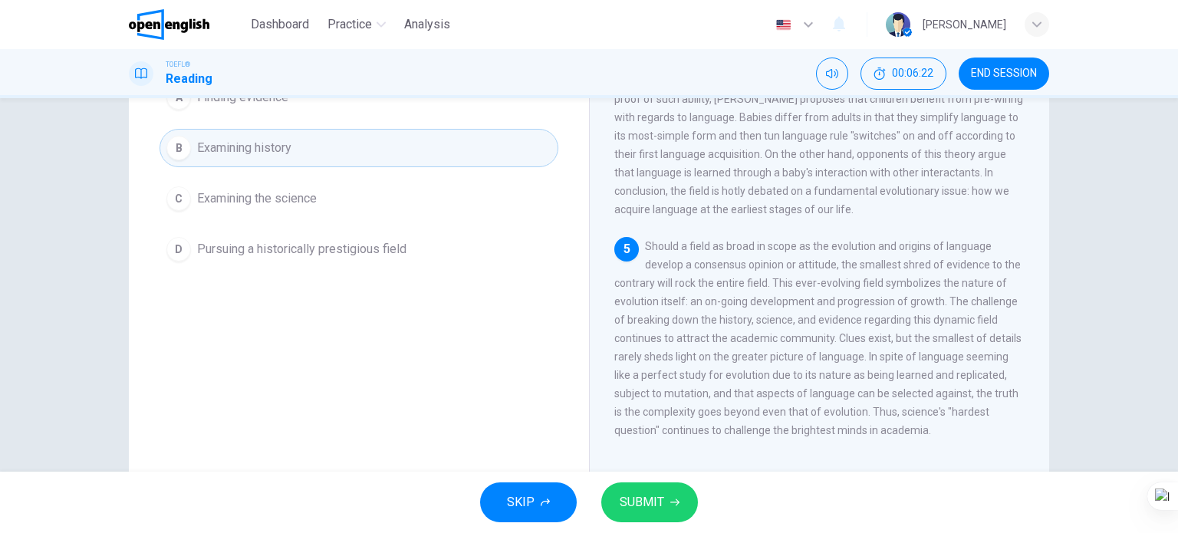
scroll to position [144, 0]
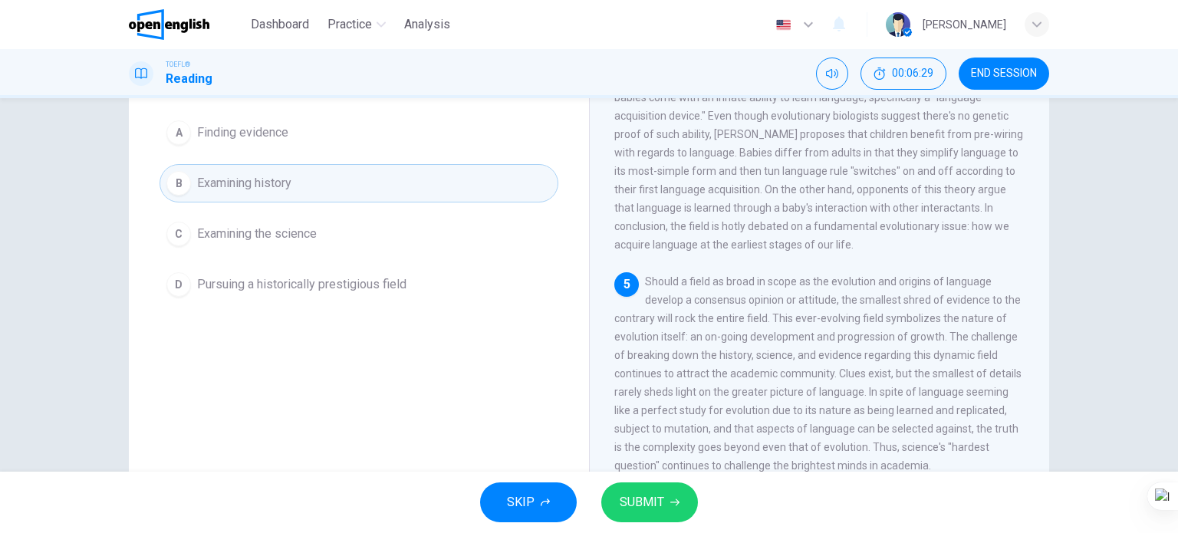
click at [351, 294] on span "Pursuing a historically prestigious field" at bounding box center [301, 284] width 209 height 18
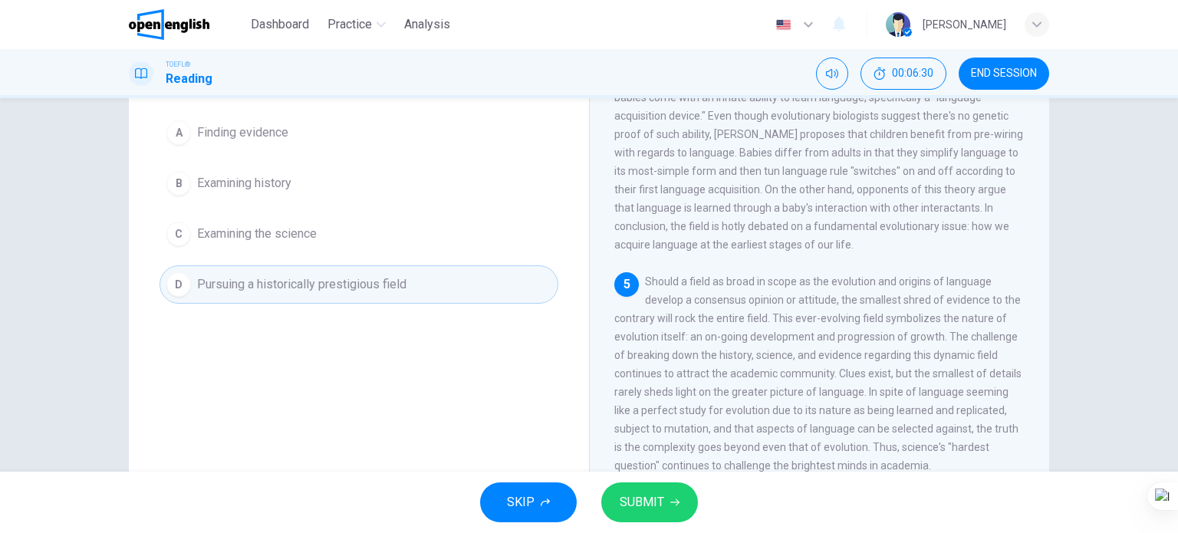
click at [627, 492] on span "SUBMIT" at bounding box center [642, 502] width 44 height 21
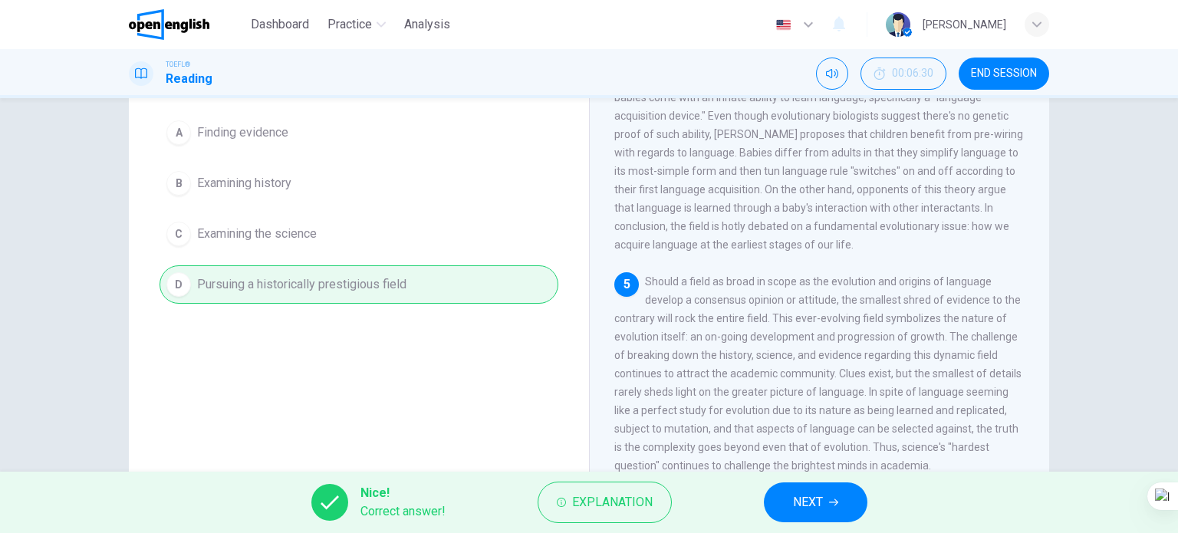
click at [785, 502] on button "NEXT" at bounding box center [816, 502] width 104 height 40
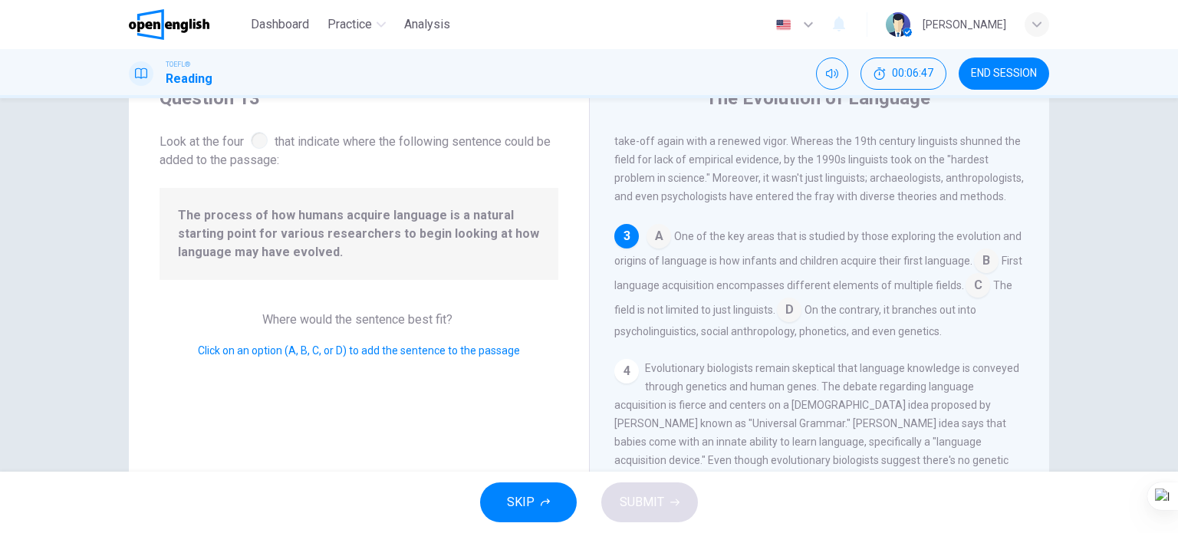
scroll to position [335, 0]
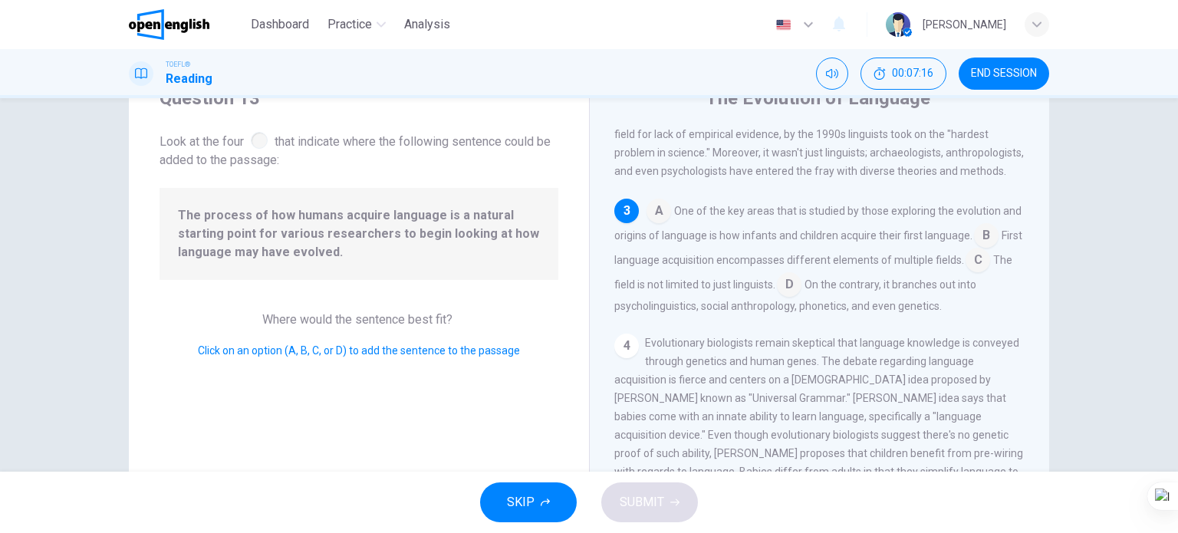
click at [974, 249] on input at bounding box center [986, 237] width 25 height 25
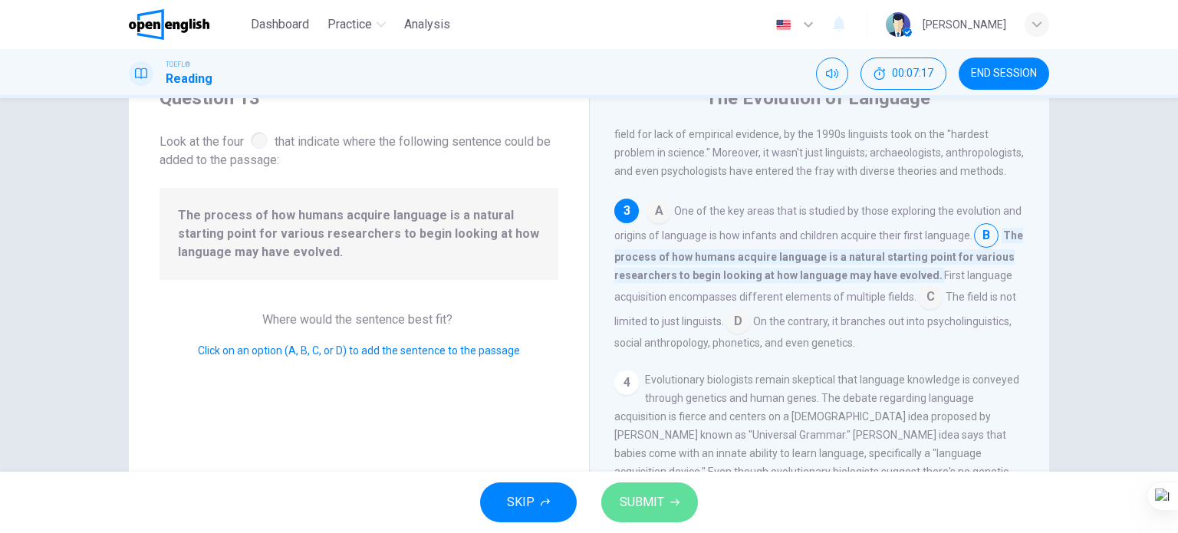
click at [663, 496] on button "SUBMIT" at bounding box center [649, 502] width 97 height 40
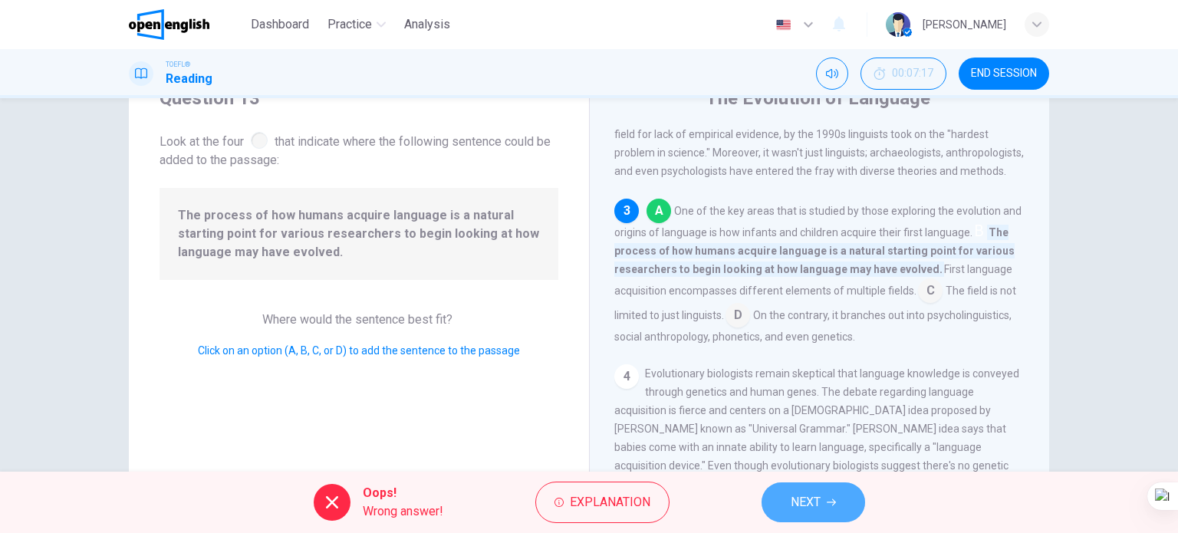
click at [794, 502] on span "NEXT" at bounding box center [806, 502] width 30 height 21
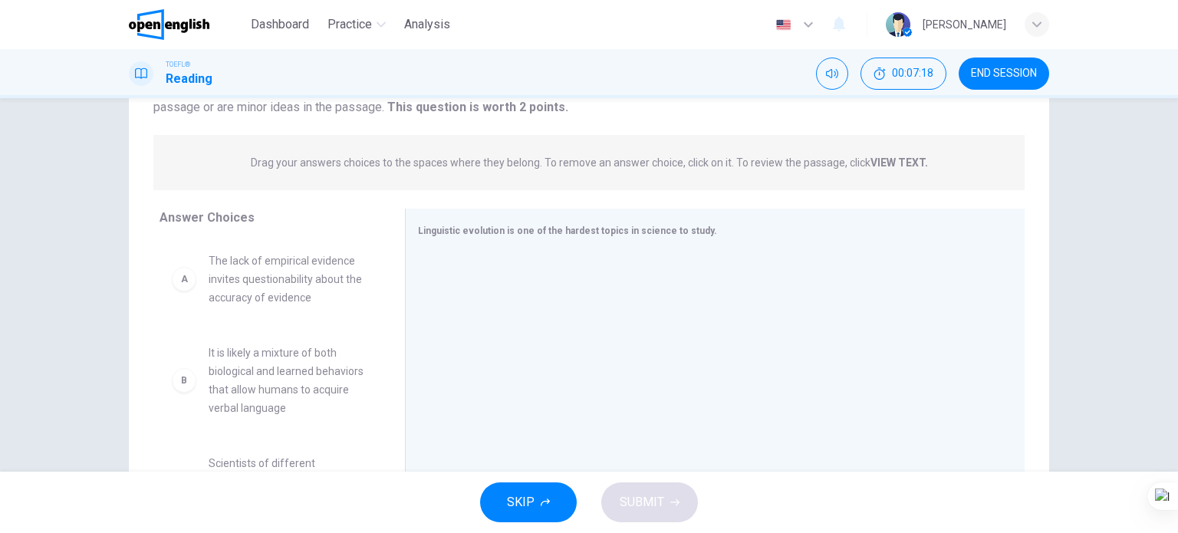
scroll to position [221, 0]
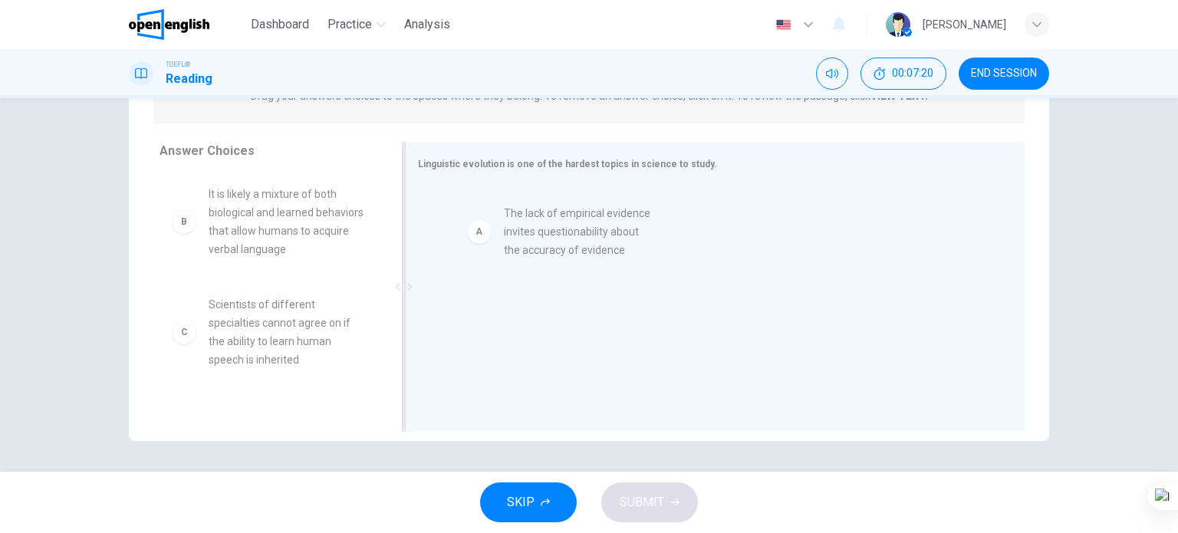
drag, startPoint x: 297, startPoint y: 221, endPoint x: 558, endPoint y: 245, distance: 262.6
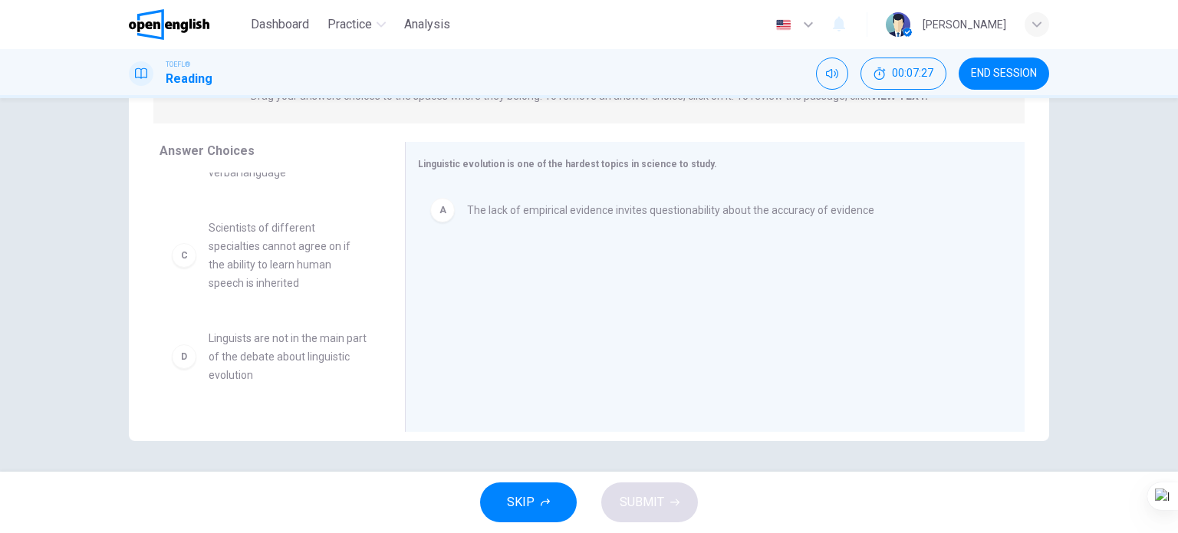
scroll to position [153, 0]
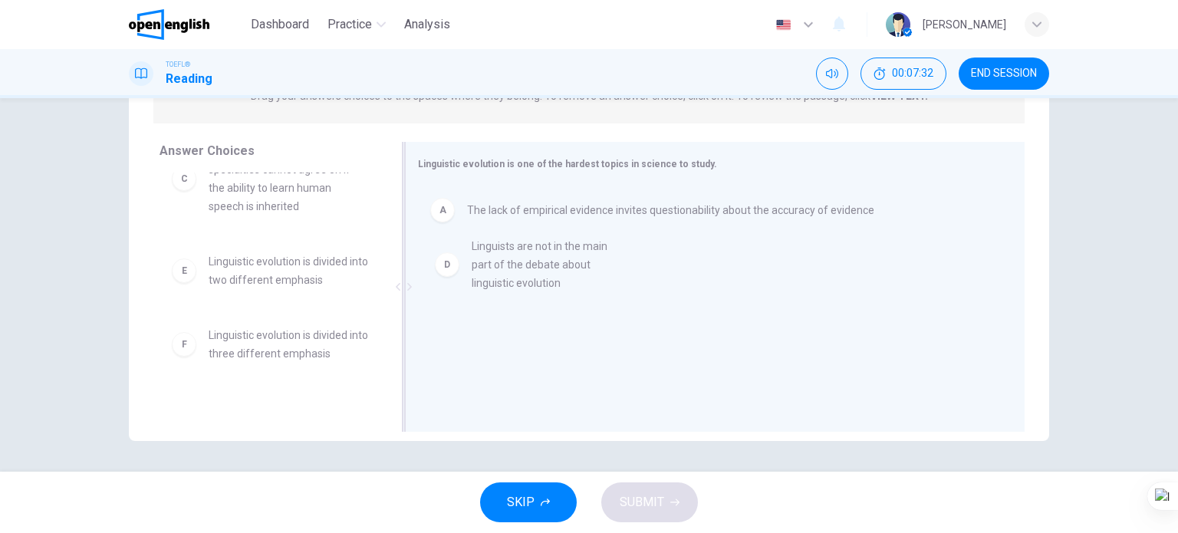
drag, startPoint x: 298, startPoint y: 273, endPoint x: 606, endPoint y: 258, distance: 308.6
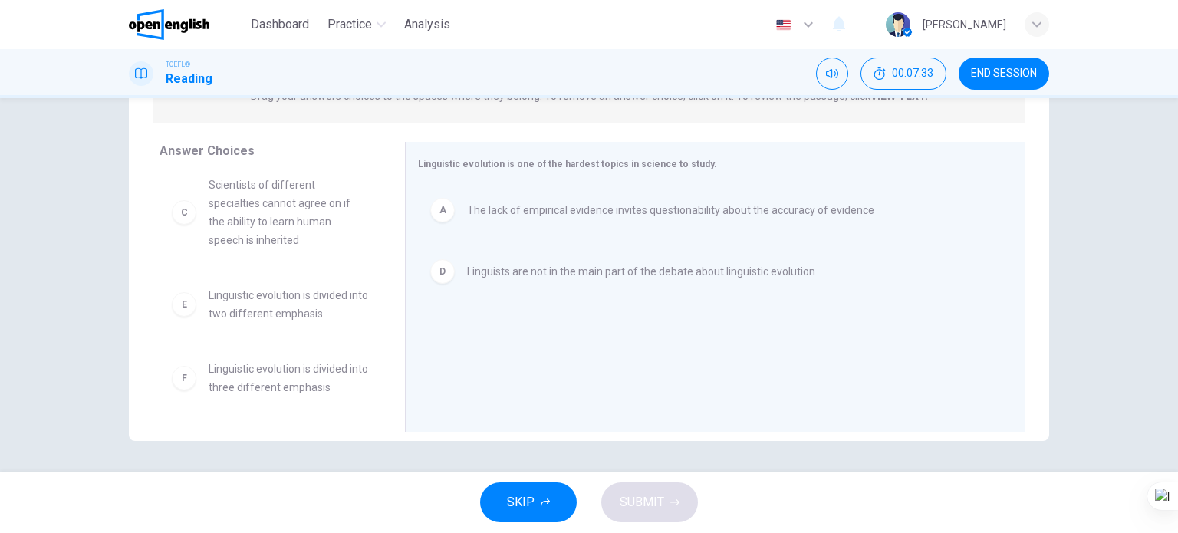
scroll to position [120, 0]
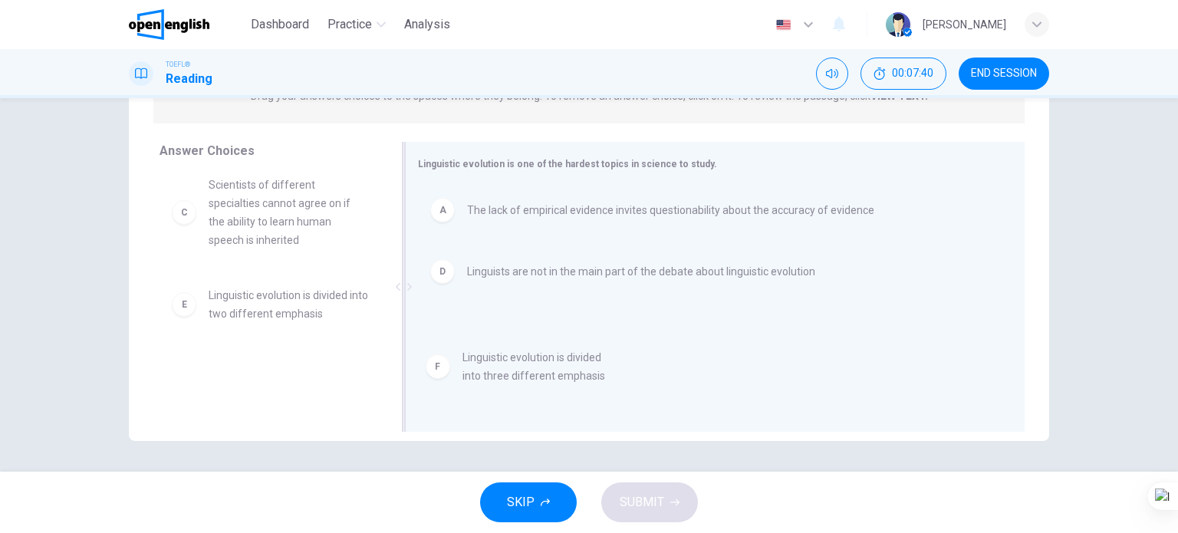
drag, startPoint x: 315, startPoint y: 389, endPoint x: 613, endPoint y: 365, distance: 299.3
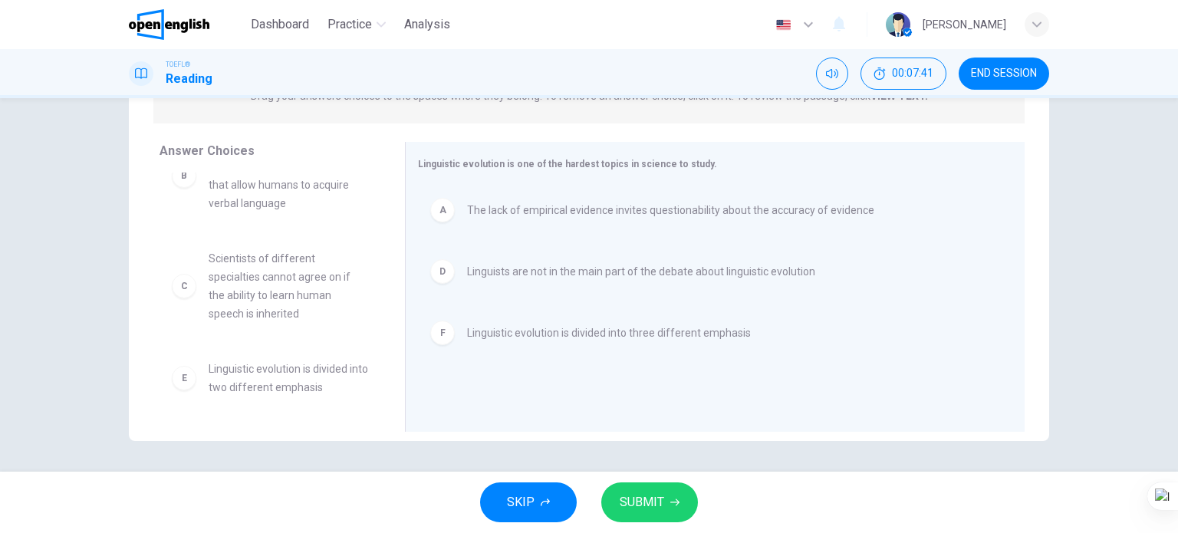
scroll to position [46, 0]
click at [636, 498] on span "SUBMIT" at bounding box center [642, 502] width 44 height 21
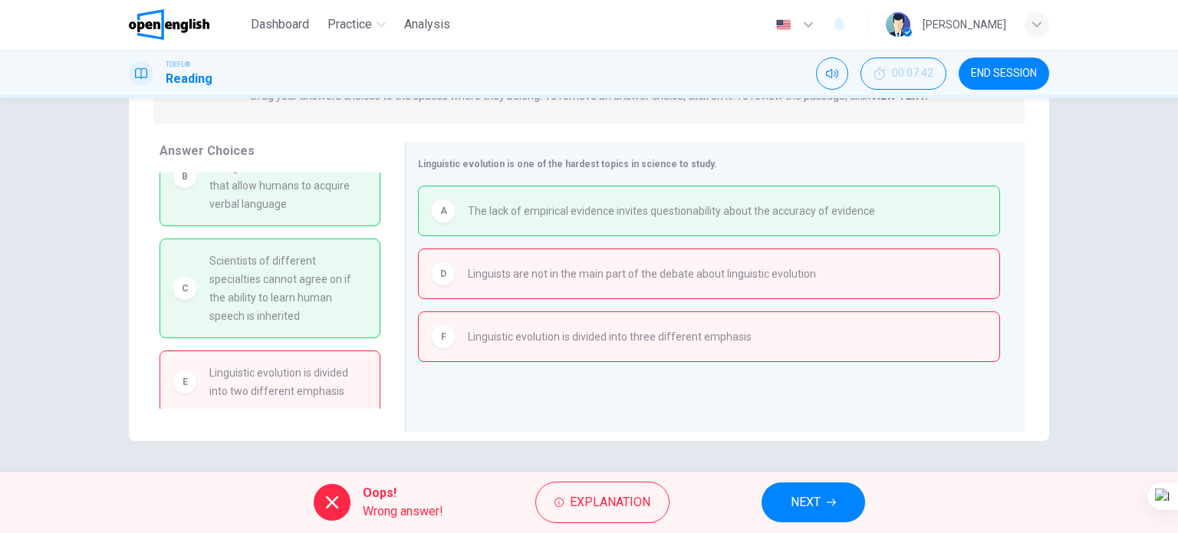
click at [800, 512] on span "NEXT" at bounding box center [806, 502] width 30 height 21
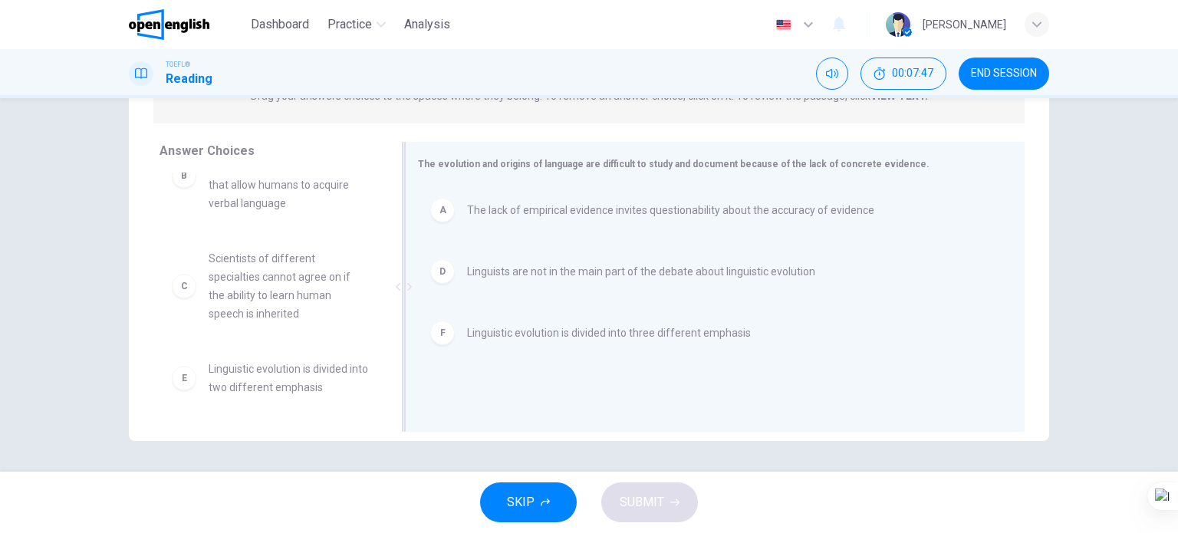
drag, startPoint x: 480, startPoint y: 235, endPoint x: 485, endPoint y: 217, distance: 19.0
click at [485, 219] on div "A The lack of empirical evidence invites questionability about the accuracy of …" at bounding box center [709, 289] width 582 height 206
click at [485, 217] on span "The lack of empirical evidence invites questionability about the accuracy of ev…" at bounding box center [670, 210] width 407 height 18
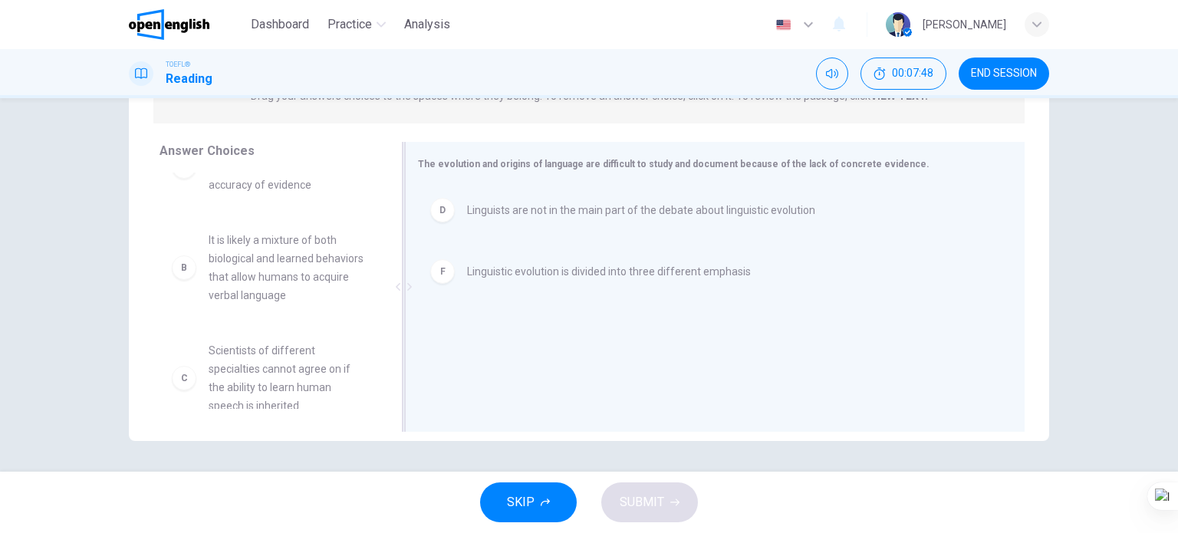
click at [472, 214] on span "Linguists are not in the main part of the debate about linguistic evolution" at bounding box center [641, 210] width 348 height 18
click at [474, 214] on span "Linguistic evolution is divided into three different emphasis" at bounding box center [609, 210] width 284 height 18
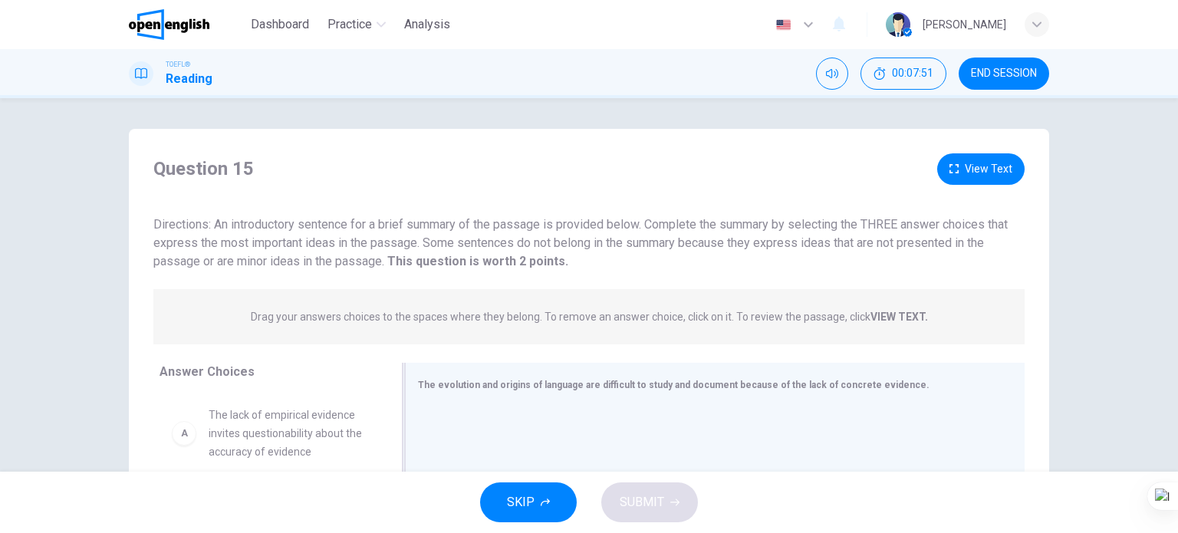
scroll to position [153, 0]
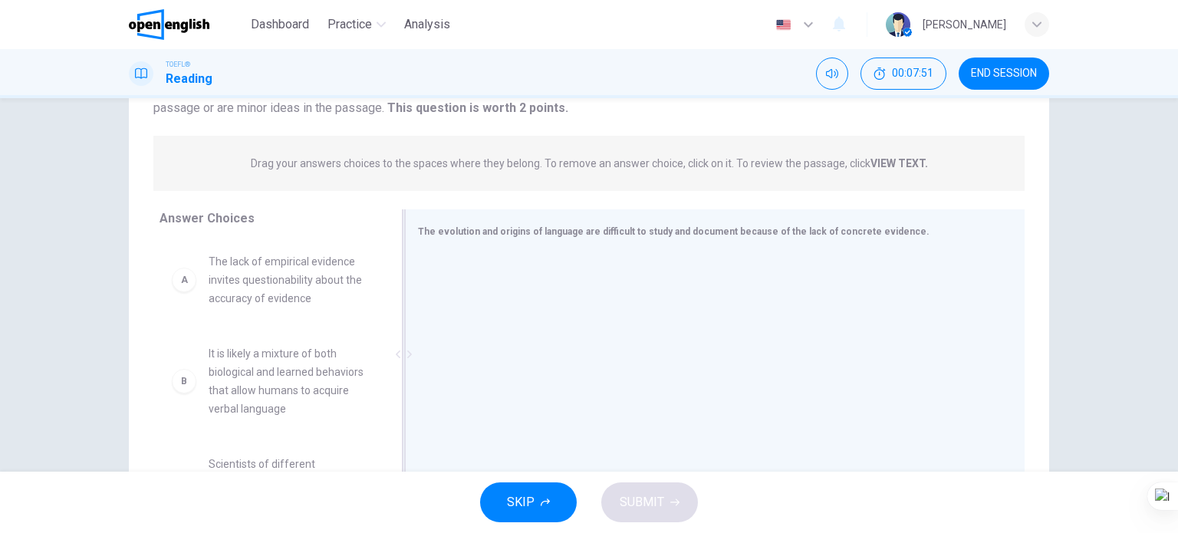
click at [264, 274] on span "The lack of empirical evidence invites questionability about the accuracy of ev…" at bounding box center [289, 279] width 160 height 55
click at [258, 291] on span "The lack of empirical evidence invites questionability about the accuracy of ev…" at bounding box center [289, 279] width 160 height 55
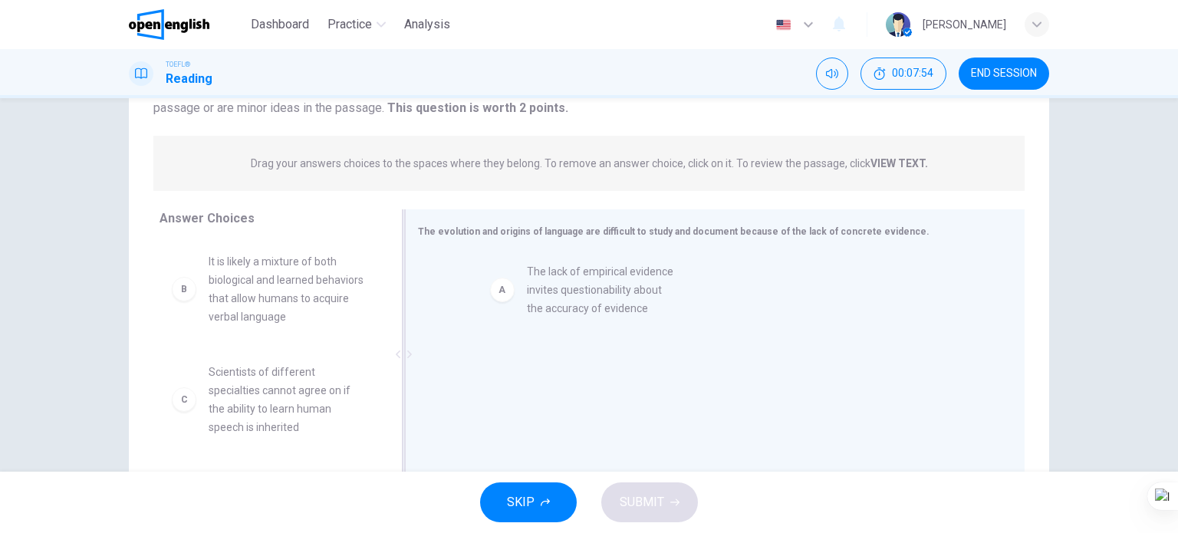
drag, startPoint x: 258, startPoint y: 292, endPoint x: 405, endPoint y: 309, distance: 148.2
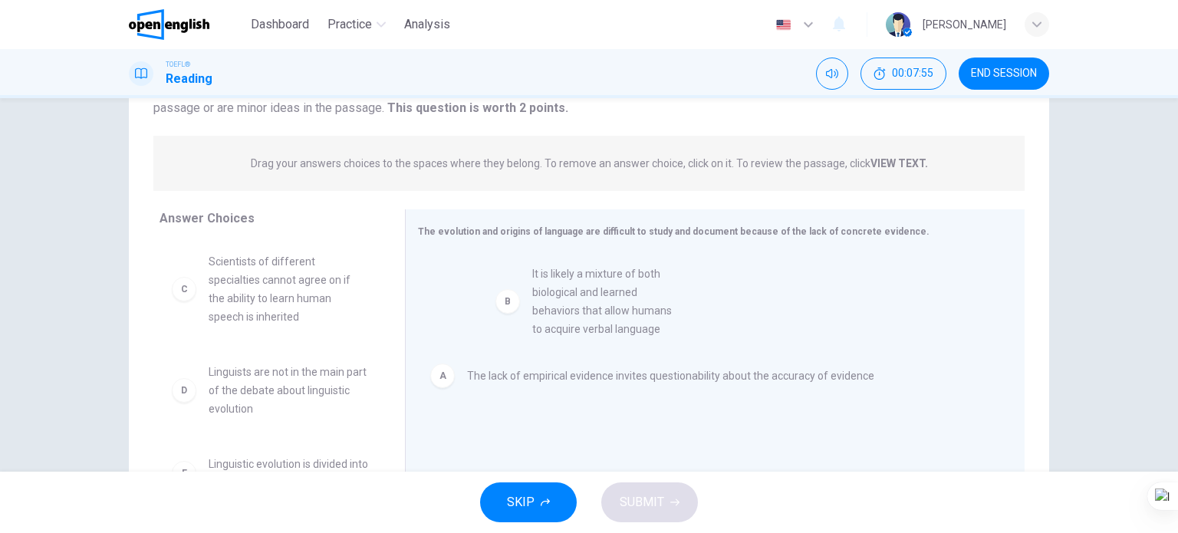
drag, startPoint x: 261, startPoint y: 302, endPoint x: 607, endPoint y: 325, distance: 346.6
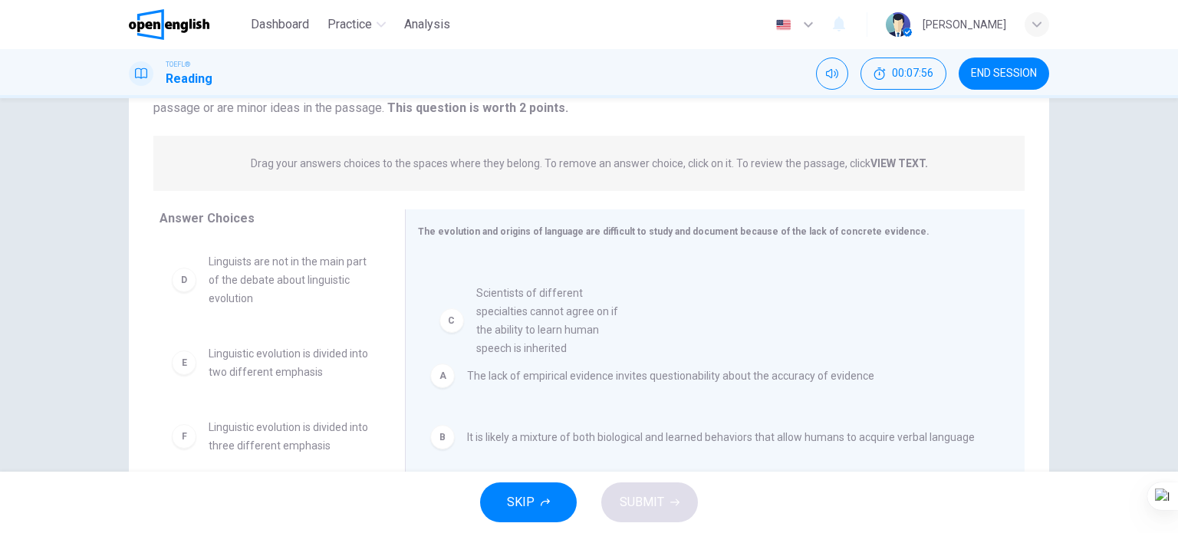
drag, startPoint x: 252, startPoint y: 309, endPoint x: 540, endPoint y: 340, distance: 290.0
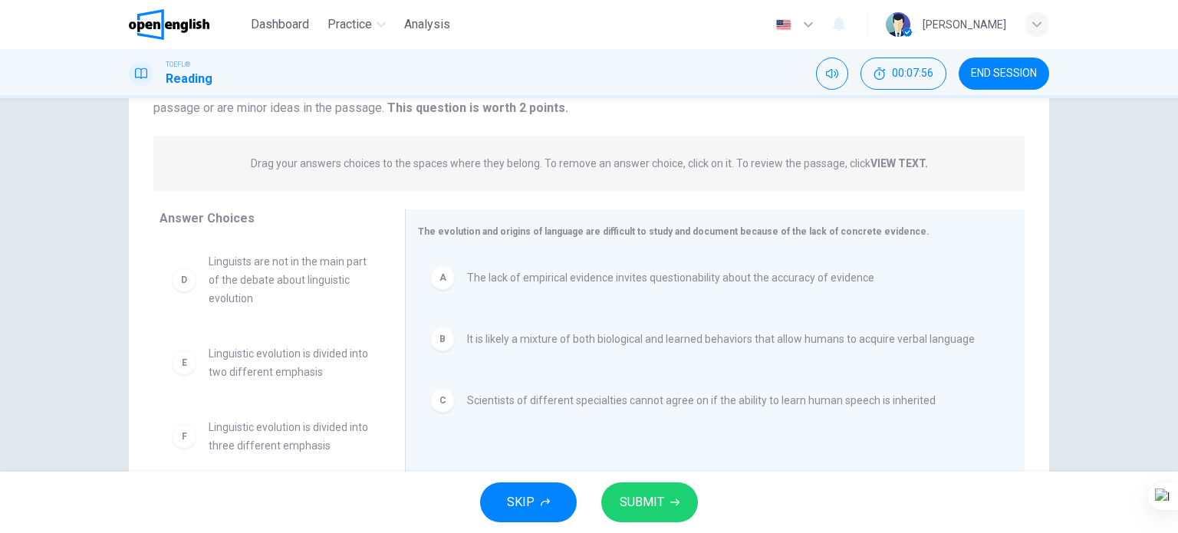
click at [642, 507] on span "SUBMIT" at bounding box center [642, 502] width 44 height 21
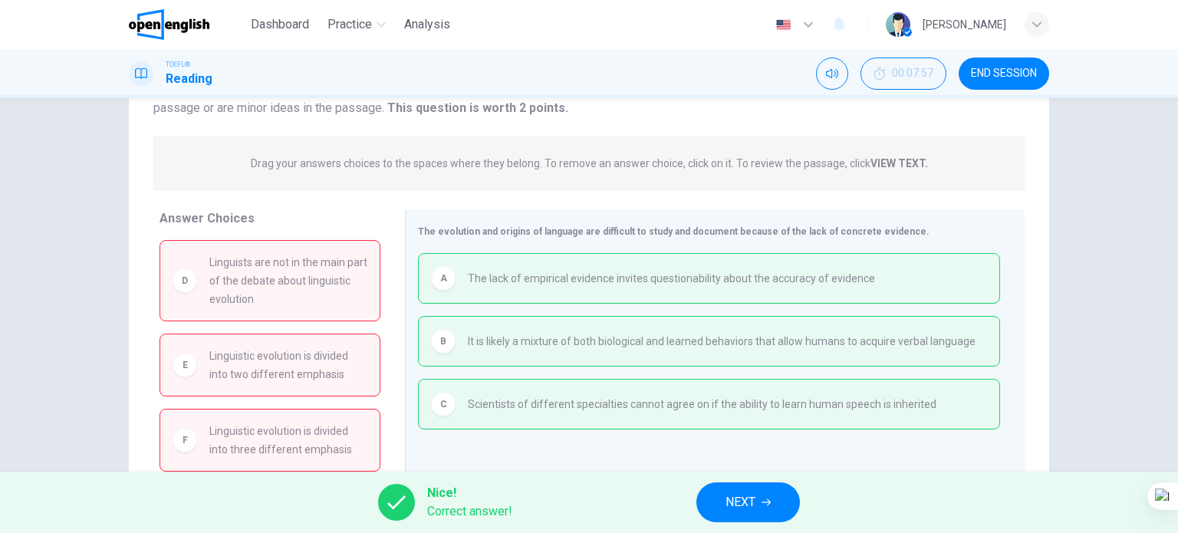
click at [748, 505] on span "NEXT" at bounding box center [740, 502] width 30 height 21
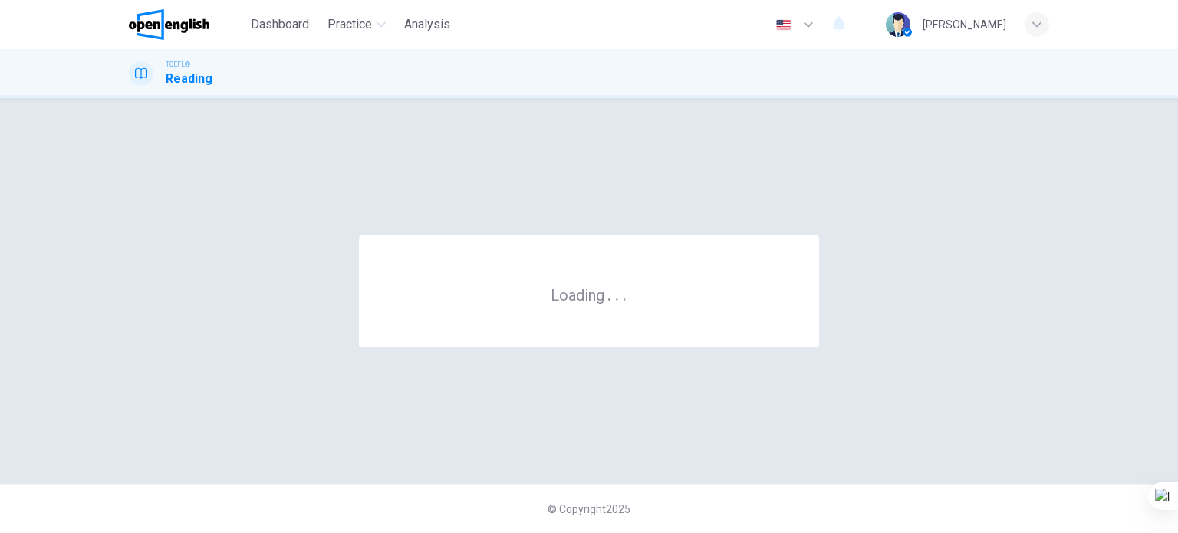
scroll to position [0, 0]
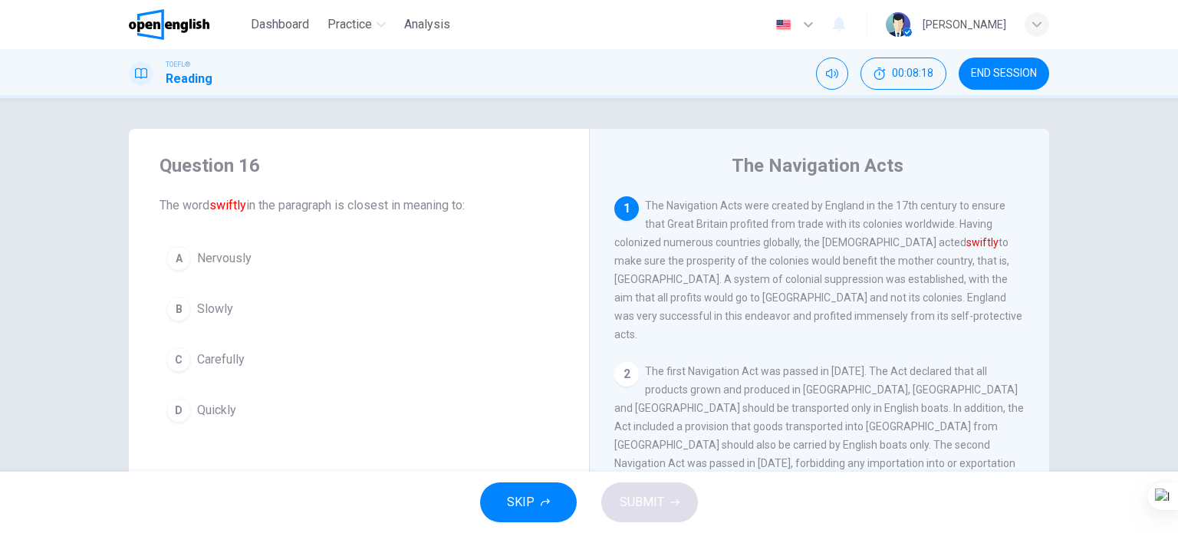
drag, startPoint x: 212, startPoint y: 413, endPoint x: 203, endPoint y: 421, distance: 11.4
click at [209, 414] on span "Quickly" at bounding box center [216, 410] width 39 height 18
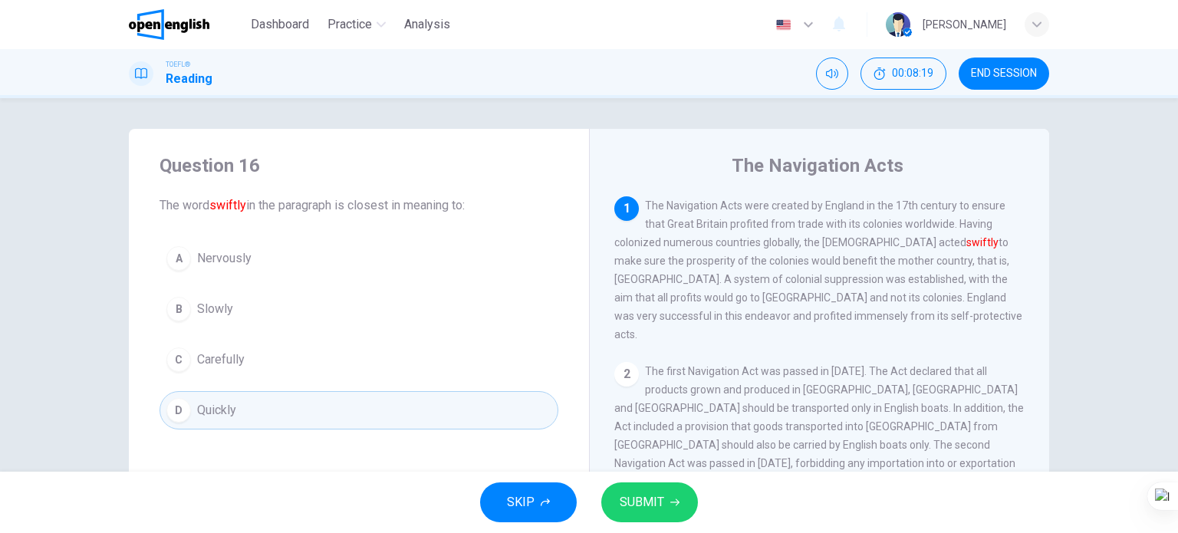
click at [618, 502] on button "SUBMIT" at bounding box center [649, 502] width 97 height 40
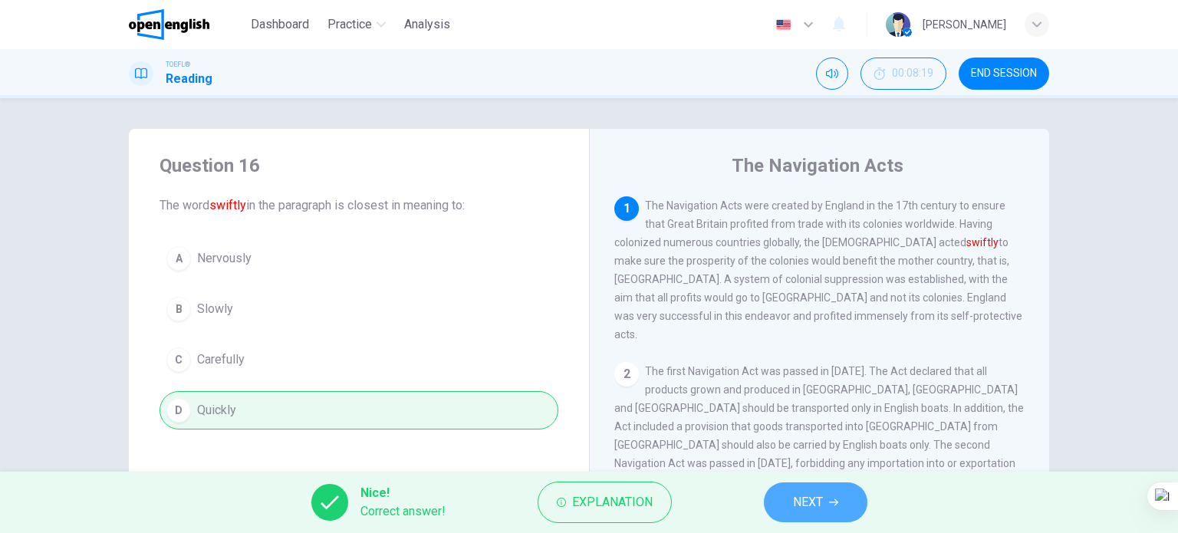
click at [829, 516] on button "NEXT" at bounding box center [816, 502] width 104 height 40
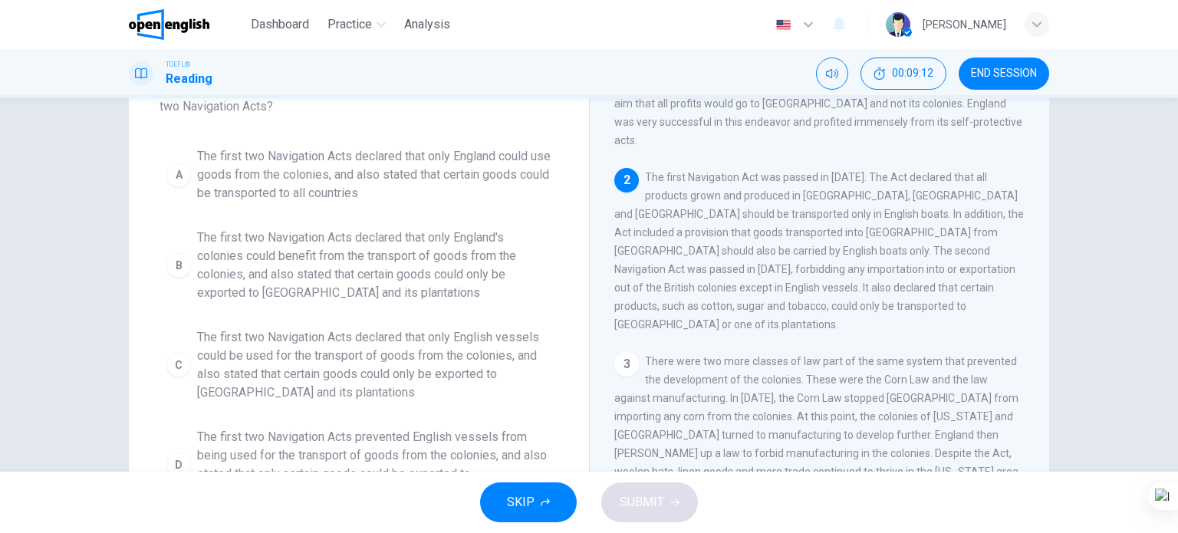
scroll to position [153, 0]
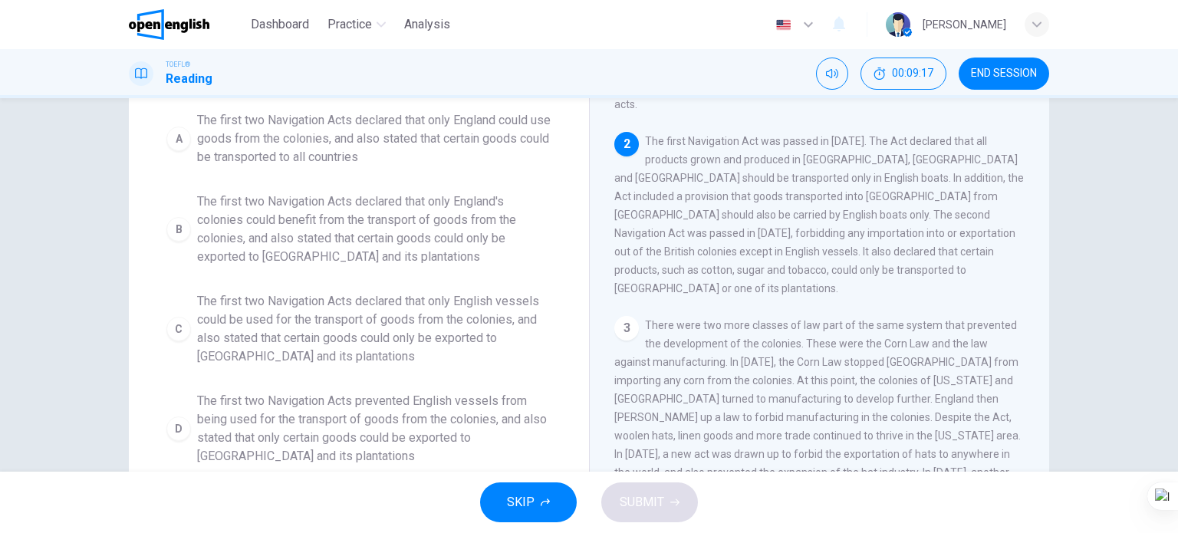
click at [240, 232] on span "The first two Navigation Acts declared that only England's colonies could benef…" at bounding box center [374, 229] width 354 height 74
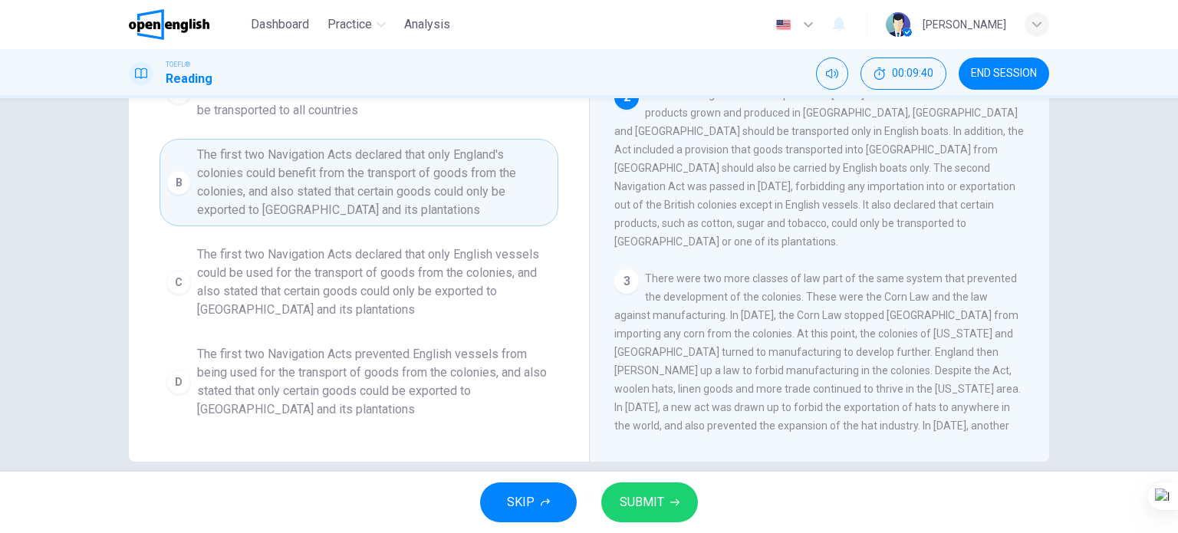
scroll to position [221, 0]
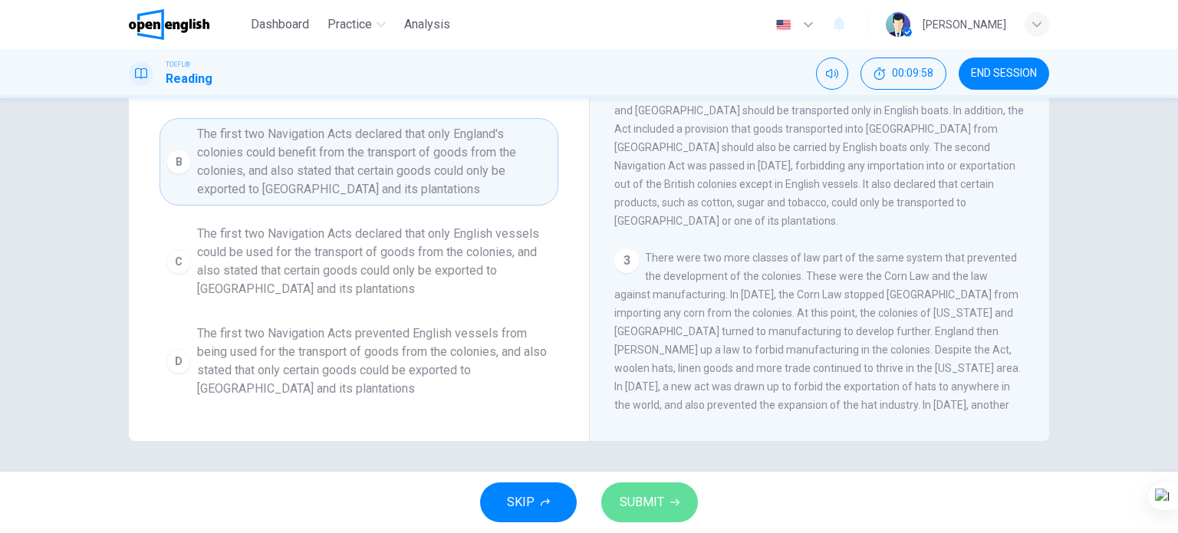
click at [650, 502] on span "SUBMIT" at bounding box center [642, 502] width 44 height 21
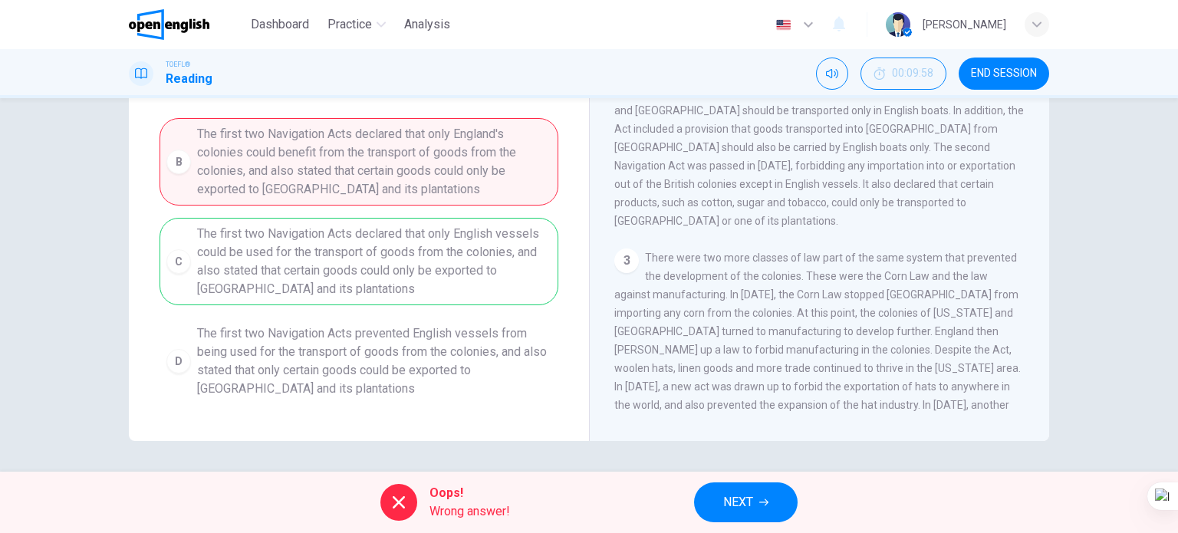
drag, startPoint x: 709, startPoint y: 505, endPoint x: 673, endPoint y: 485, distance: 40.5
click at [709, 505] on button "NEXT" at bounding box center [746, 502] width 104 height 40
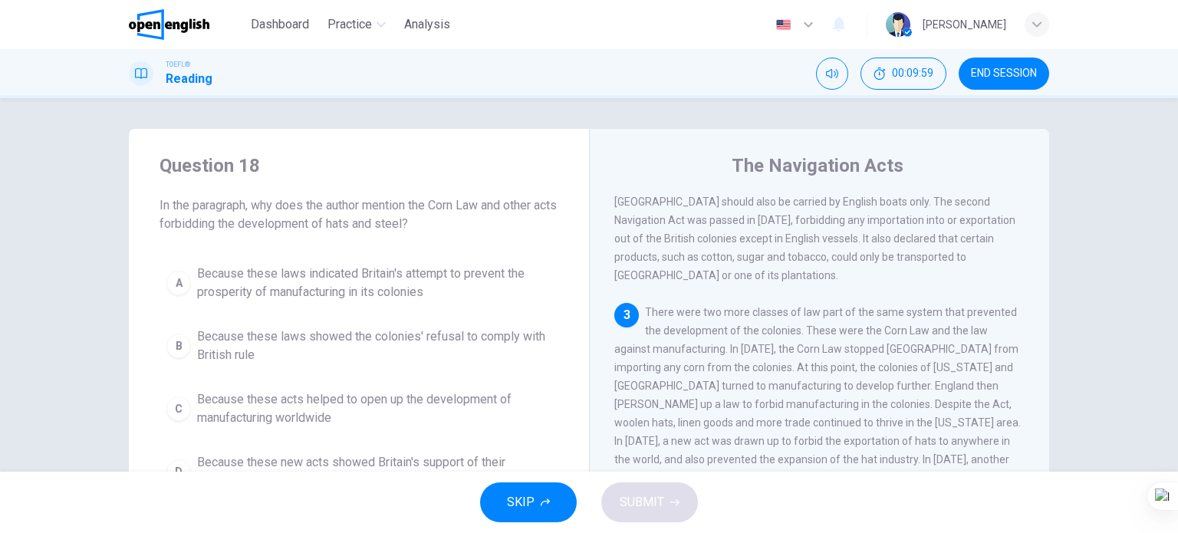
scroll to position [77, 0]
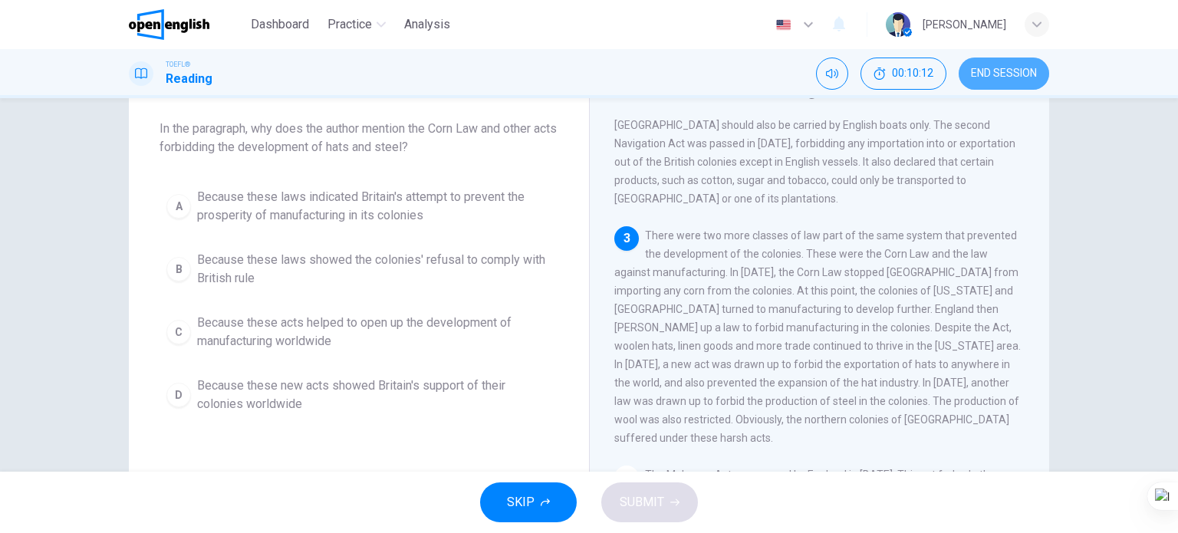
click at [1022, 70] on span "END SESSION" at bounding box center [1004, 73] width 66 height 12
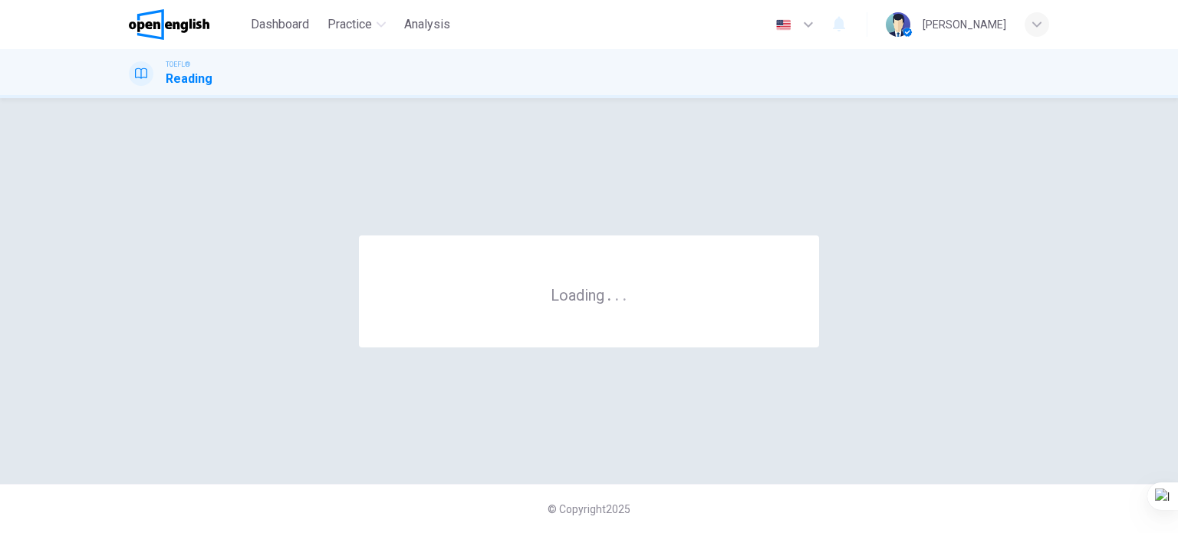
scroll to position [0, 0]
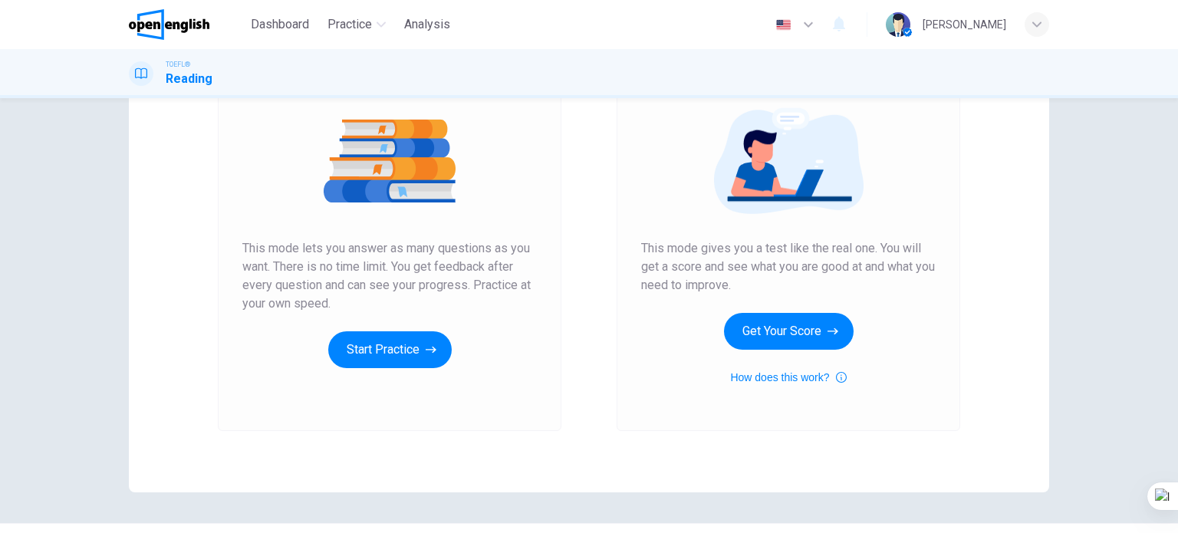
scroll to position [209, 0]
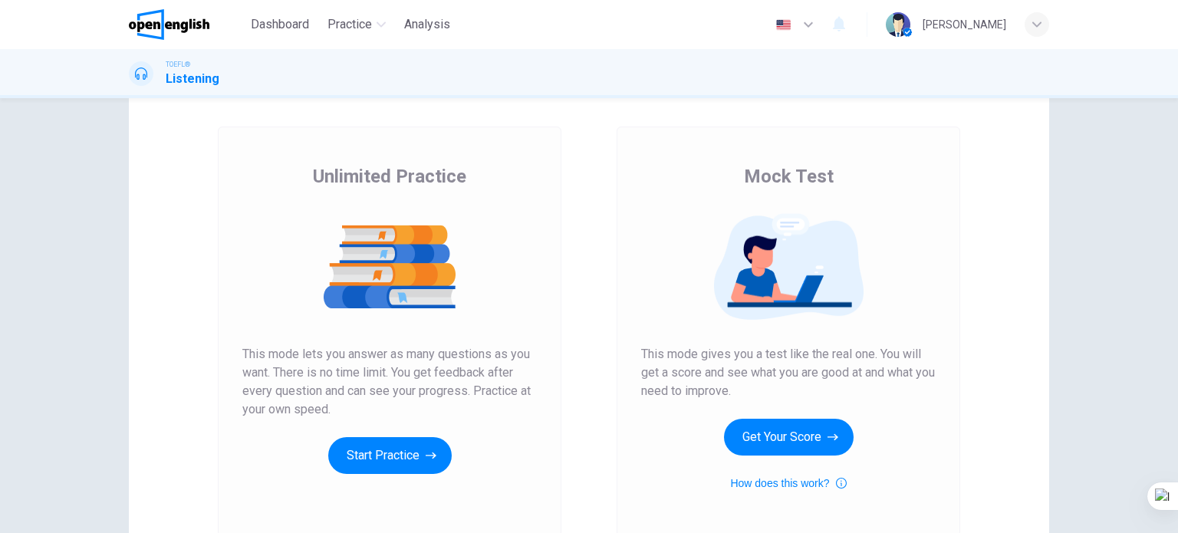
scroll to position [153, 0]
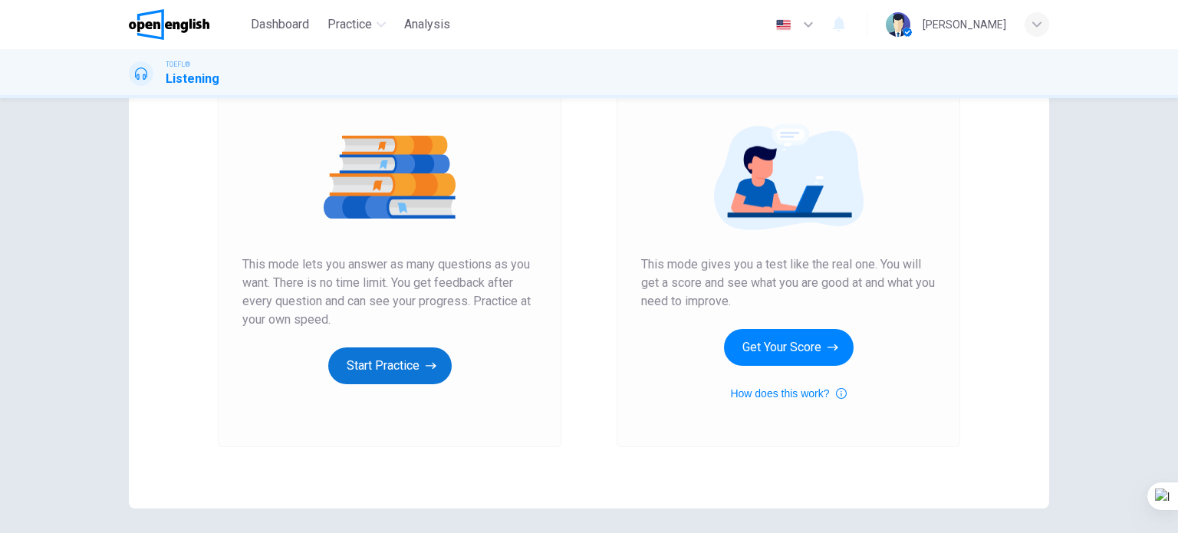
click at [426, 358] on icon "button" at bounding box center [431, 365] width 11 height 15
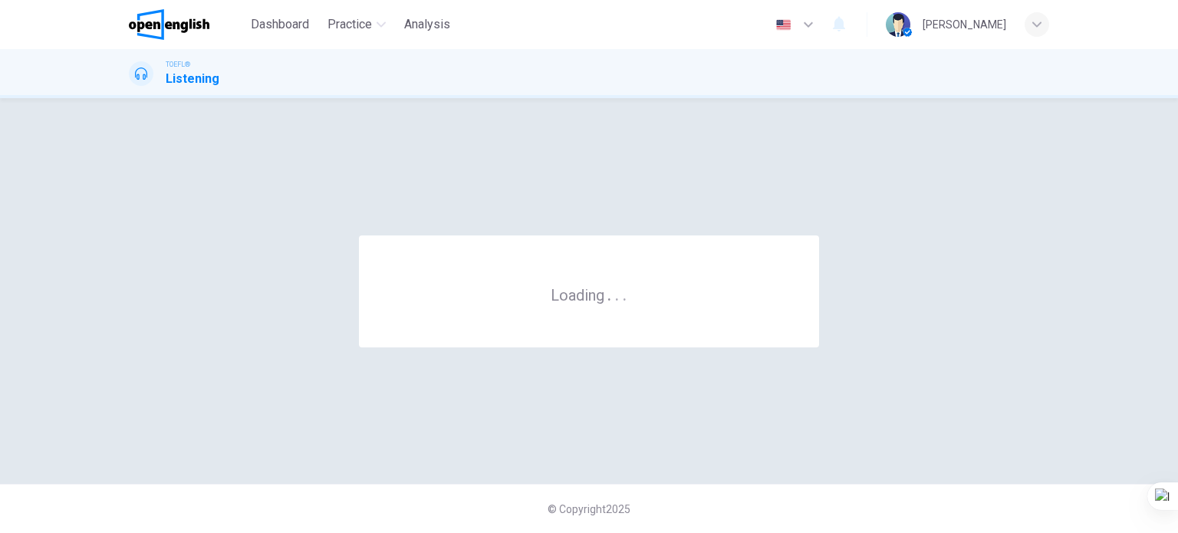
scroll to position [0, 0]
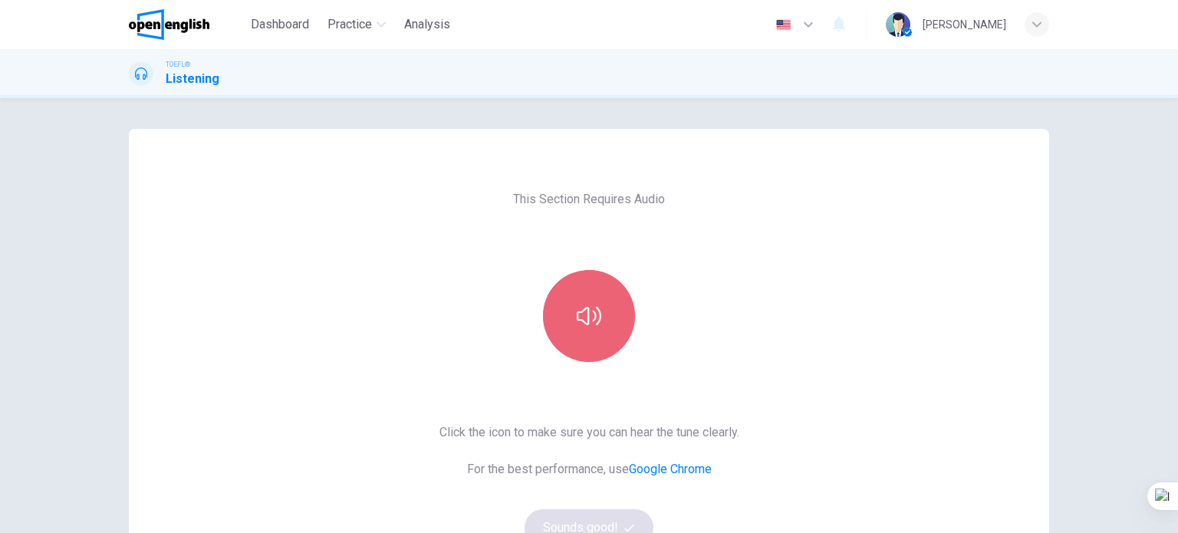
click at [617, 324] on button "button" at bounding box center [589, 316] width 92 height 92
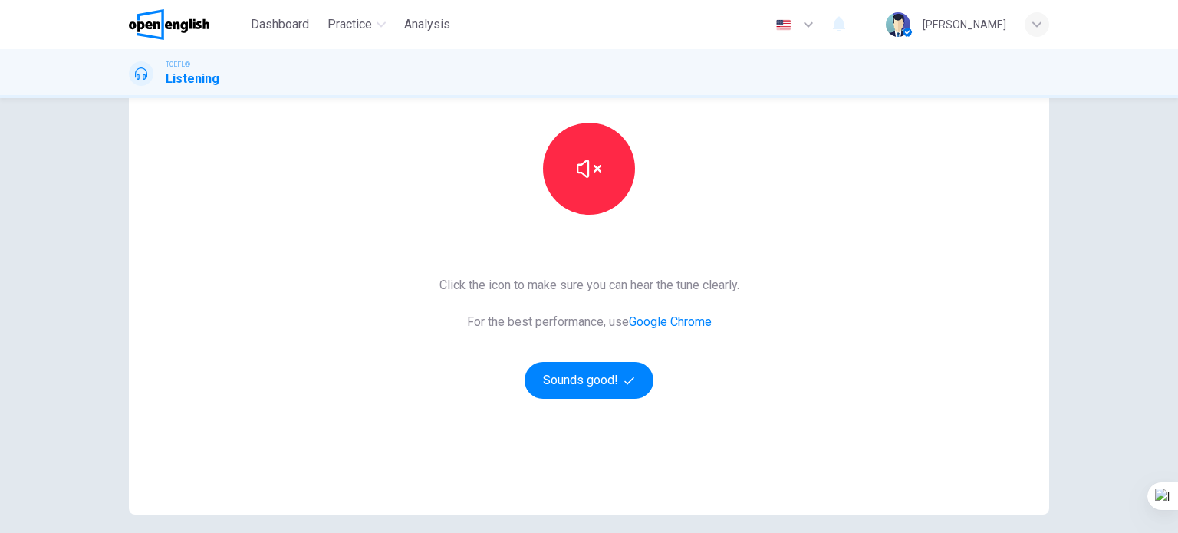
scroll to position [153, 0]
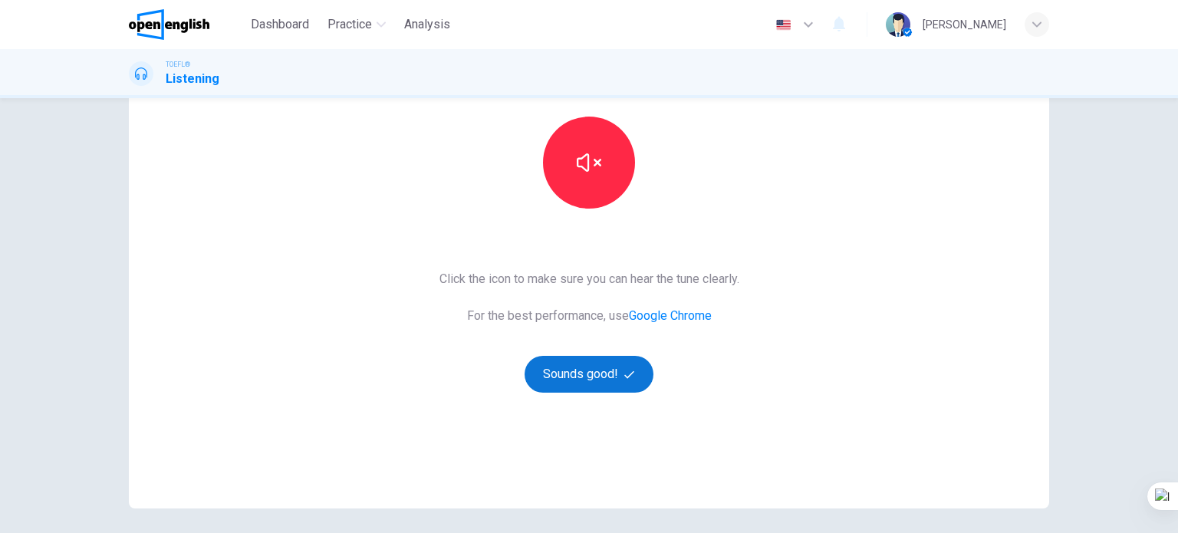
click at [596, 370] on button "Sounds good!" at bounding box center [589, 374] width 129 height 37
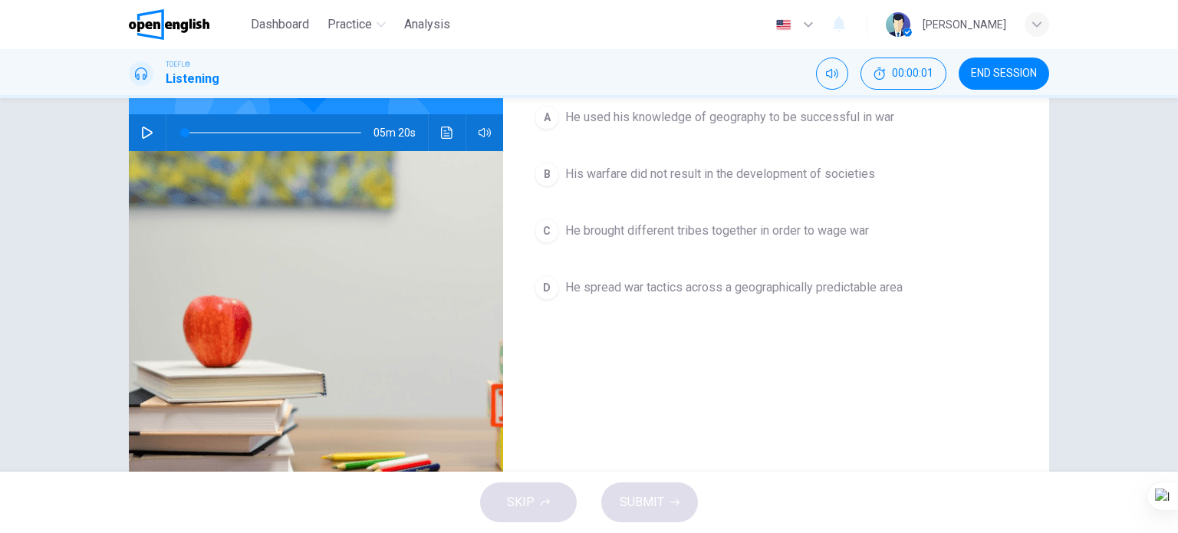
click at [144, 130] on icon "button" at bounding box center [147, 133] width 11 height 12
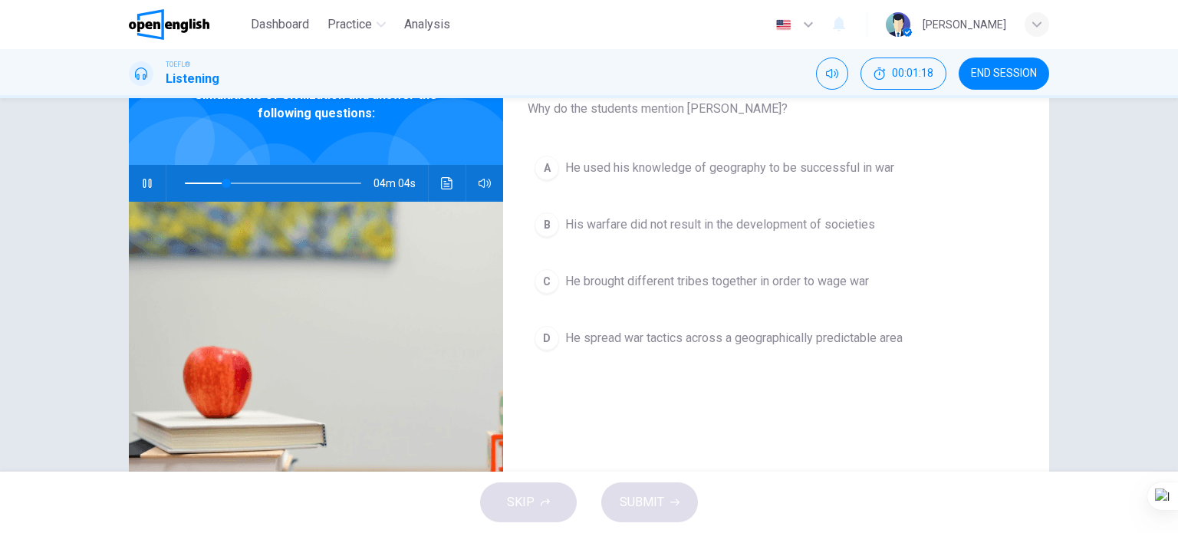
scroll to position [77, 0]
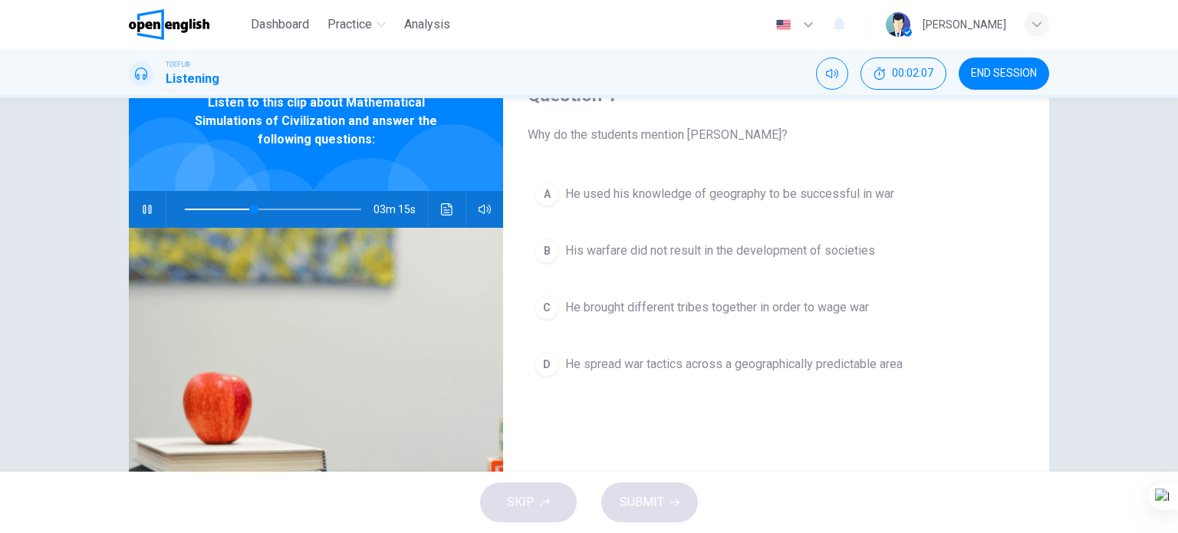
click at [652, 255] on span "His warfare did not result in the development of societies" at bounding box center [720, 251] width 310 height 18
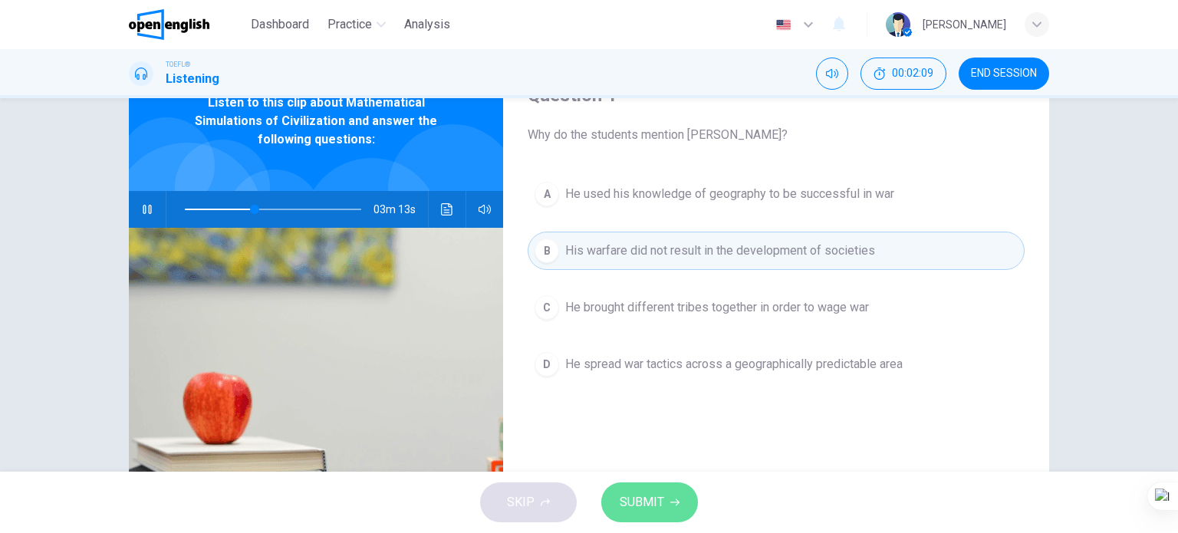
click at [644, 502] on span "SUBMIT" at bounding box center [642, 502] width 44 height 21
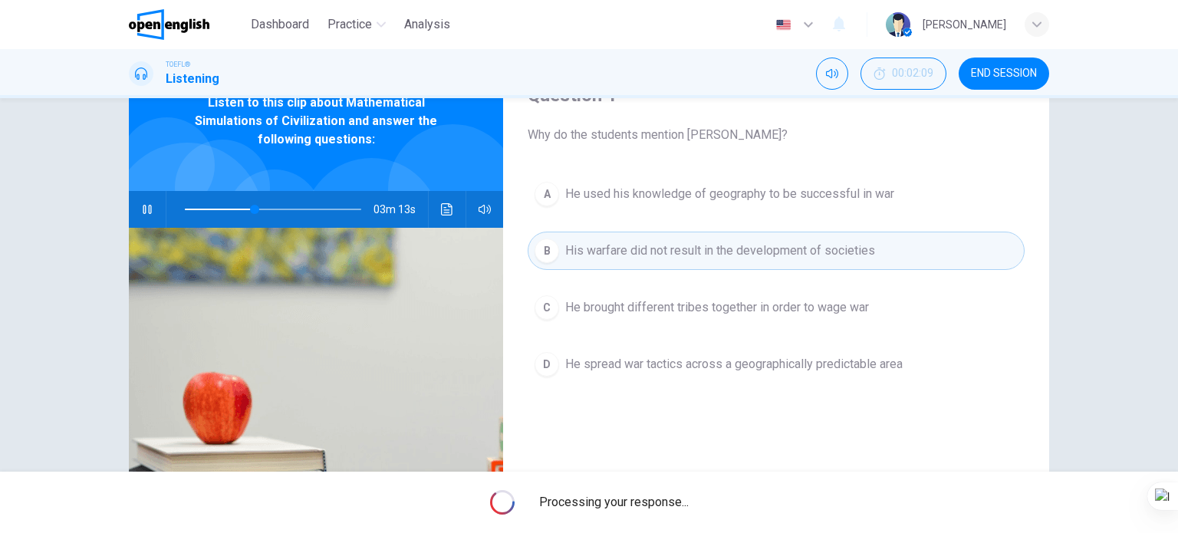
click at [644, 502] on span "Processing your response..." at bounding box center [614, 502] width 150 height 18
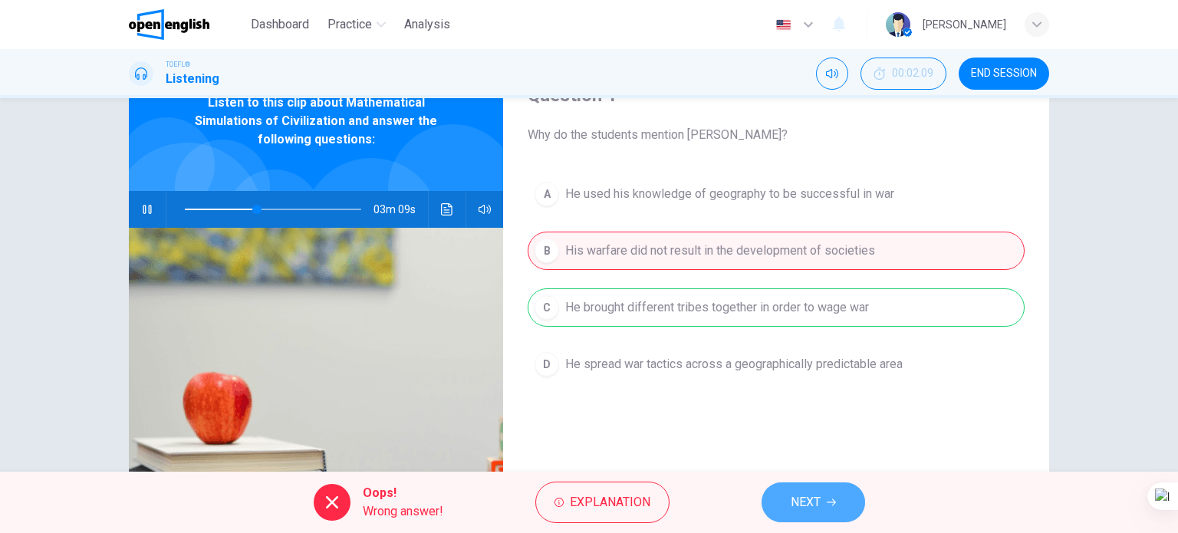
click at [785, 498] on button "NEXT" at bounding box center [813, 502] width 104 height 40
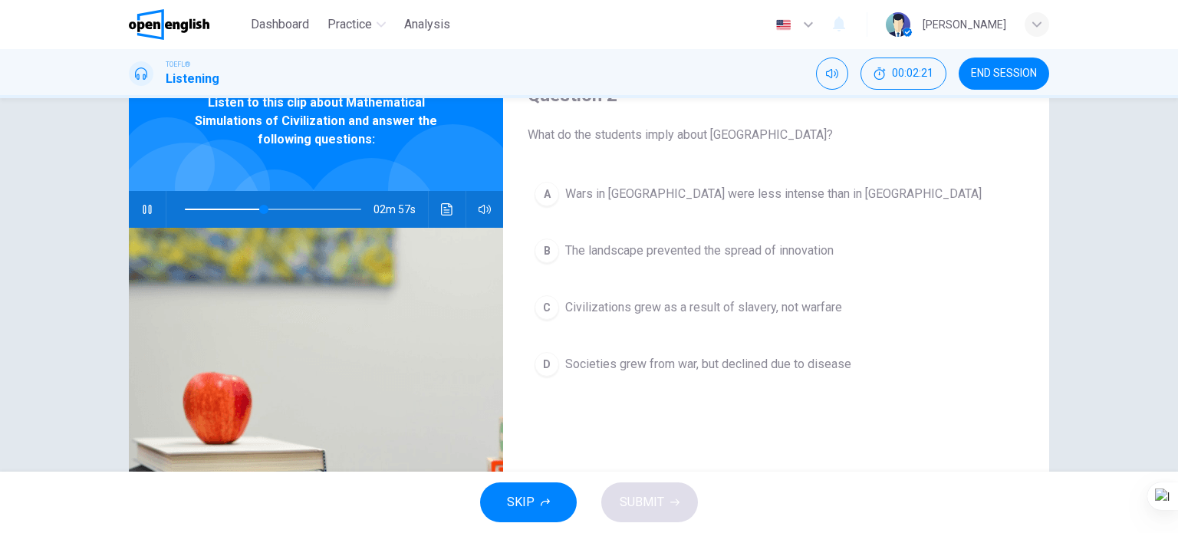
click at [581, 304] on span "Civilizations grew as a result of slavery, not warfare" at bounding box center [703, 307] width 277 height 18
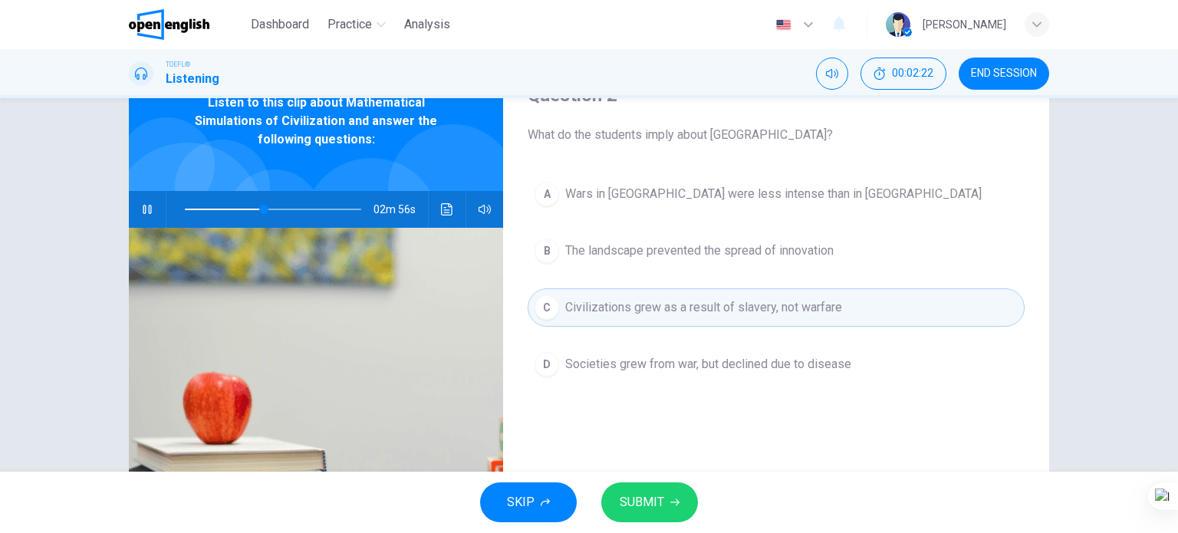
click at [666, 516] on button "SUBMIT" at bounding box center [649, 502] width 97 height 40
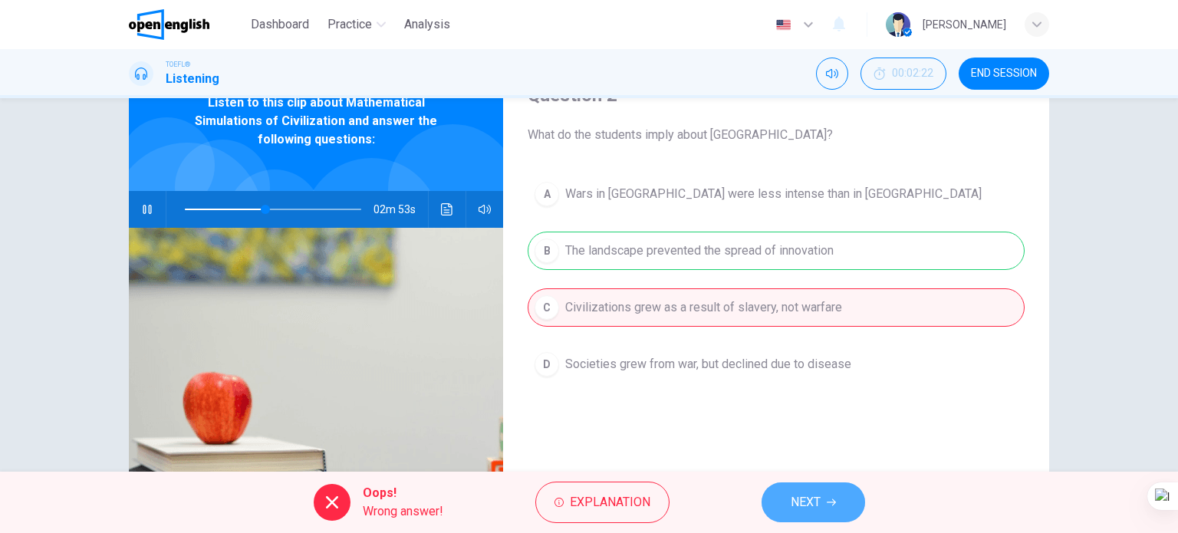
click at [795, 505] on span "NEXT" at bounding box center [806, 502] width 30 height 21
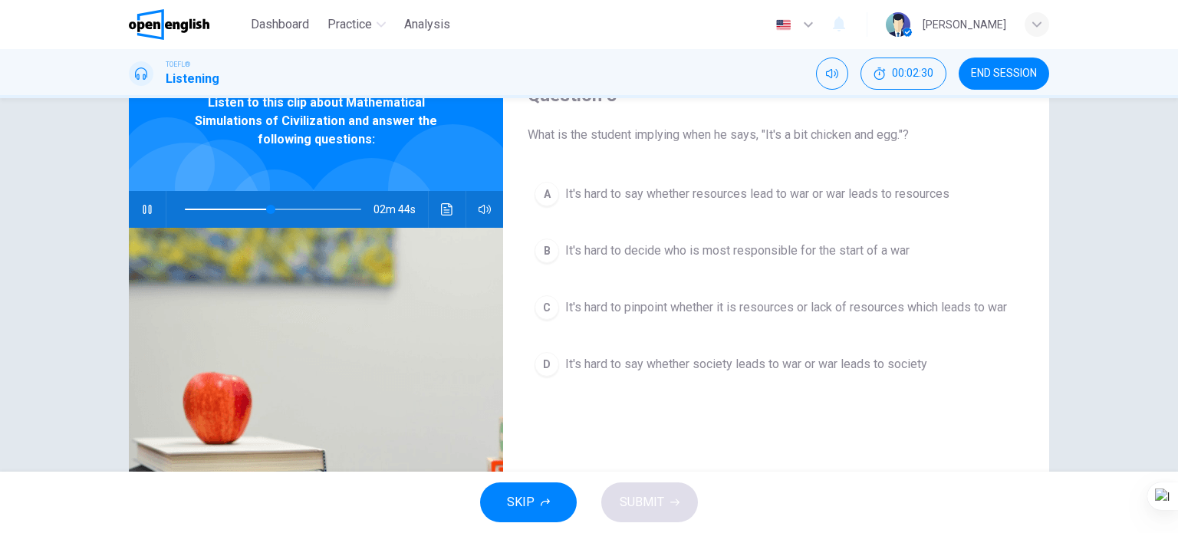
click at [584, 301] on span "It's hard to pinpoint whether it is resources or lack of resources which leads …" at bounding box center [786, 307] width 442 height 18
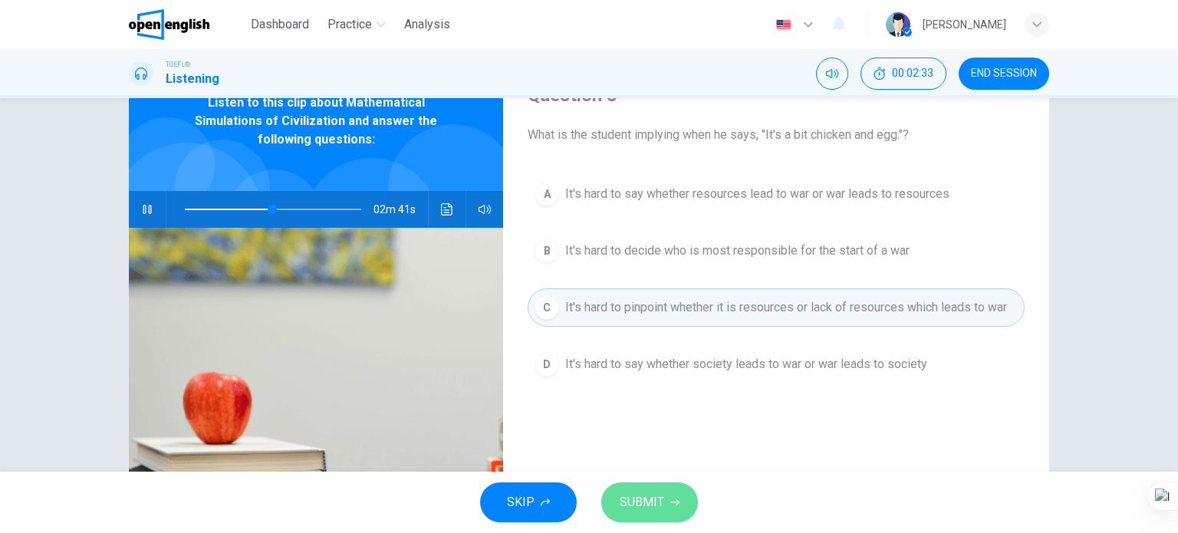
click at [664, 505] on button "SUBMIT" at bounding box center [649, 502] width 97 height 40
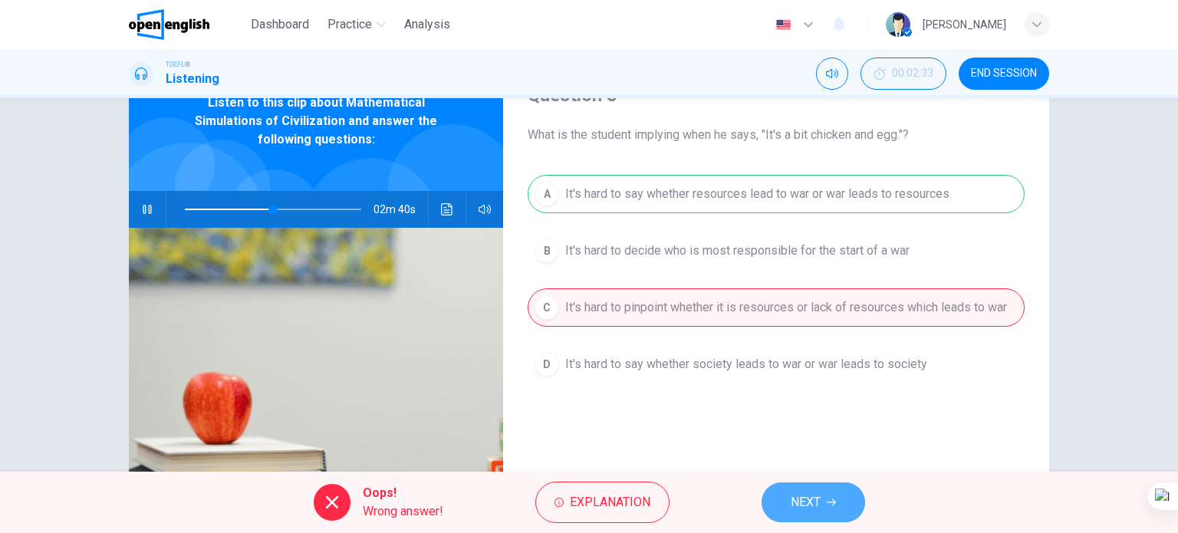
drag, startPoint x: 837, startPoint y: 483, endPoint x: 828, endPoint y: 490, distance: 11.5
click at [837, 483] on button "NEXT" at bounding box center [813, 502] width 104 height 40
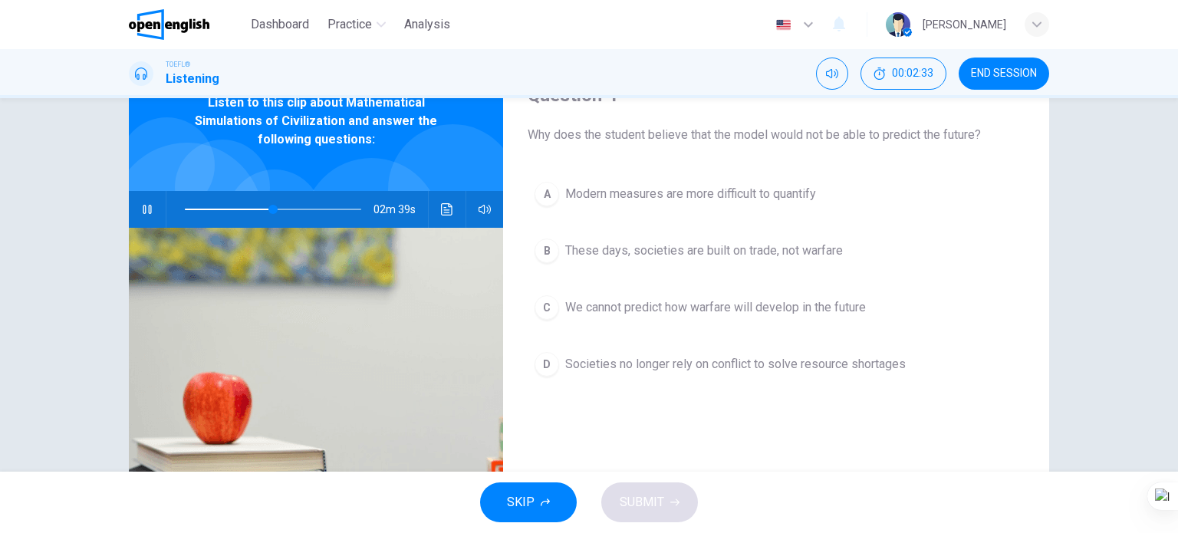
click at [821, 500] on div "SKIP SUBMIT" at bounding box center [589, 502] width 1178 height 61
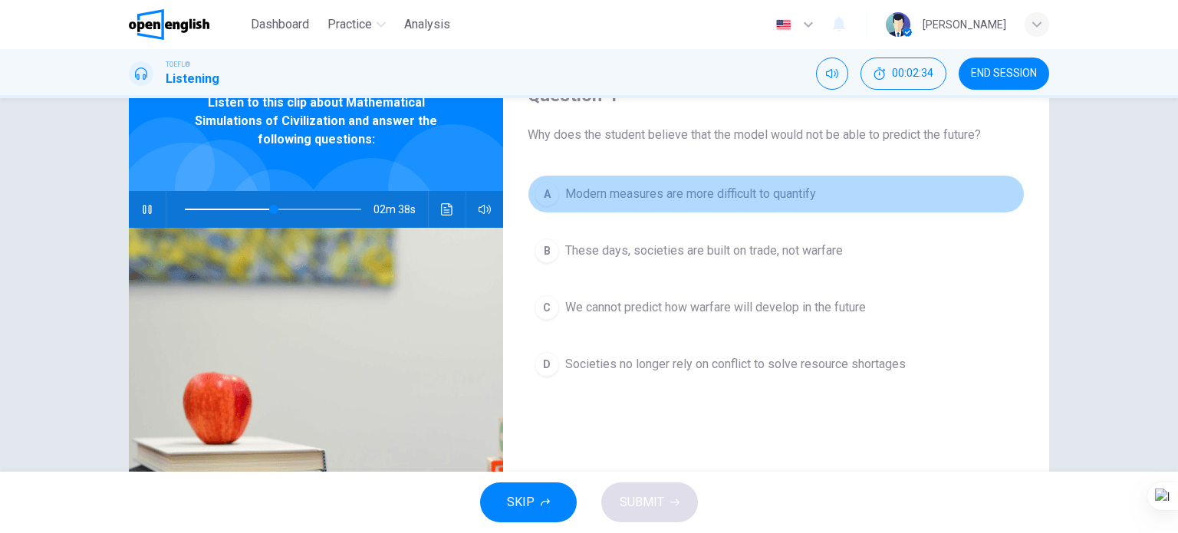
drag, startPoint x: 604, startPoint y: 191, endPoint x: 594, endPoint y: 268, distance: 78.2
click at [604, 191] on span "Modern measures are more difficult to quantify" at bounding box center [690, 194] width 251 height 18
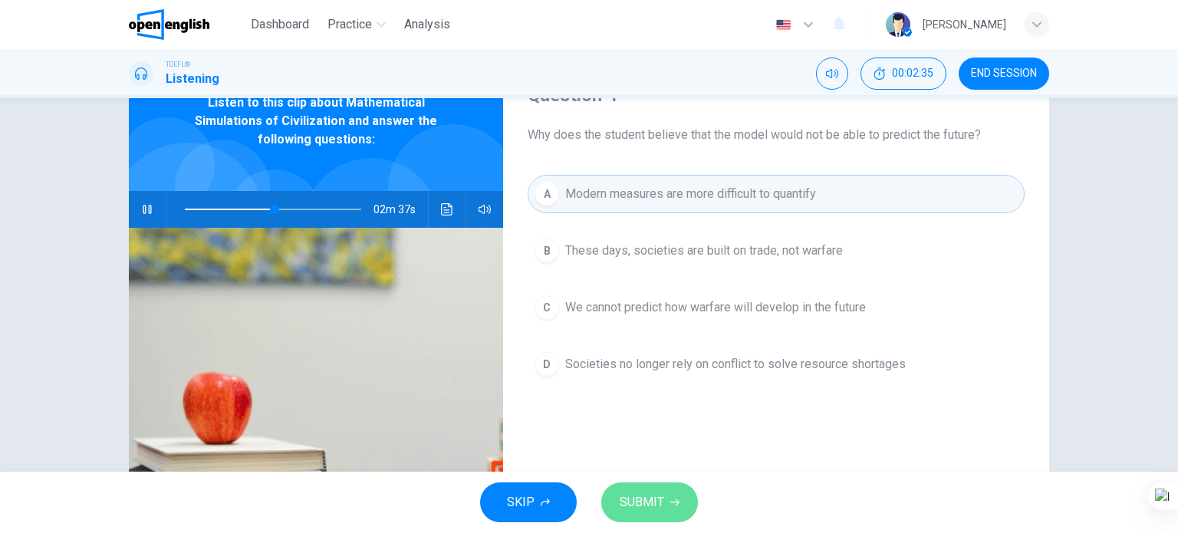
click at [640, 500] on span "SUBMIT" at bounding box center [642, 502] width 44 height 21
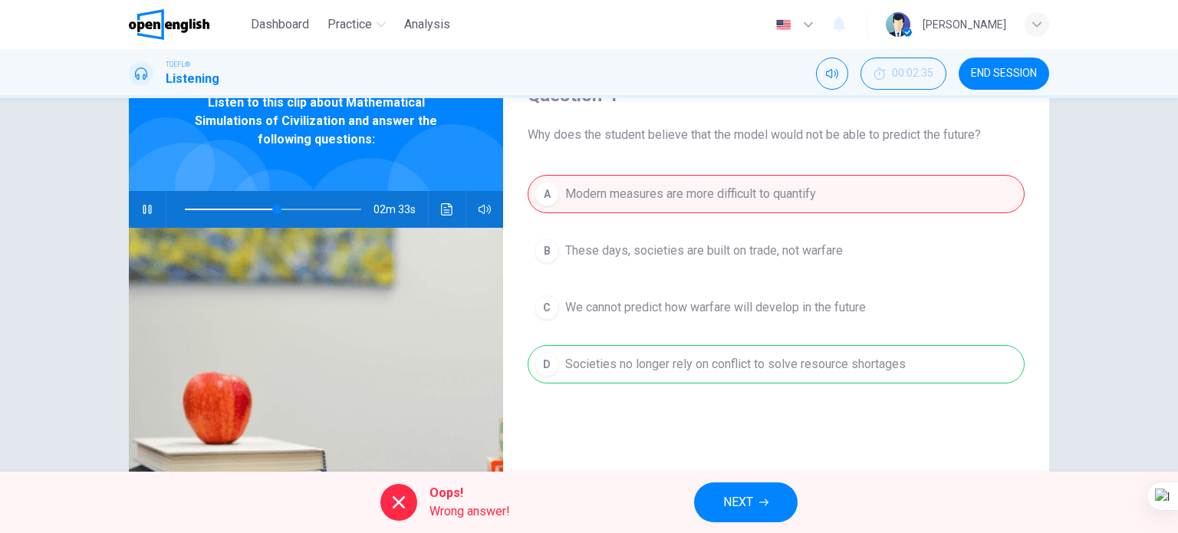
click at [735, 499] on span "NEXT" at bounding box center [738, 502] width 30 height 21
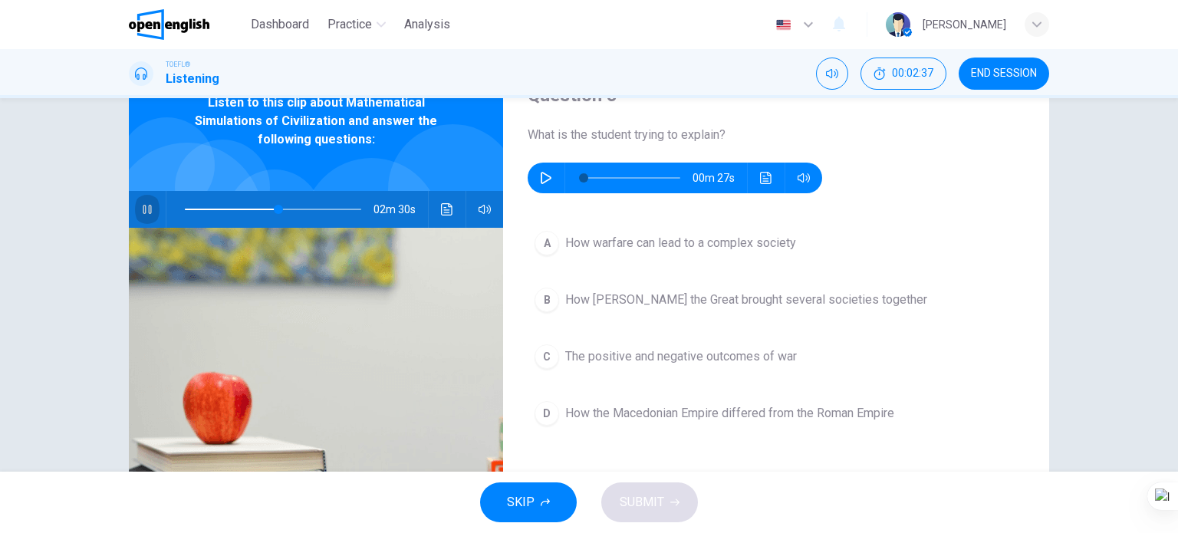
drag, startPoint x: 146, startPoint y: 202, endPoint x: 184, endPoint y: 226, distance: 44.5
click at [147, 203] on icon "button" at bounding box center [147, 209] width 12 height 12
type input "**"
drag, startPoint x: 549, startPoint y: 166, endPoint x: 542, endPoint y: 170, distance: 7.9
click at [549, 166] on button "button" at bounding box center [546, 178] width 25 height 31
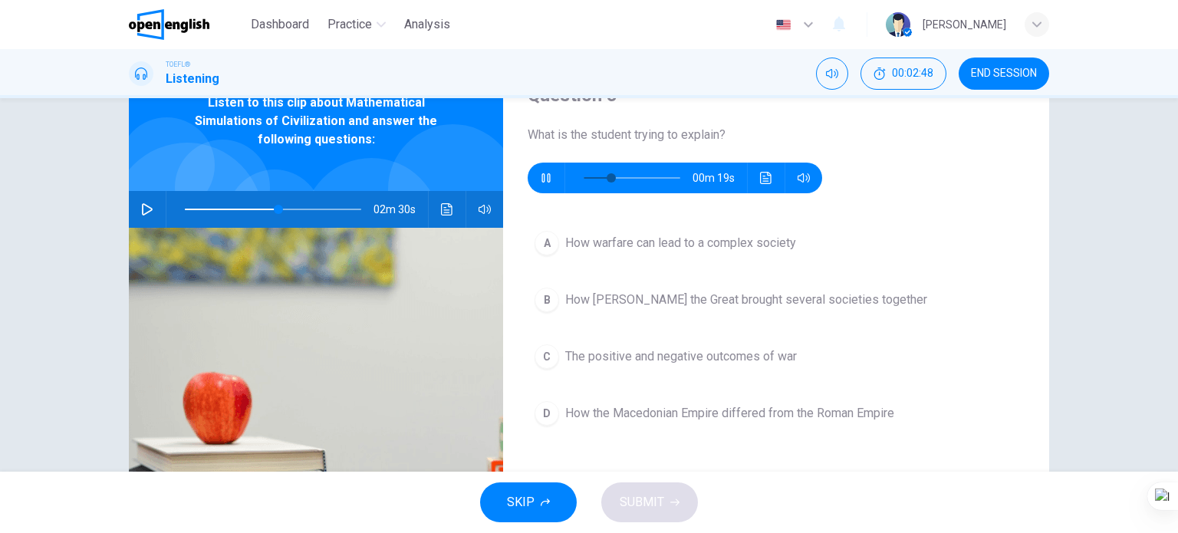
type input "**"
click at [583, 307] on span "How Alexander the Great brought several societies together" at bounding box center [746, 300] width 362 height 18
type input "**"
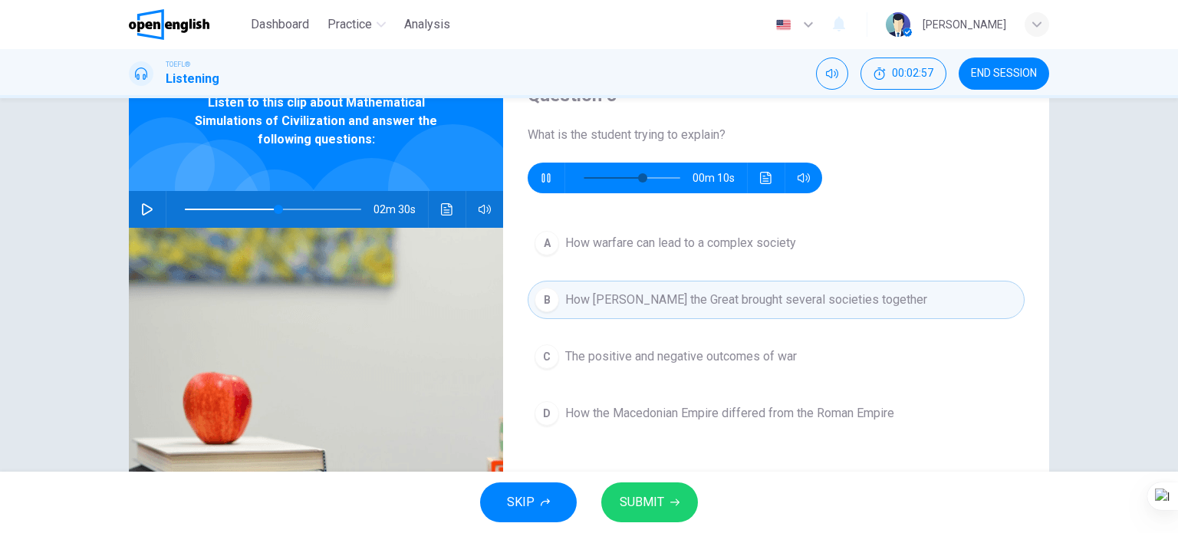
type input "**"
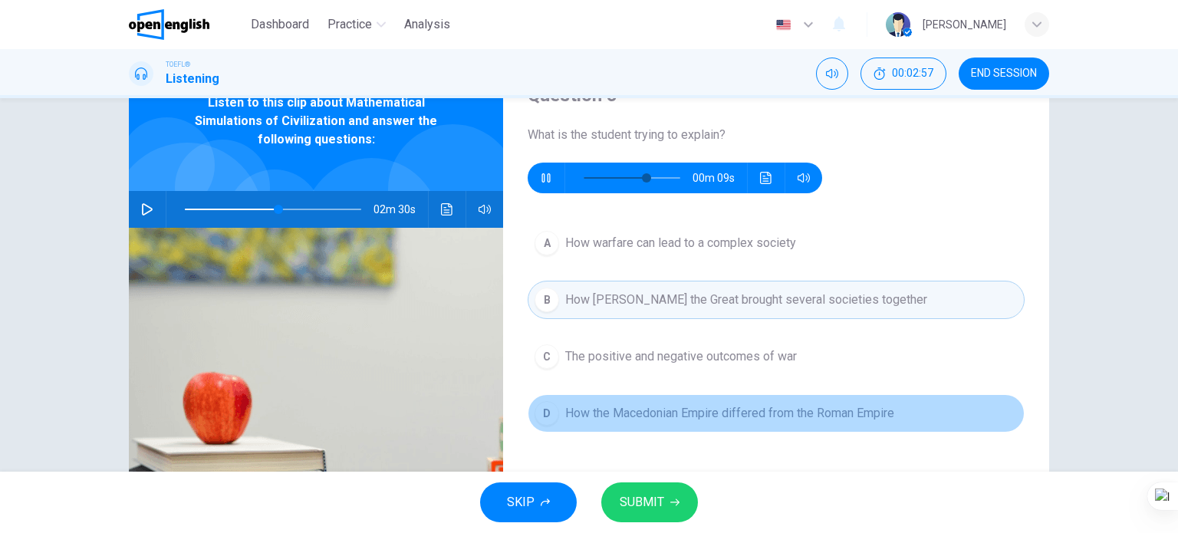
click at [695, 416] on span "How the Macedonian Empire differed from the Roman Empire" at bounding box center [729, 413] width 329 height 18
type input "**"
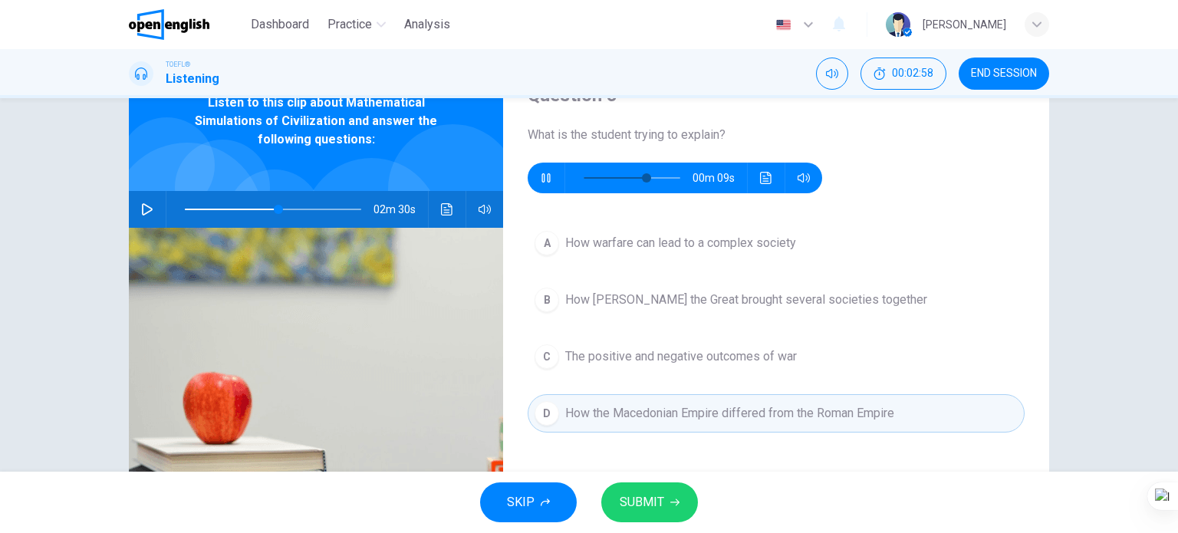
type input "**"
click at [654, 487] on button "SUBMIT" at bounding box center [649, 502] width 97 height 40
type input "**"
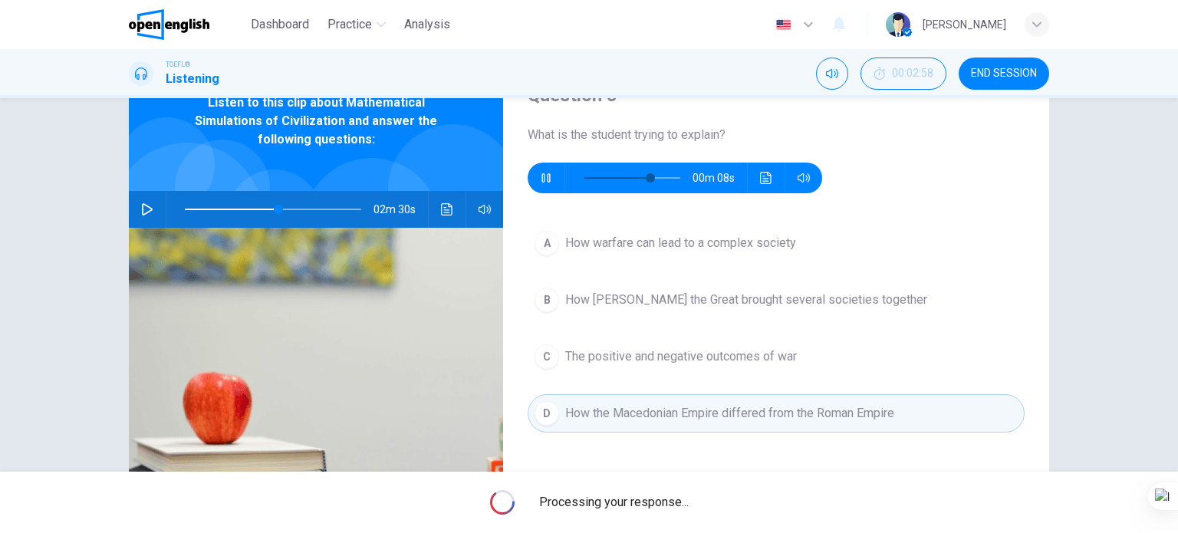
type input "**"
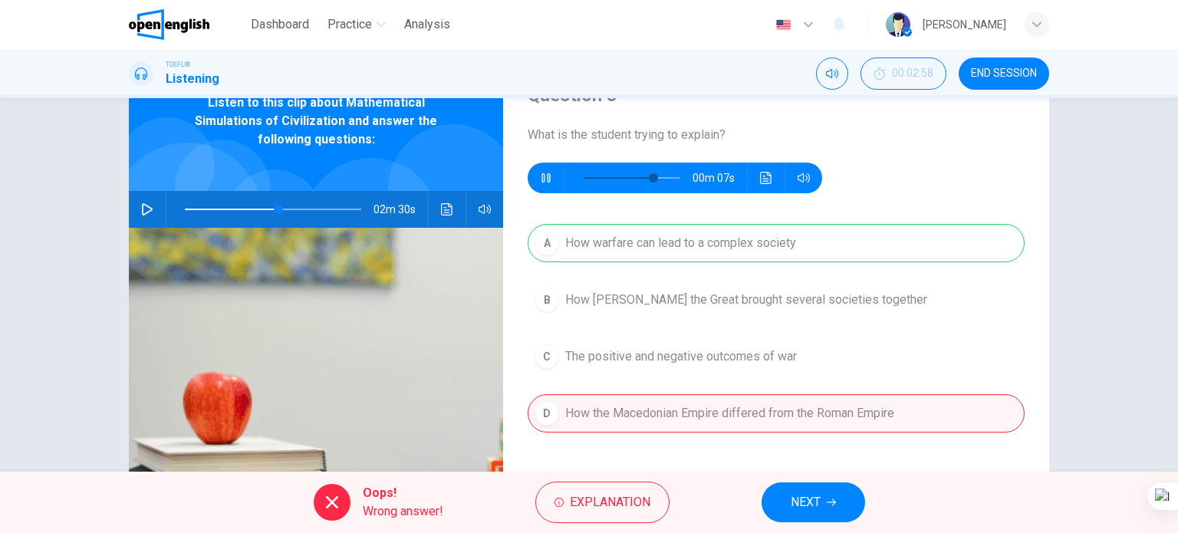
type input "**"
click at [809, 489] on button "NEXT" at bounding box center [813, 502] width 104 height 40
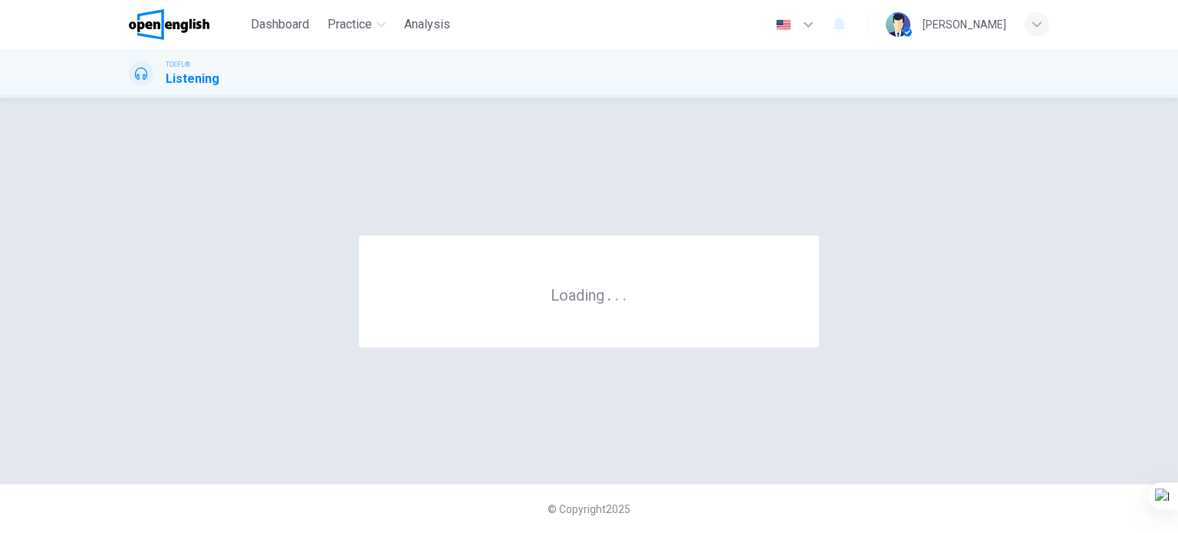
scroll to position [0, 0]
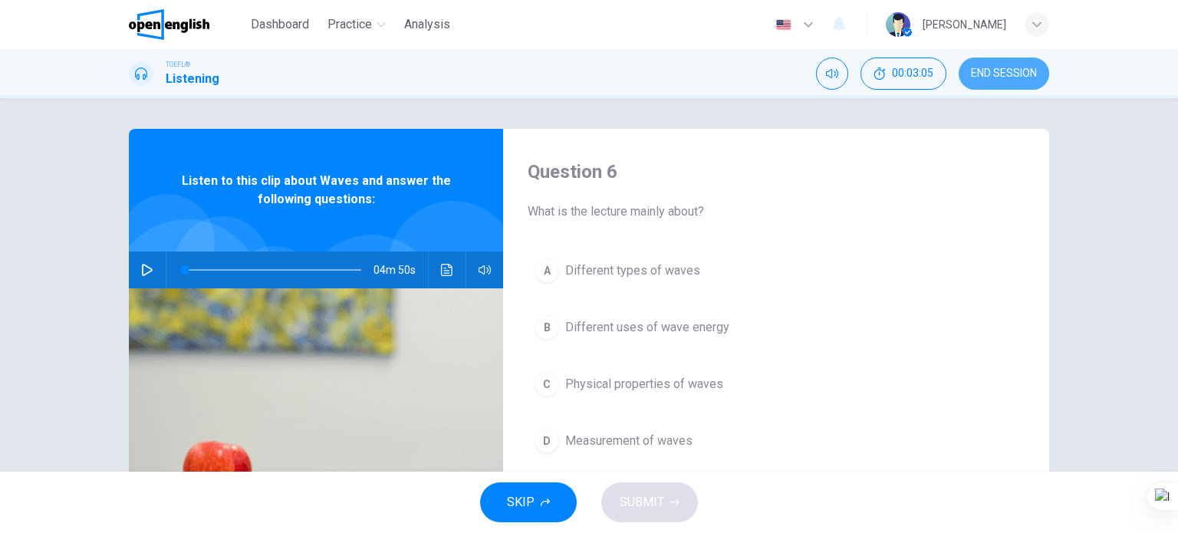
click at [988, 82] on button "END SESSION" at bounding box center [1004, 74] width 90 height 32
